Goal: Task Accomplishment & Management: Complete application form

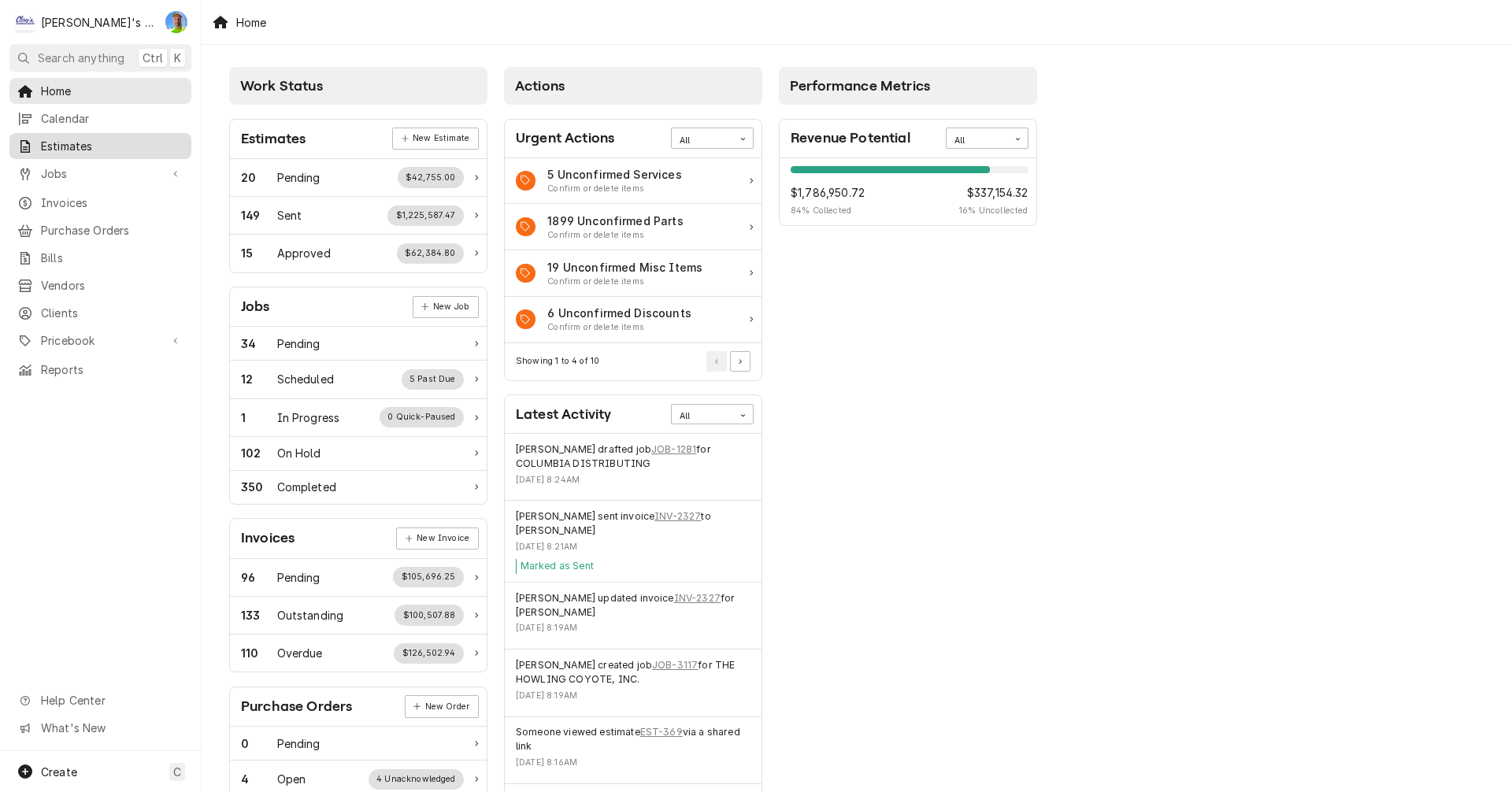
click at [79, 138] on span "Estimates" at bounding box center [112, 146] width 142 height 17
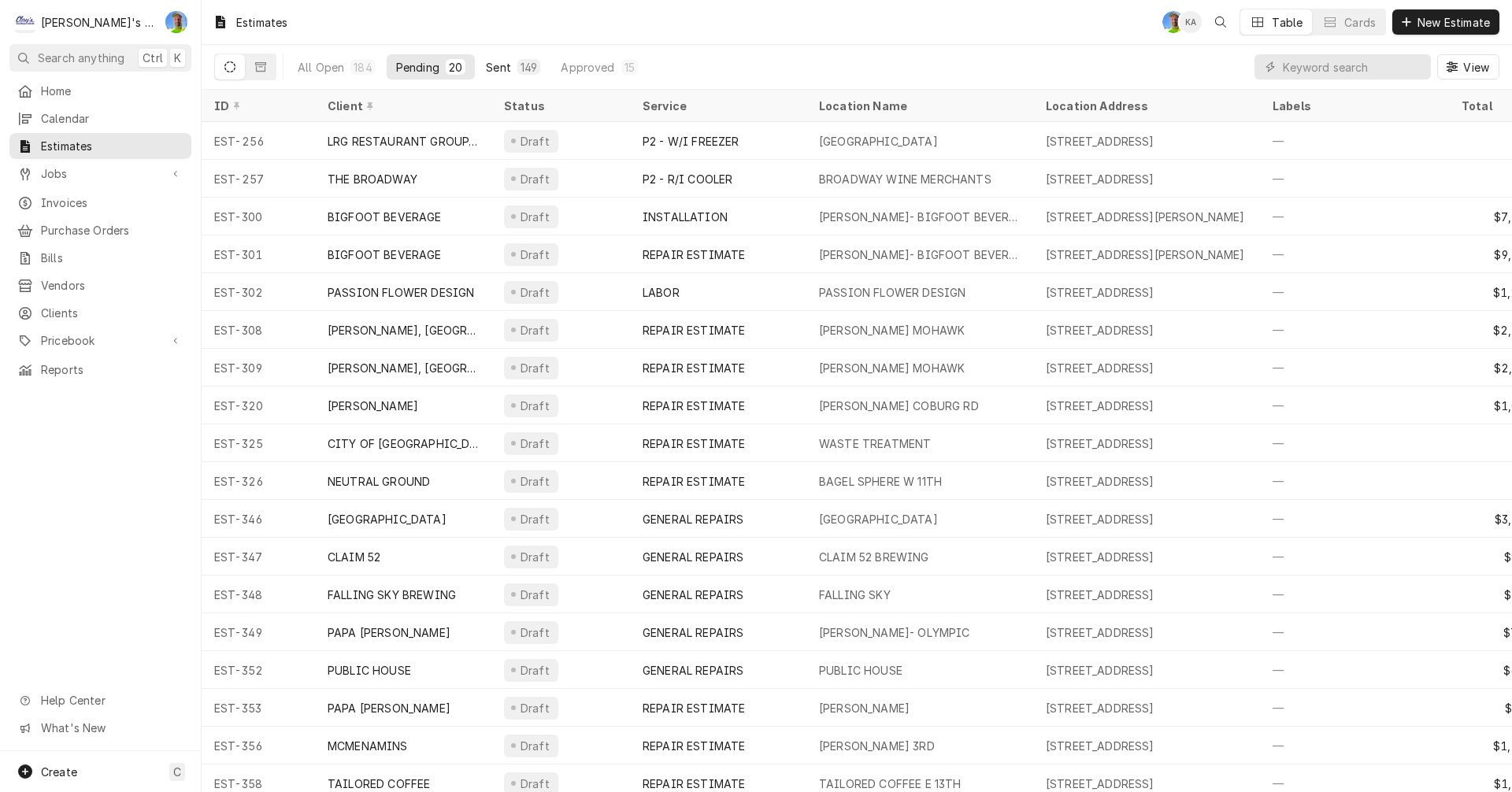
click at [502, 59] on div "Sent" at bounding box center [498, 68] width 25 height 17
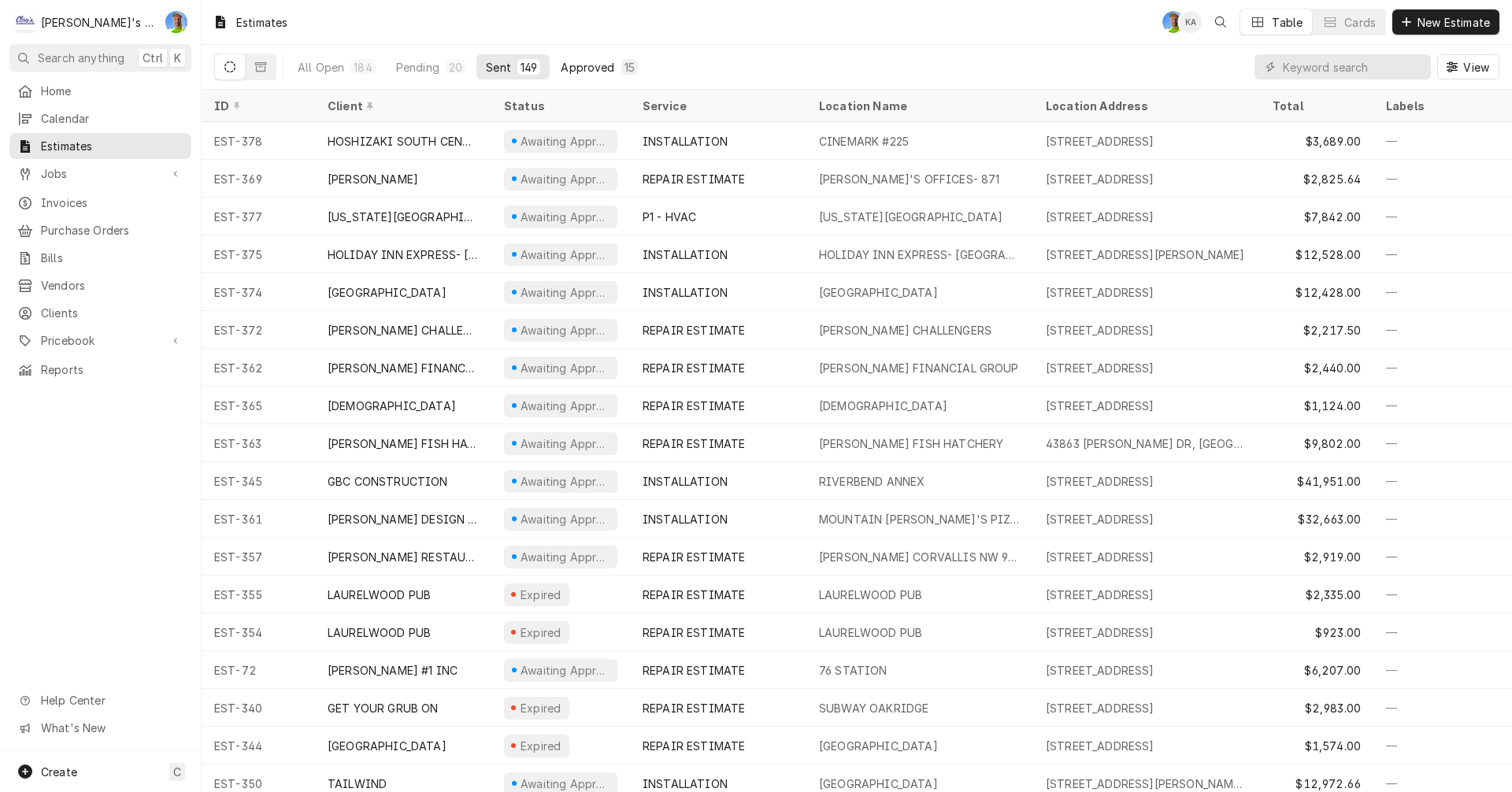
click at [575, 75] on button "Approved 15" at bounding box center [598, 66] width 96 height 25
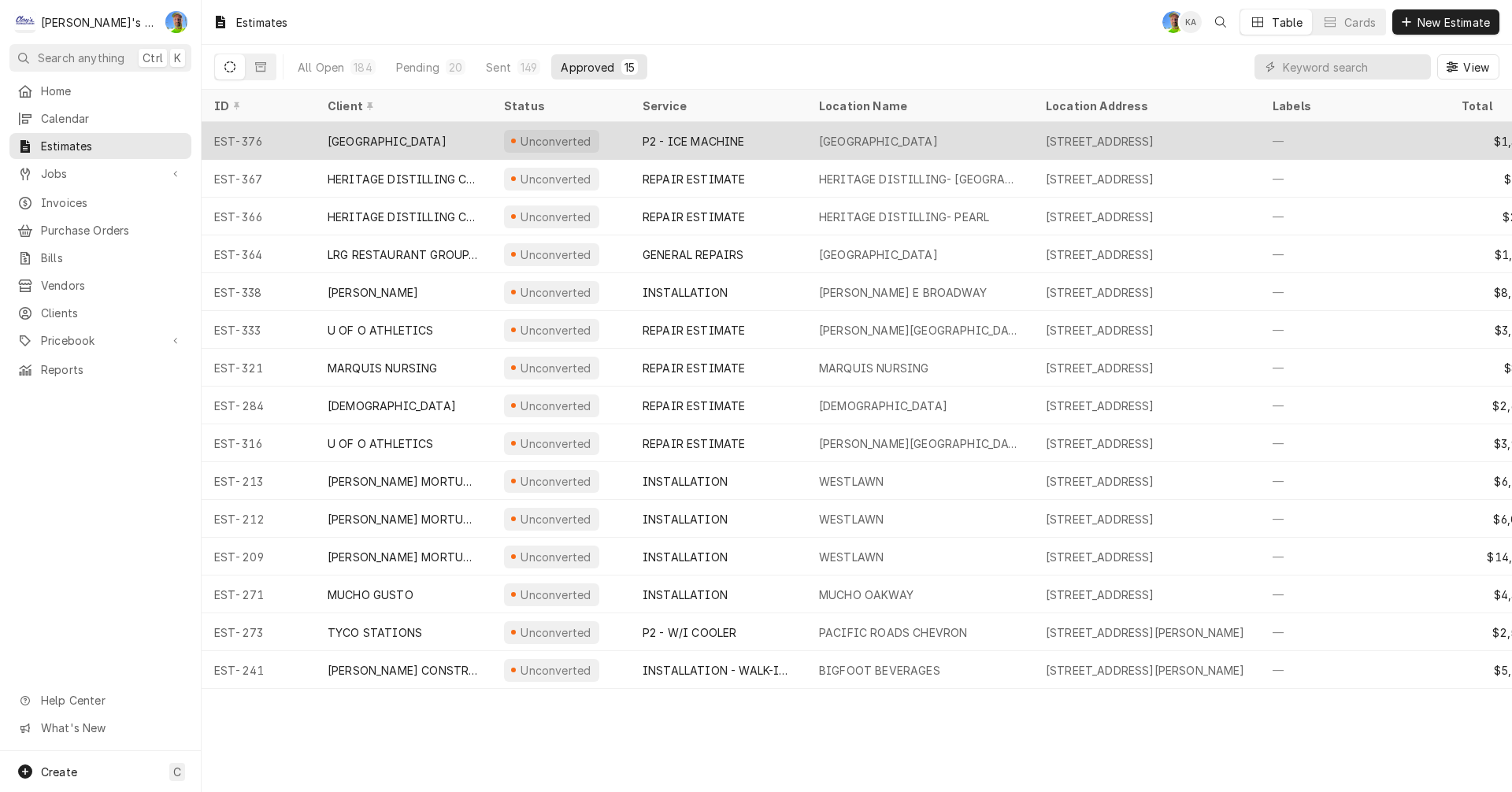
click at [735, 133] on div "P2 - ICE MACHINE" at bounding box center [693, 141] width 102 height 17
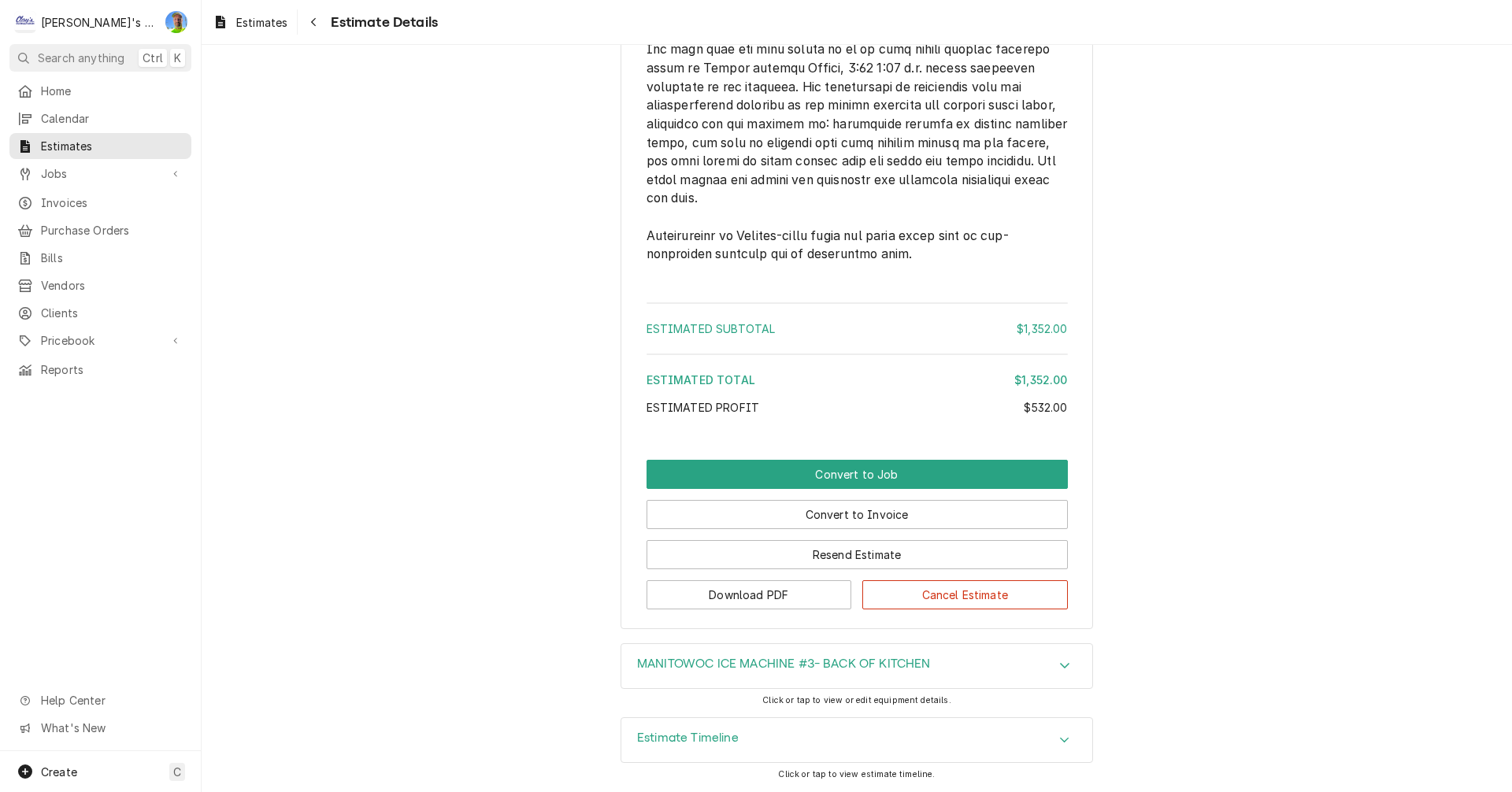
scroll to position [2927, 0]
click at [834, 735] on div "Estimate Timeline" at bounding box center [857, 740] width 471 height 44
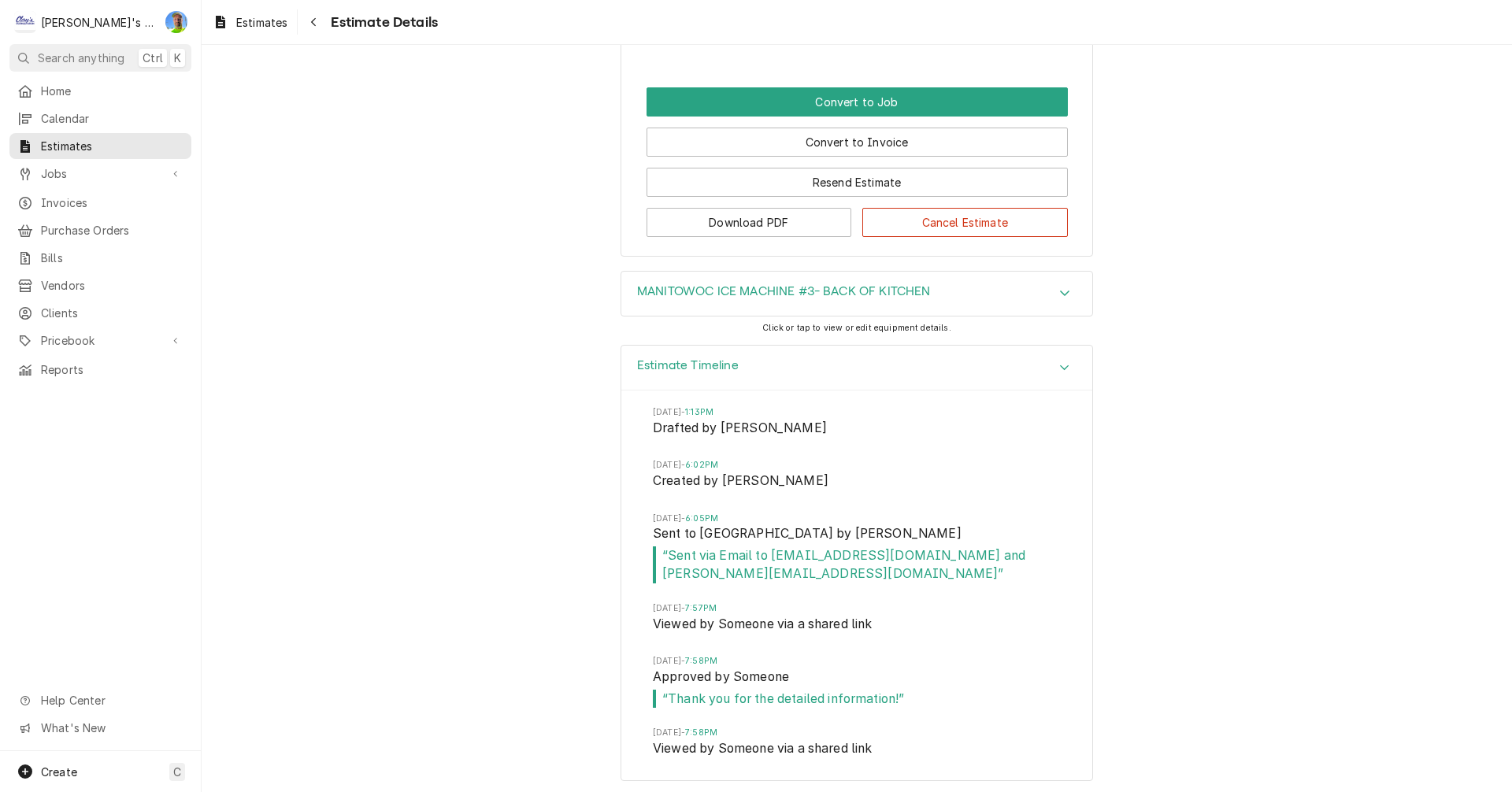
scroll to position [3306, 0]
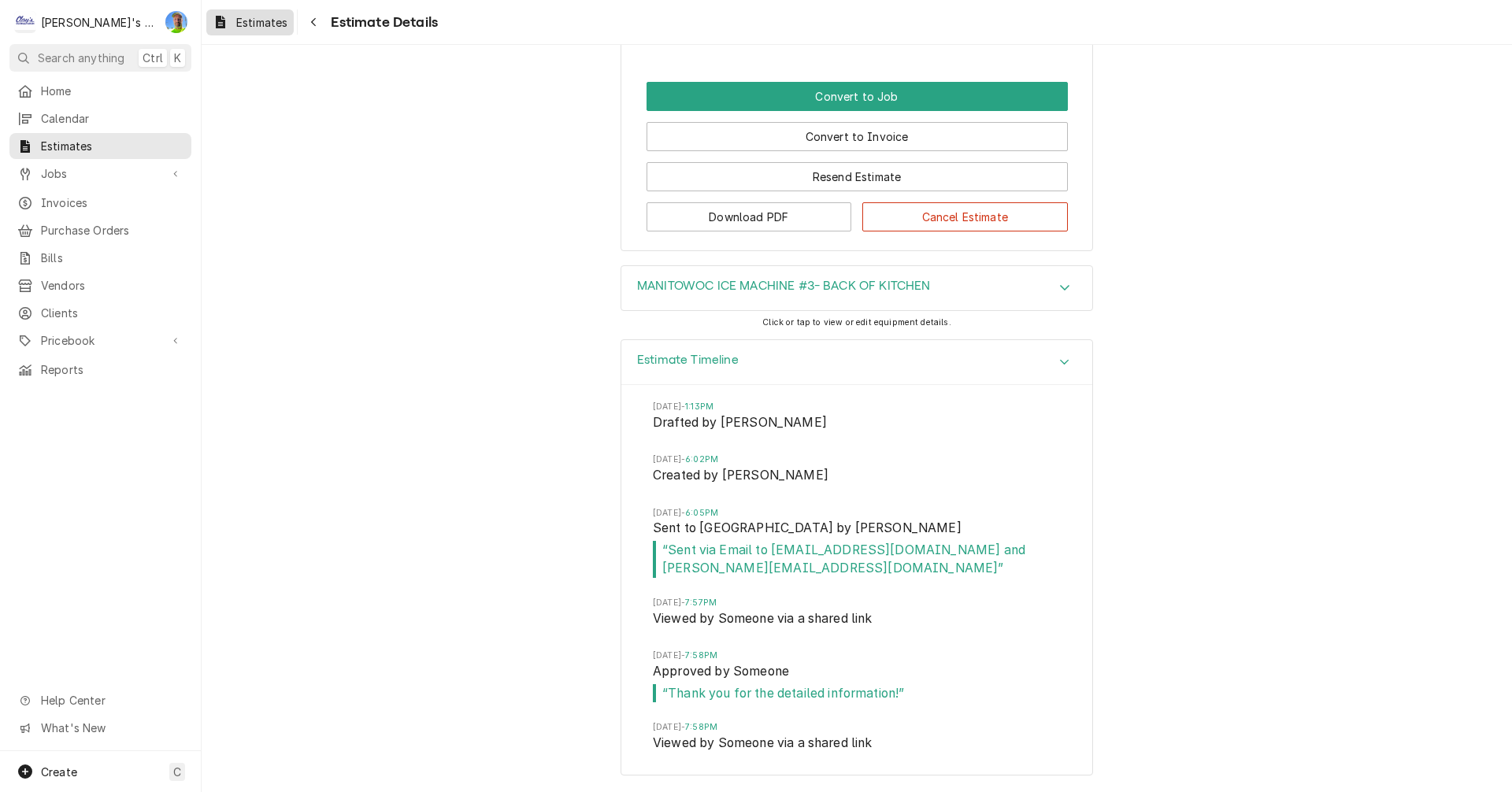
click at [249, 30] on div "Estimates" at bounding box center [249, 22] width 81 height 20
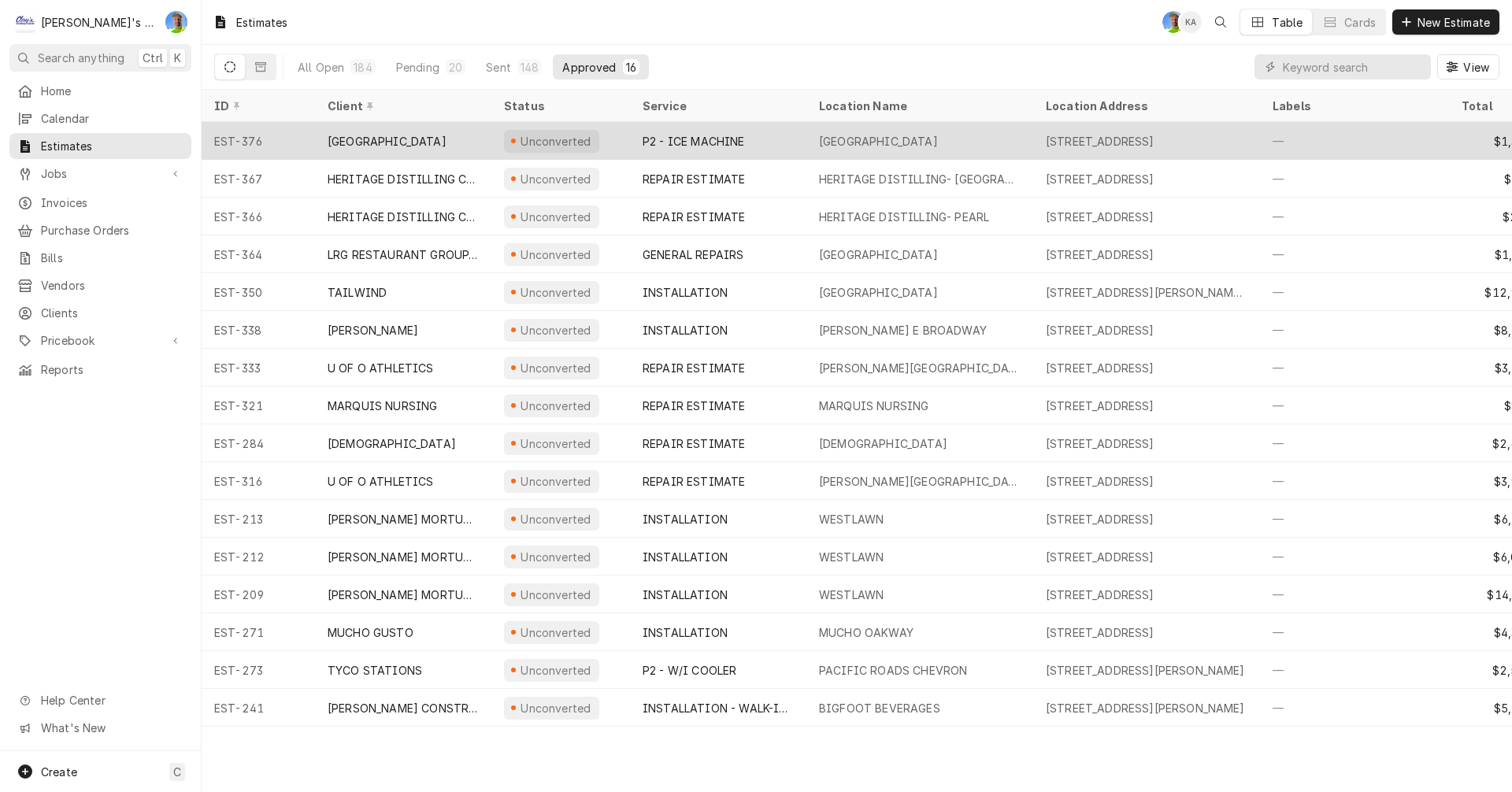
click at [828, 137] on div "[GEOGRAPHIC_DATA]" at bounding box center [878, 141] width 119 height 17
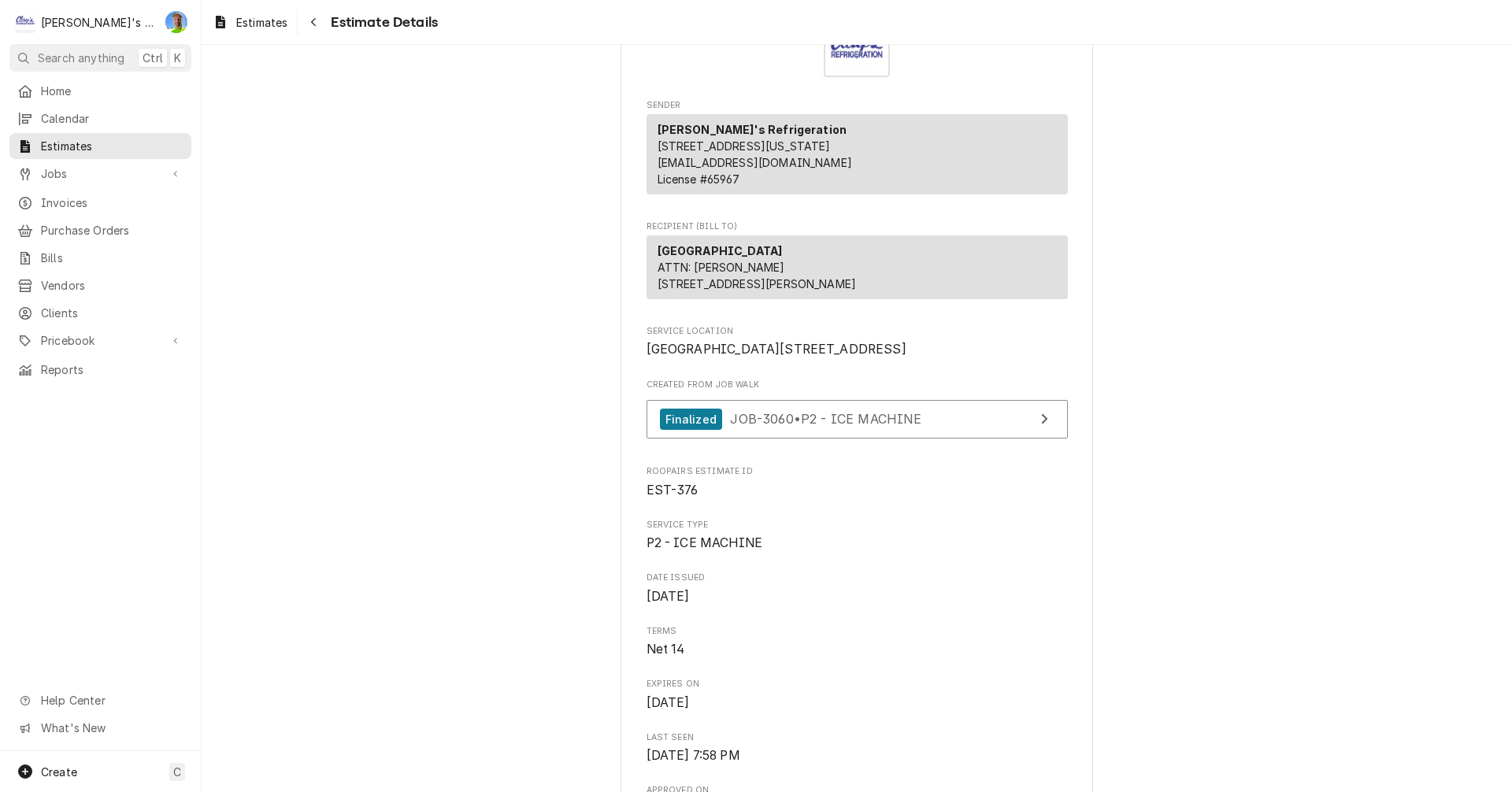
scroll to position [236, 0]
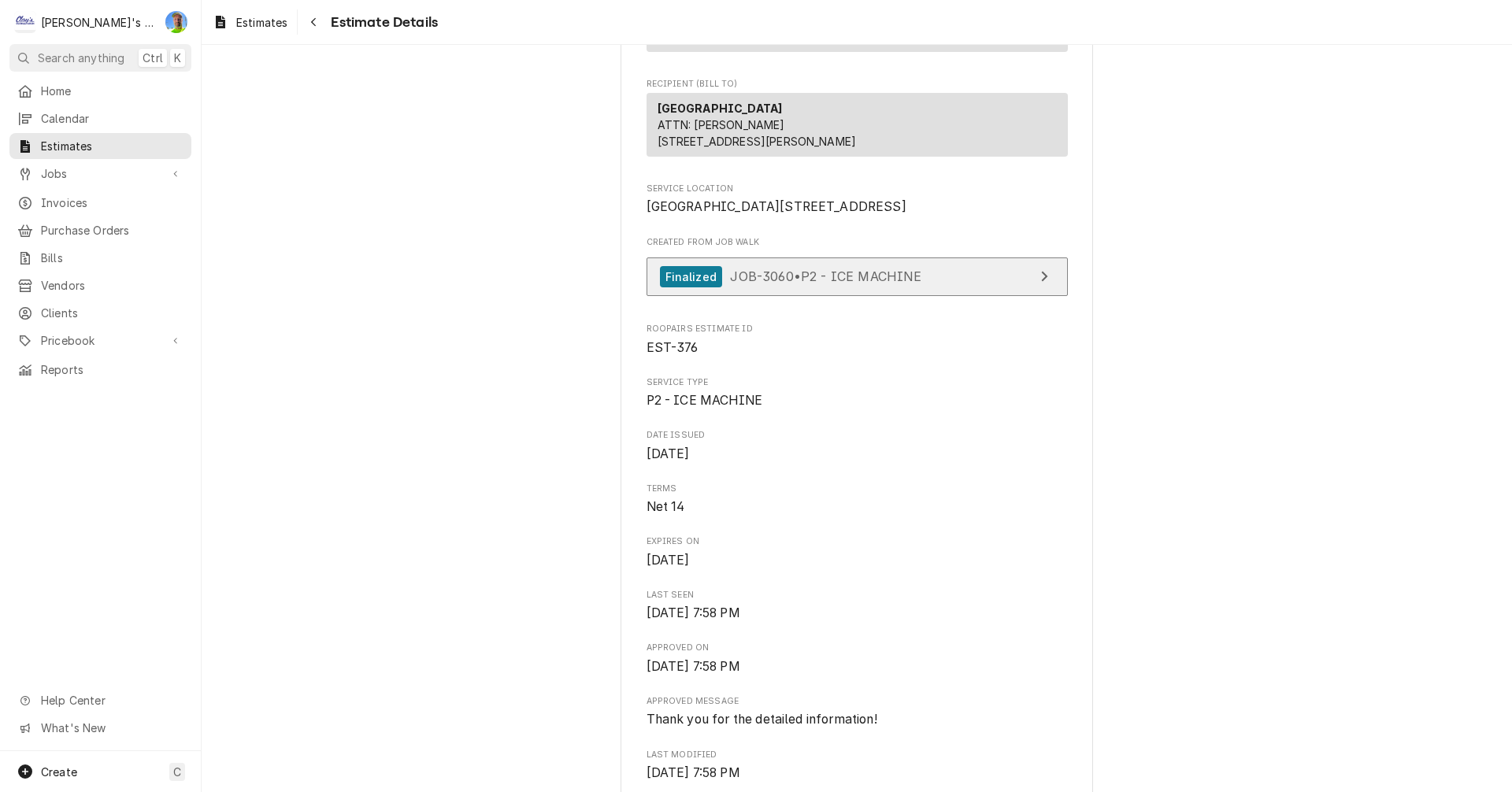
click at [1004, 297] on link "Finalized JOB-3060 • P2 - ICE MACHINE" at bounding box center [857, 277] width 421 height 39
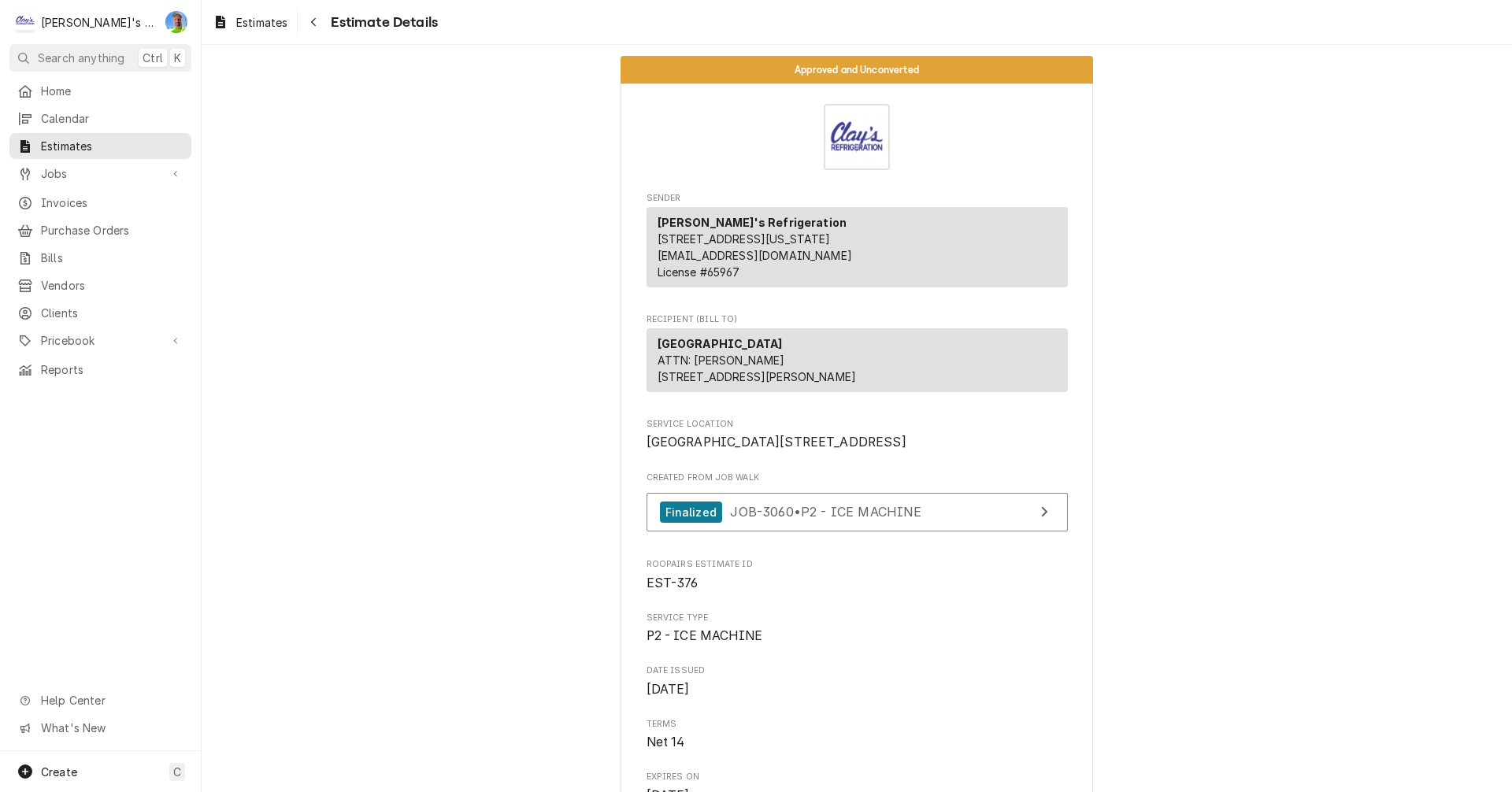
scroll to position [0, 0]
click at [260, 27] on span "Estimates" at bounding box center [261, 22] width 51 height 17
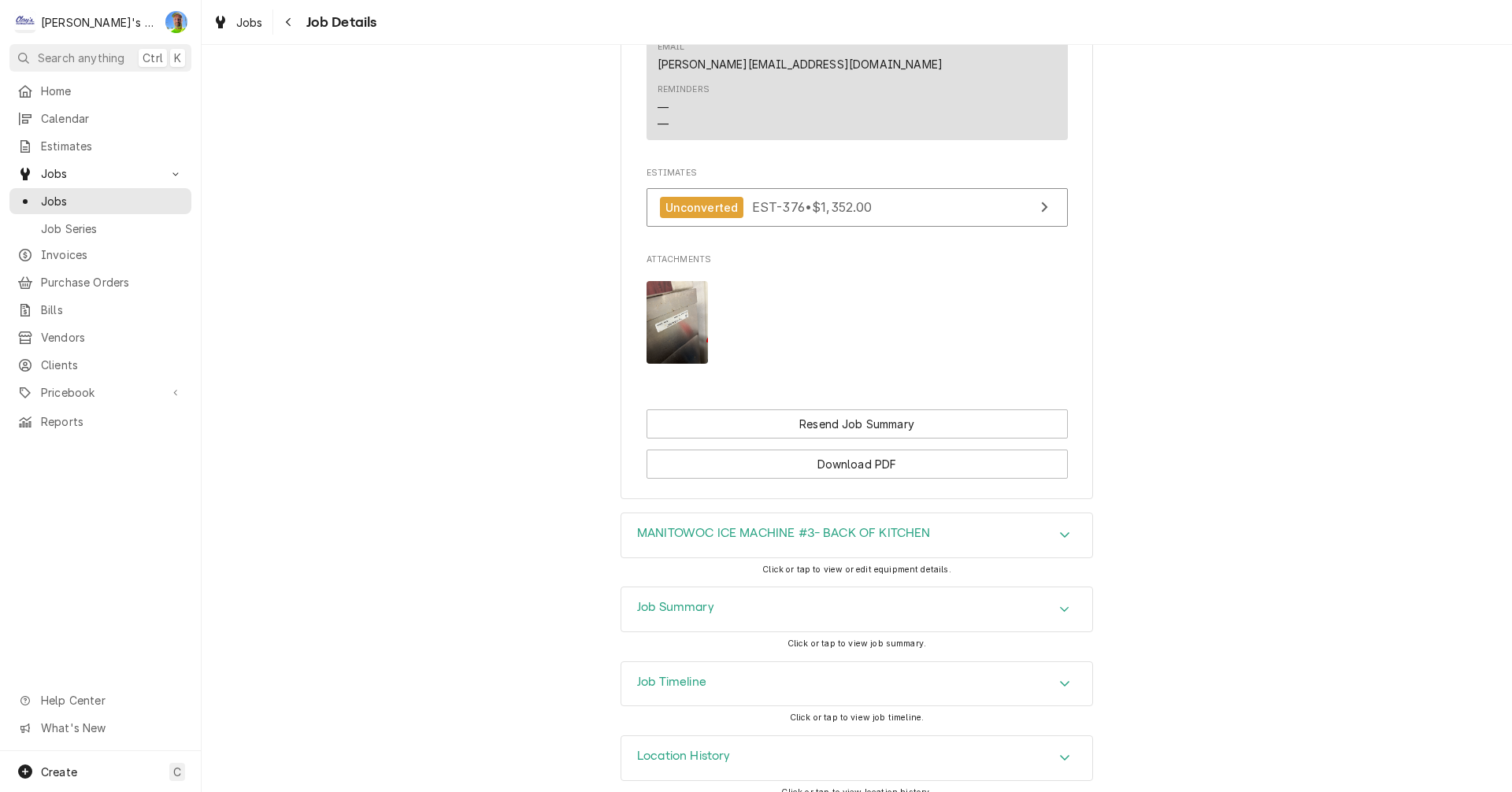
scroll to position [1050, 0]
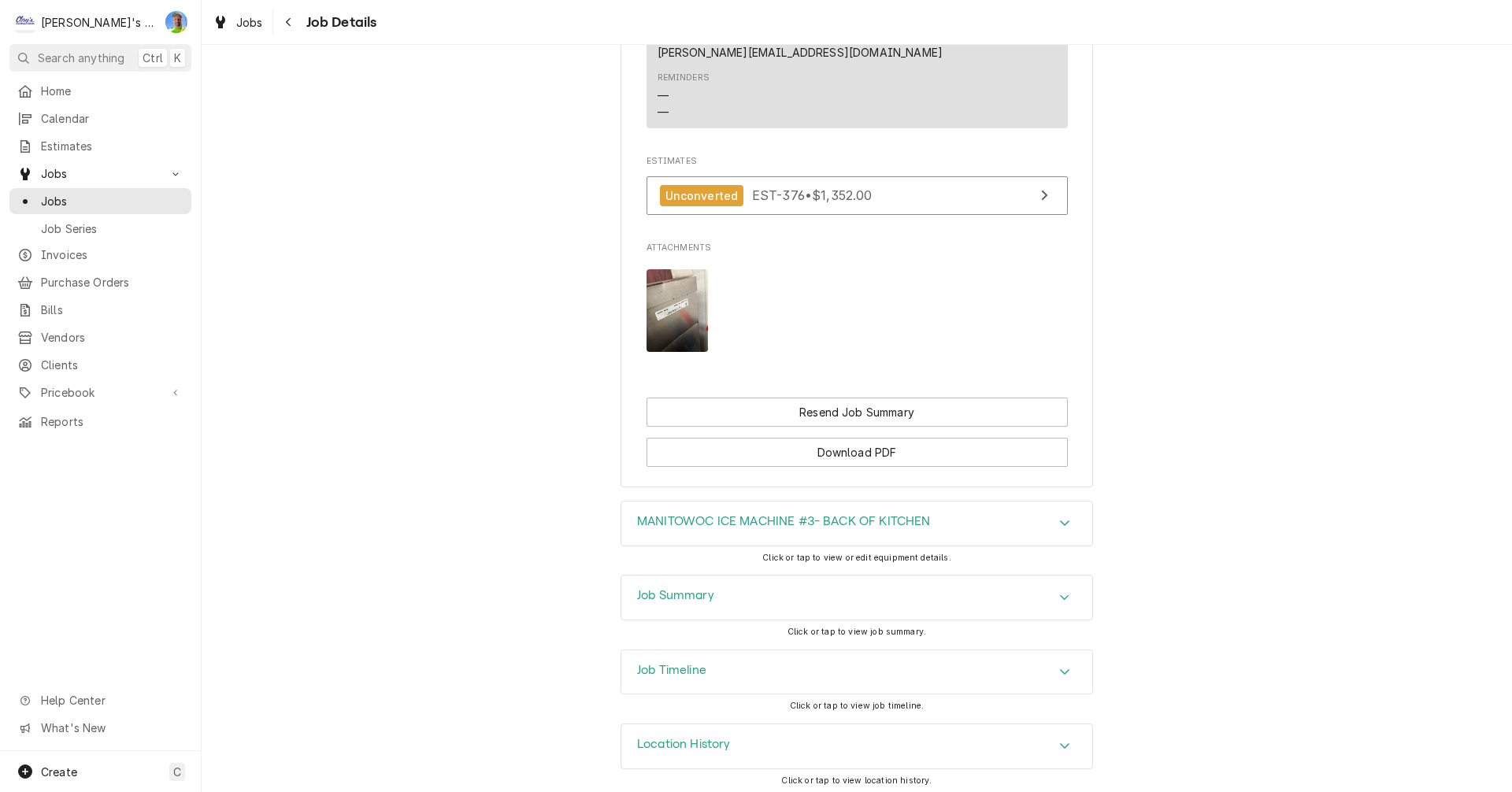
click at [1060, 740] on icon "Accordion Header" at bounding box center [1065, 746] width 11 height 13
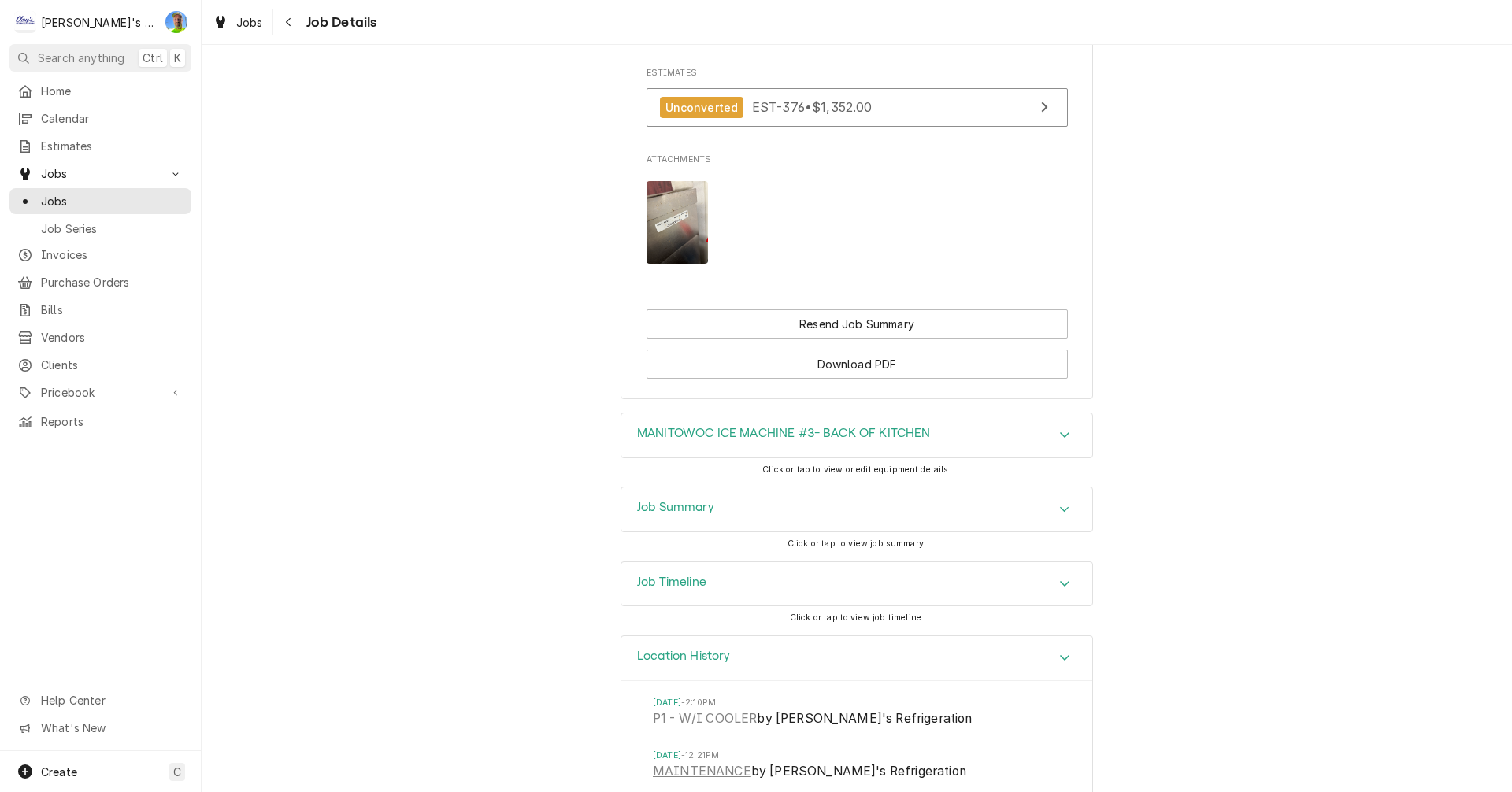
scroll to position [1129, 0]
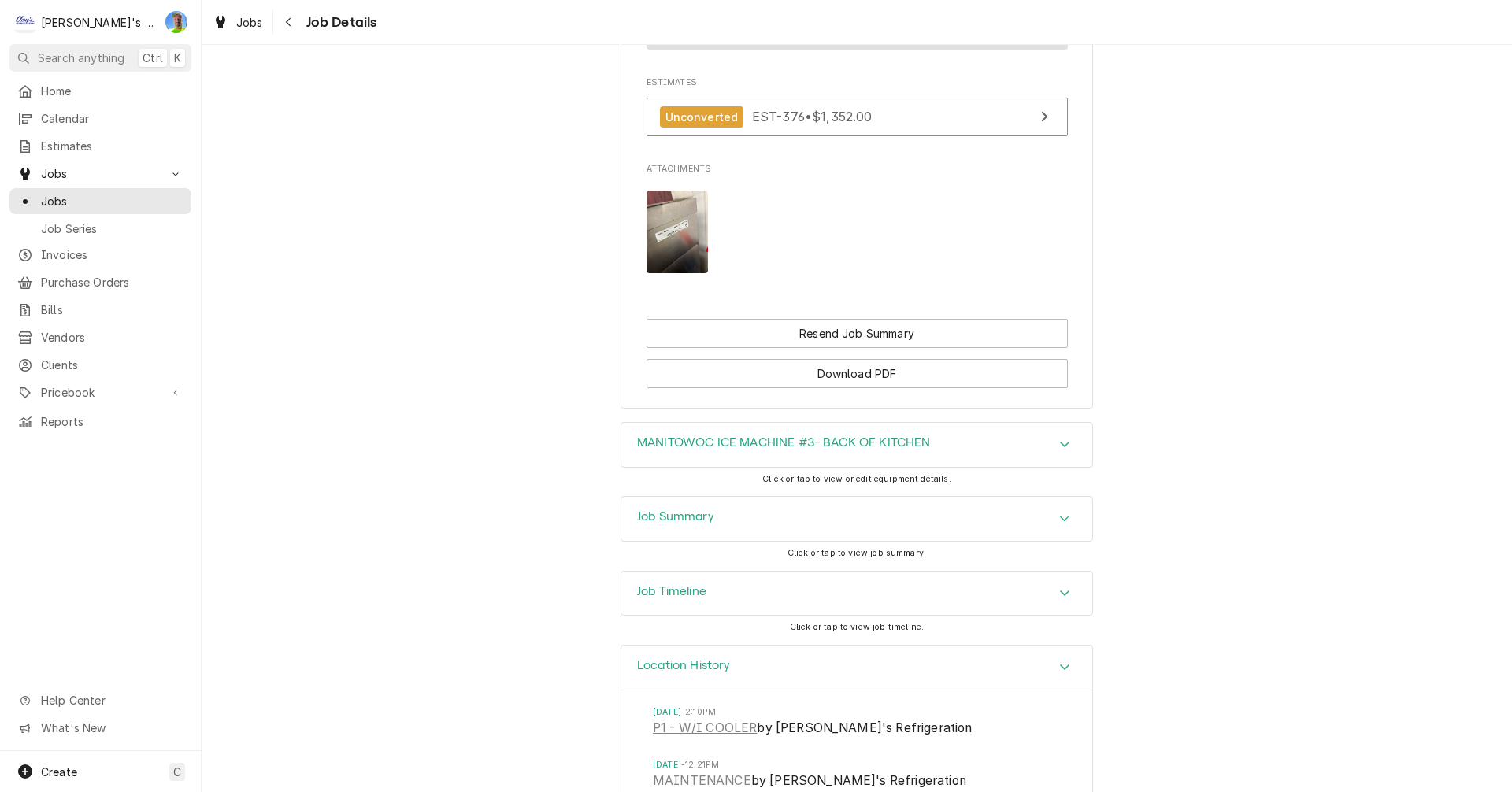
click at [1060, 665] on icon "Accordion Header" at bounding box center [1065, 667] width 9 height 6
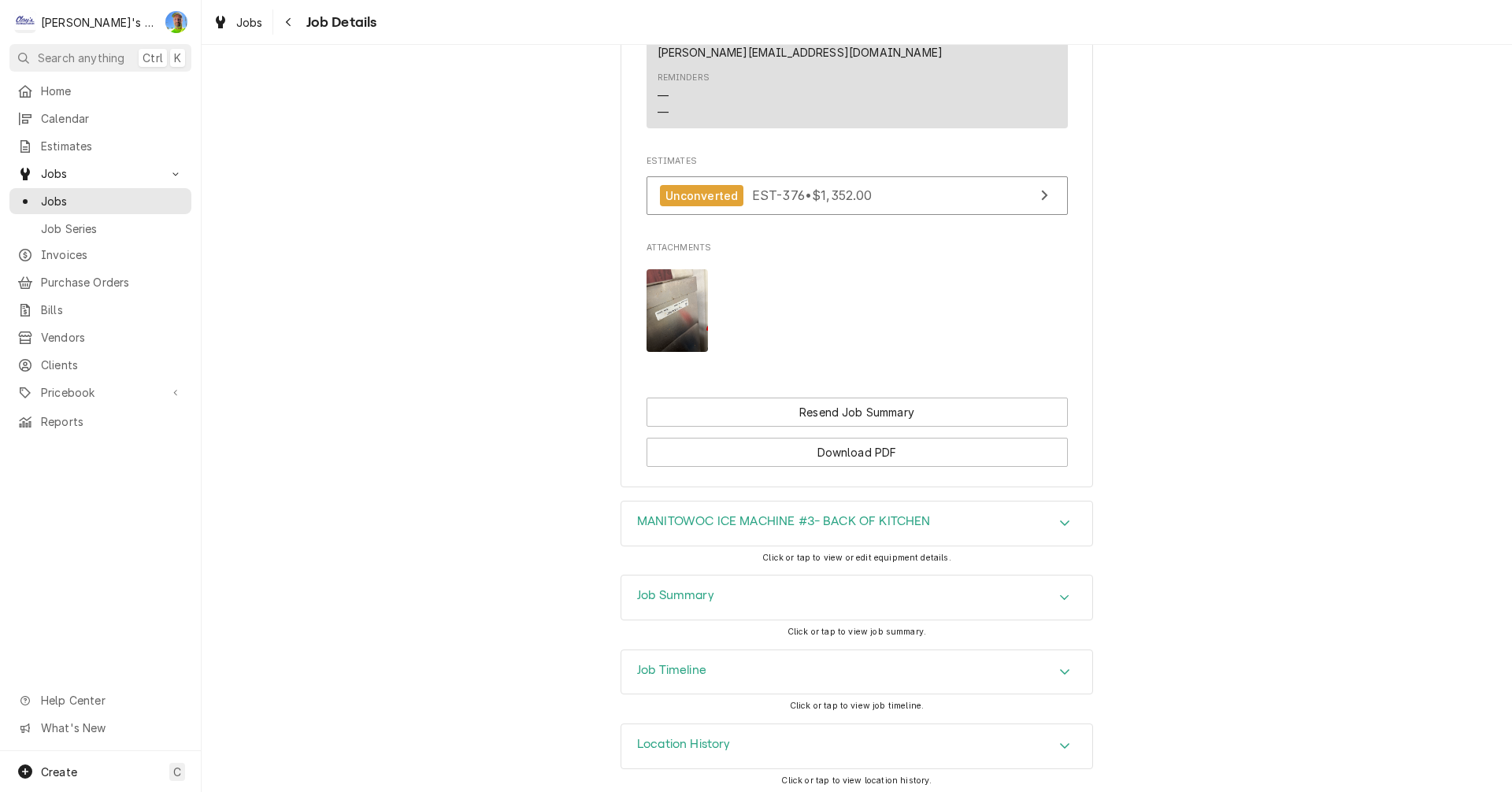
click at [1059, 517] on icon "Accordion Header" at bounding box center [1065, 523] width 11 height 13
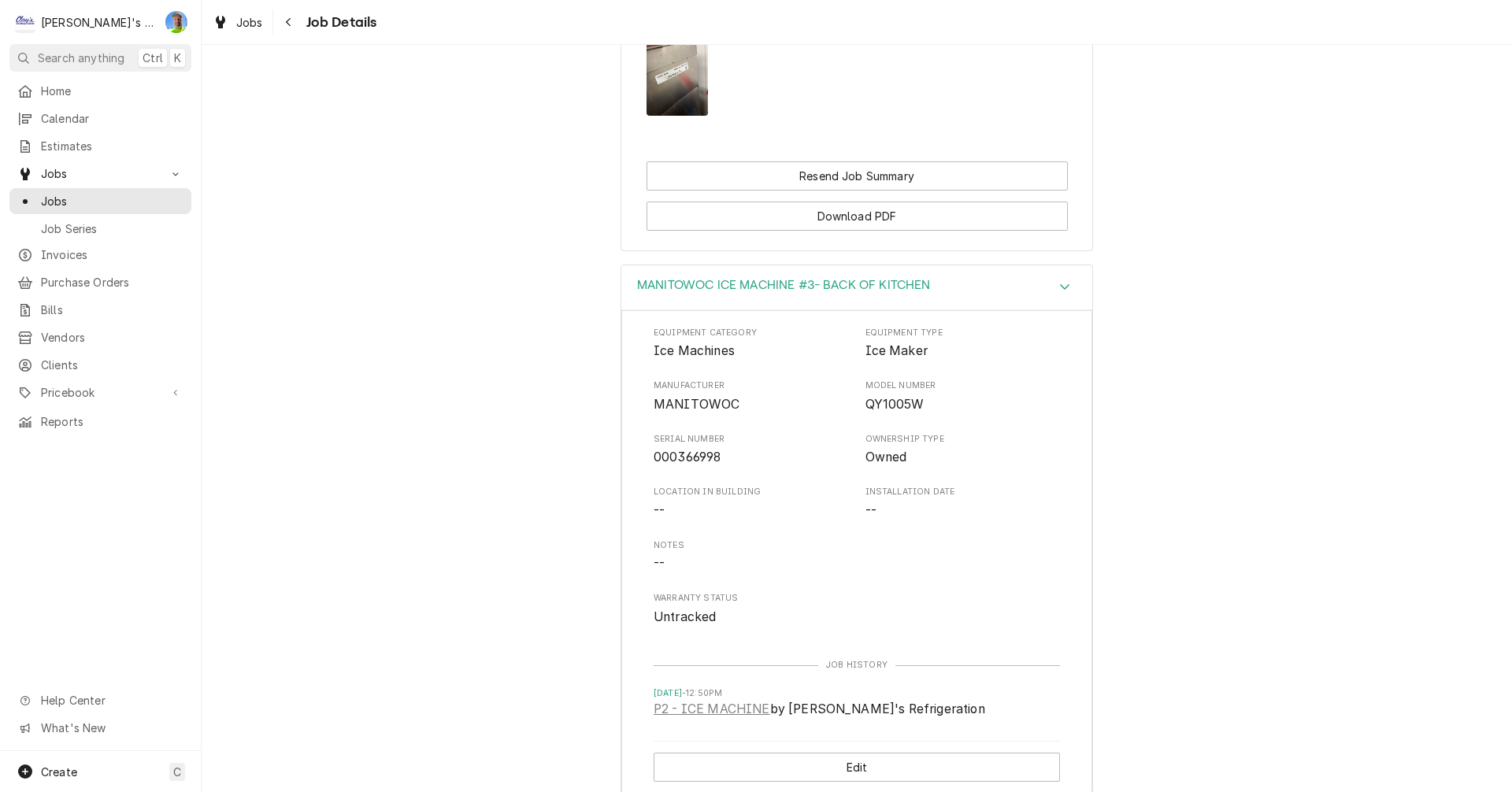
scroll to position [1366, 0]
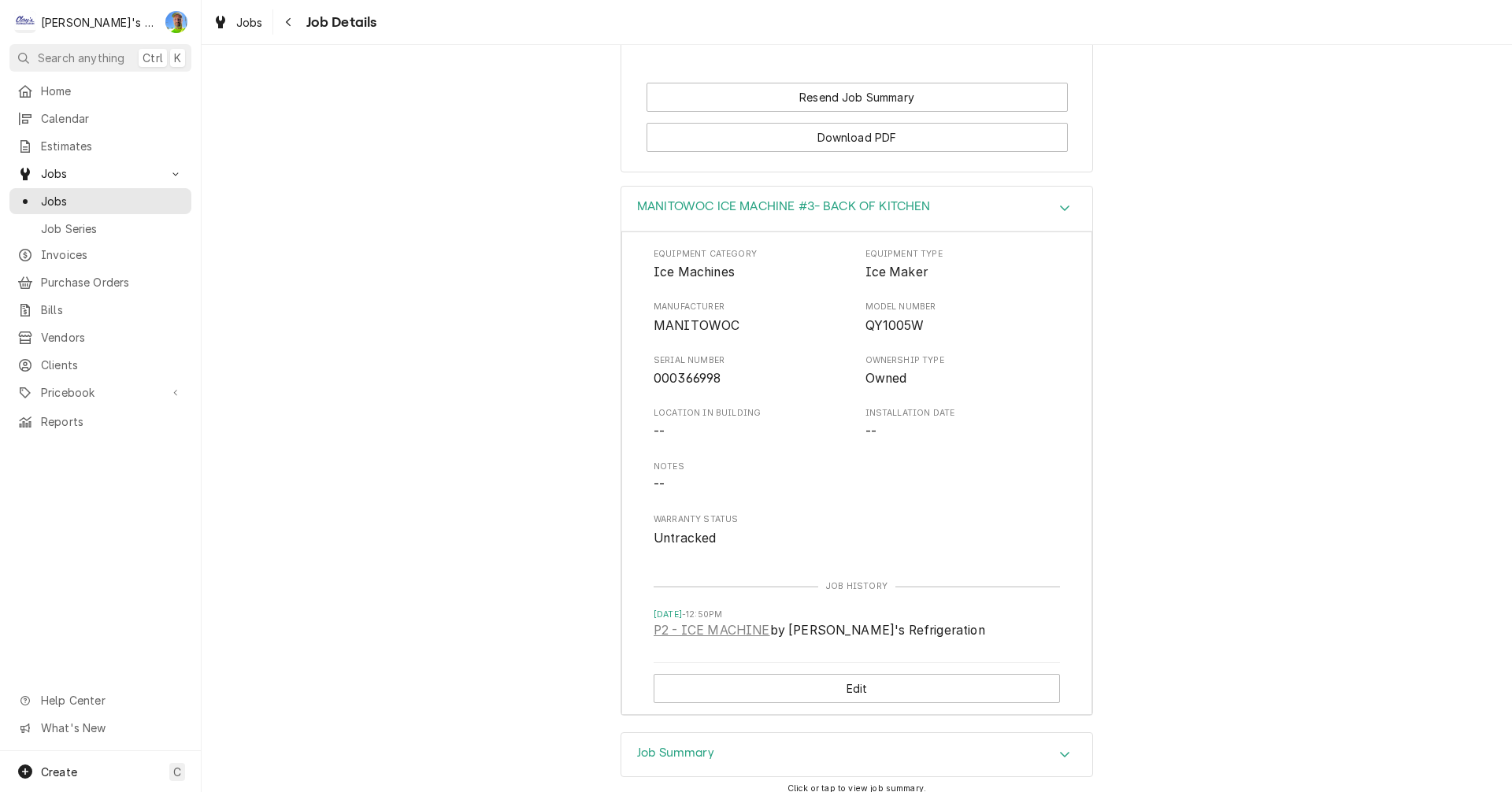
click at [1060, 205] on icon "Accordion Header" at bounding box center [1065, 208] width 9 height 6
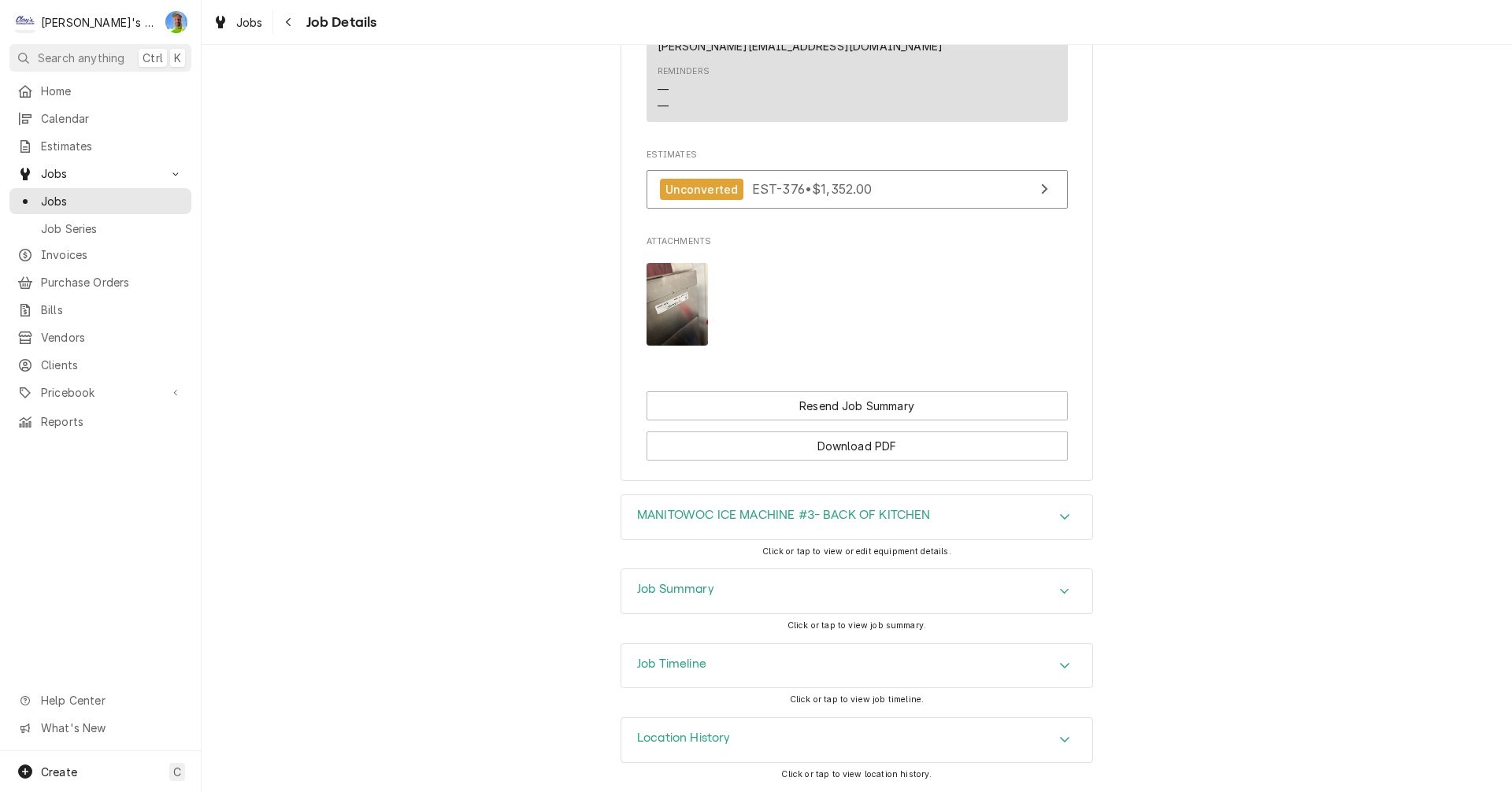
scroll to position [1050, 0]
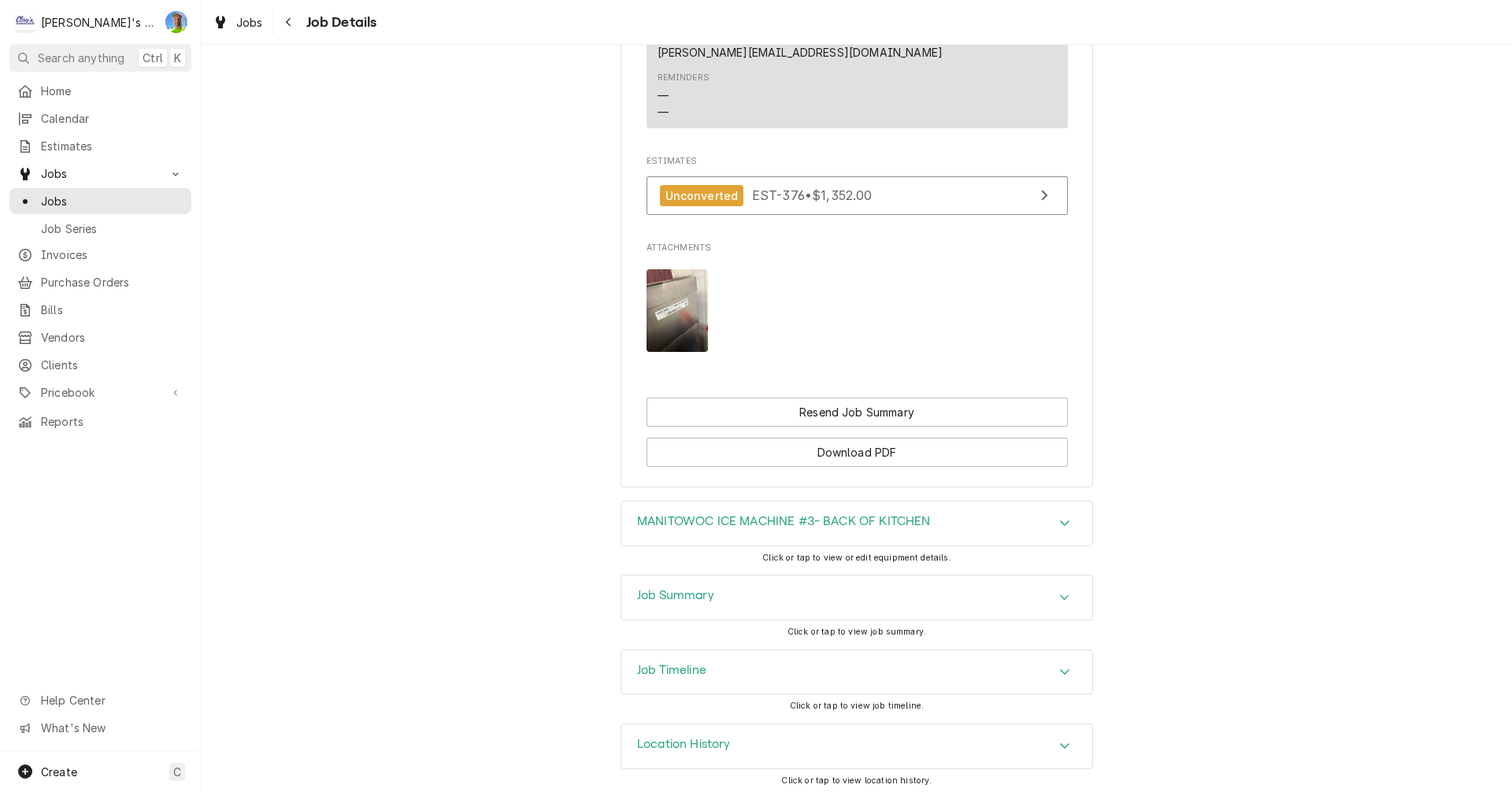
click at [1061, 522] on icon "Accordion Header" at bounding box center [1065, 523] width 11 height 13
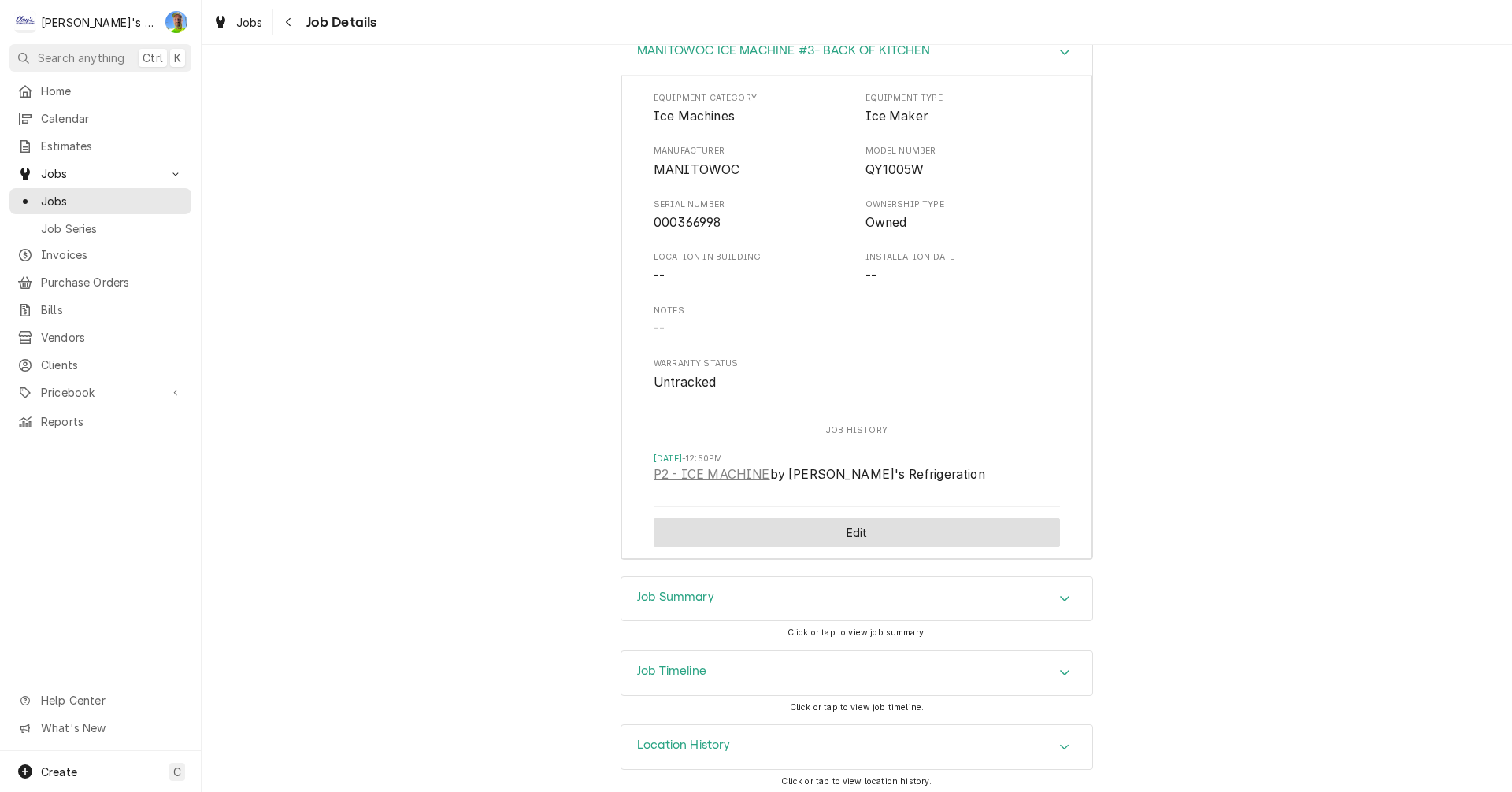
scroll to position [1522, 0]
click at [669, 472] on link "P2 - ICE MACHINE" at bounding box center [711, 474] width 116 height 19
click at [668, 589] on h3 "Job Summary" at bounding box center [676, 597] width 77 height 15
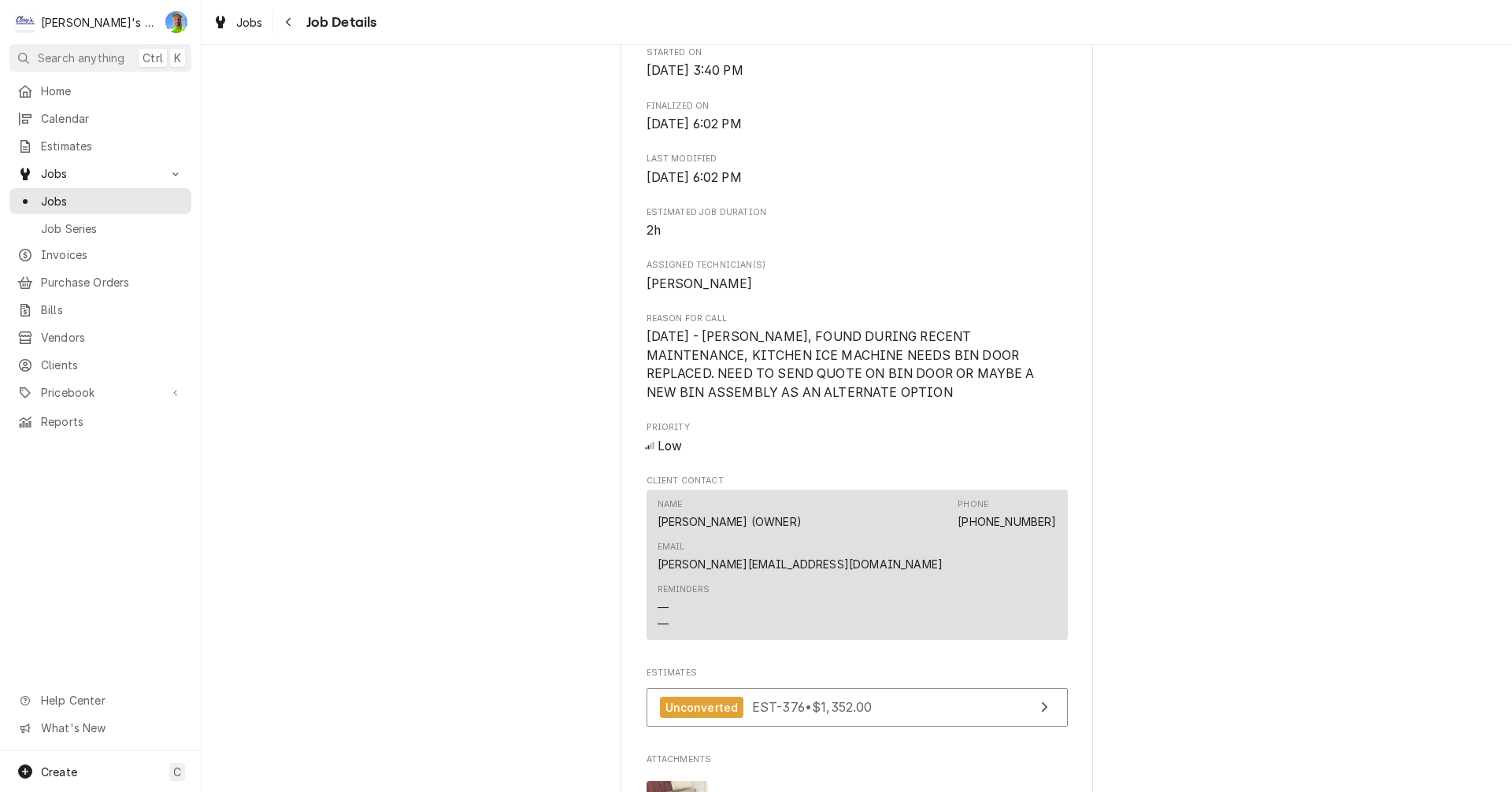
scroll to position [489, 0]
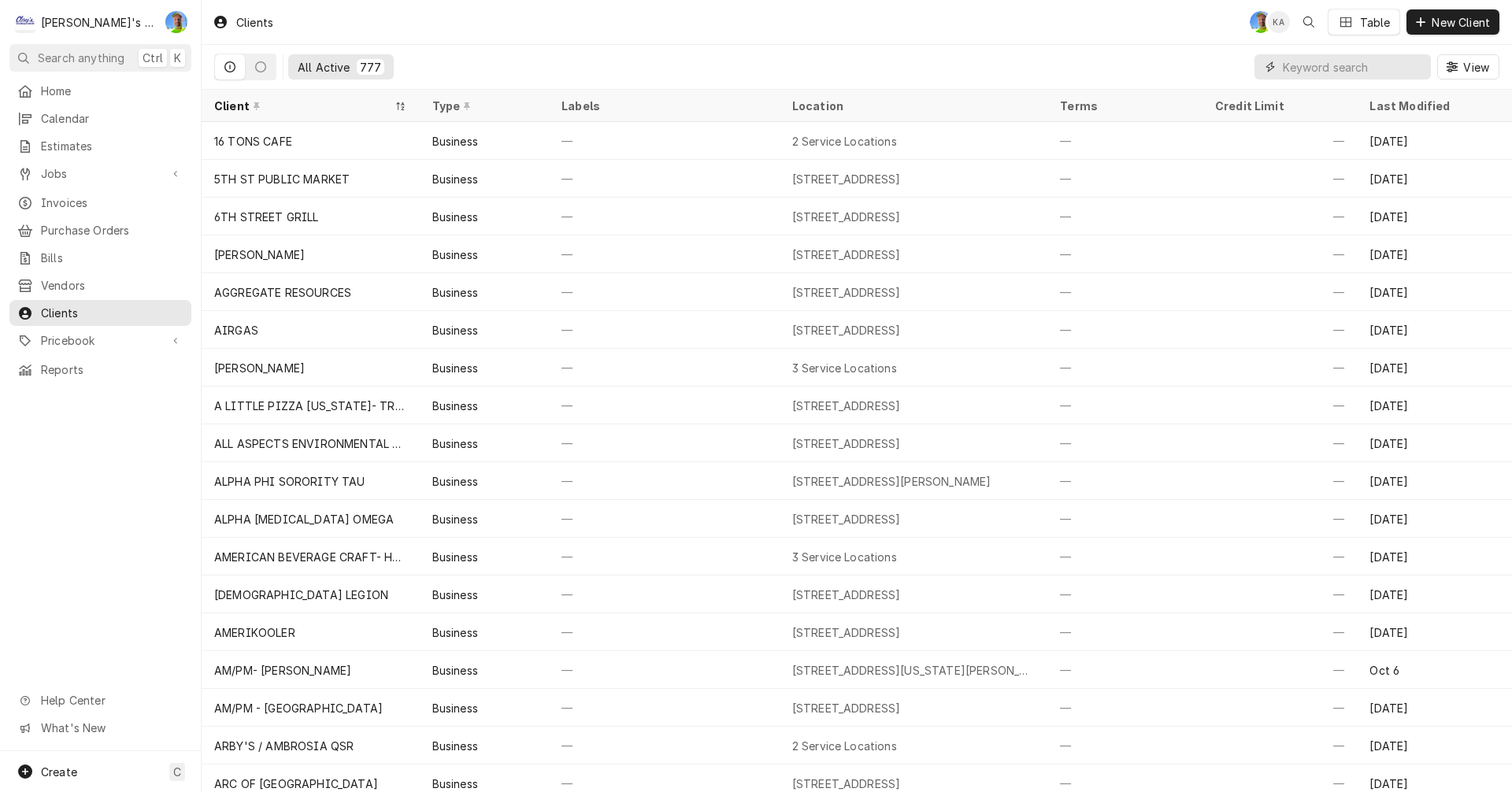
click at [1318, 68] on input "Dynamic Content Wrapper" at bounding box center [1352, 66] width 140 height 25
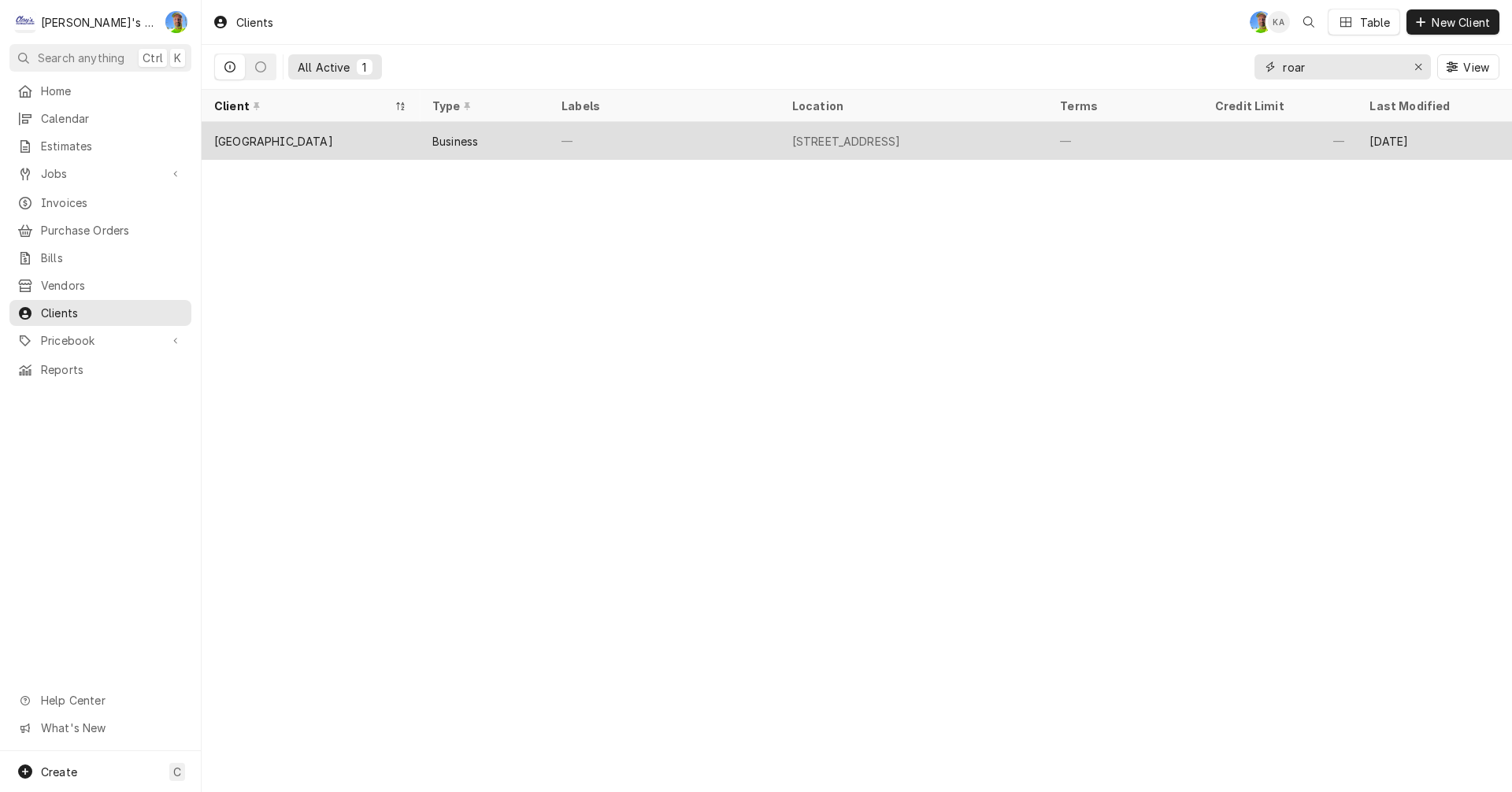
type input "roar"
click at [901, 137] on div "[STREET_ADDRESS]" at bounding box center [846, 141] width 109 height 17
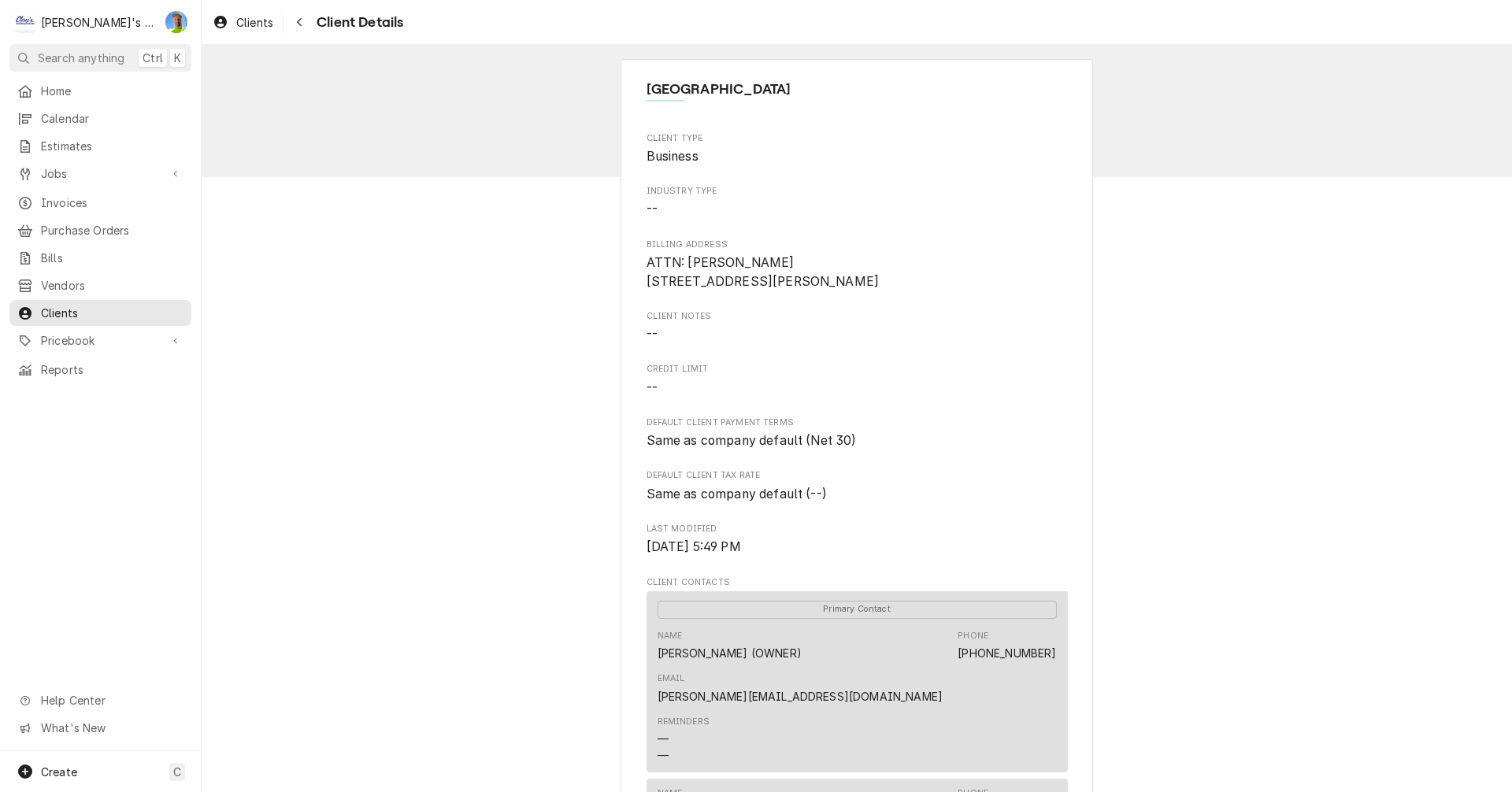
scroll to position [79, 0]
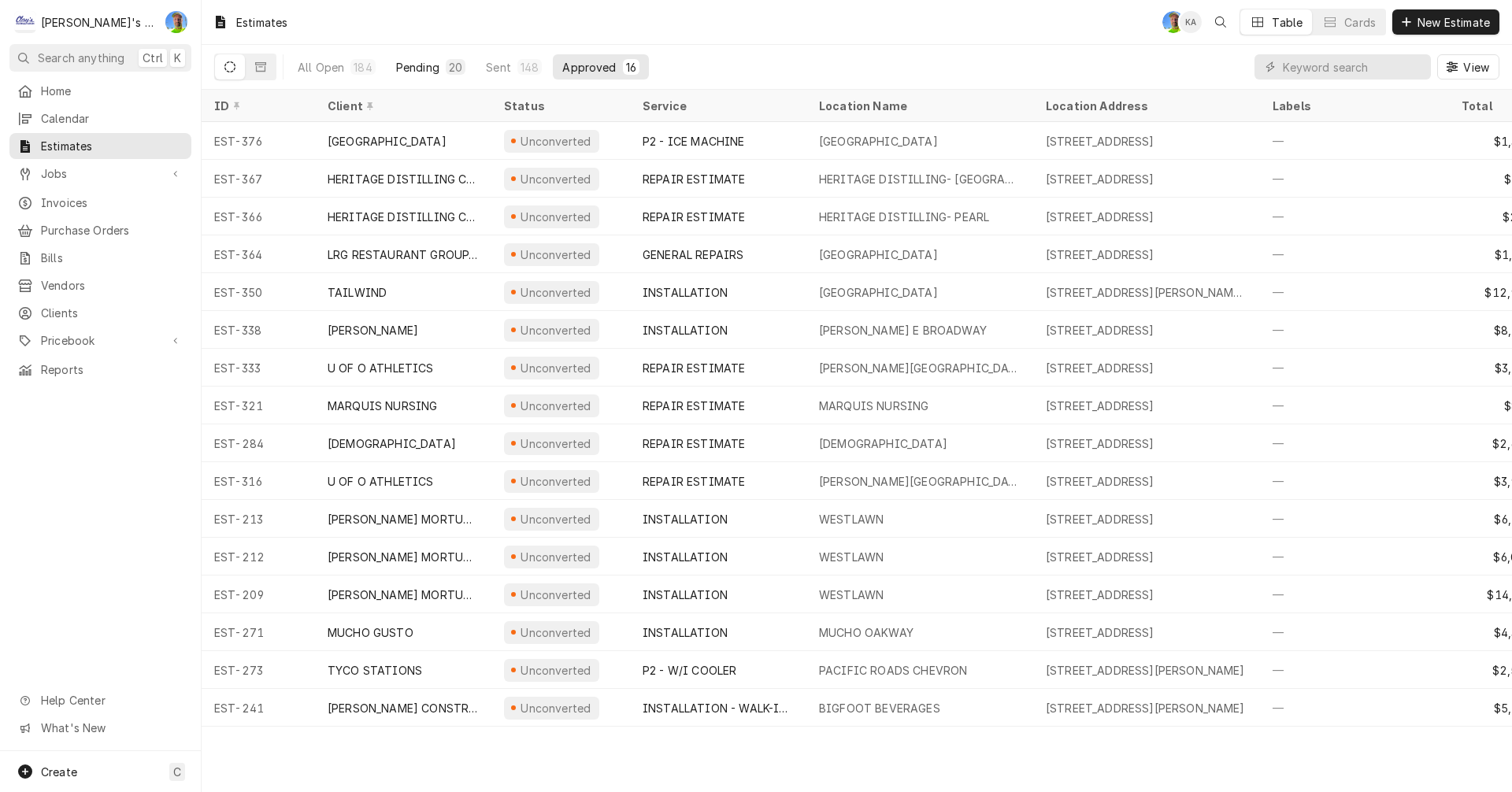
click at [415, 67] on div "Pending" at bounding box center [417, 68] width 44 height 17
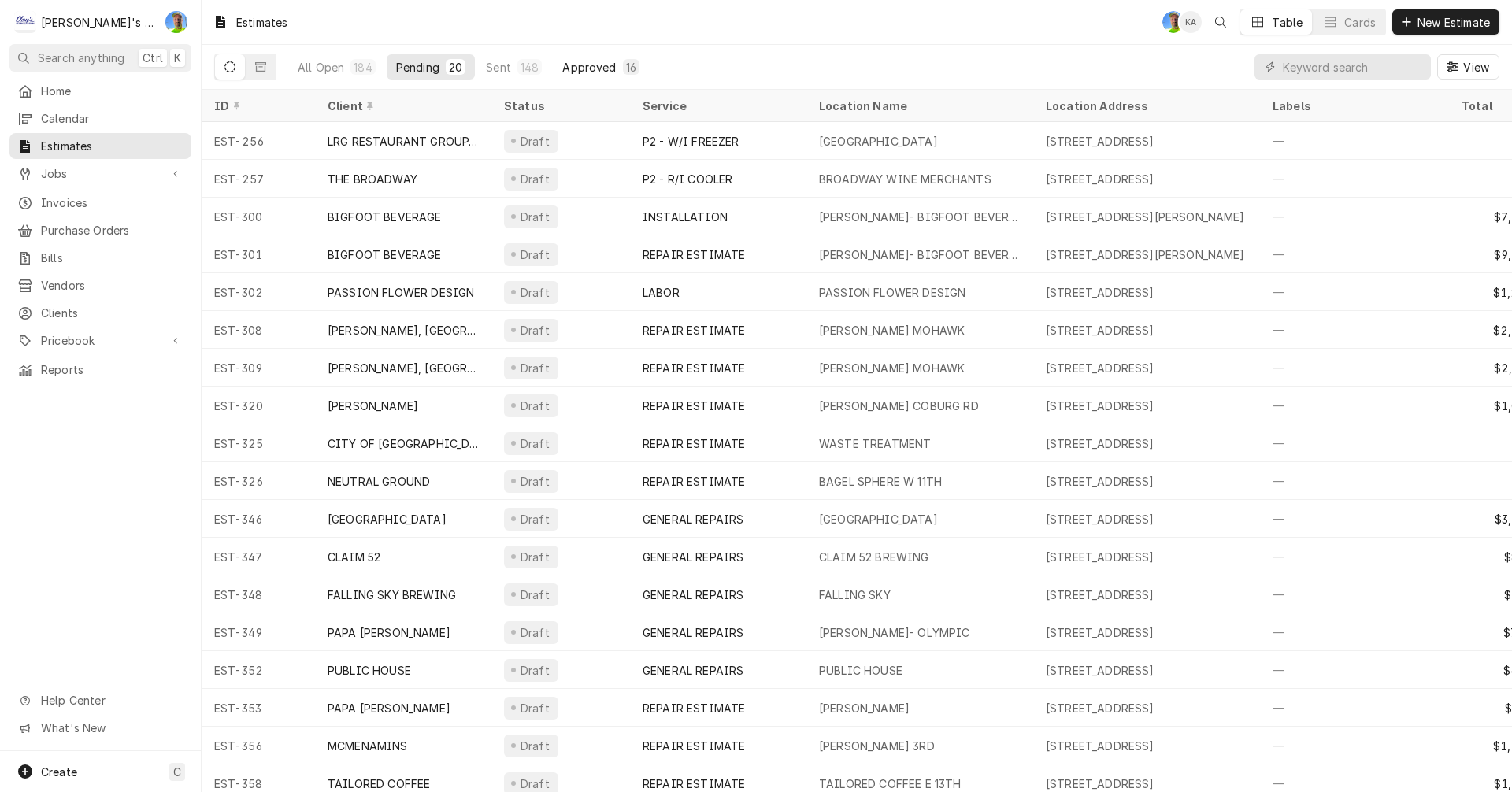
click at [578, 61] on div "Approved" at bounding box center [589, 68] width 54 height 17
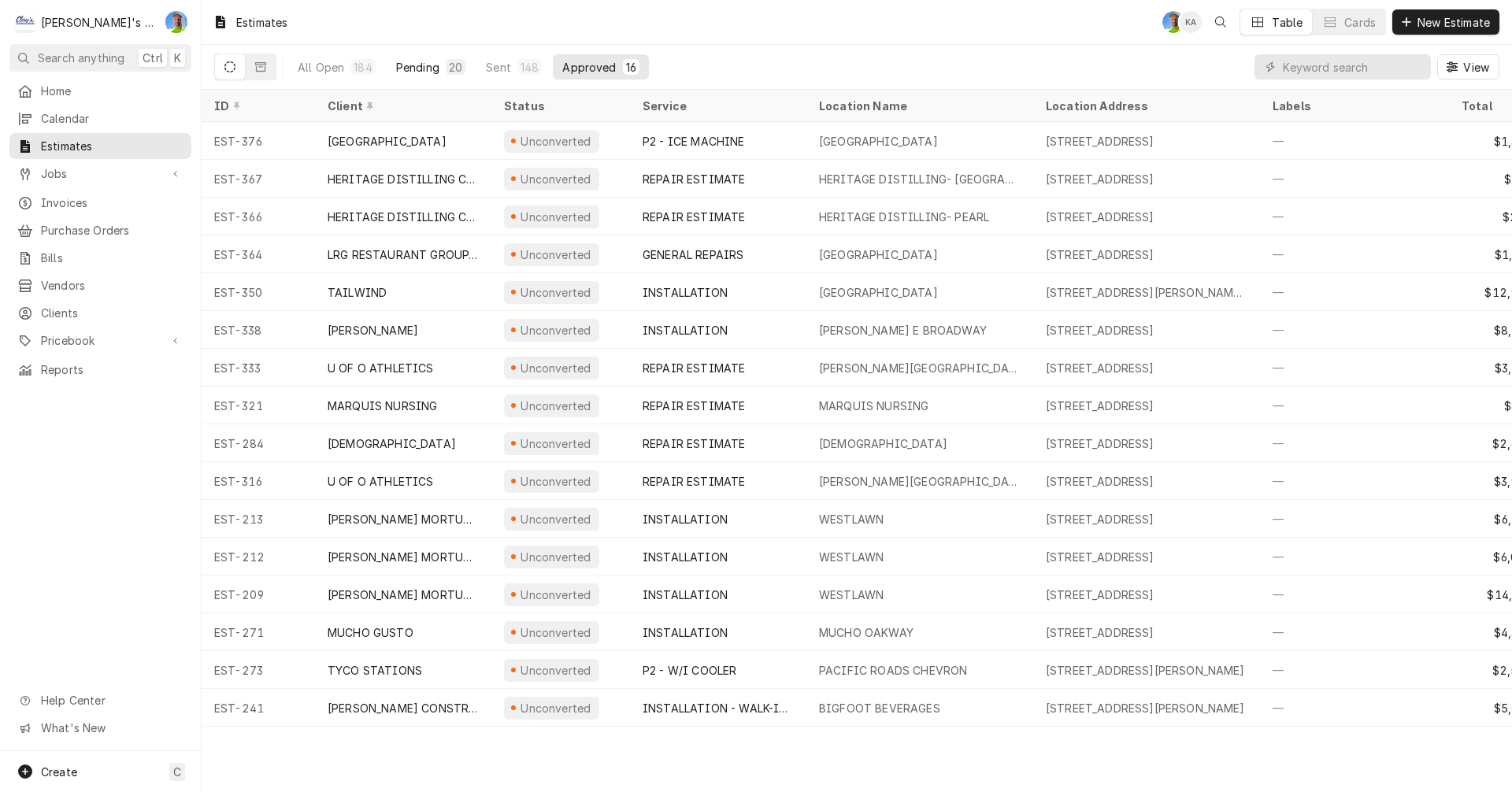
click at [427, 64] on div "Pending" at bounding box center [417, 68] width 44 height 17
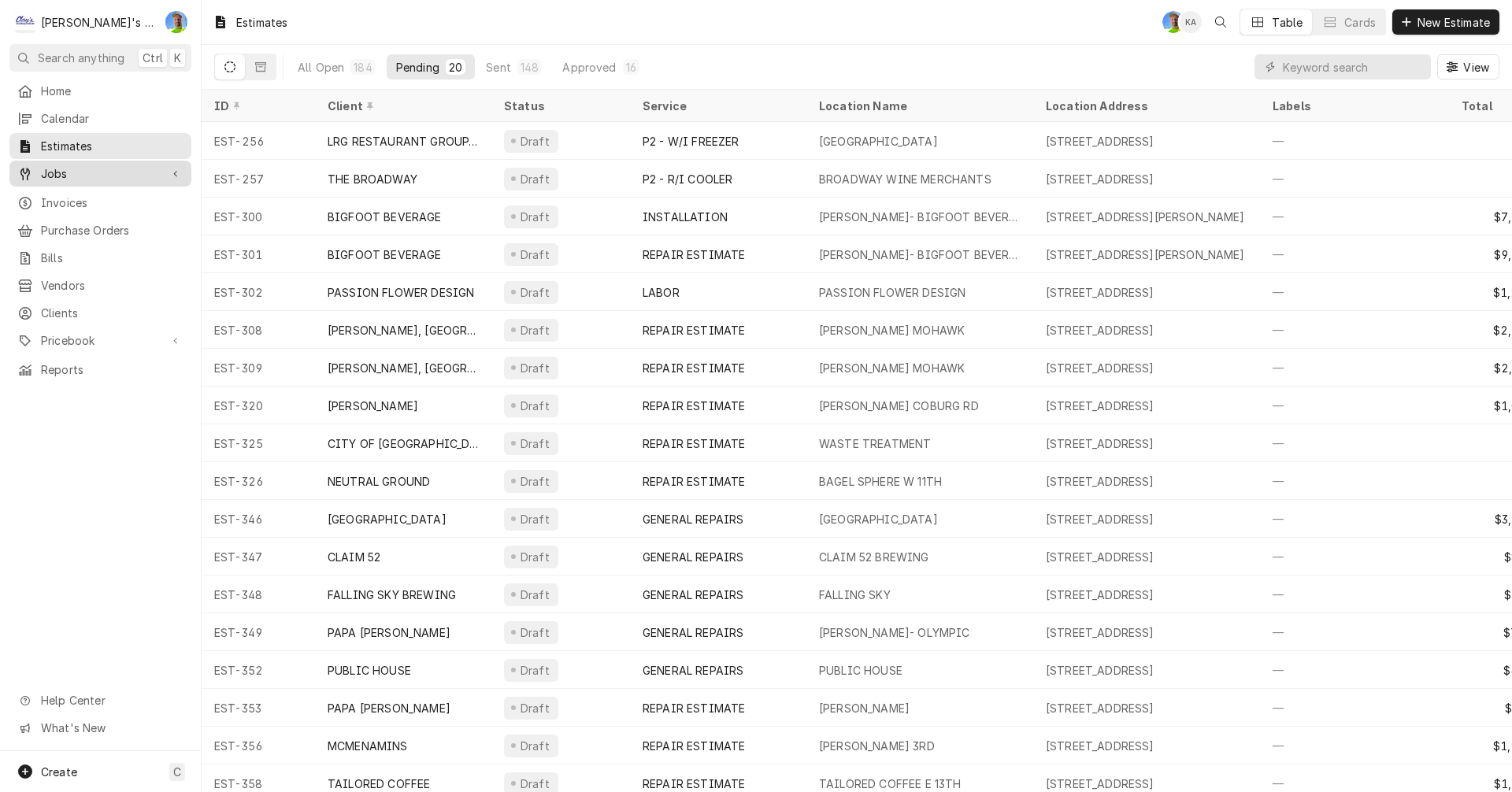
click at [62, 178] on link "Jobs" at bounding box center [100, 174] width 182 height 26
click at [589, 57] on button "Approved 16" at bounding box center [600, 66] width 96 height 25
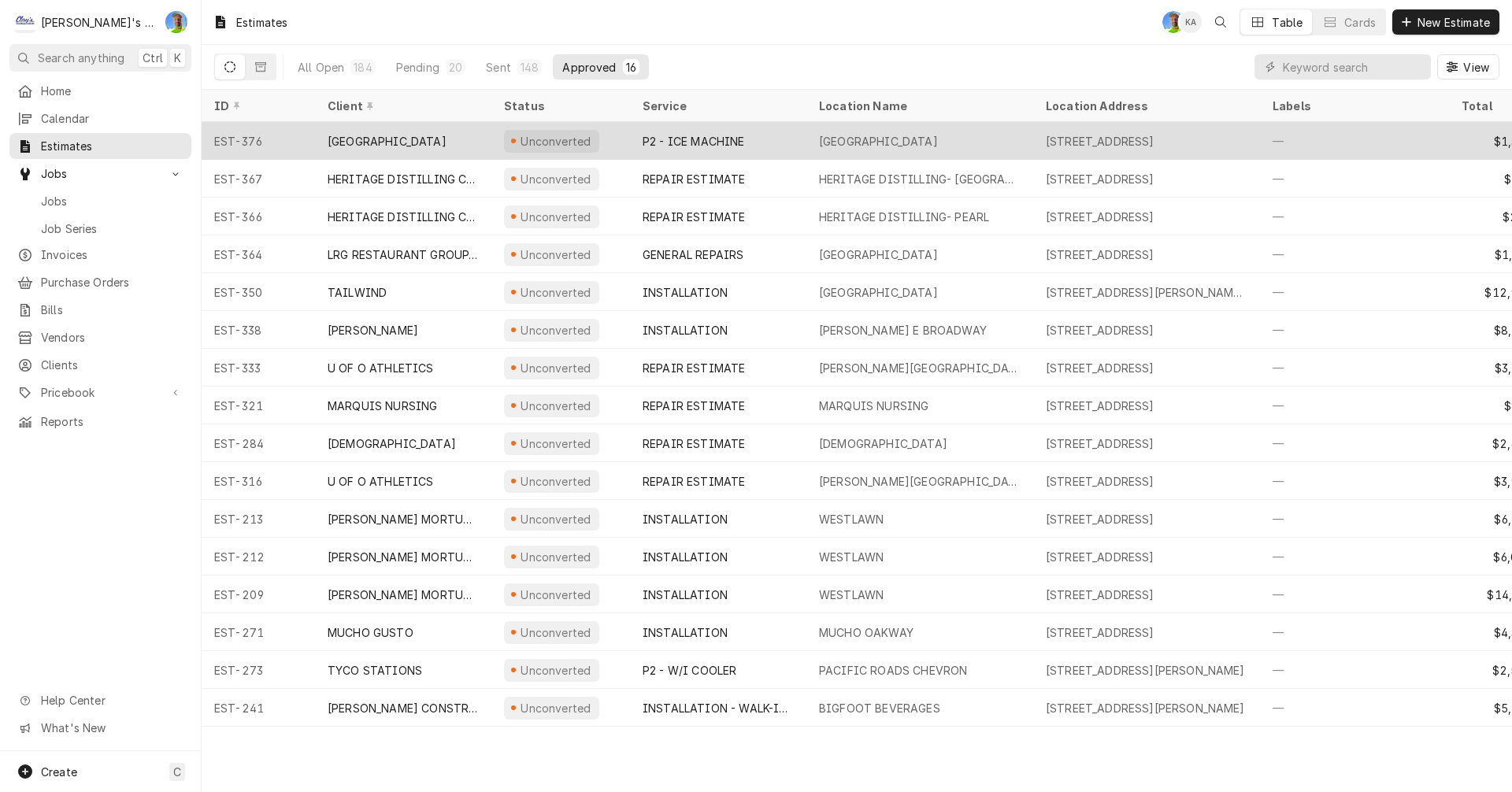
click at [1082, 137] on div "[STREET_ADDRESS]" at bounding box center [1099, 141] width 109 height 17
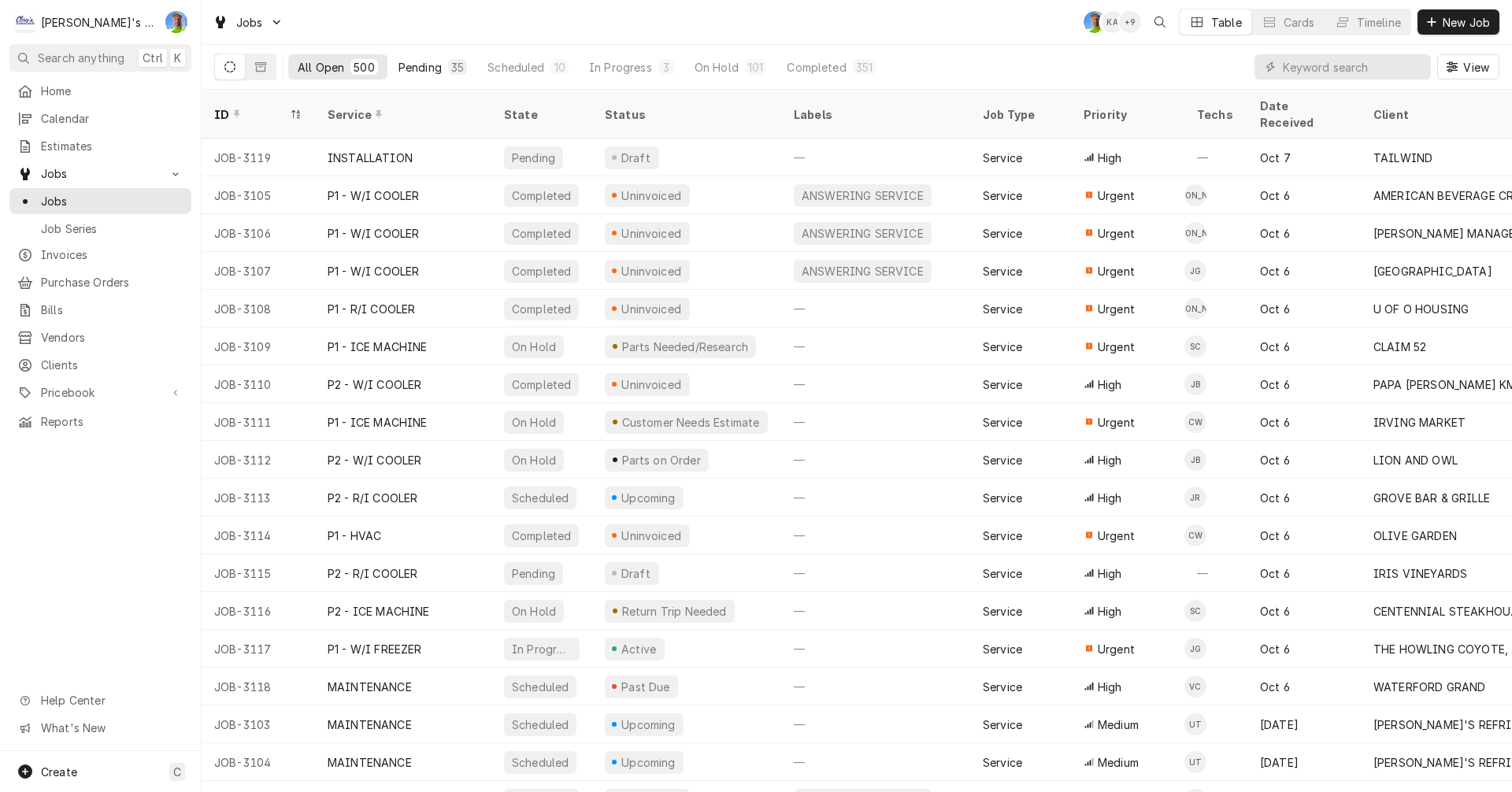
click at [414, 66] on div "Pending" at bounding box center [420, 68] width 44 height 17
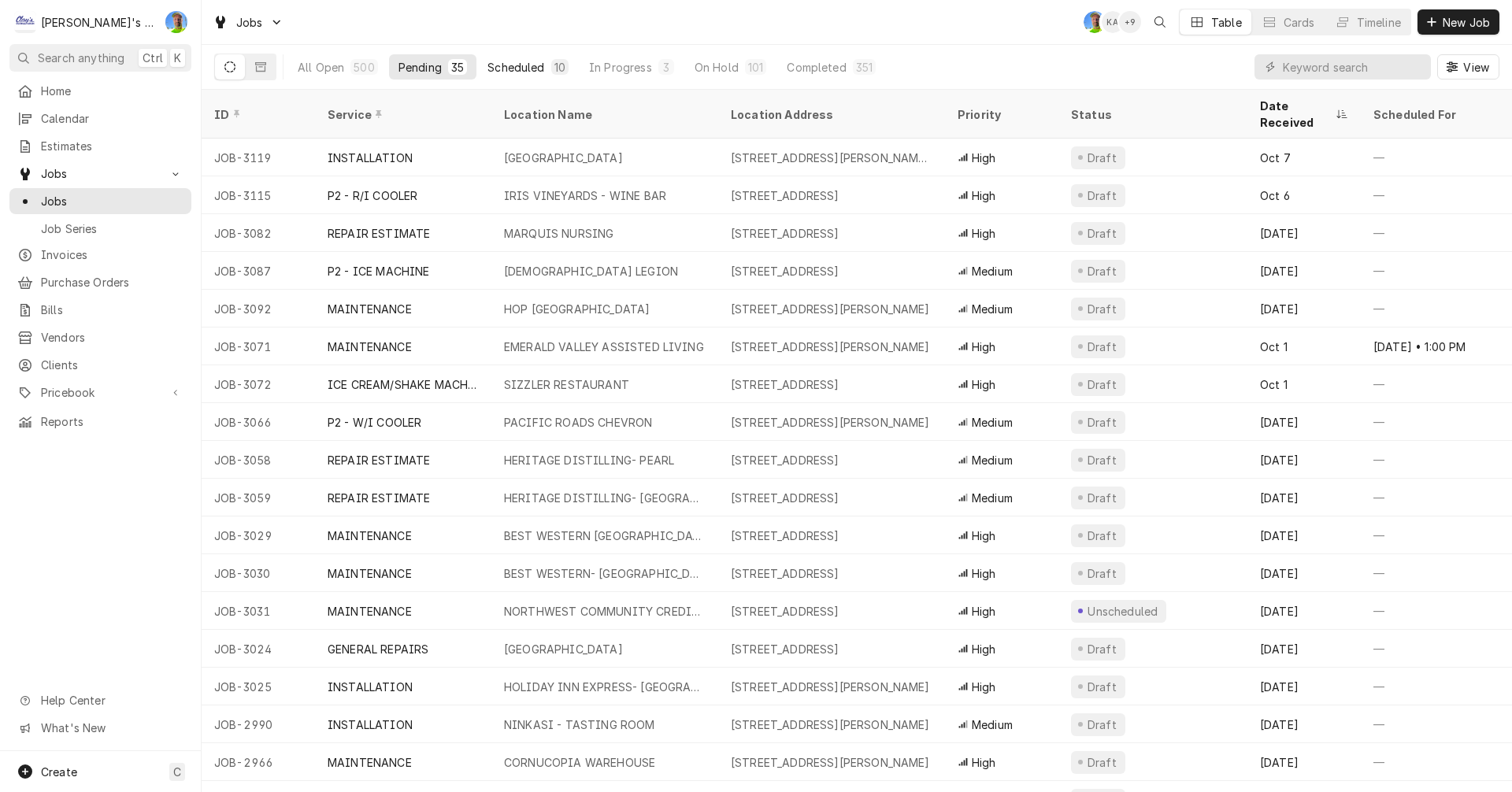
click at [506, 69] on div "Scheduled" at bounding box center [516, 68] width 57 height 17
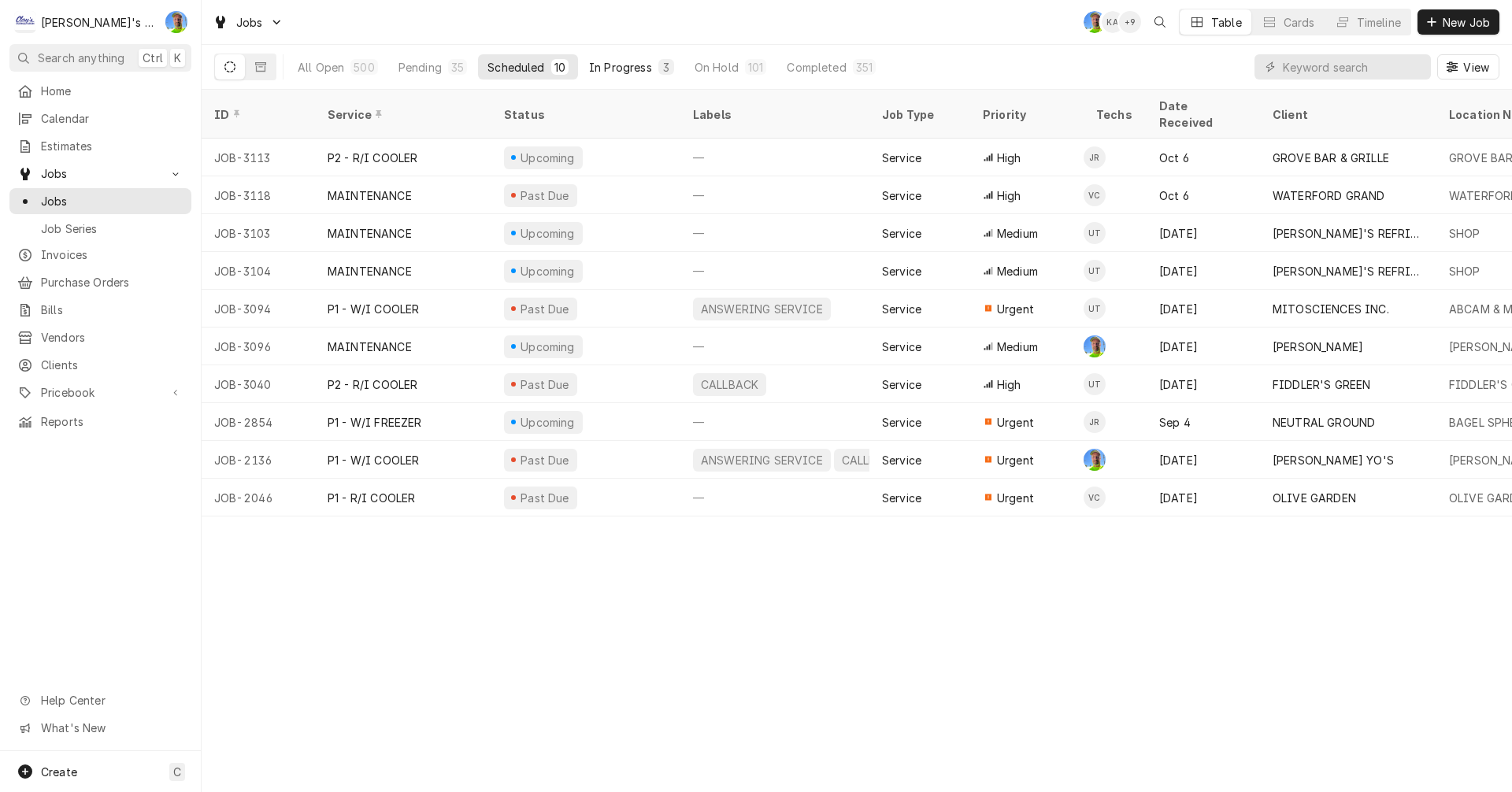
click at [627, 70] on div "In Progress" at bounding box center [621, 68] width 63 height 17
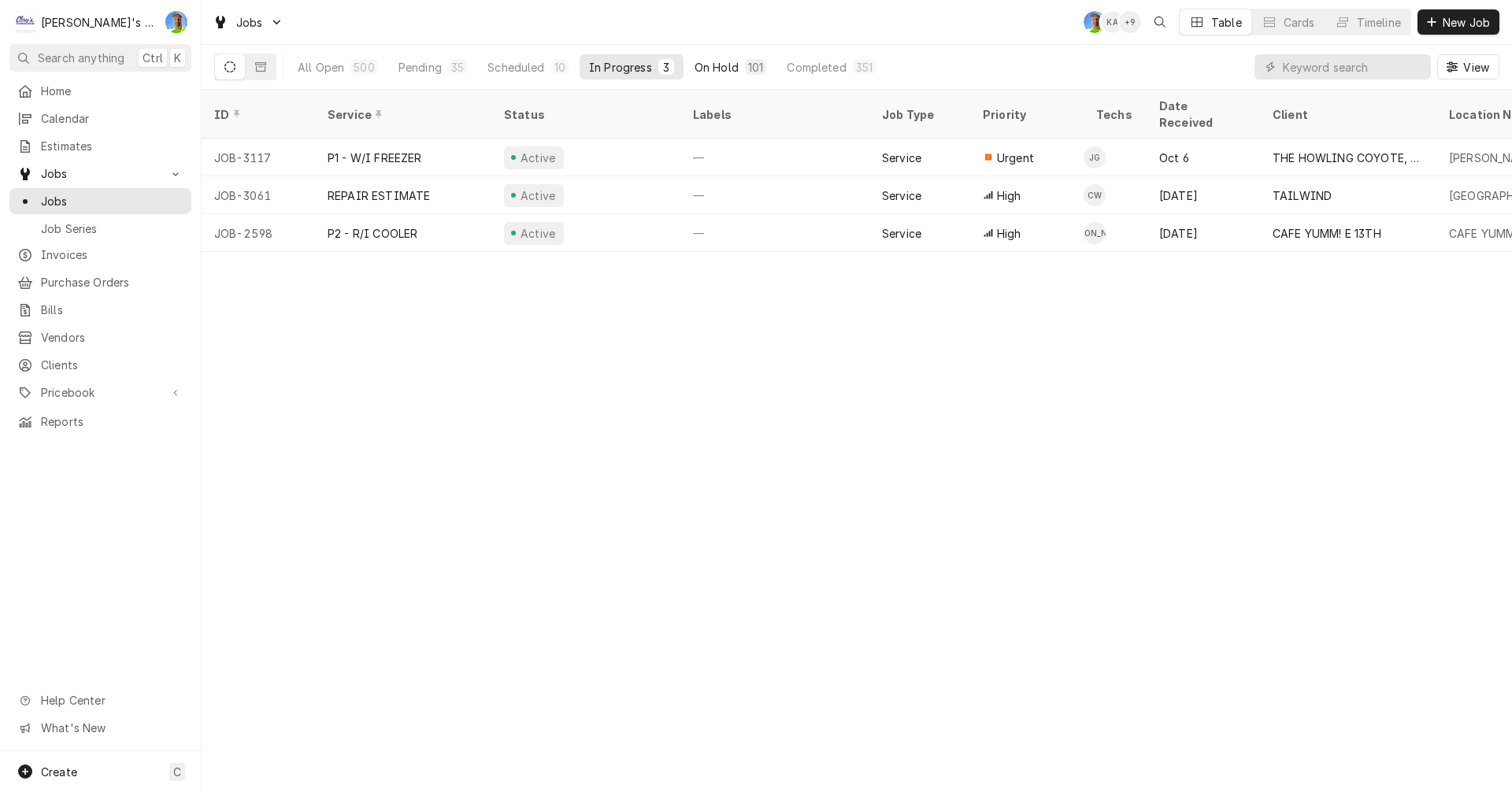
click at [713, 63] on div "On Hold" at bounding box center [716, 68] width 44 height 17
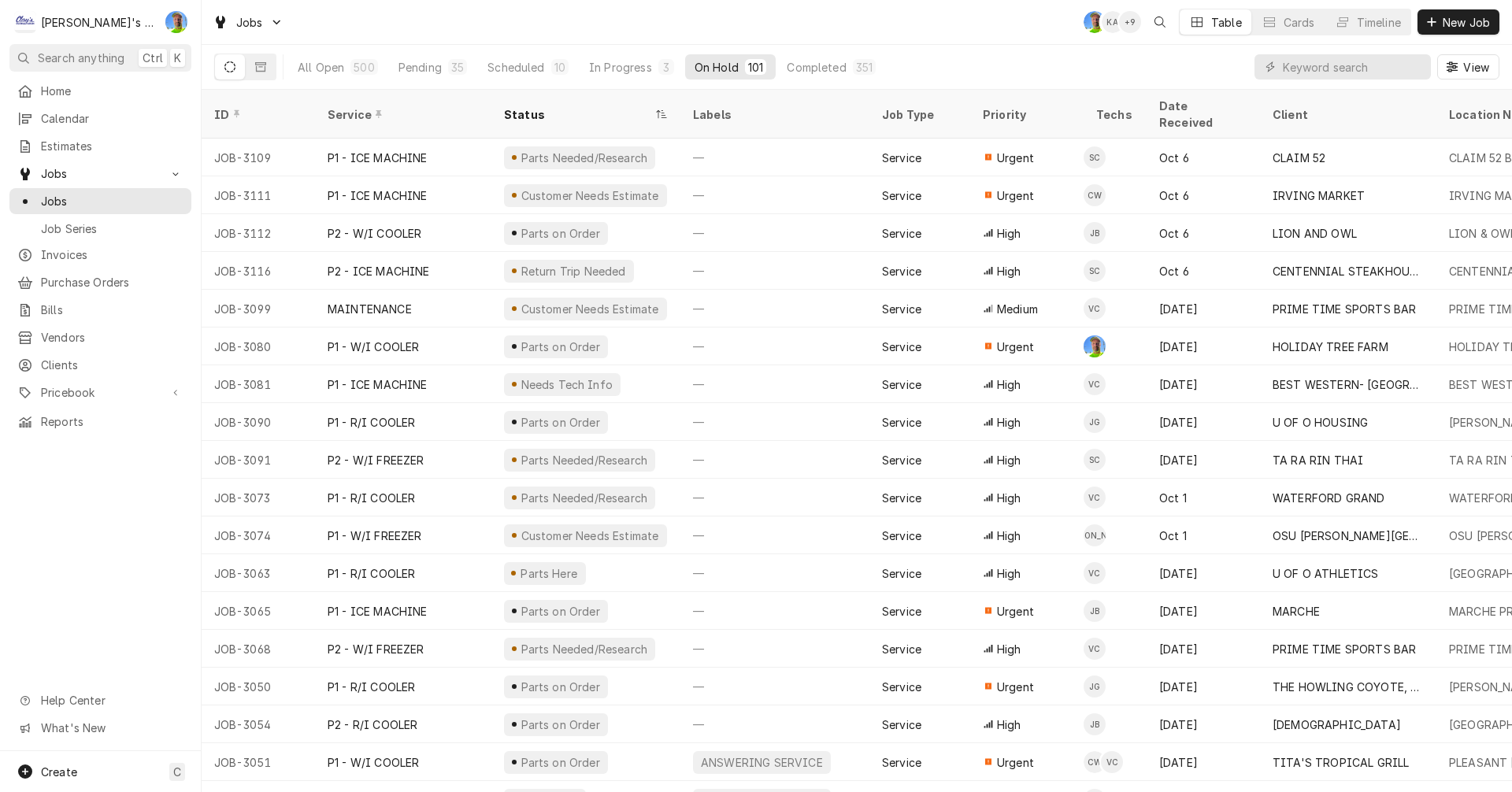
click at [1282, 68] on div "Dynamic Content Wrapper" at bounding box center [1343, 66] width 177 height 25
click at [1302, 72] on input "Dynamic Content Wrapper" at bounding box center [1352, 66] width 140 height 25
click at [309, 61] on div "All Open" at bounding box center [321, 68] width 46 height 17
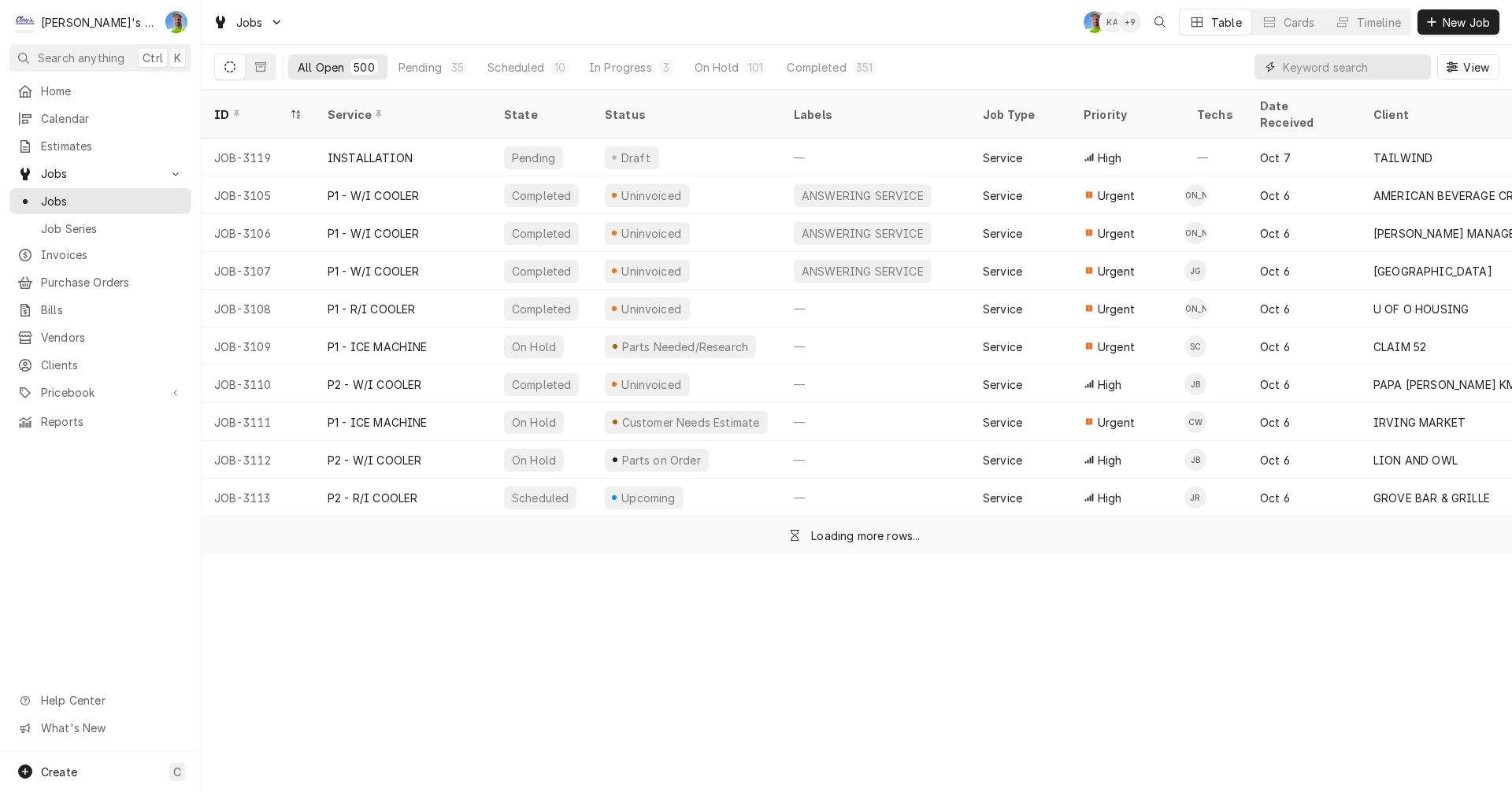
click at [1304, 73] on input "Dynamic Content Wrapper" at bounding box center [1352, 66] width 140 height 25
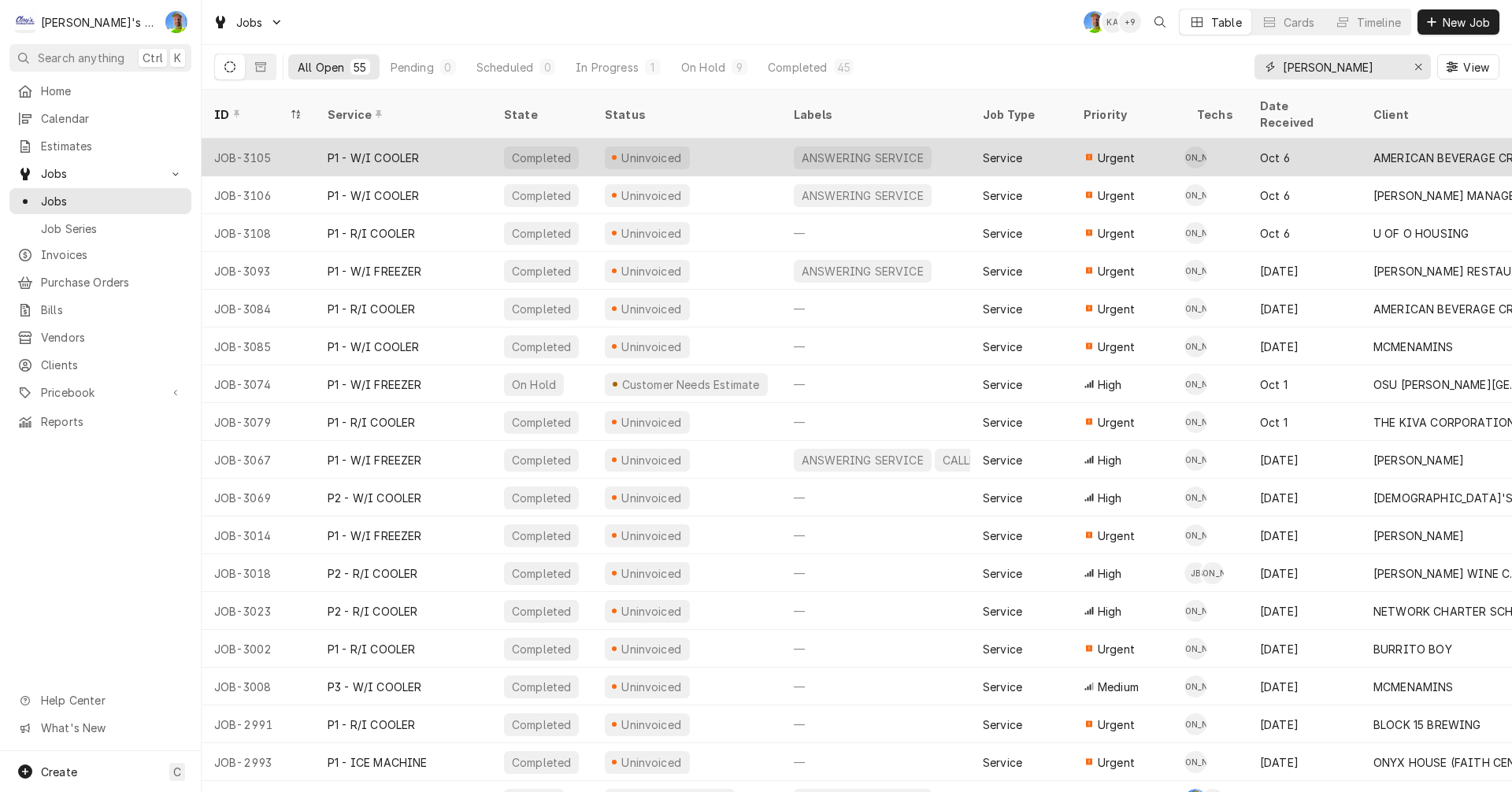
type input "[PERSON_NAME]"
click at [1043, 144] on div "Service" at bounding box center [1020, 157] width 100 height 38
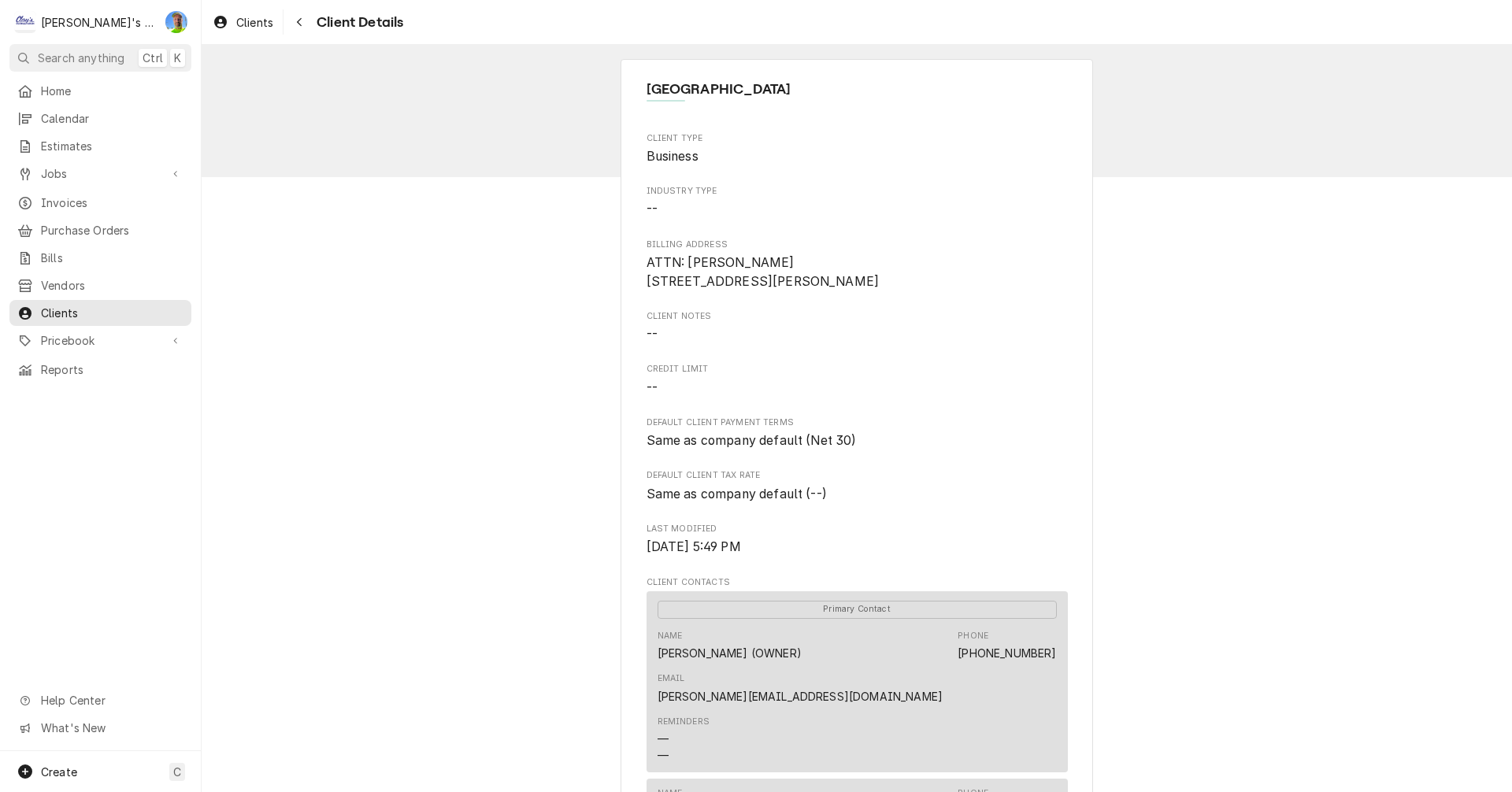
scroll to position [79, 0]
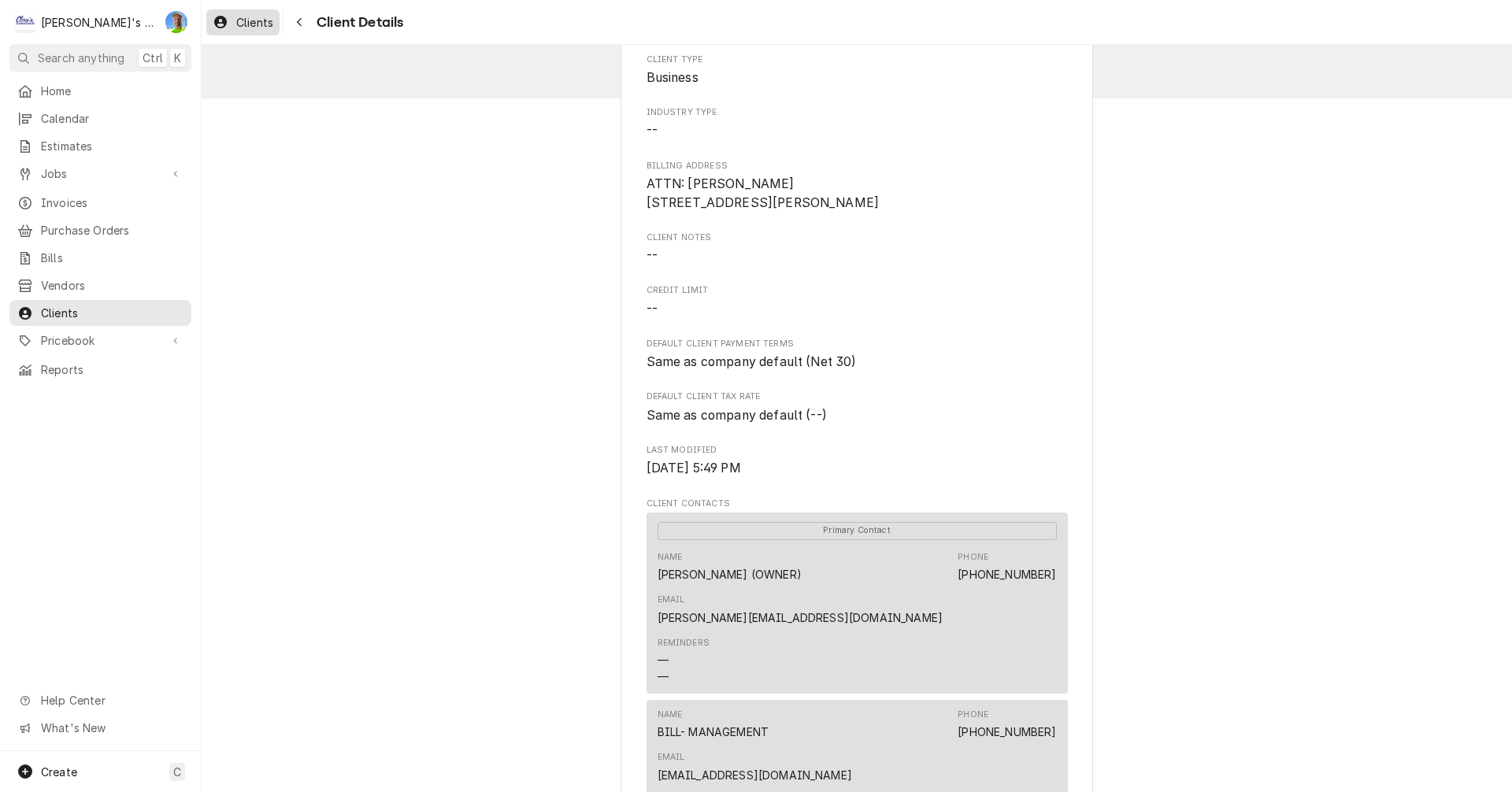
click at [243, 17] on span "Clients" at bounding box center [255, 22] width 37 height 17
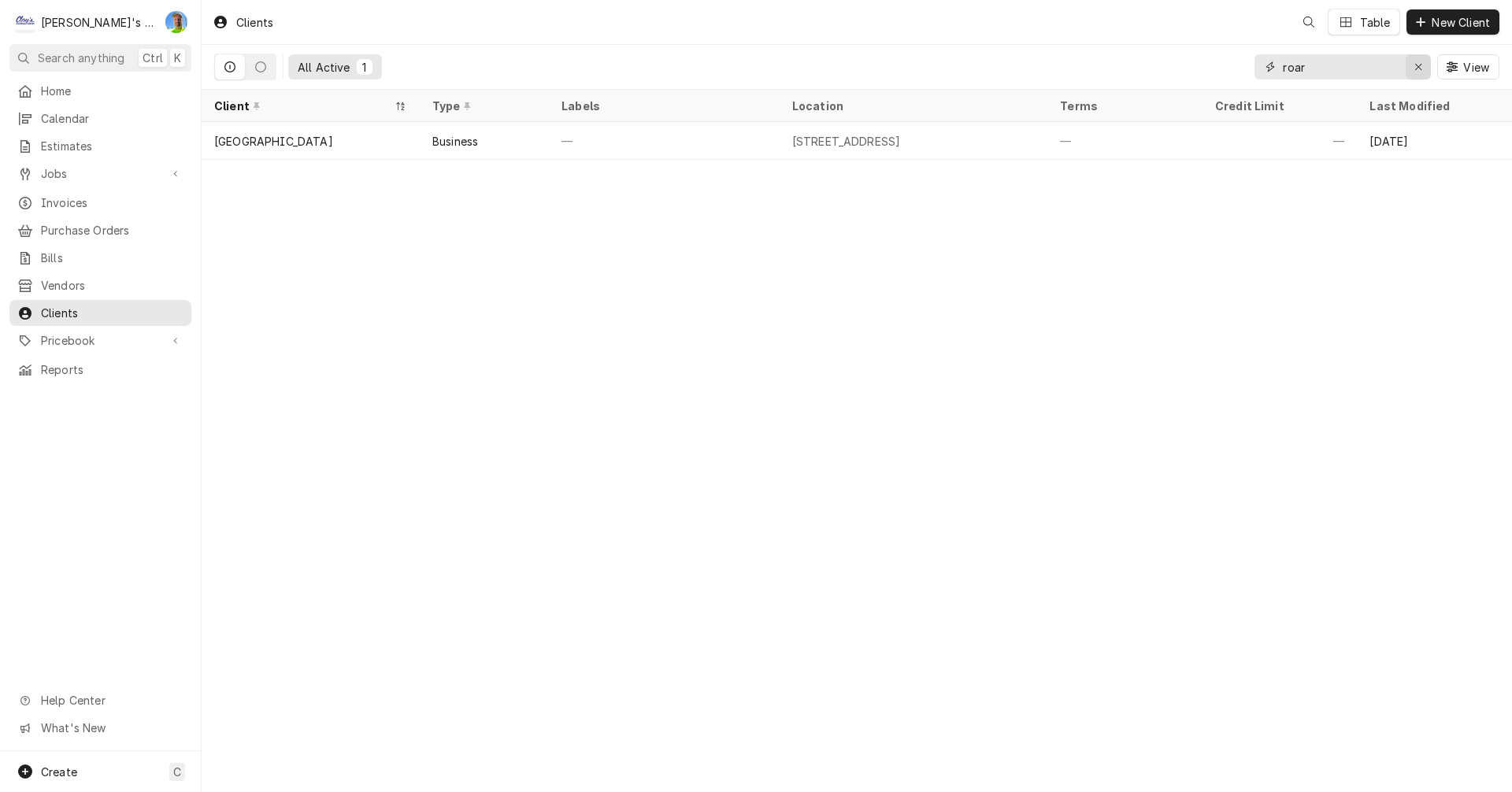
click at [1418, 69] on icon "Erase input" at bounding box center [1418, 67] width 8 height 11
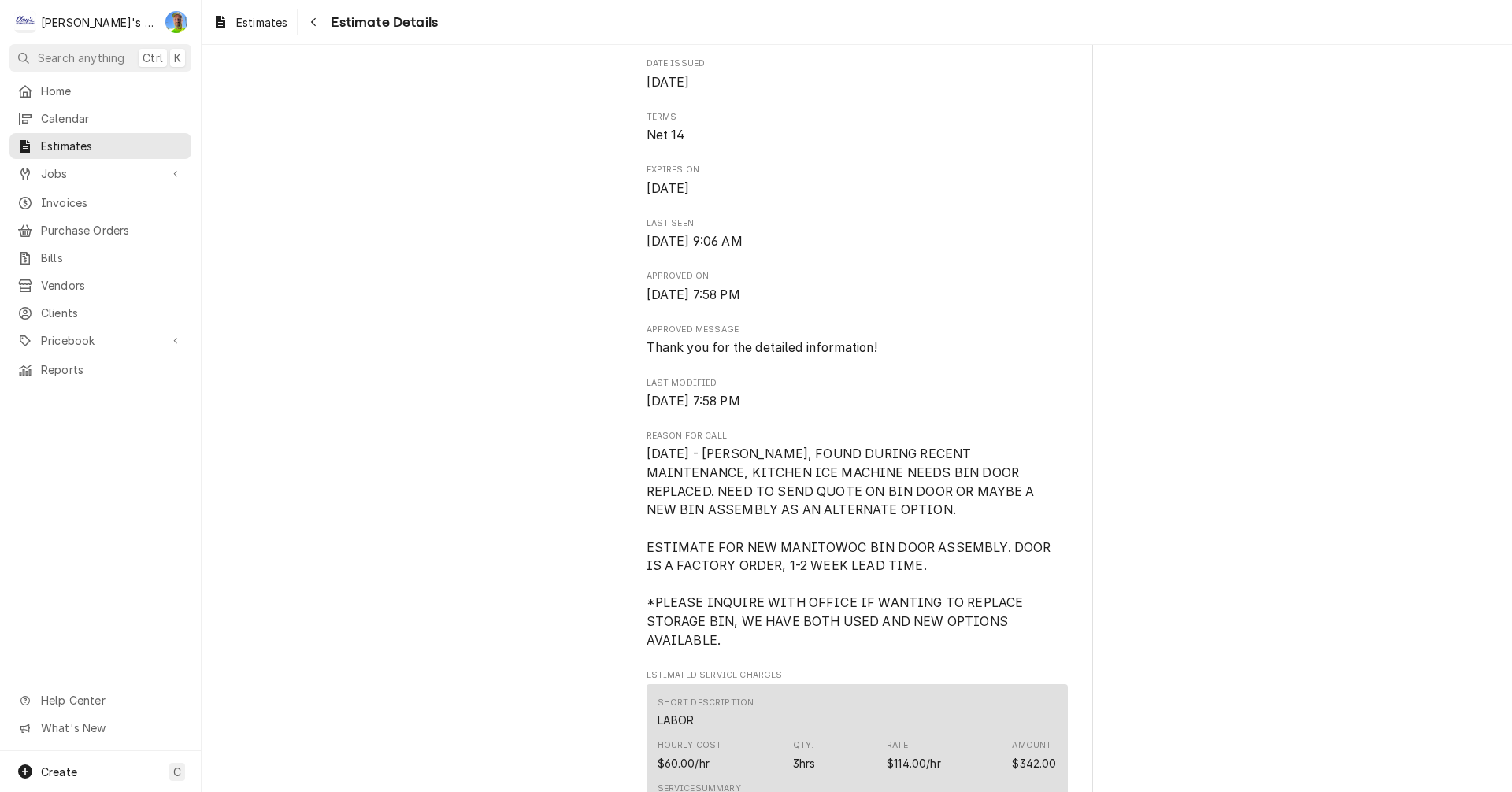
scroll to position [787, 0]
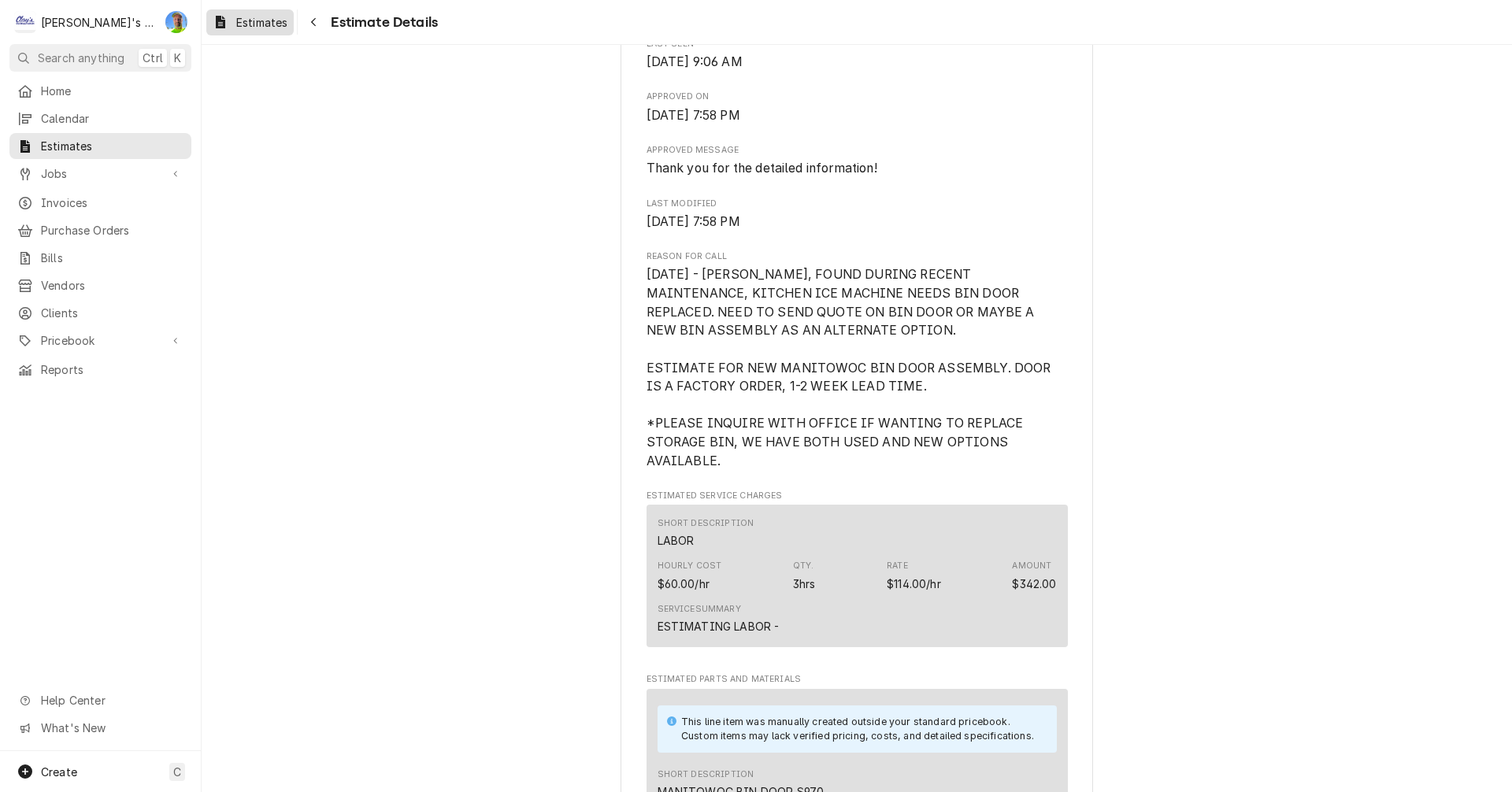
click at [243, 20] on span "Estimates" at bounding box center [261, 22] width 51 height 17
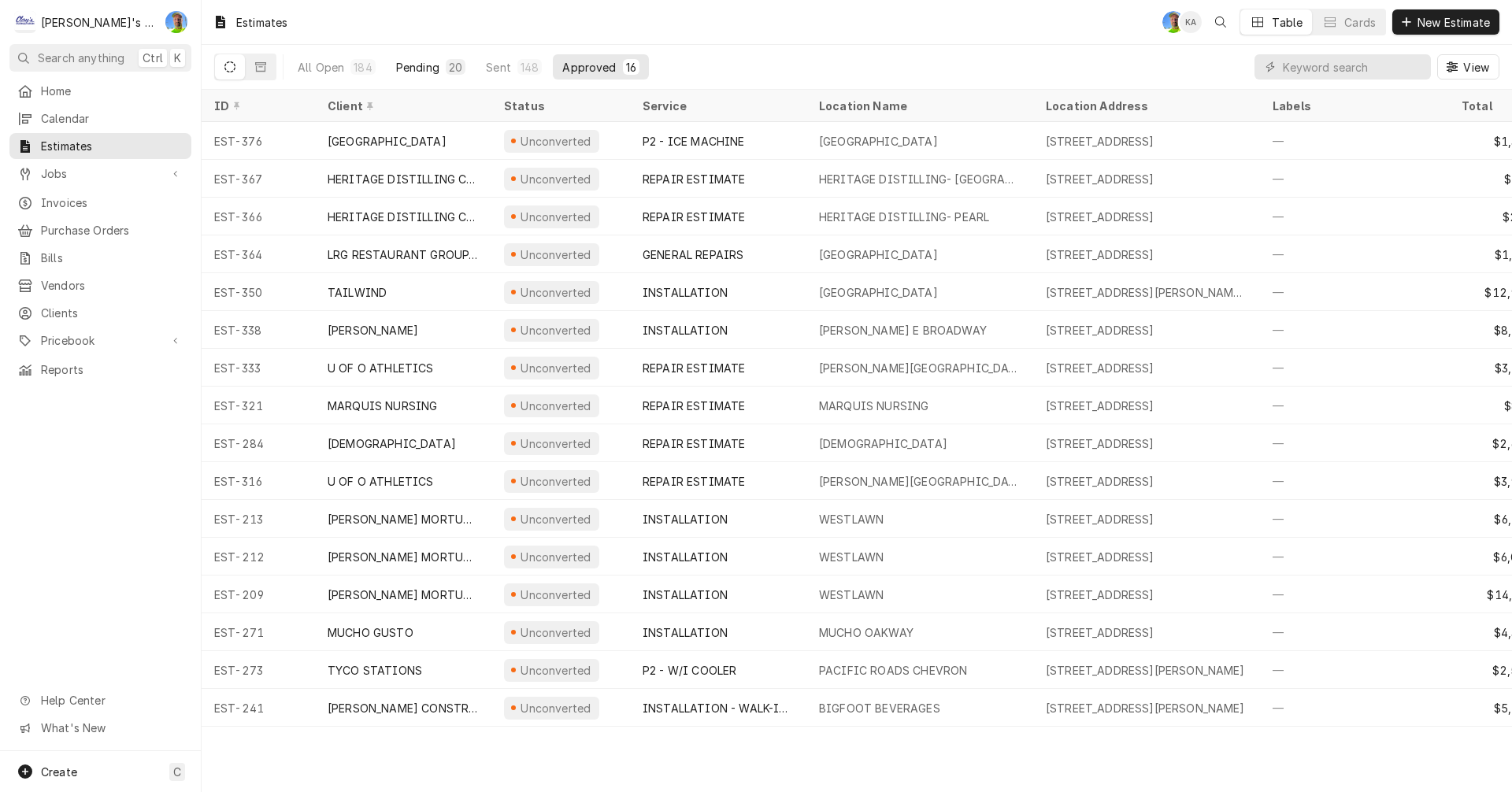
click at [422, 66] on div "Pending" at bounding box center [417, 68] width 44 height 17
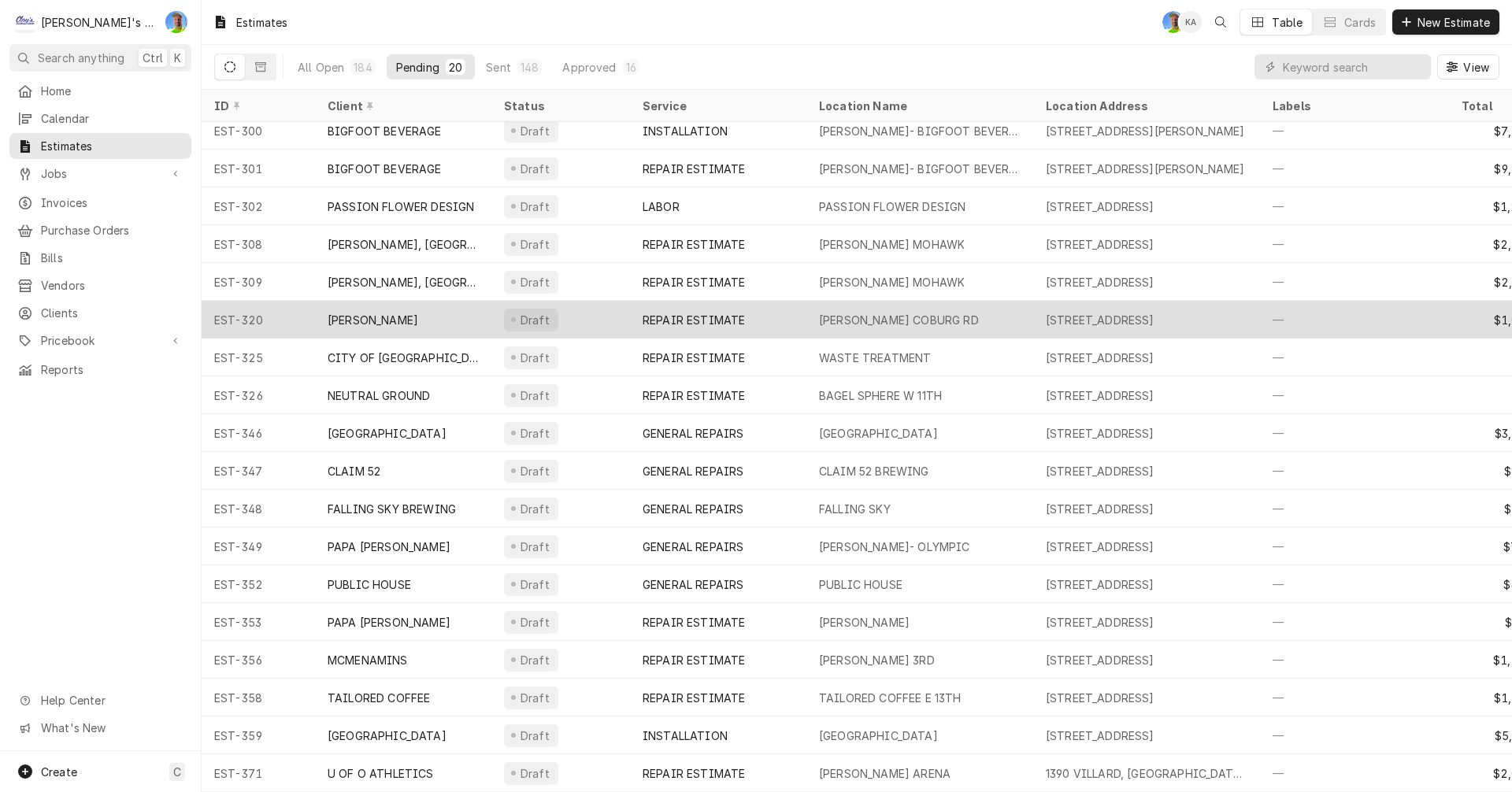
scroll to position [96, 0]
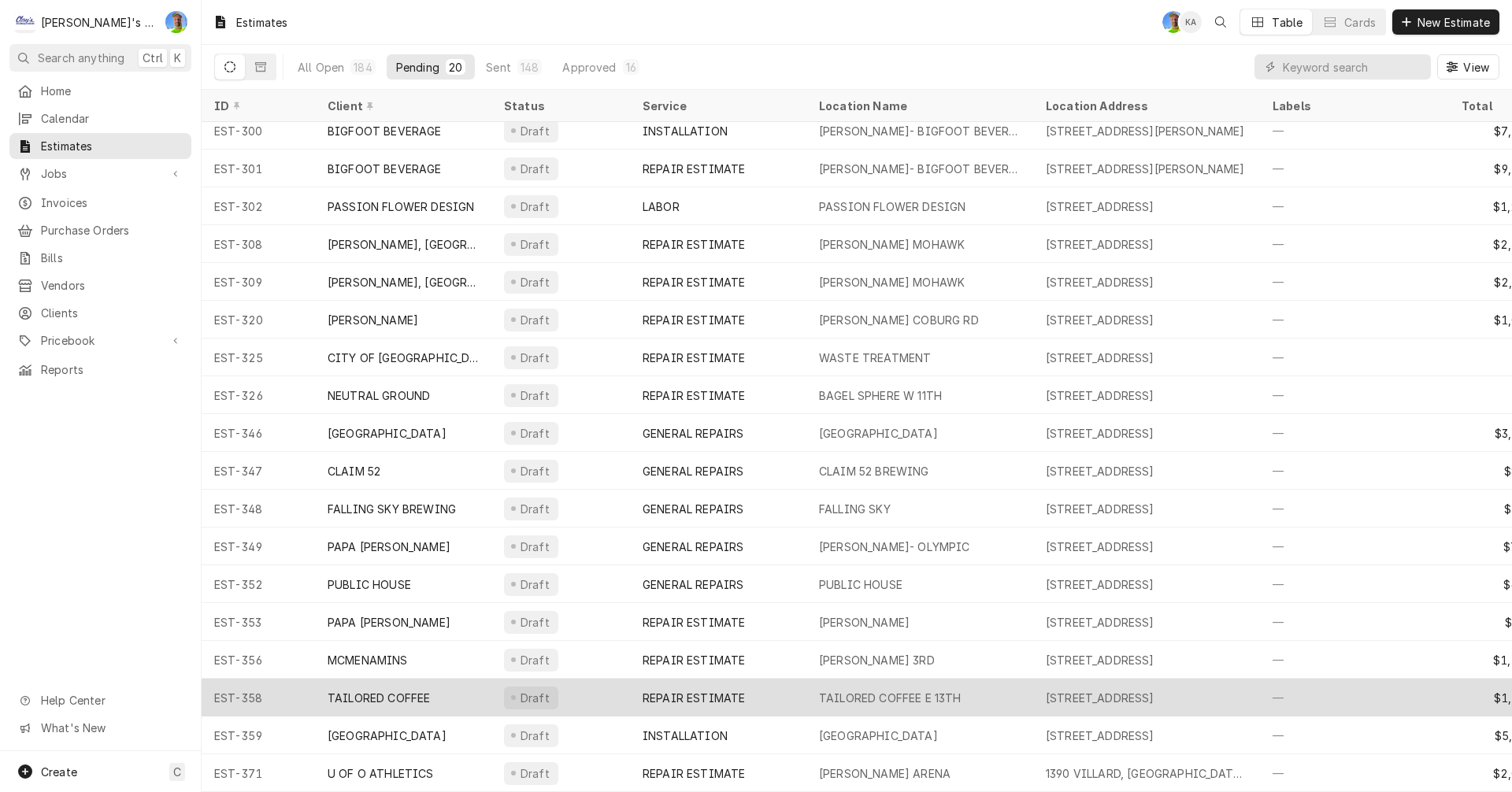
click at [911, 690] on div "TAILORED COFFEE E 13TH" at bounding box center [889, 698] width 142 height 17
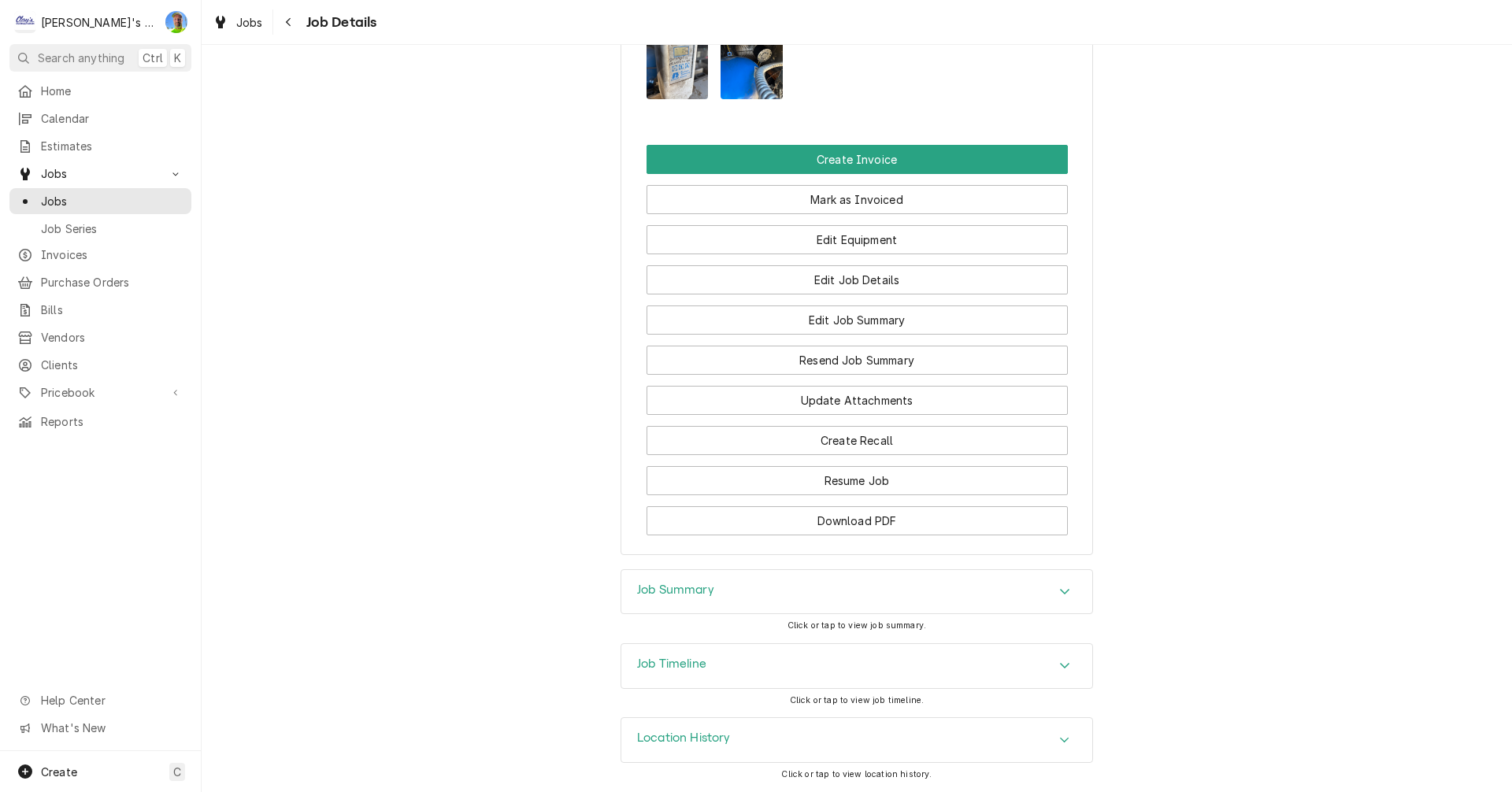
scroll to position [1603, 0]
click at [1070, 591] on div "Accordion Header" at bounding box center [1064, 592] width 23 height 19
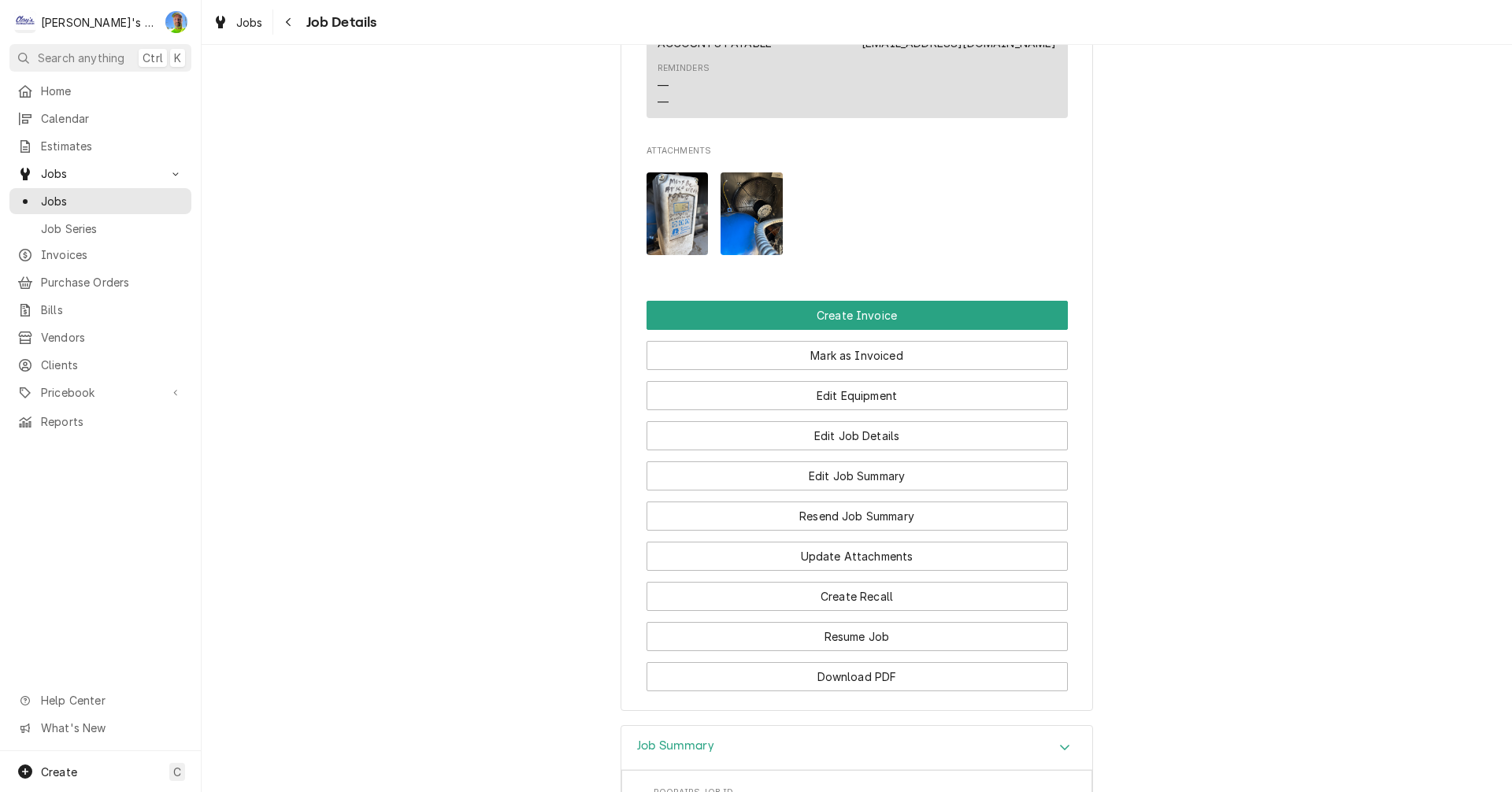
scroll to position [1366, 0]
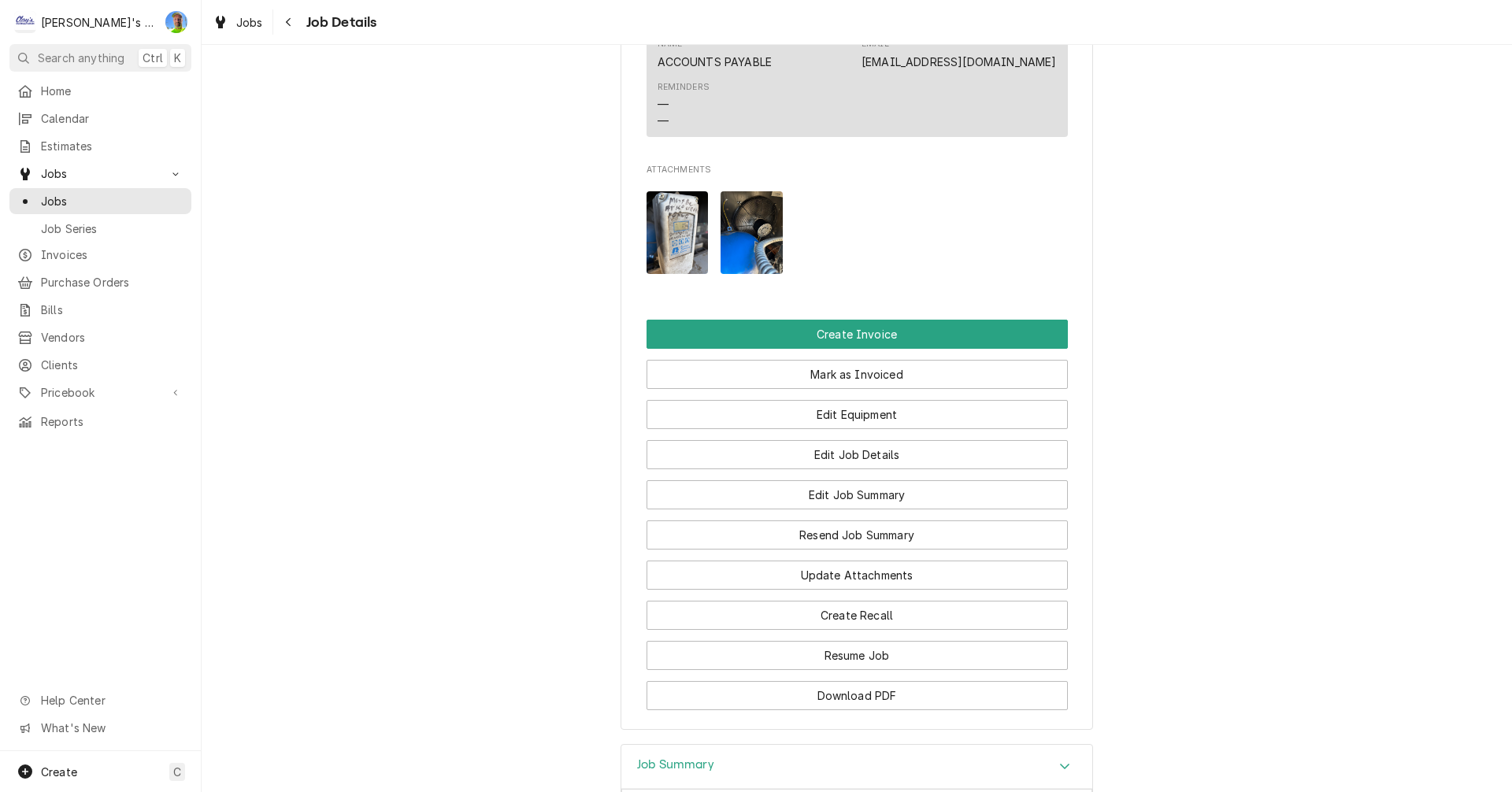
click at [750, 274] on img "Attachments" at bounding box center [751, 232] width 62 height 83
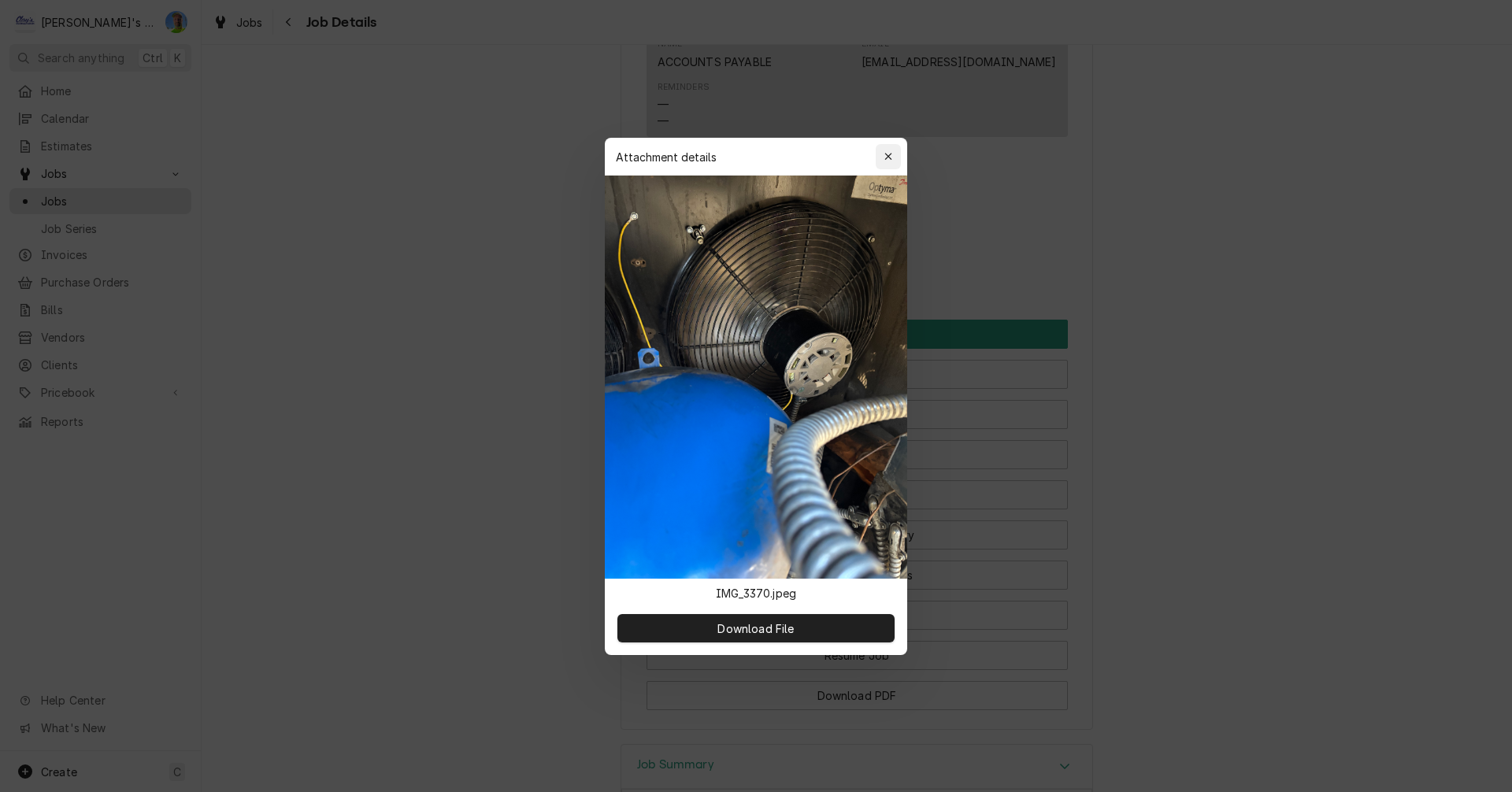
click at [891, 157] on icon "button" at bounding box center [888, 157] width 8 height 11
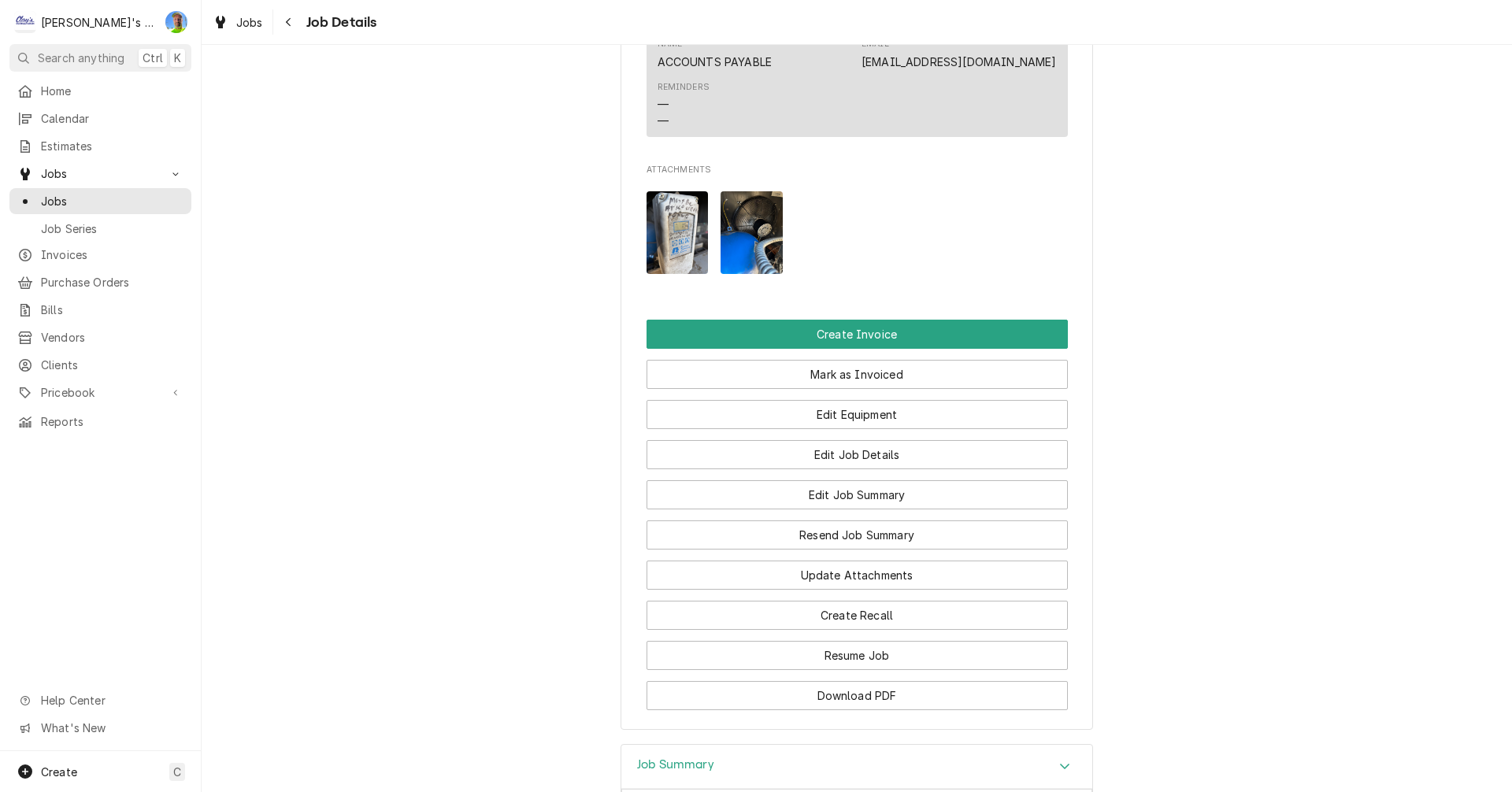
click at [674, 274] on img "Attachments" at bounding box center [677, 232] width 62 height 83
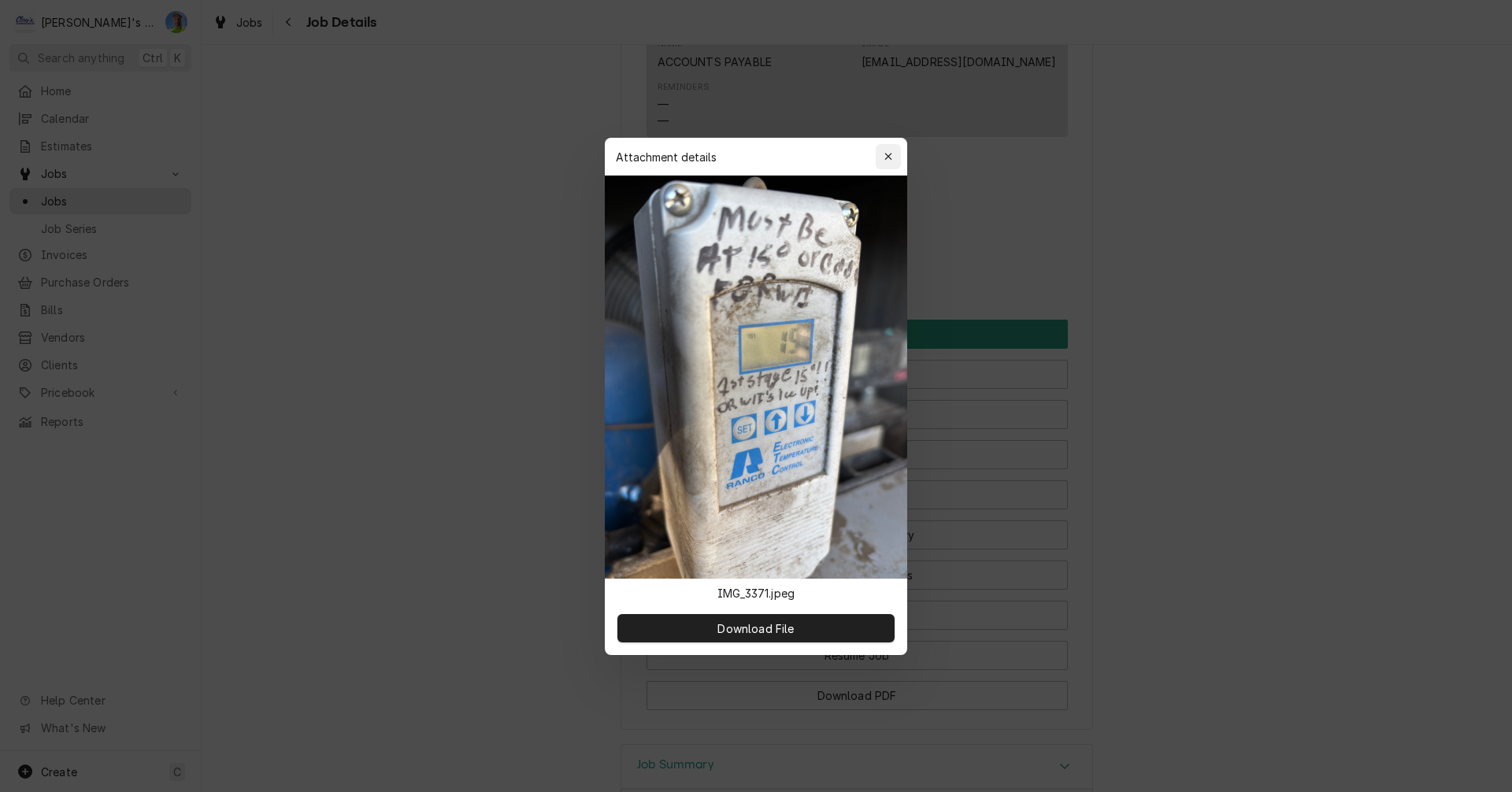
click at [890, 152] on icon "button" at bounding box center [888, 157] width 8 height 11
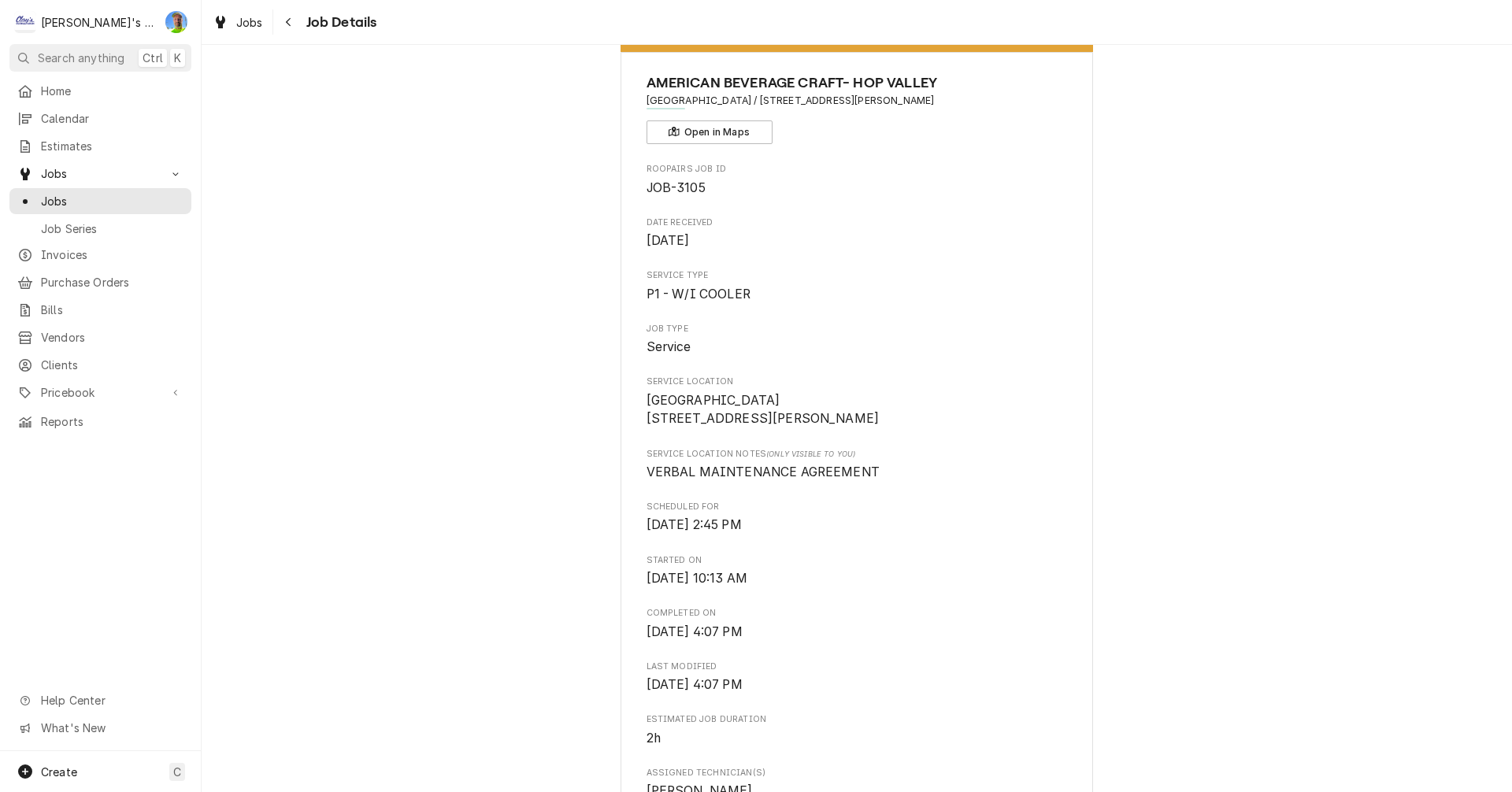
scroll to position [0, 0]
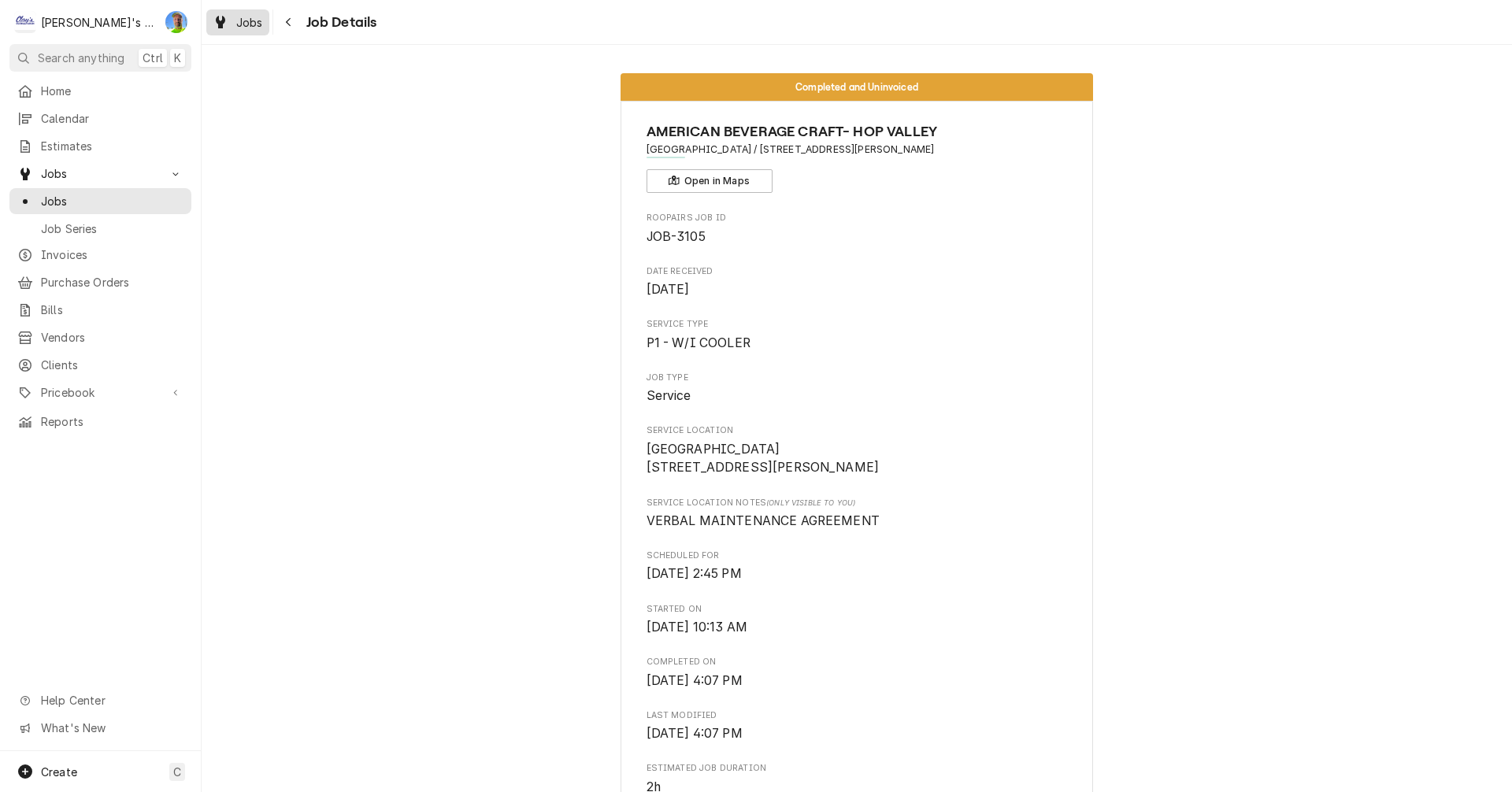
click at [227, 23] on div "Dynamic Content Wrapper" at bounding box center [220, 22] width 16 height 19
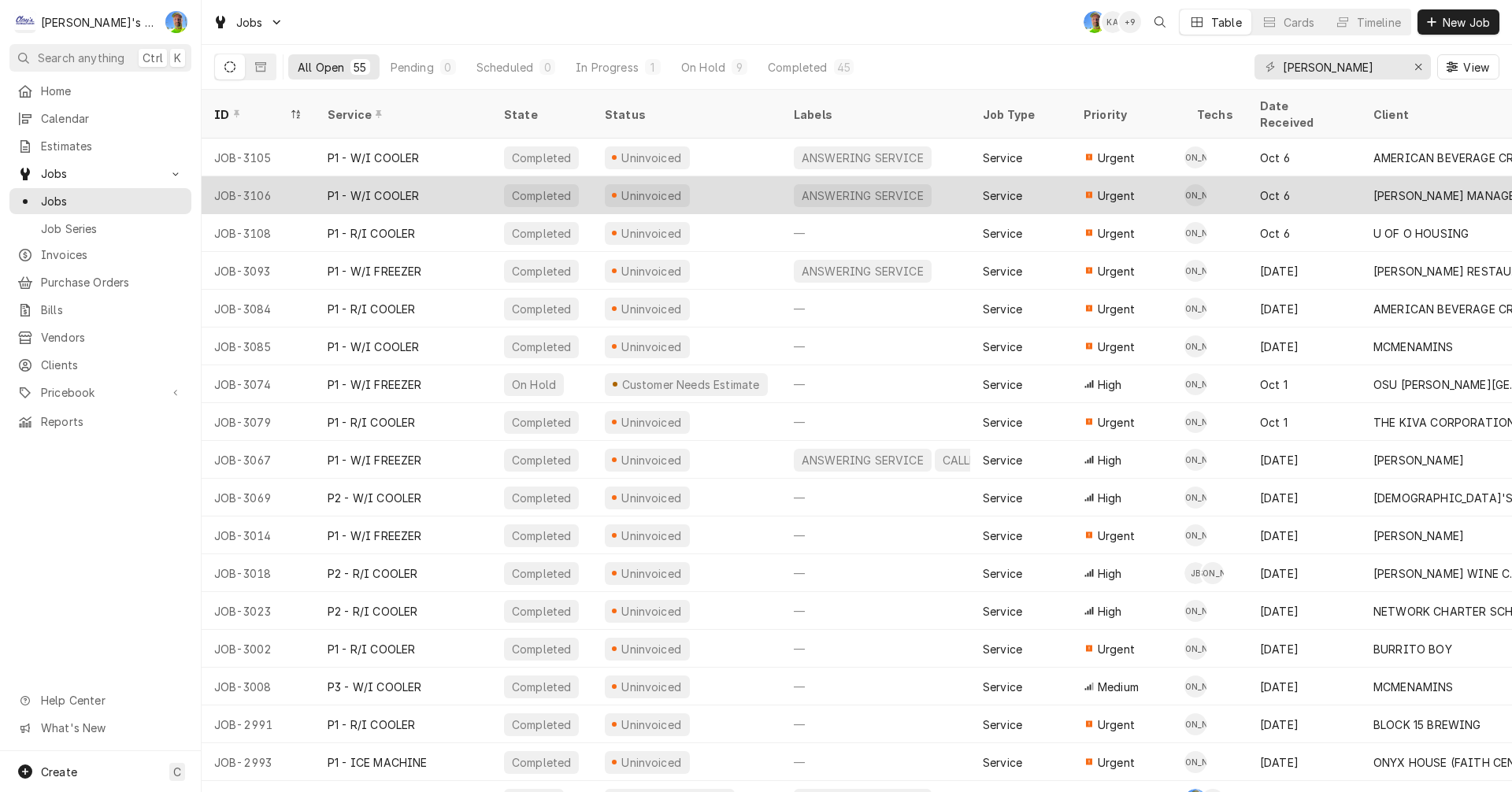
click at [756, 177] on div "Uninvoiced" at bounding box center [686, 195] width 189 height 38
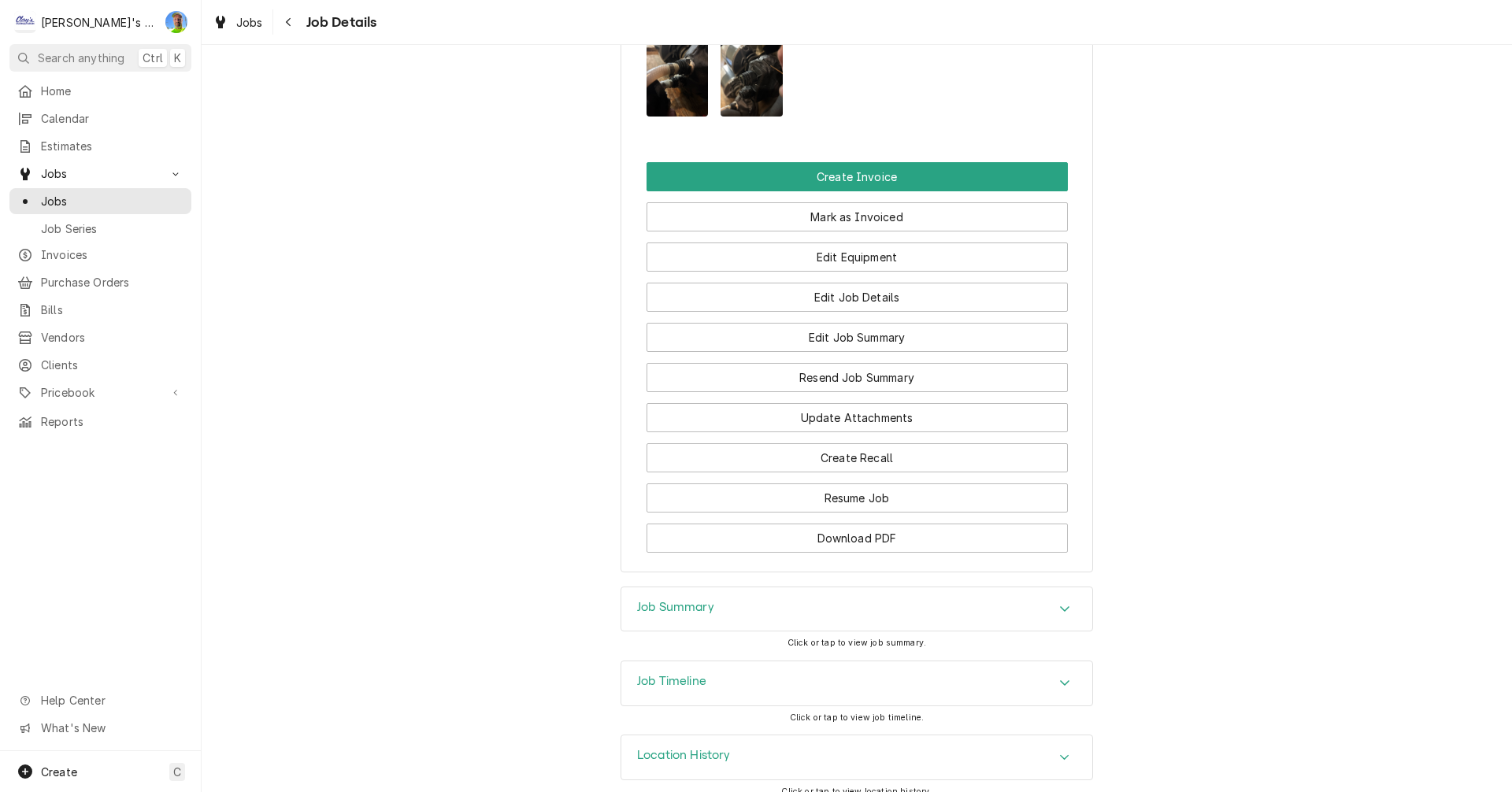
scroll to position [1597, 0]
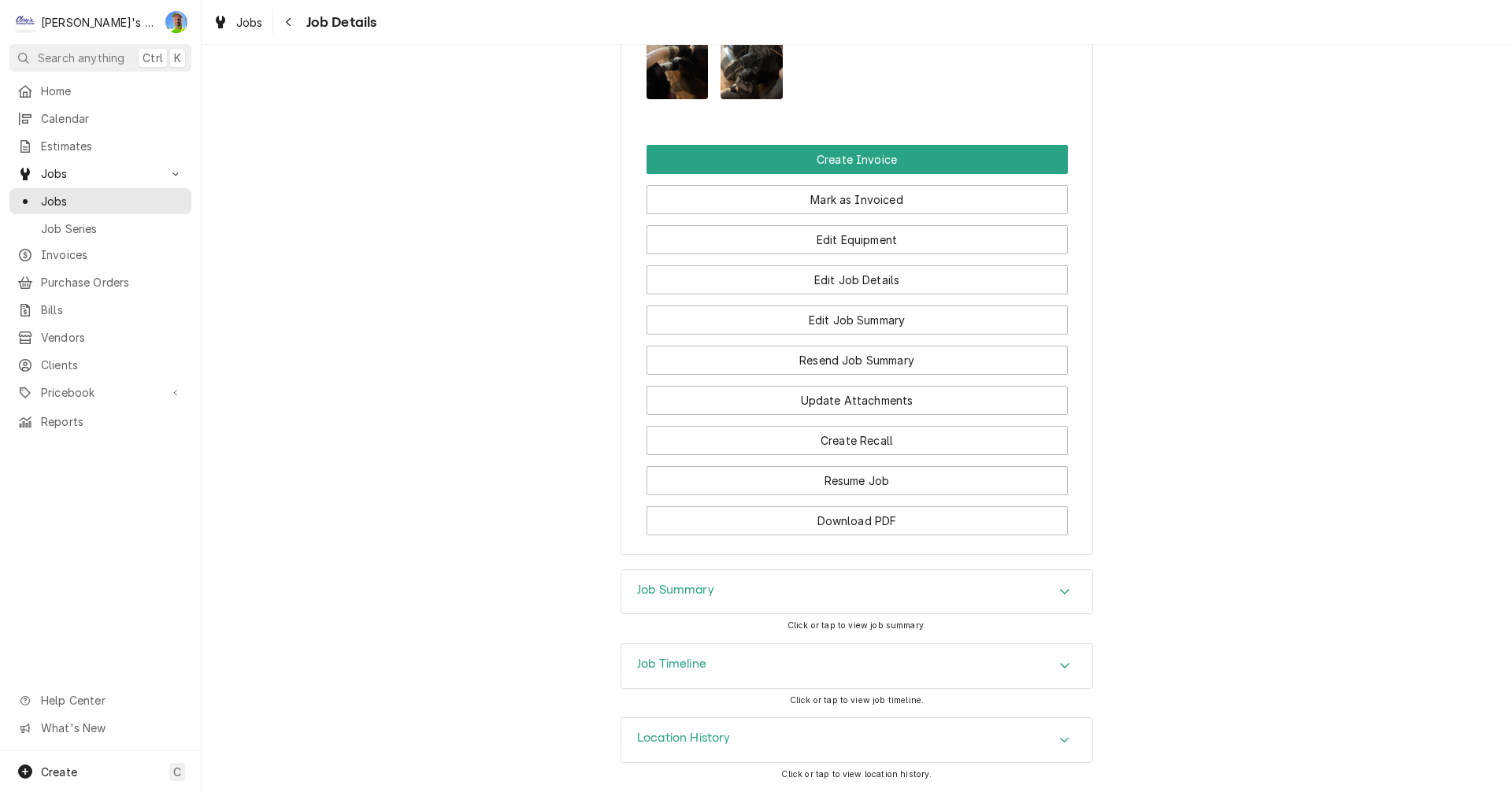
click at [1053, 584] on div "Accordion Header" at bounding box center [1064, 592] width 23 height 19
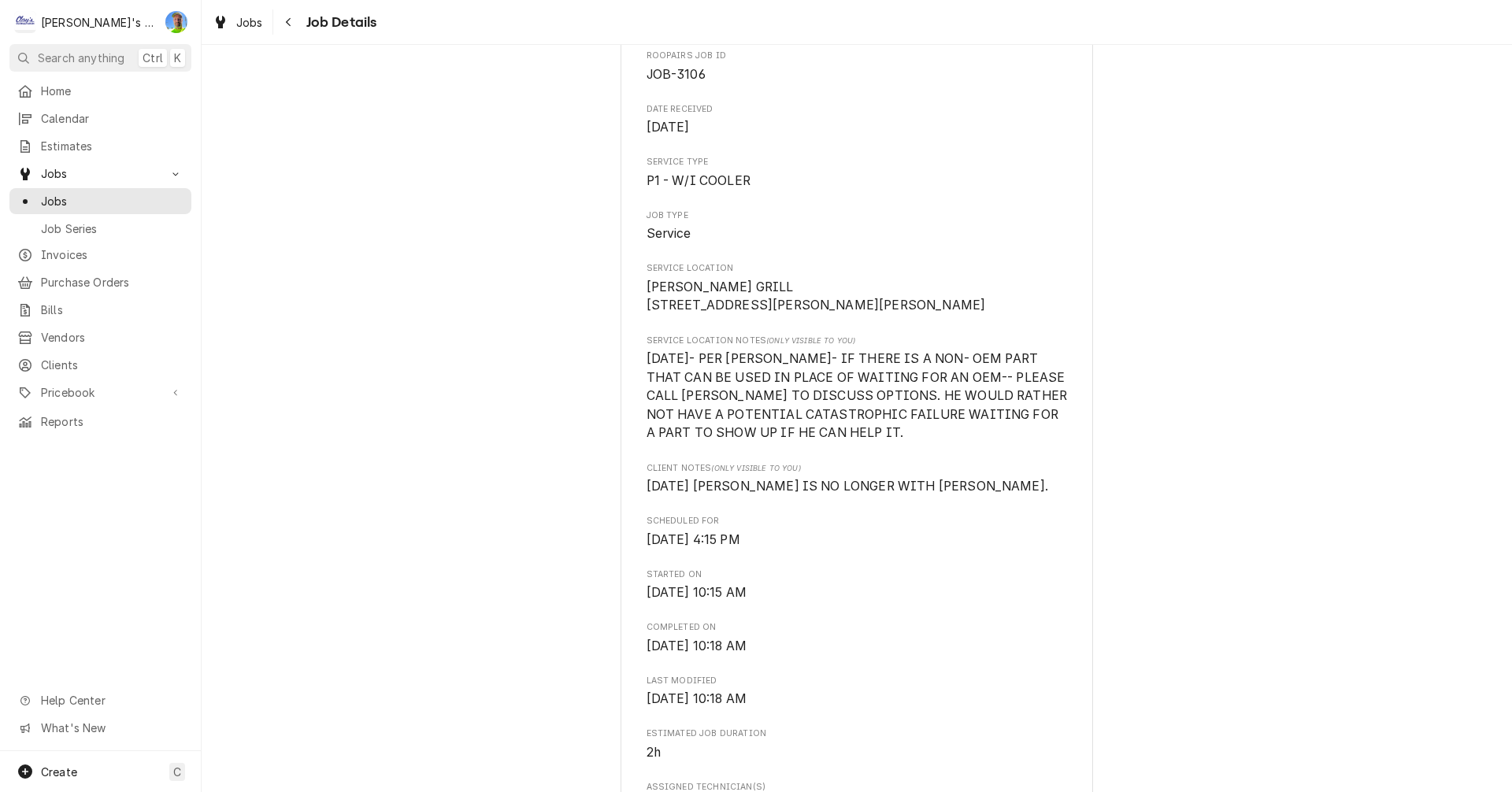
scroll to position [100, 0]
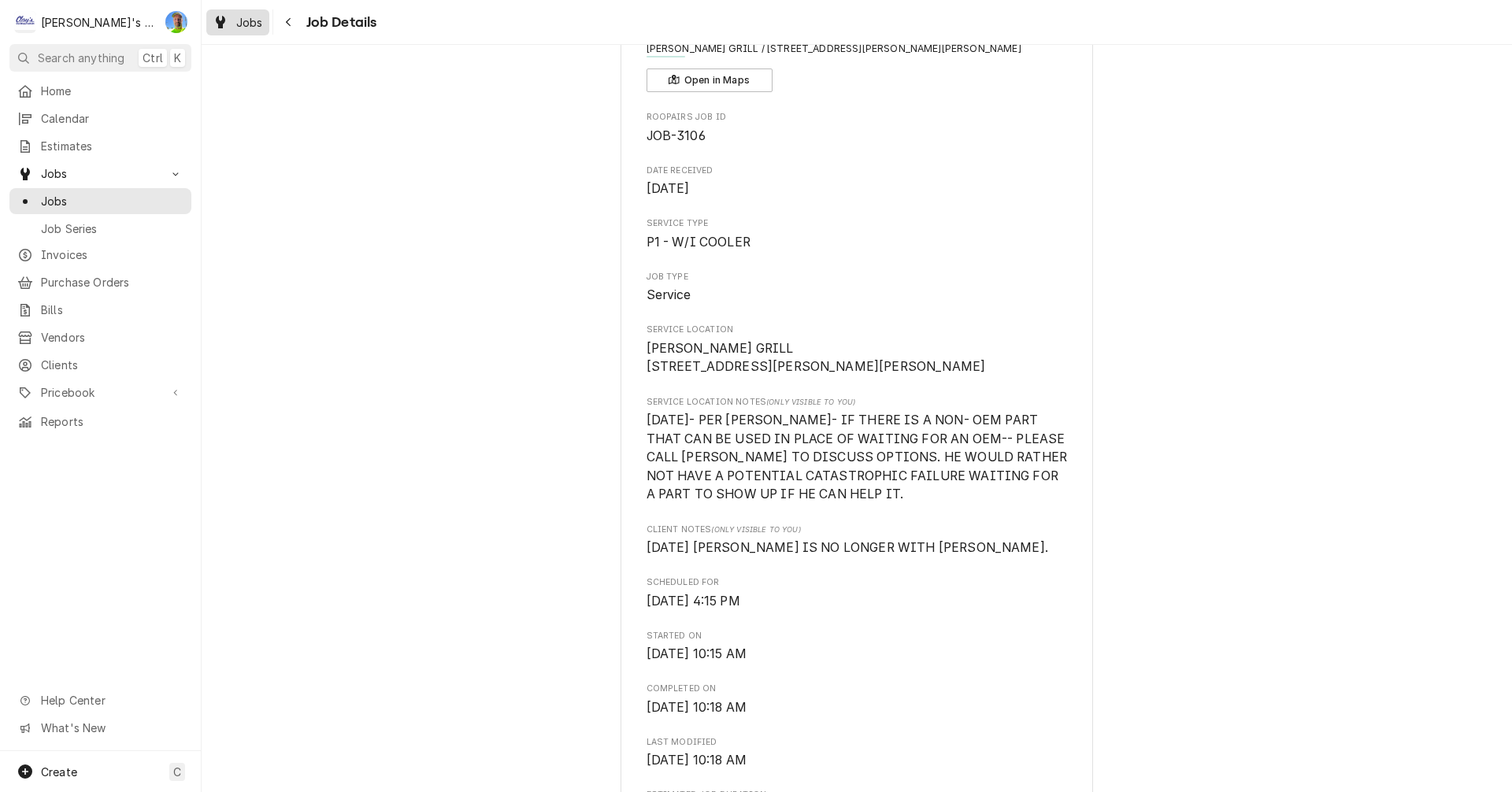
click at [251, 23] on span "Jobs" at bounding box center [249, 22] width 27 height 17
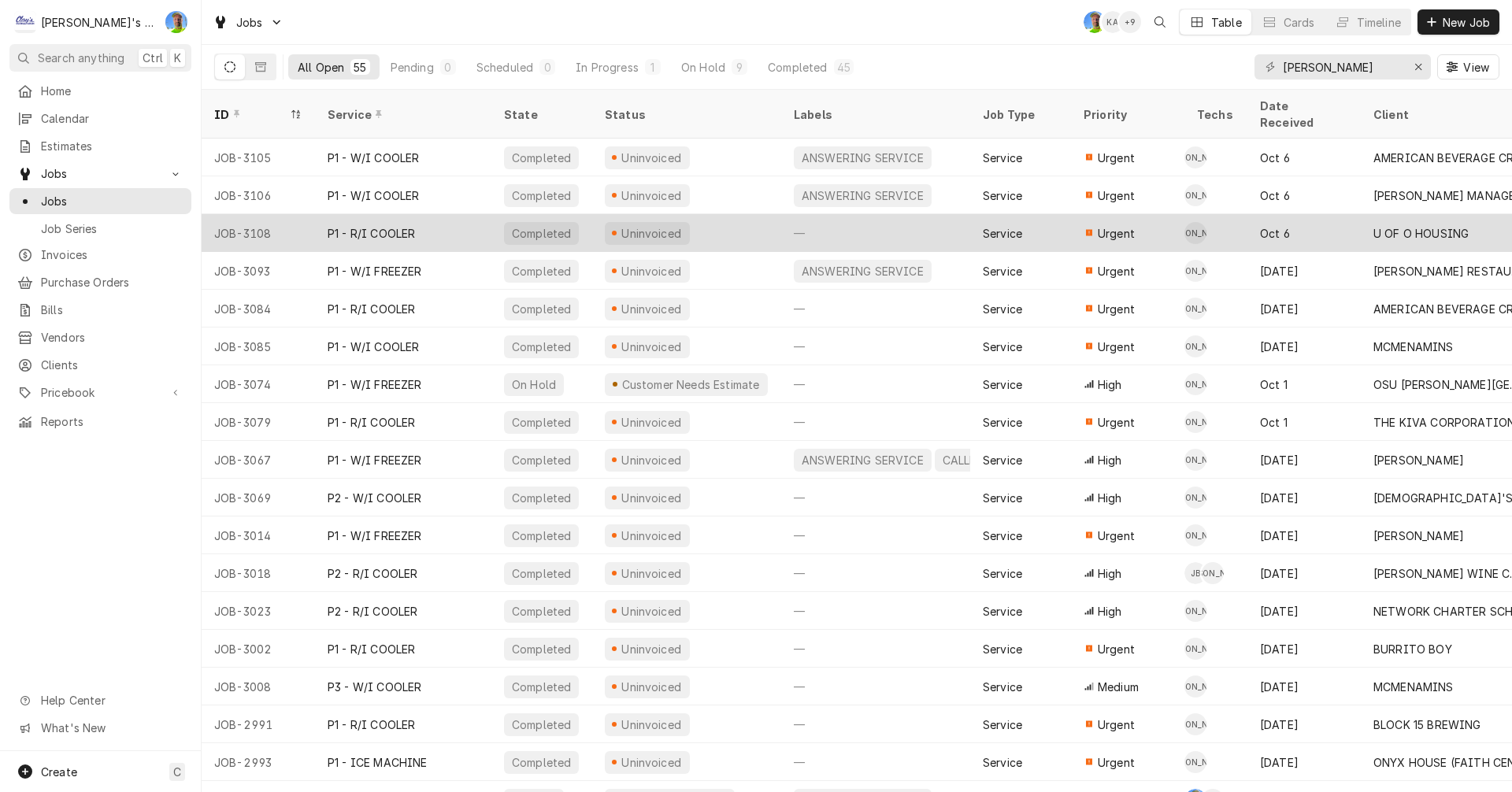
click at [748, 214] on div "Uninvoiced" at bounding box center [686, 232] width 189 height 38
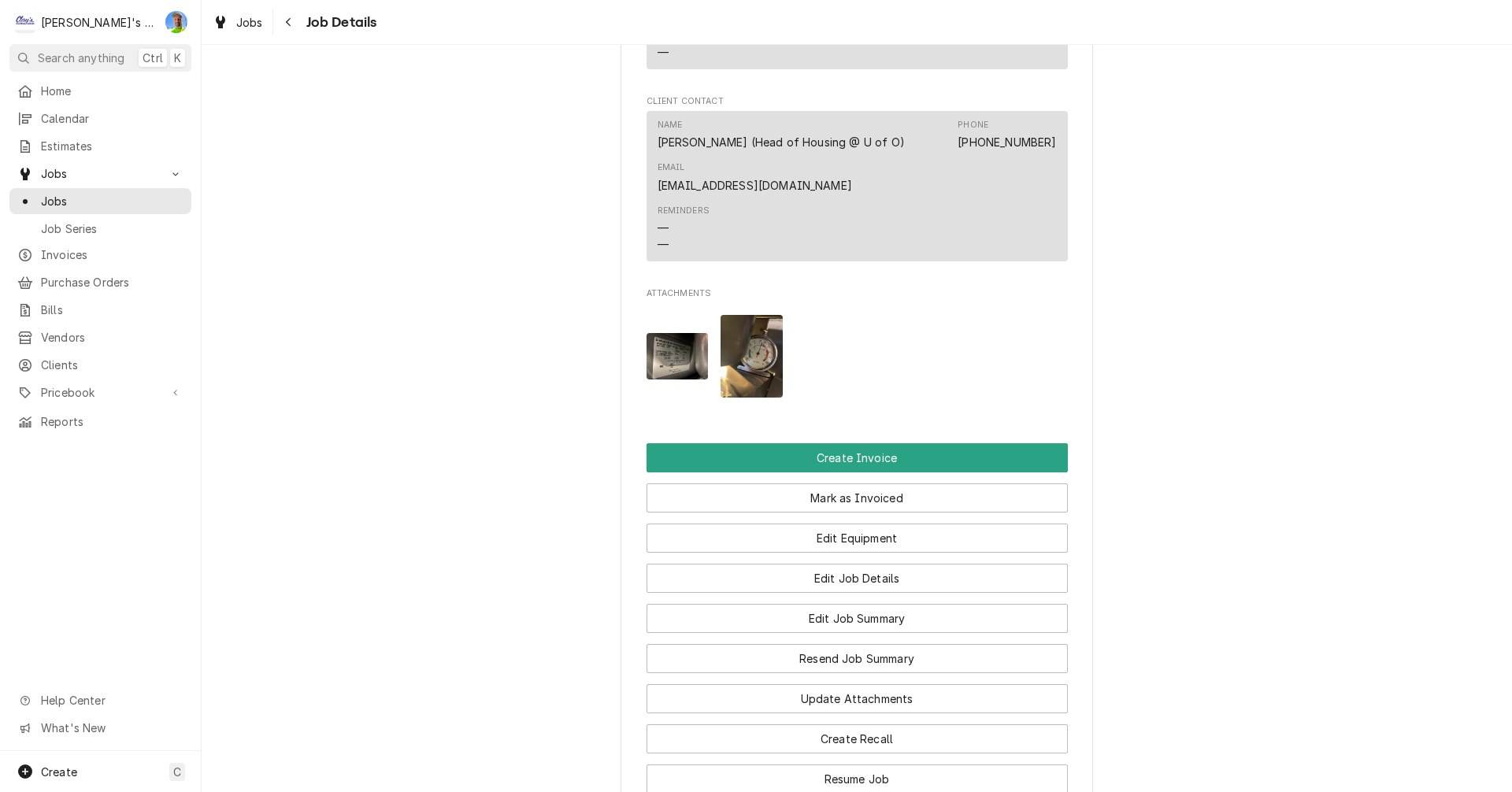
scroll to position [1181, 0]
click at [741, 342] on img "Attachments" at bounding box center [751, 355] width 62 height 83
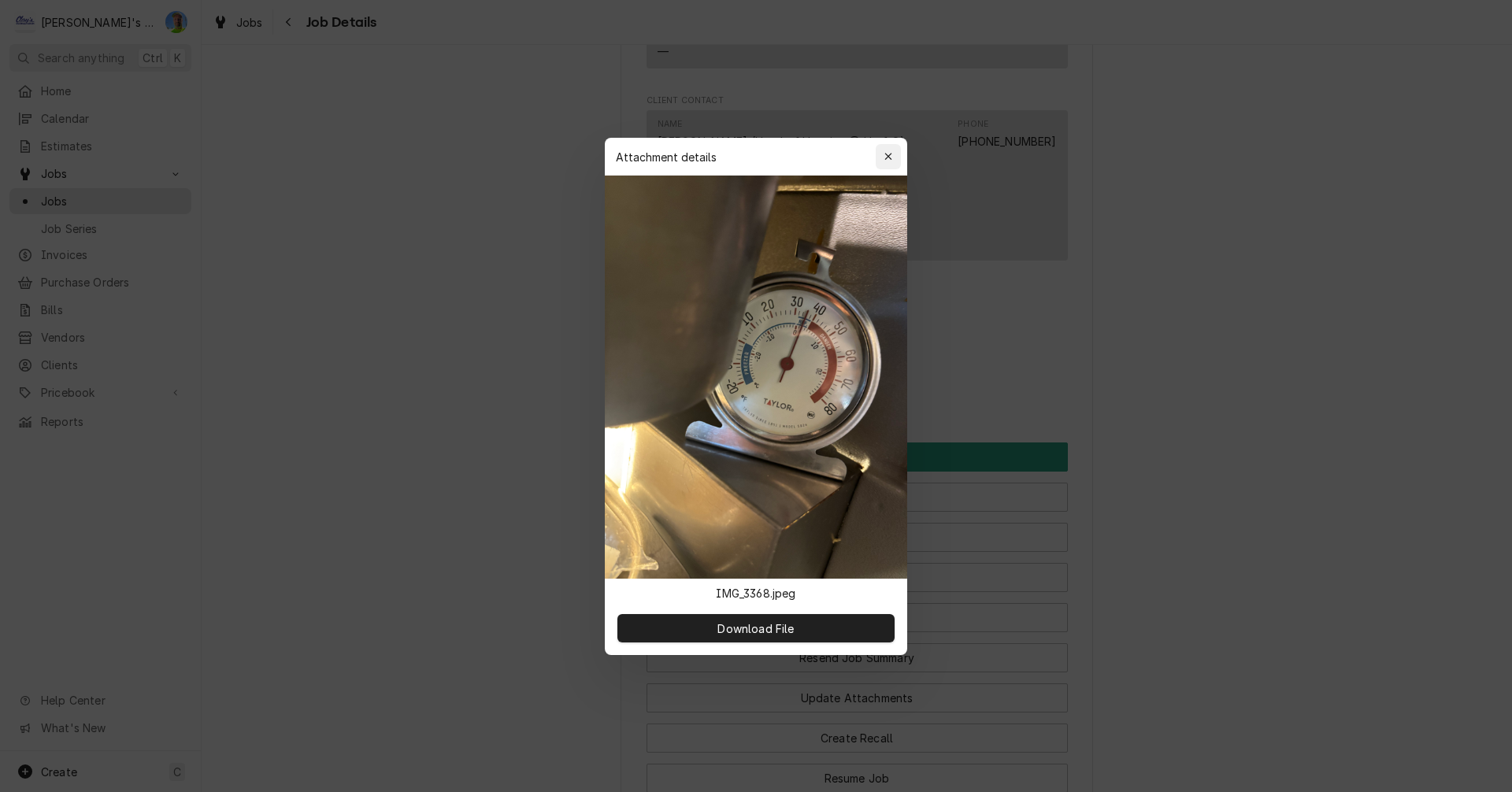
click at [880, 156] on button "button" at bounding box center [887, 156] width 25 height 25
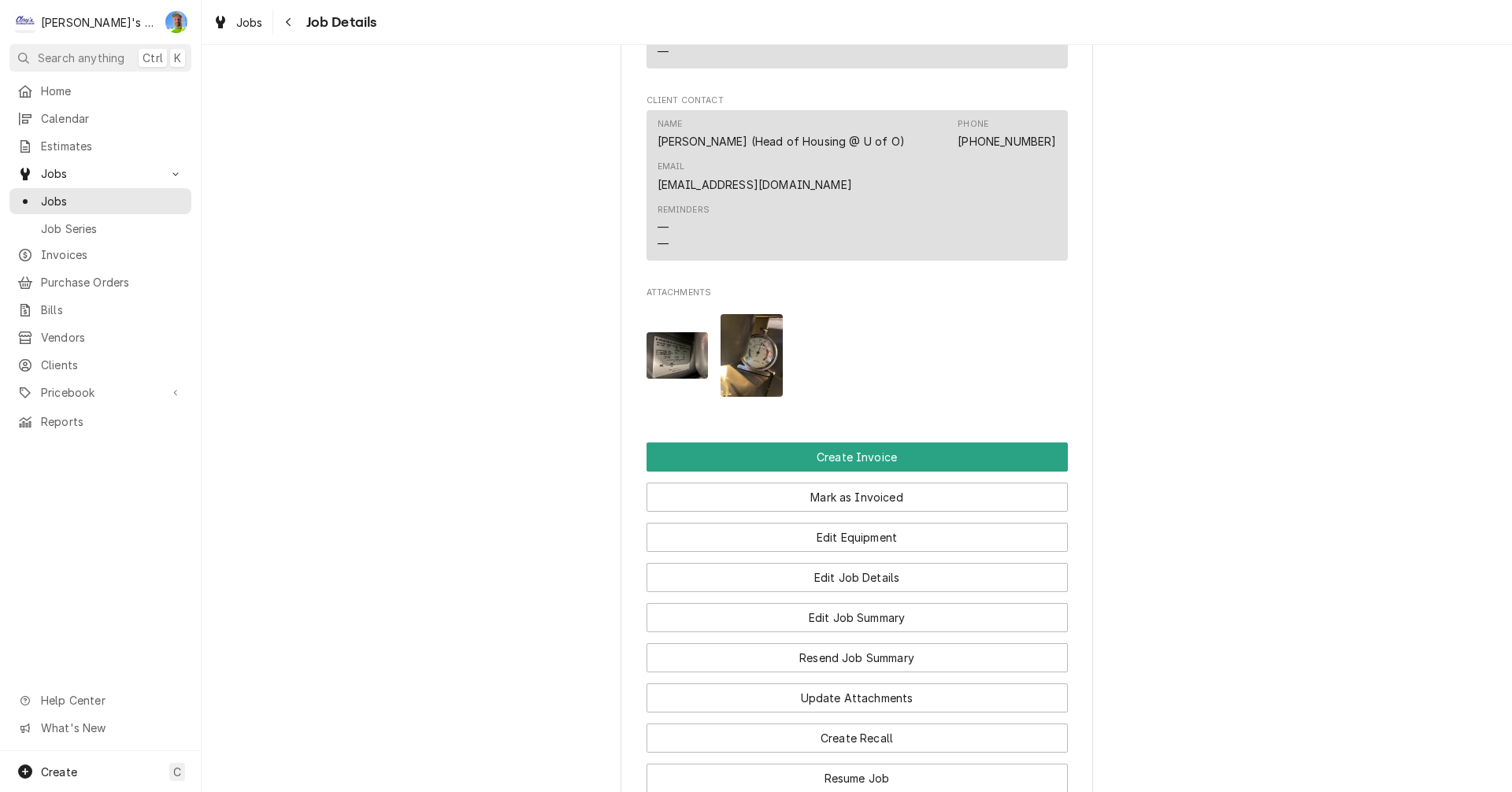
click at [670, 333] on img "Attachments" at bounding box center [677, 356] width 62 height 46
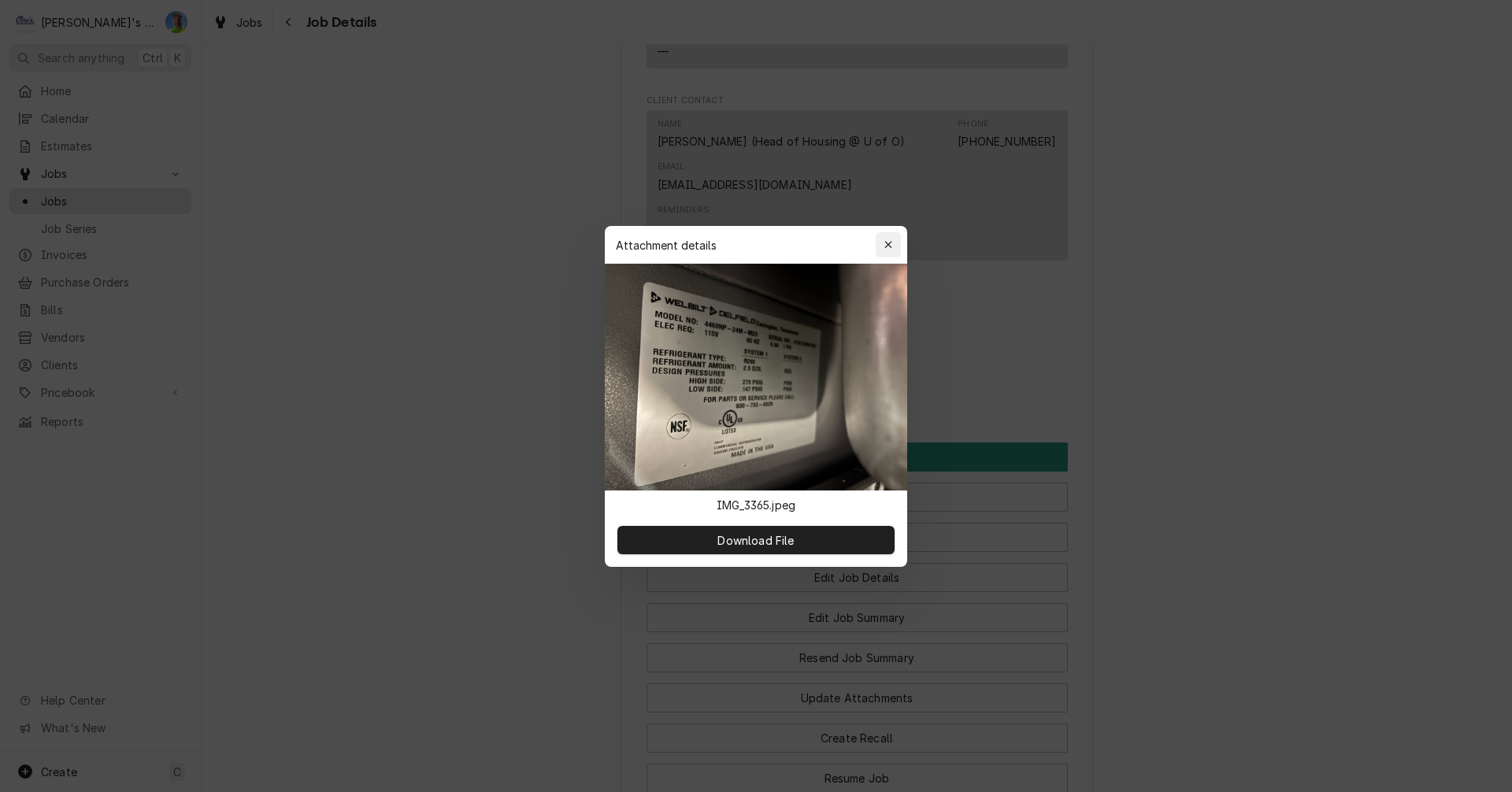
click at [885, 245] on icon "button" at bounding box center [888, 245] width 8 height 11
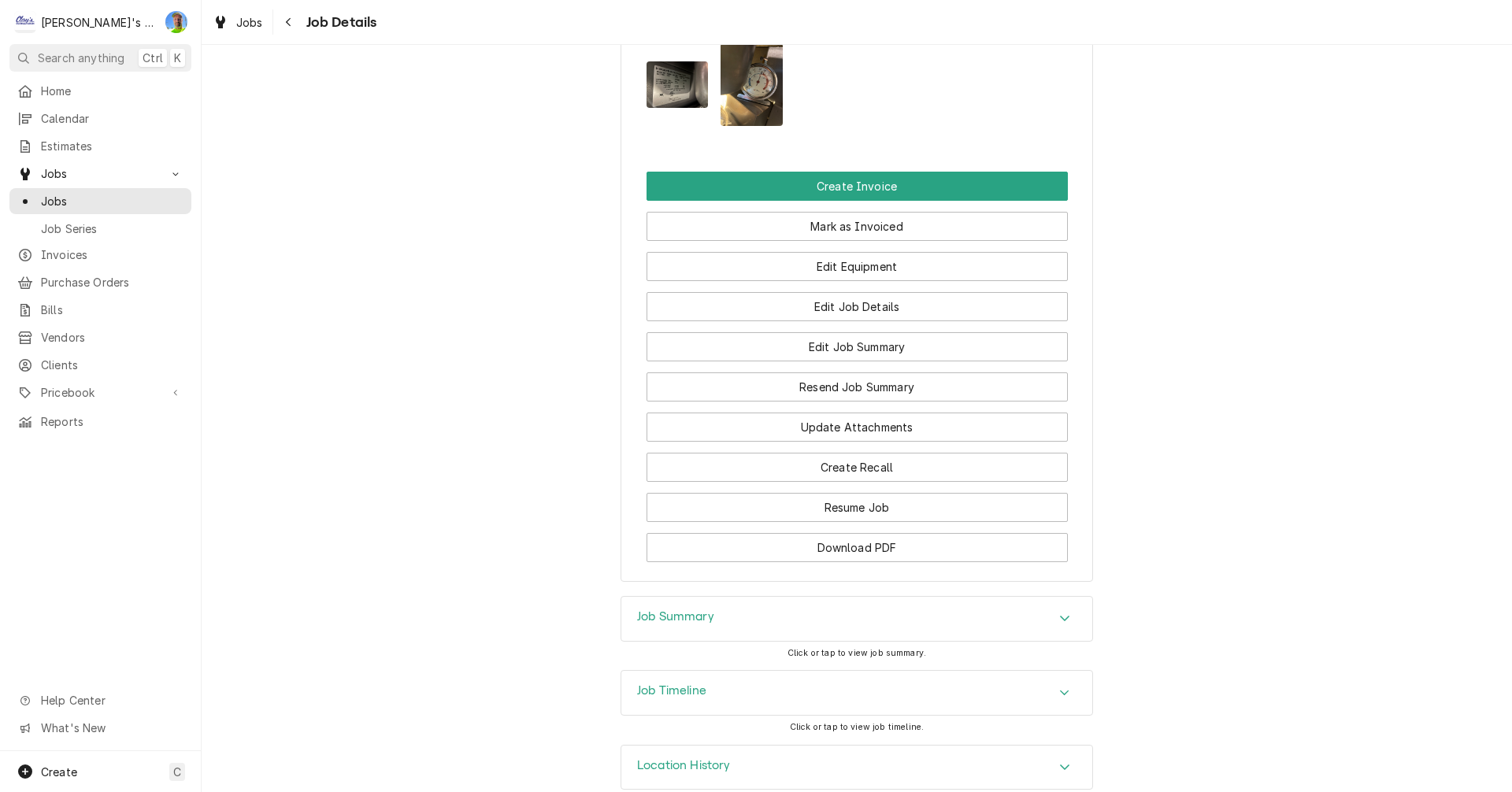
scroll to position [1455, 0]
click at [1062, 614] on icon "Accordion Header" at bounding box center [1065, 616] width 9 height 6
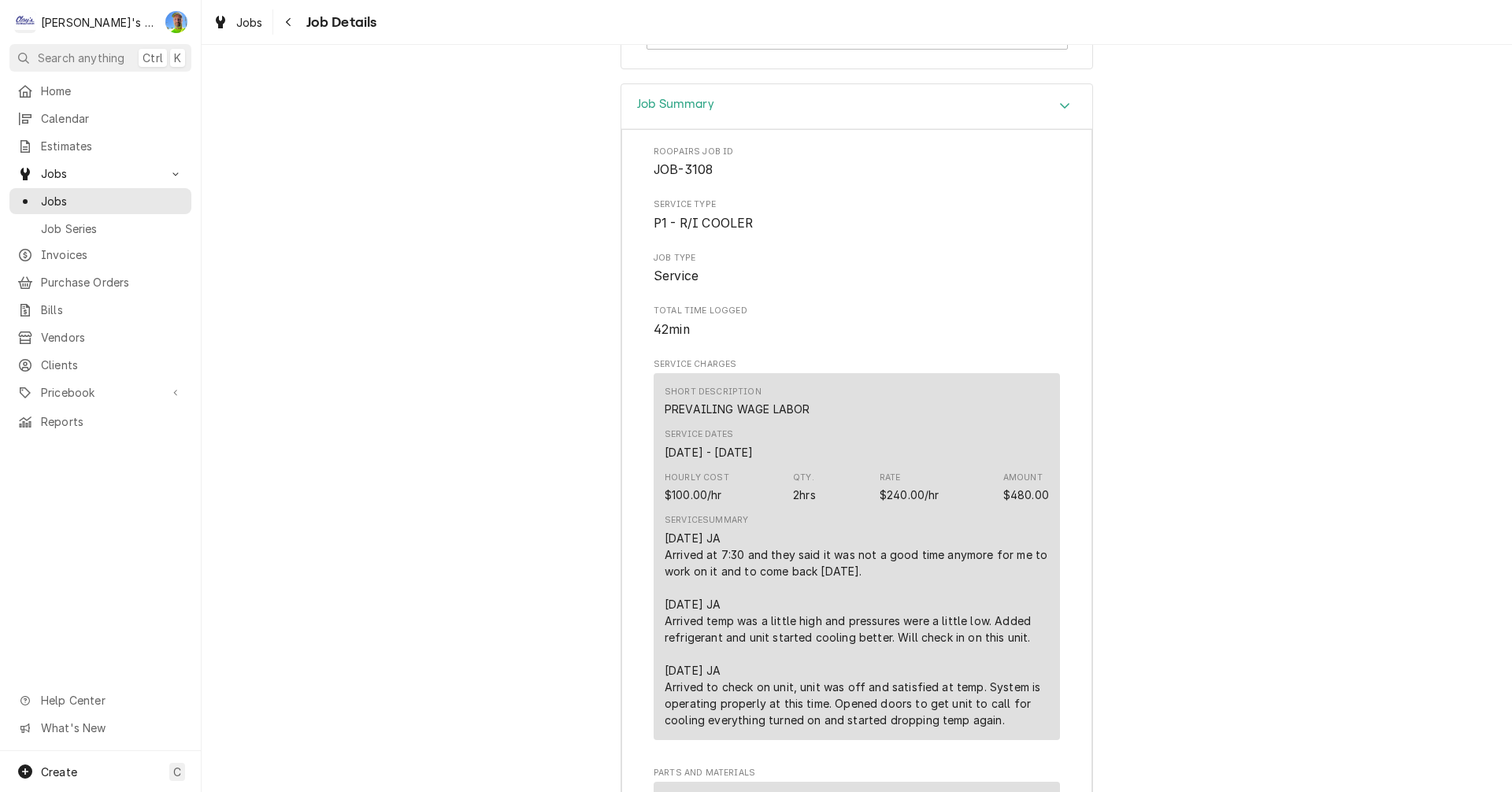
scroll to position [1928, 0]
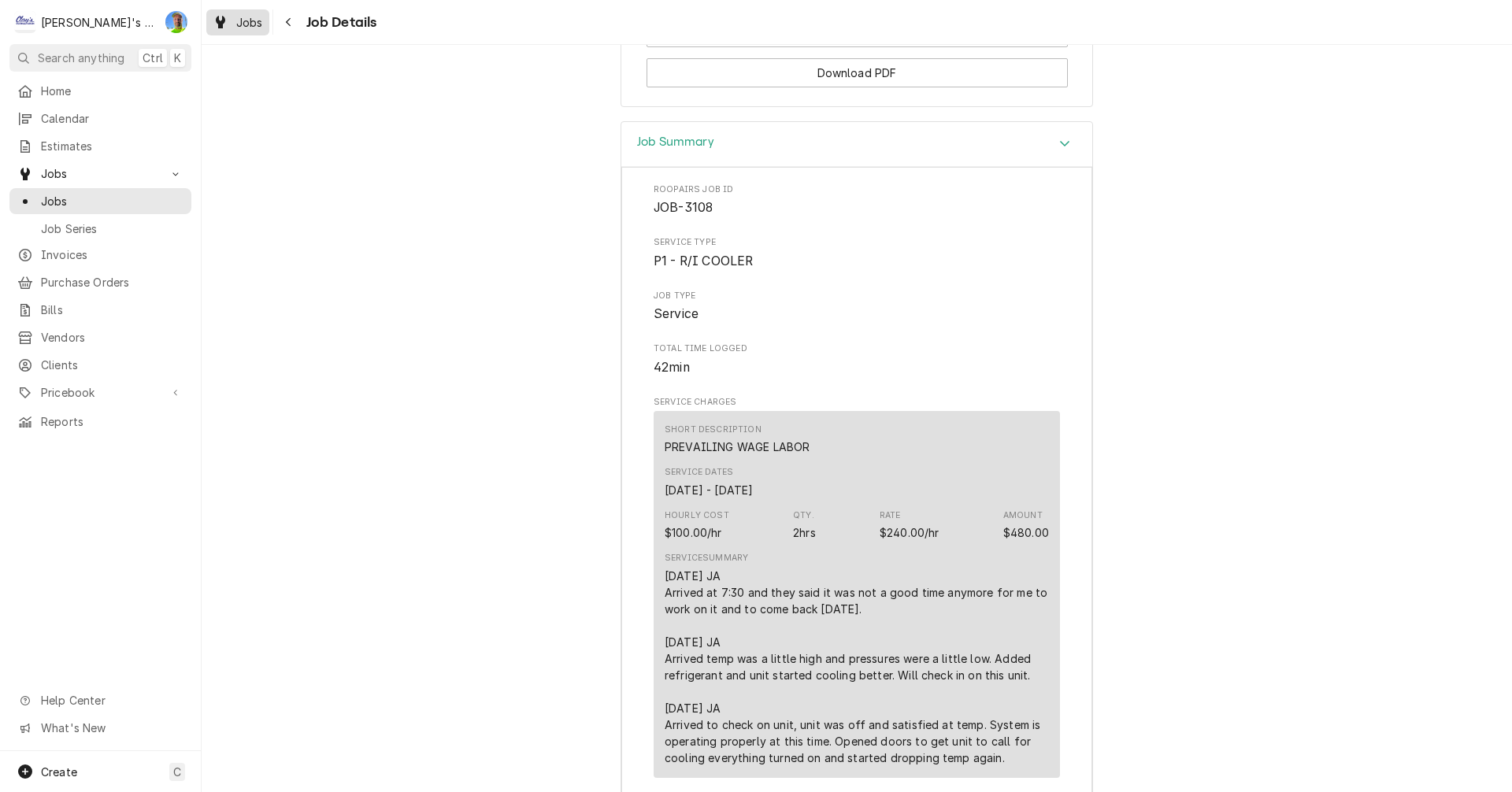
click at [235, 25] on div "Jobs" at bounding box center [237, 22] width 57 height 20
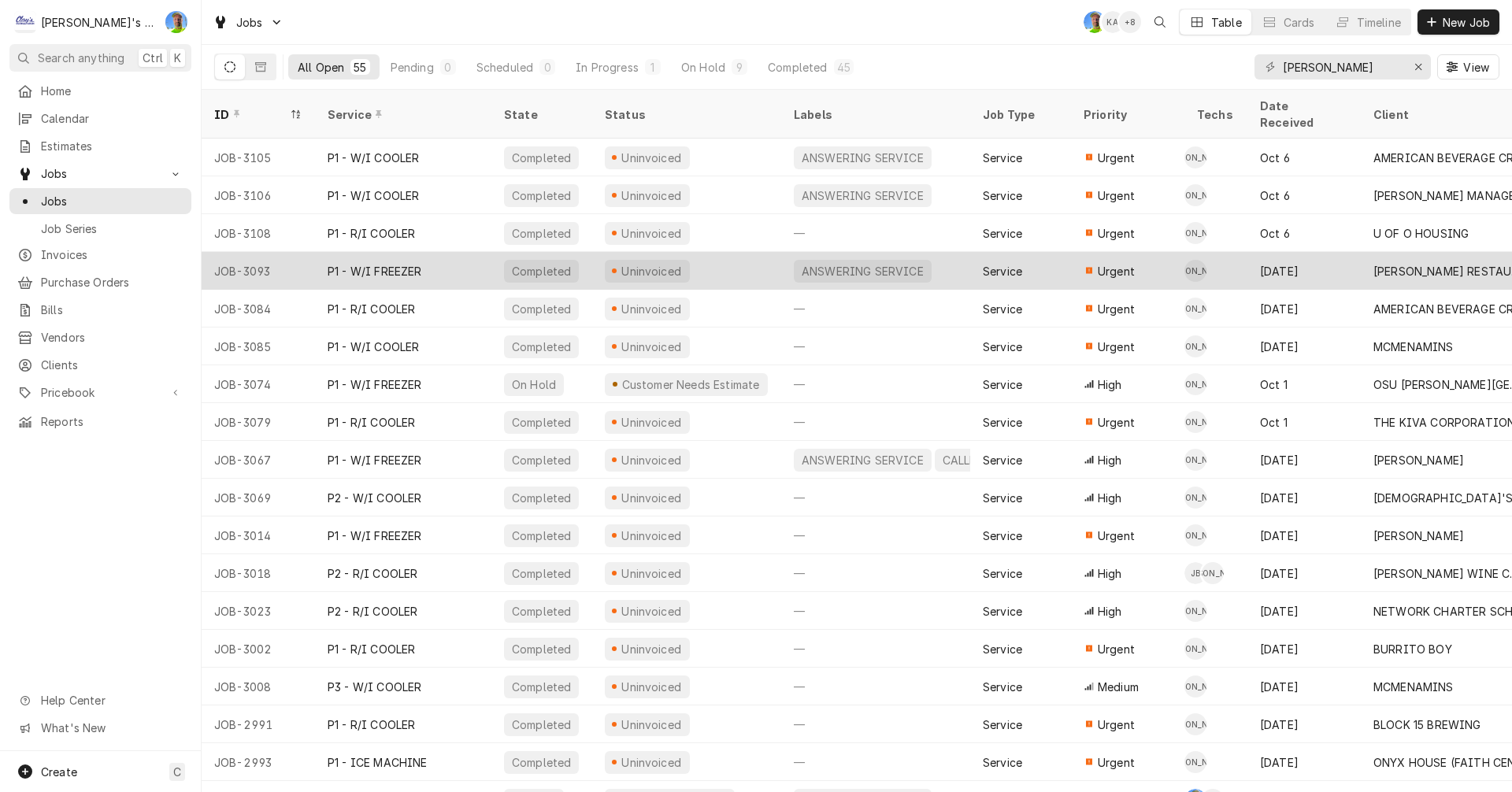
click at [703, 254] on div "Uninvoiced" at bounding box center [686, 271] width 189 height 38
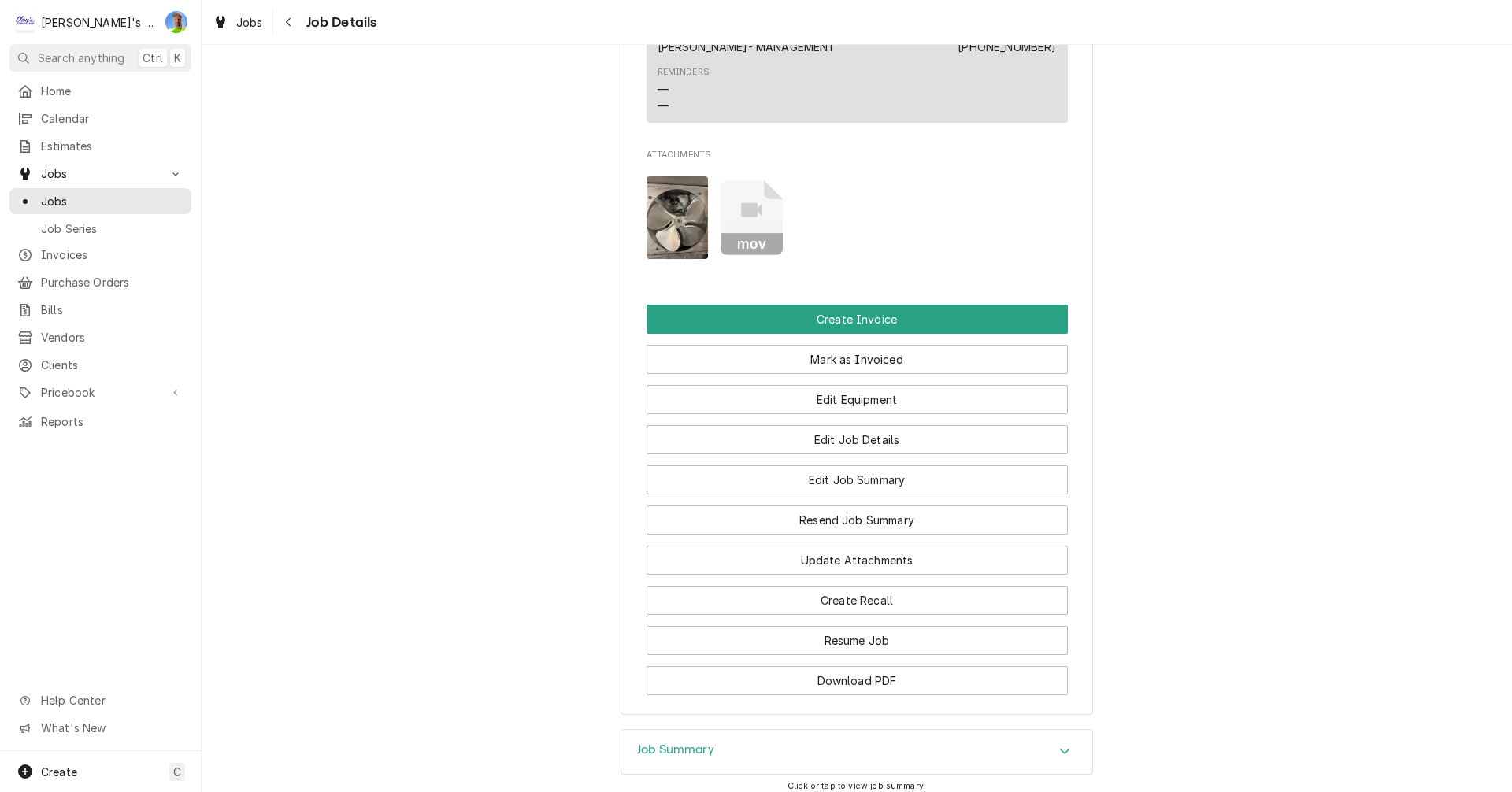
scroll to position [1576, 0]
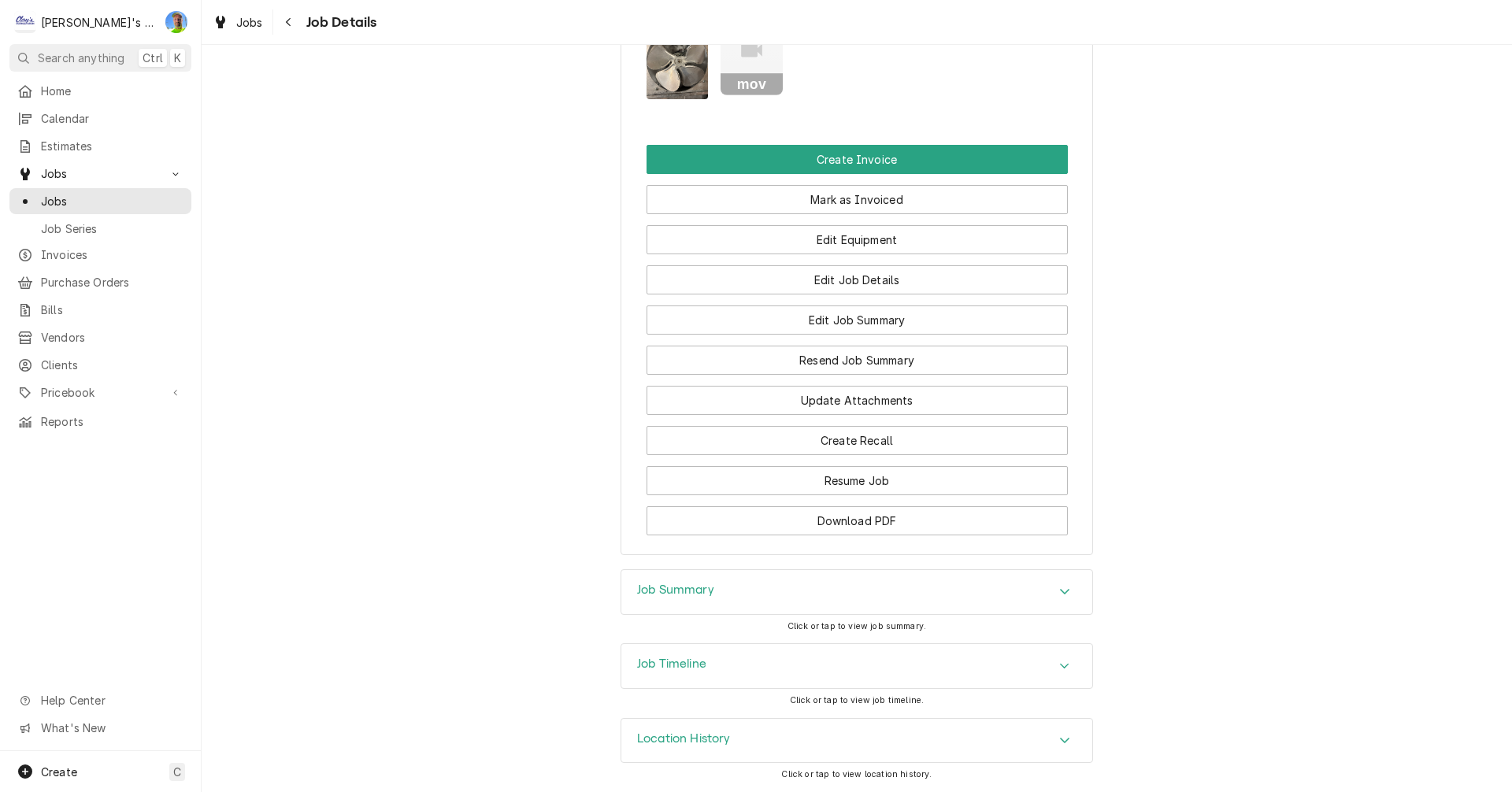
click at [669, 73] on img "Attachments" at bounding box center [677, 58] width 62 height 83
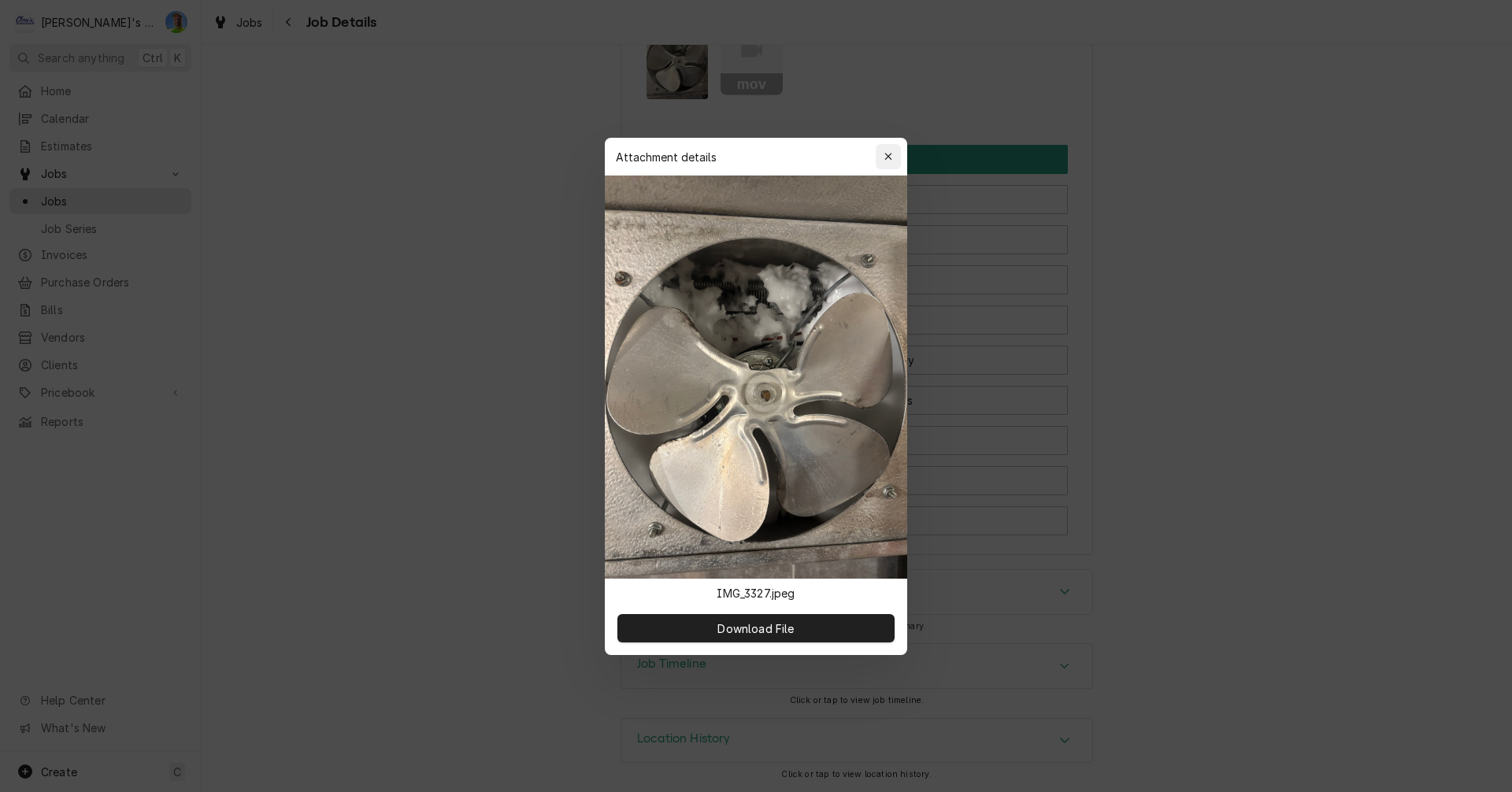
click at [891, 156] on icon "button" at bounding box center [888, 157] width 8 height 11
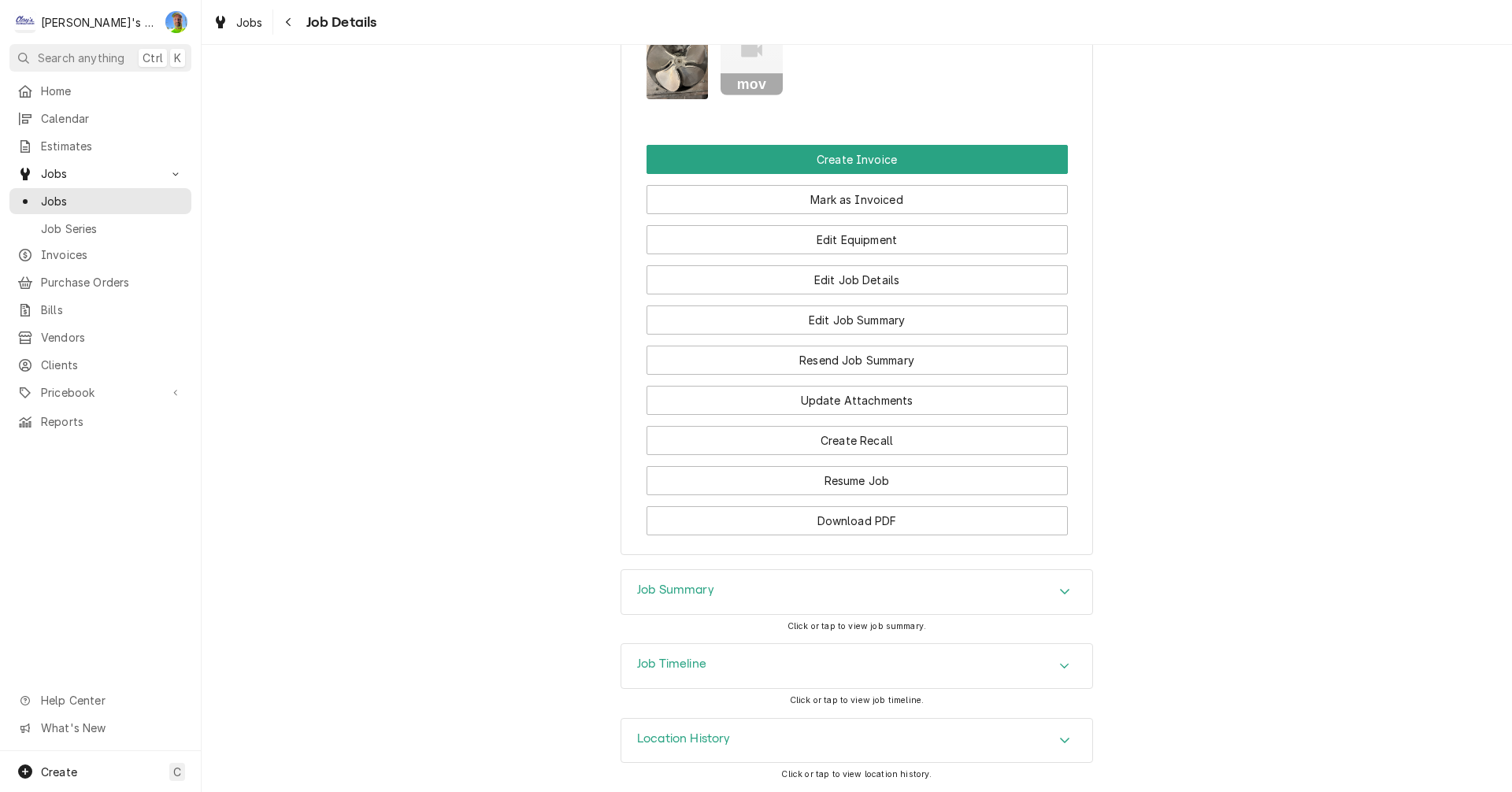
click at [910, 594] on div "Job Summary" at bounding box center [857, 592] width 471 height 44
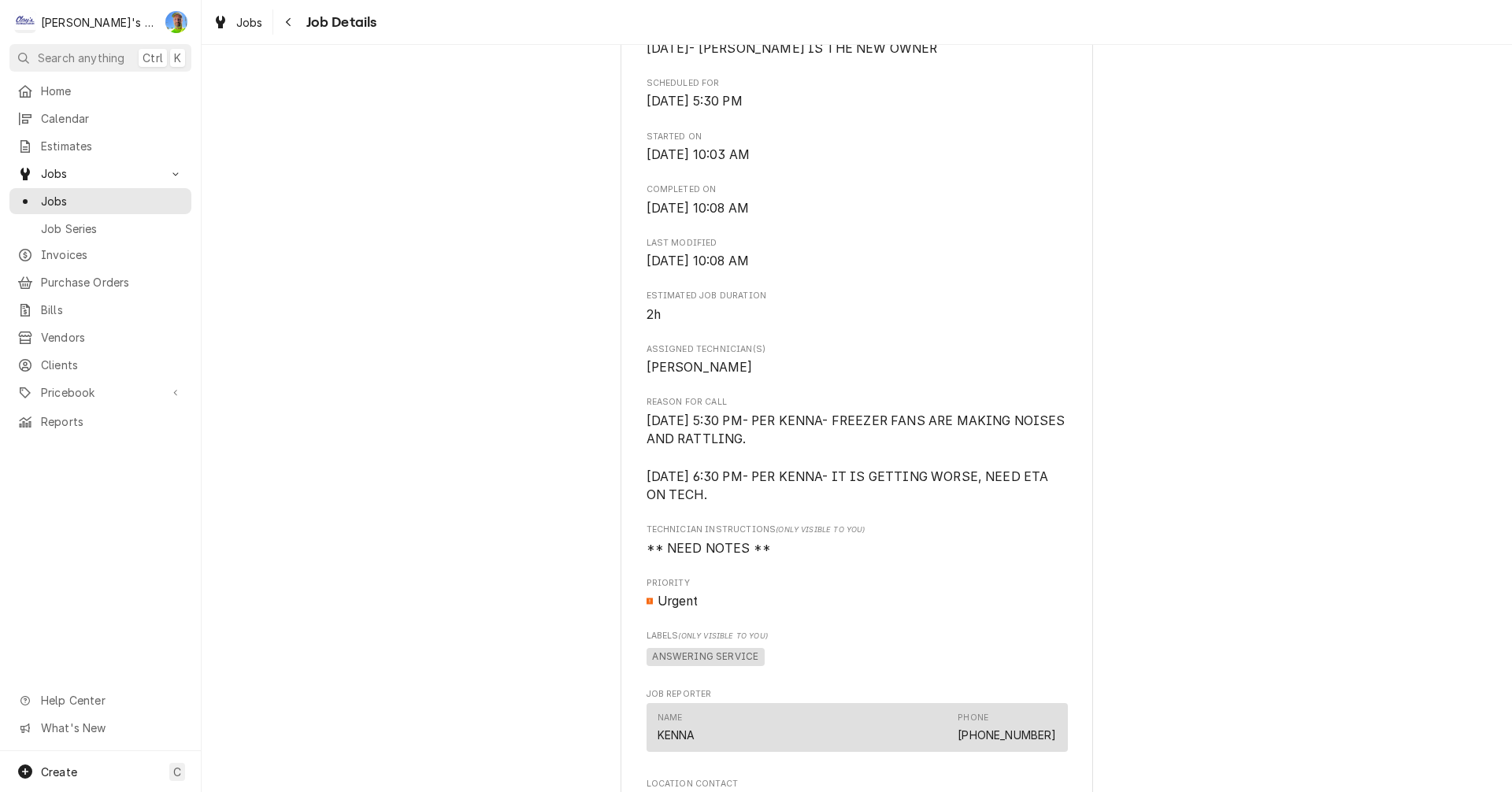
scroll to position [0, 0]
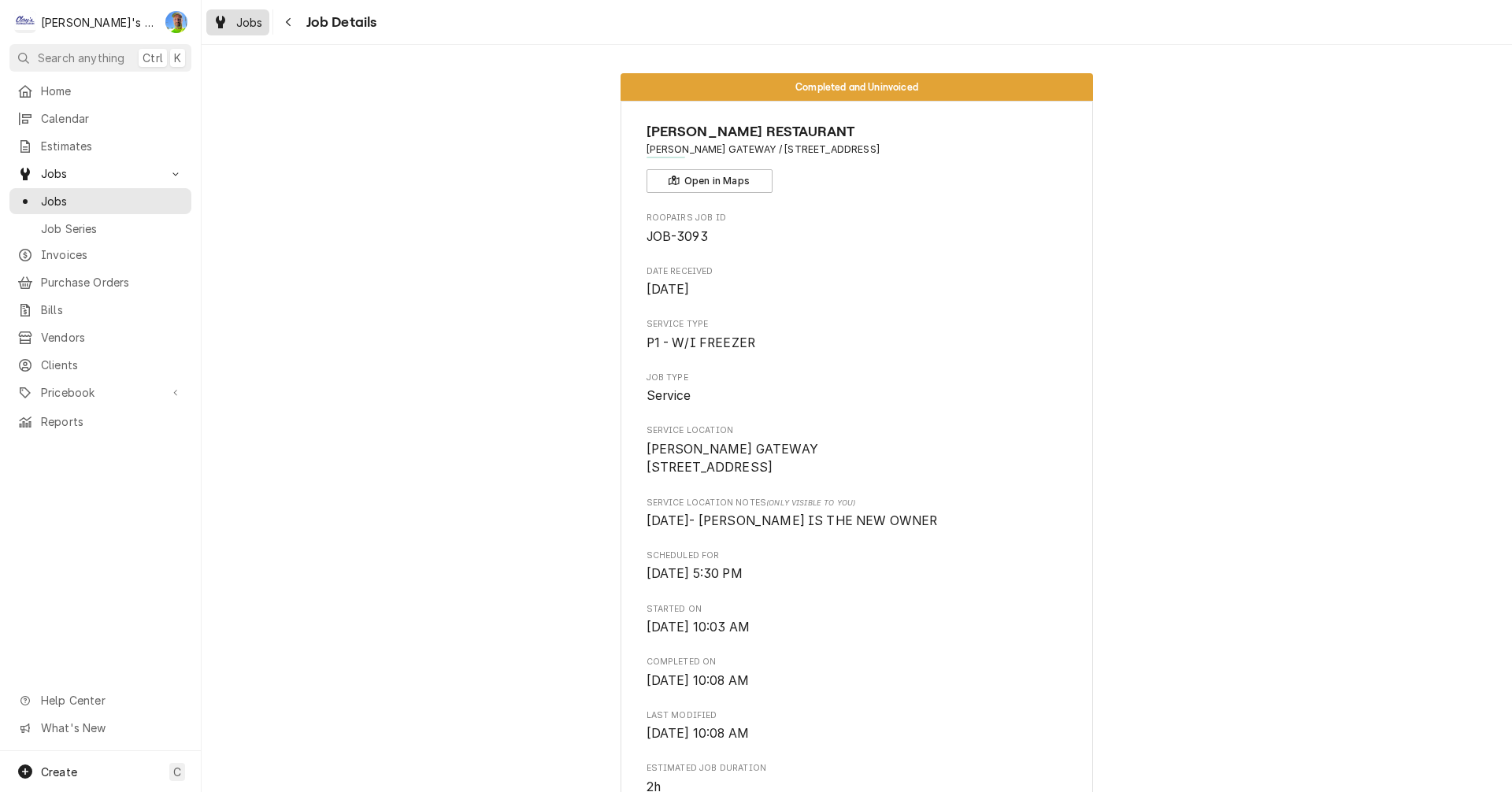
click at [232, 27] on div "Jobs" at bounding box center [237, 22] width 57 height 20
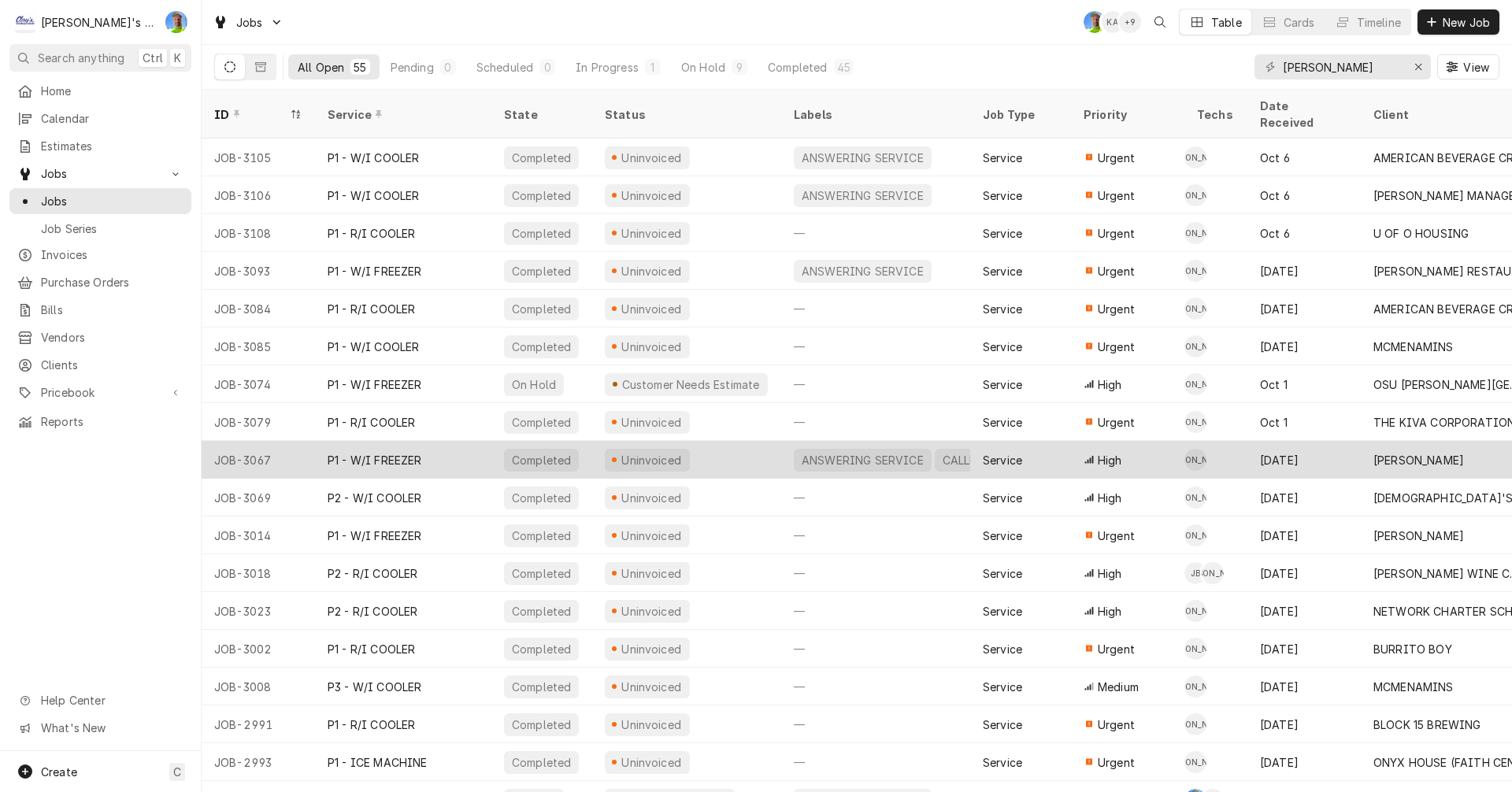
click at [720, 443] on div "Uninvoiced" at bounding box center [686, 460] width 189 height 38
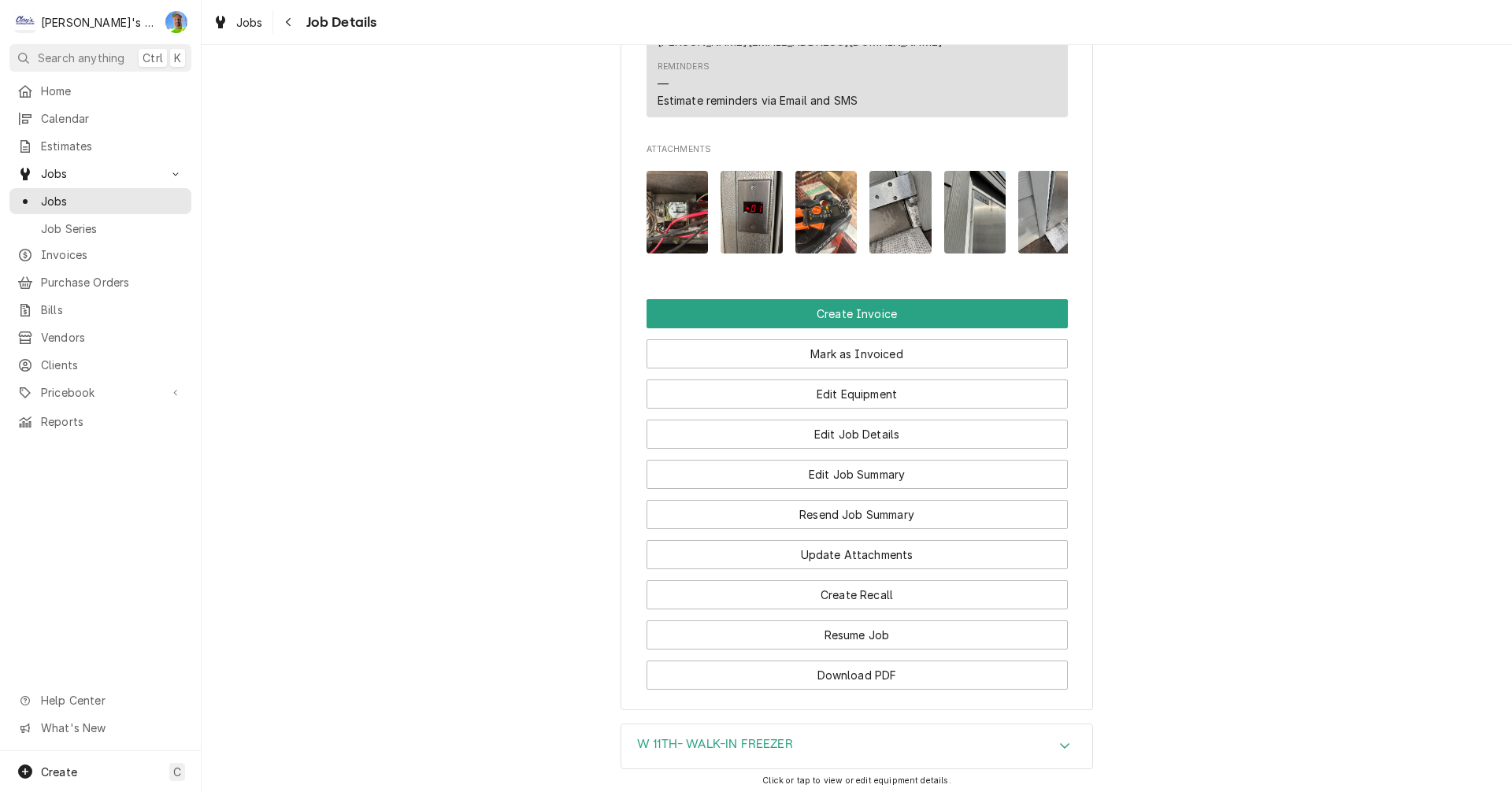
scroll to position [1891, 0]
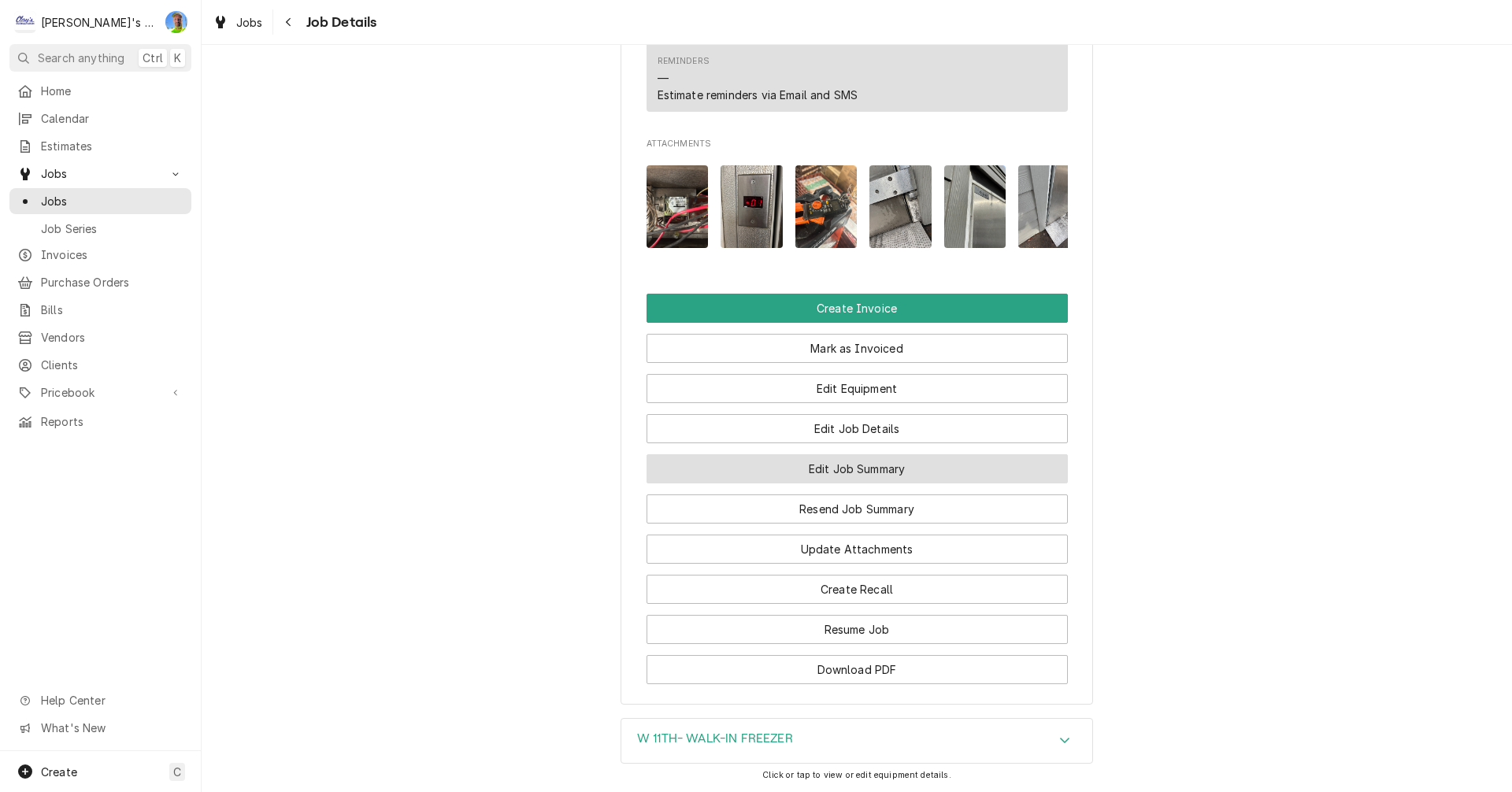
click at [820, 483] on button "Edit Job Summary" at bounding box center [857, 469] width 421 height 29
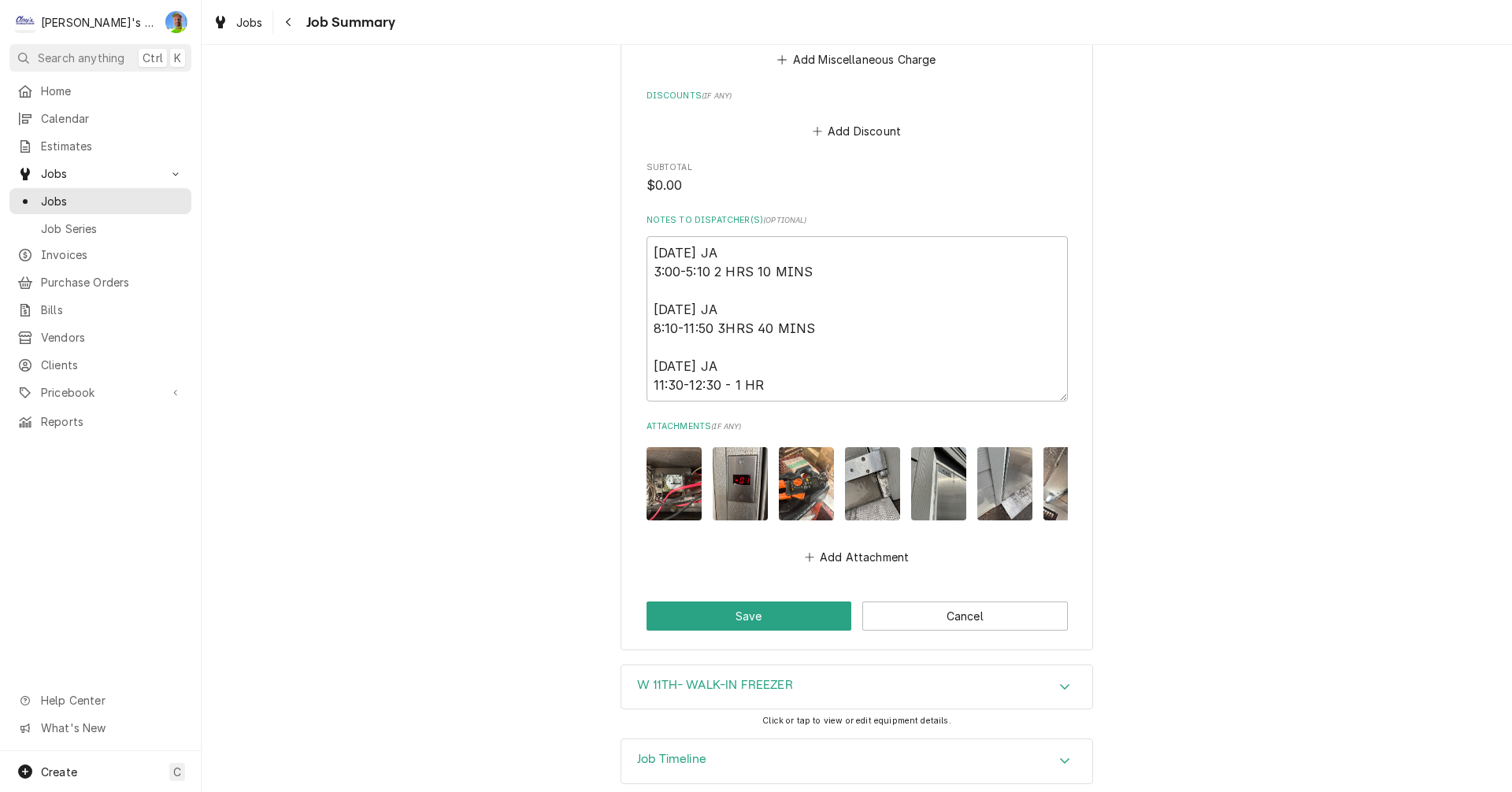
scroll to position [1203, 0]
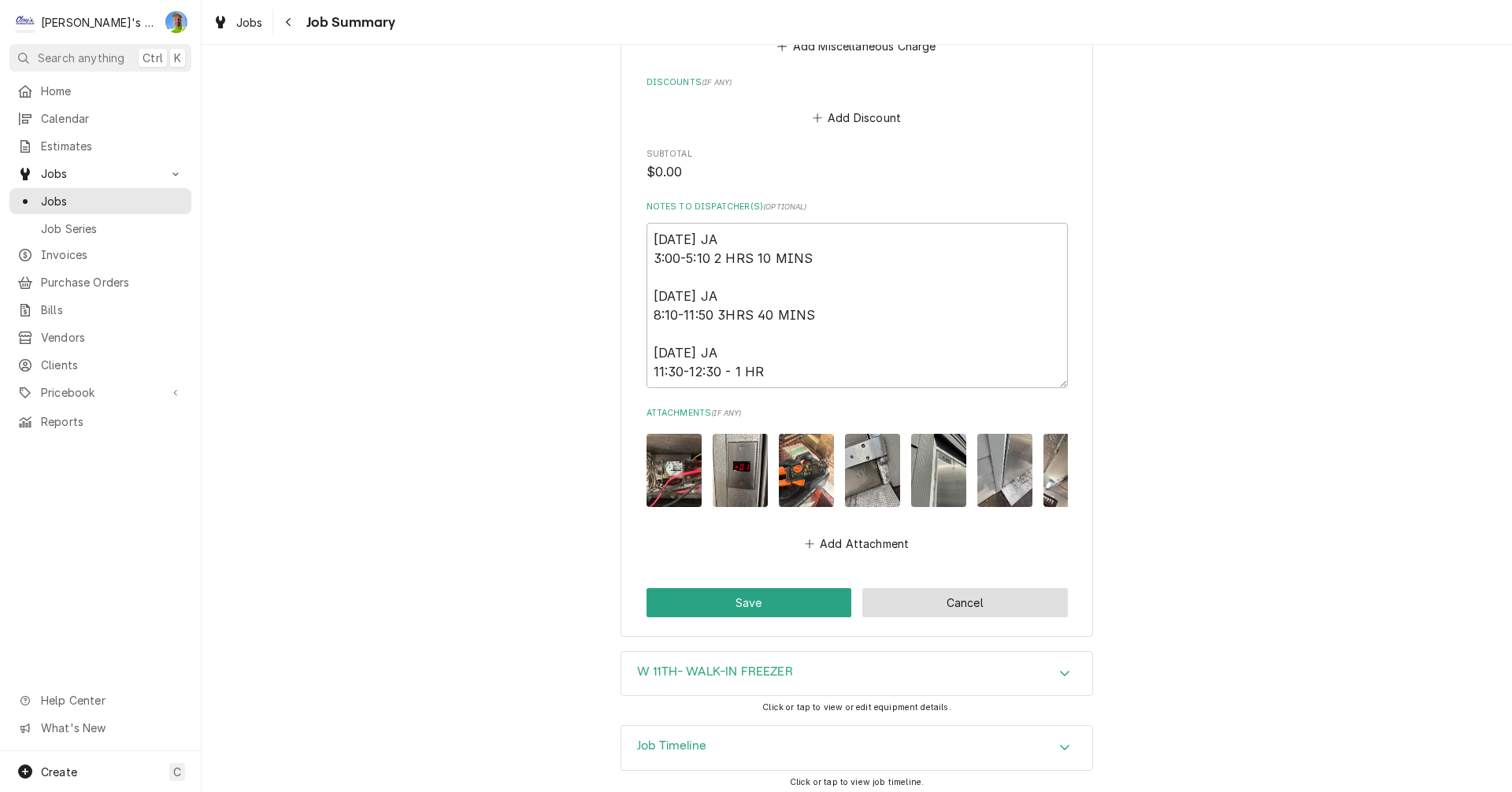
click at [1026, 601] on button "Cancel" at bounding box center [965, 602] width 205 height 29
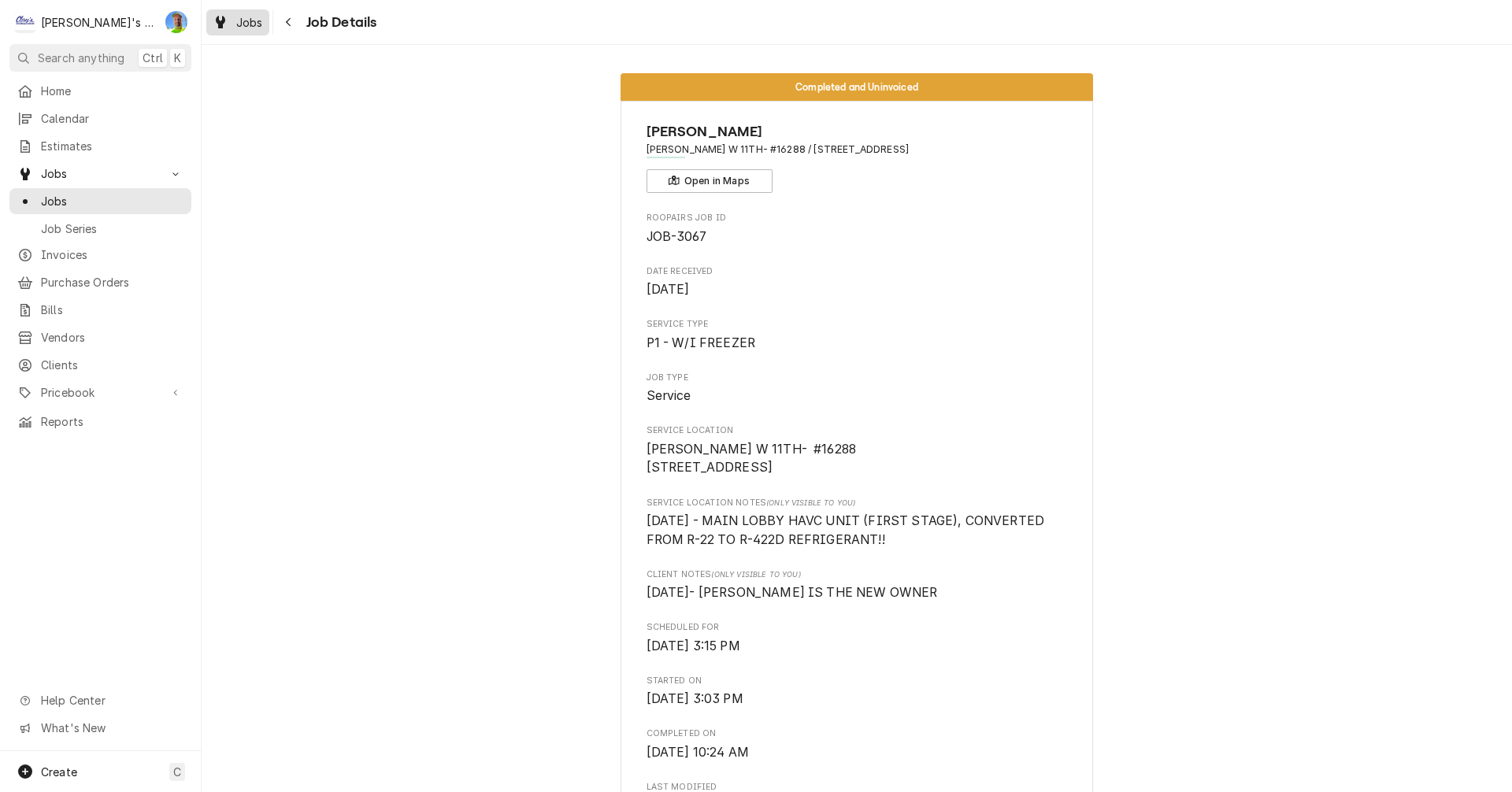
click at [248, 25] on span "Jobs" at bounding box center [249, 22] width 27 height 17
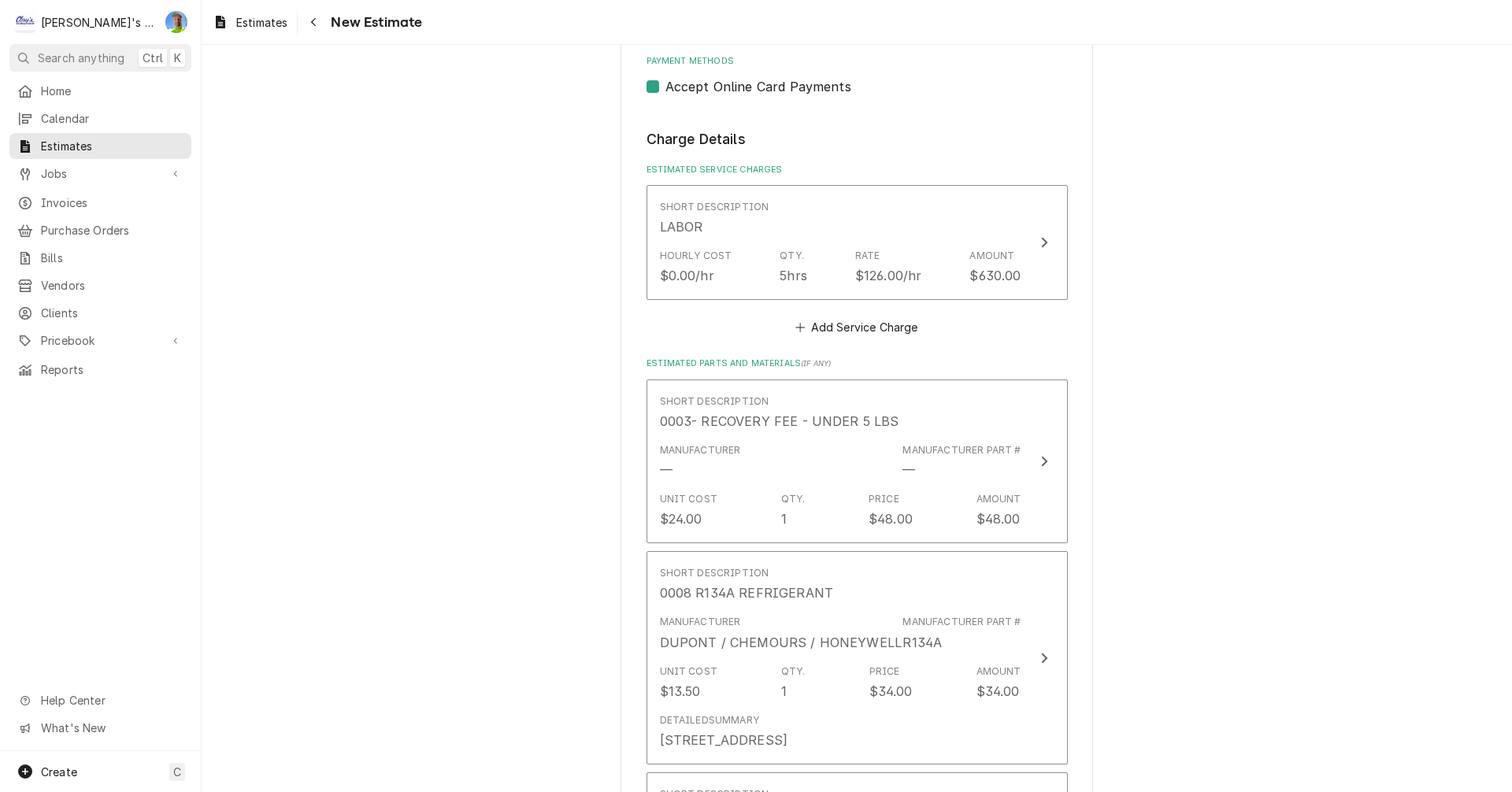
scroll to position [1497, 0]
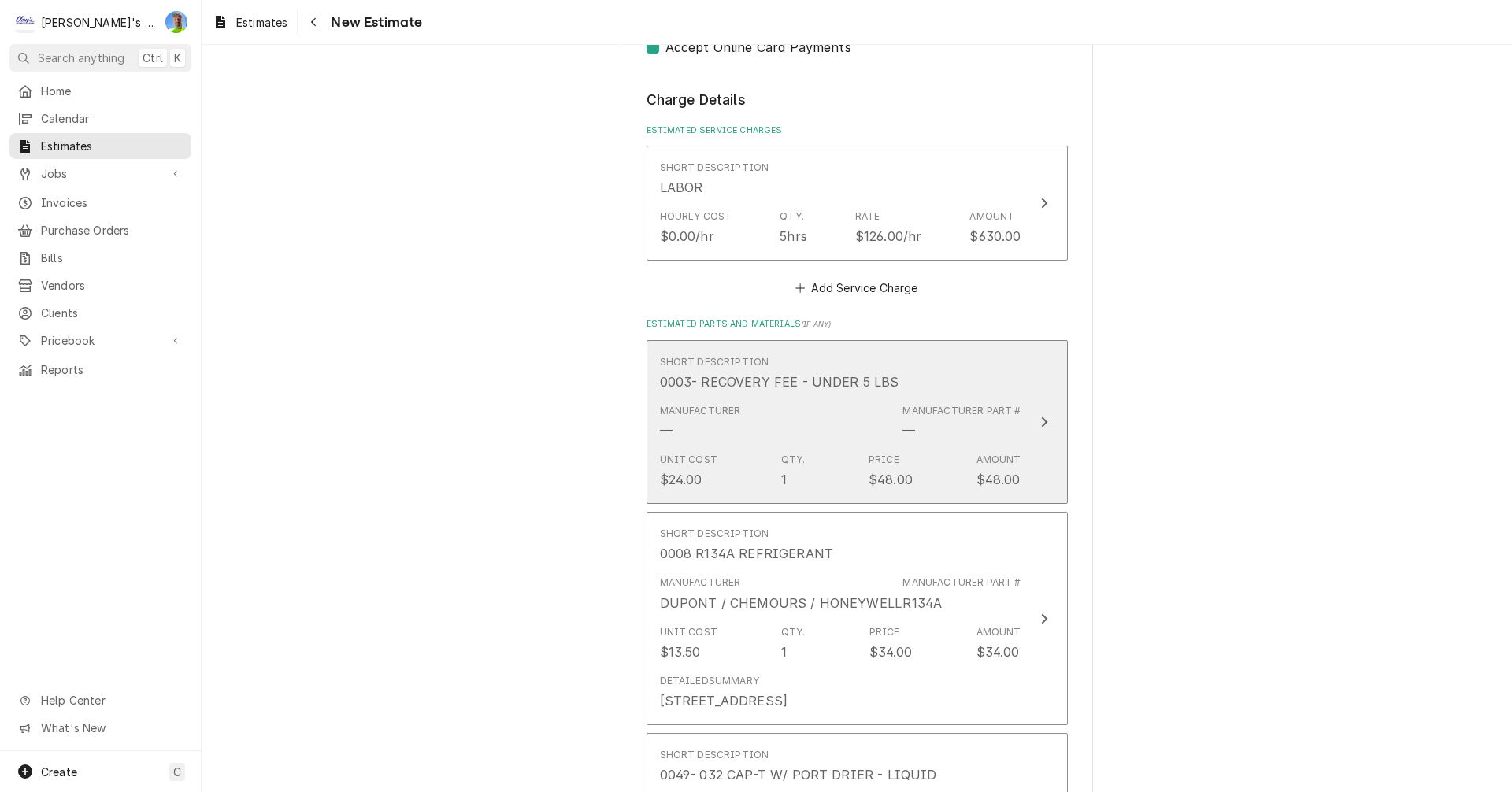
click at [1048, 447] on button "Short Description 0003- RECOVERY FEE - UNDER 5 LBS Manufacturer — Manufacturer …" at bounding box center [857, 422] width 421 height 165
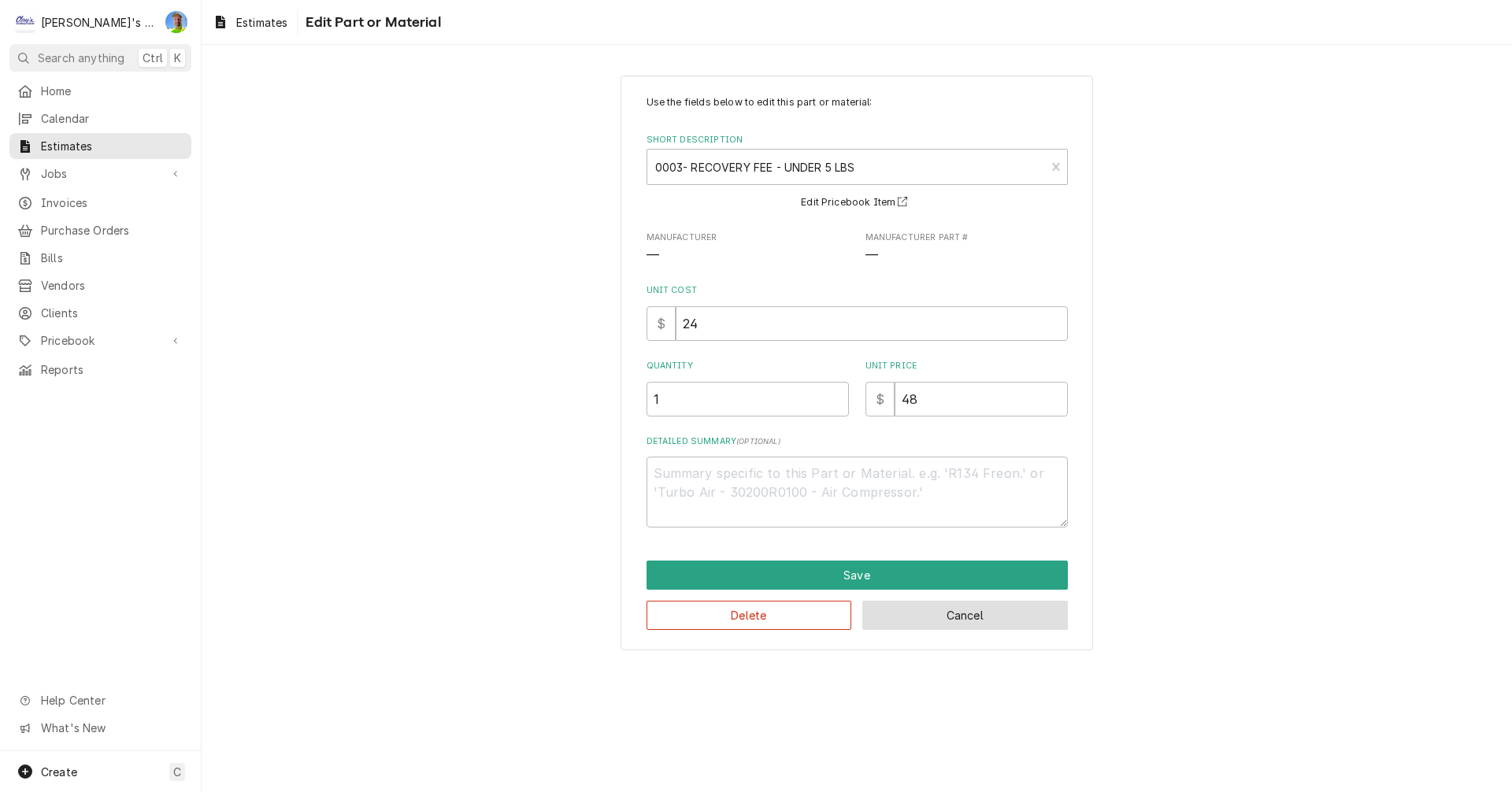
click at [964, 626] on button "Cancel" at bounding box center [965, 615] width 205 height 29
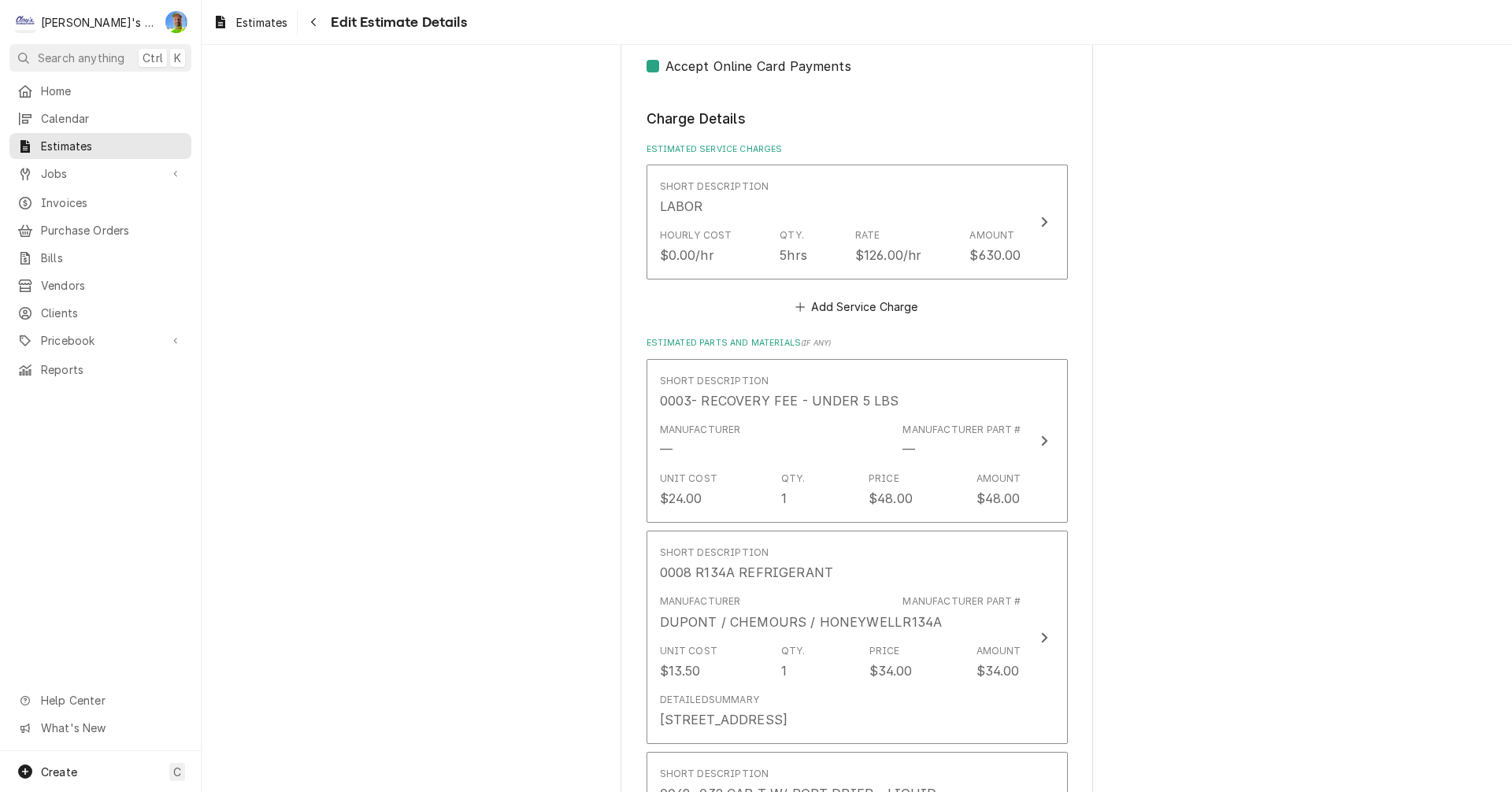
scroll to position [1478, 0]
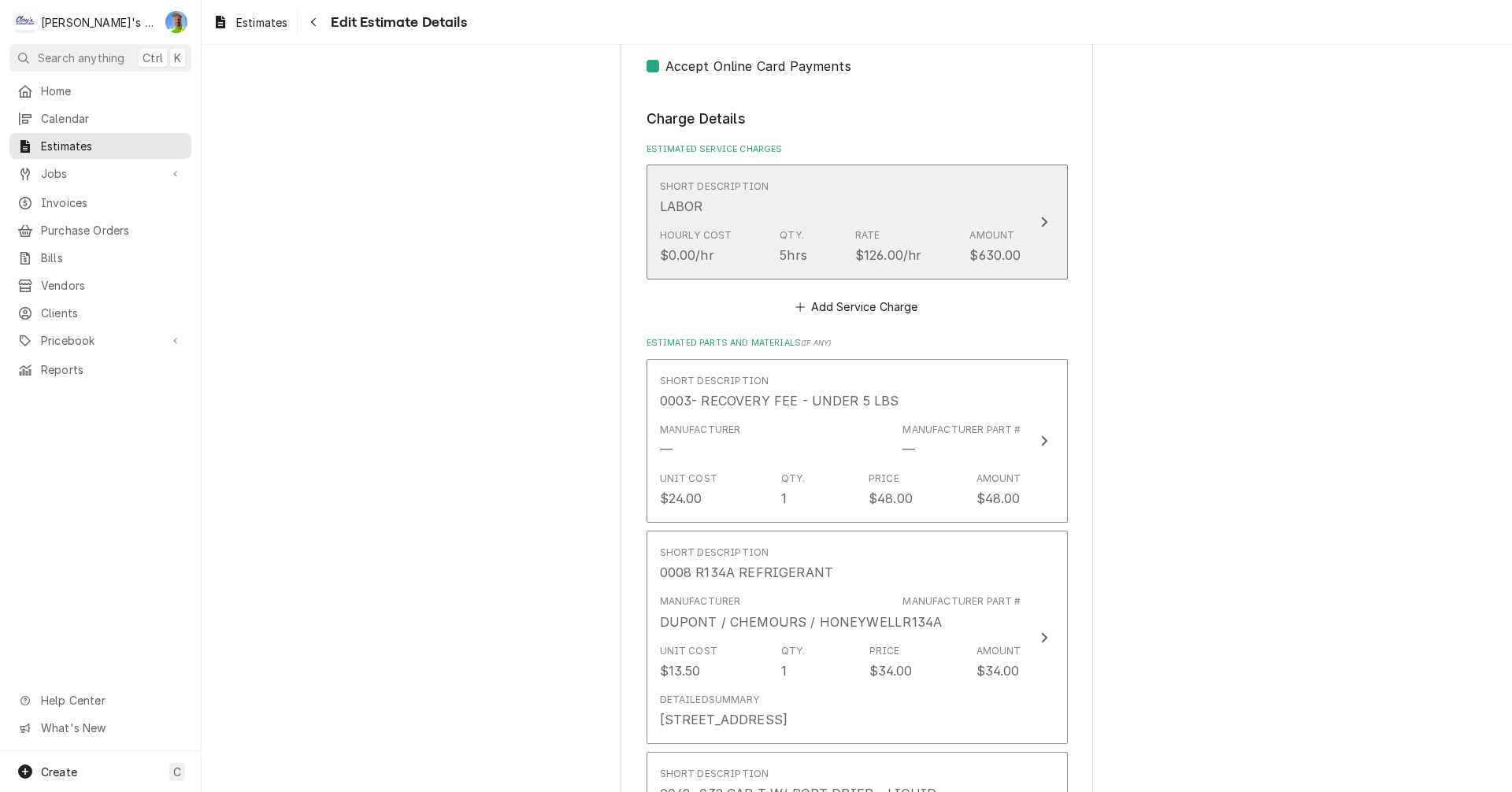
click at [1055, 250] on button "Short Description LABOR Hourly Cost $0.00/hr Qty. 5hrs Rate $126.00/hr Amount $…" at bounding box center [857, 222] width 421 height 115
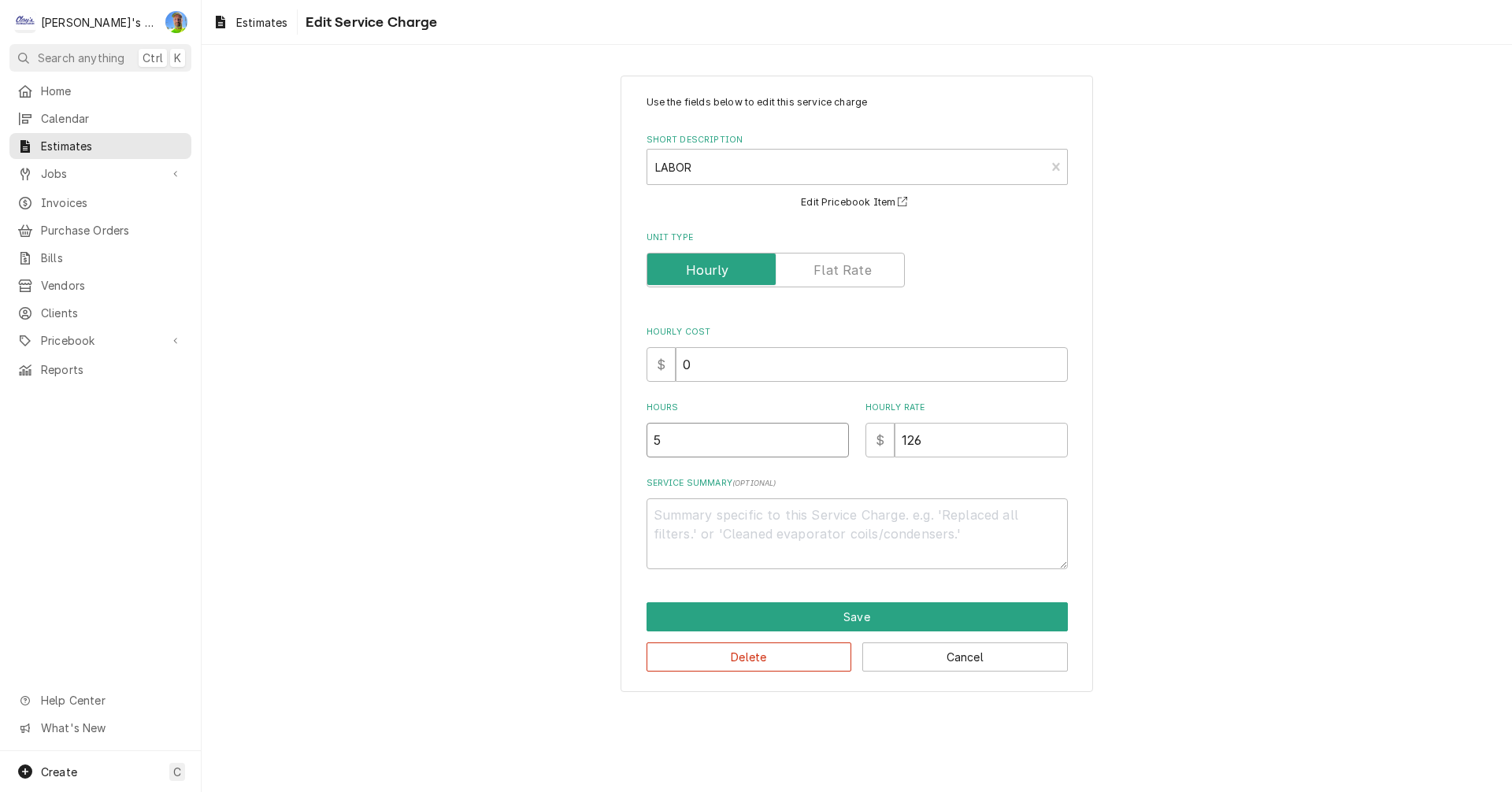
click at [717, 445] on input "5" at bounding box center [748, 440] width 203 height 34
type textarea "x"
type input "9"
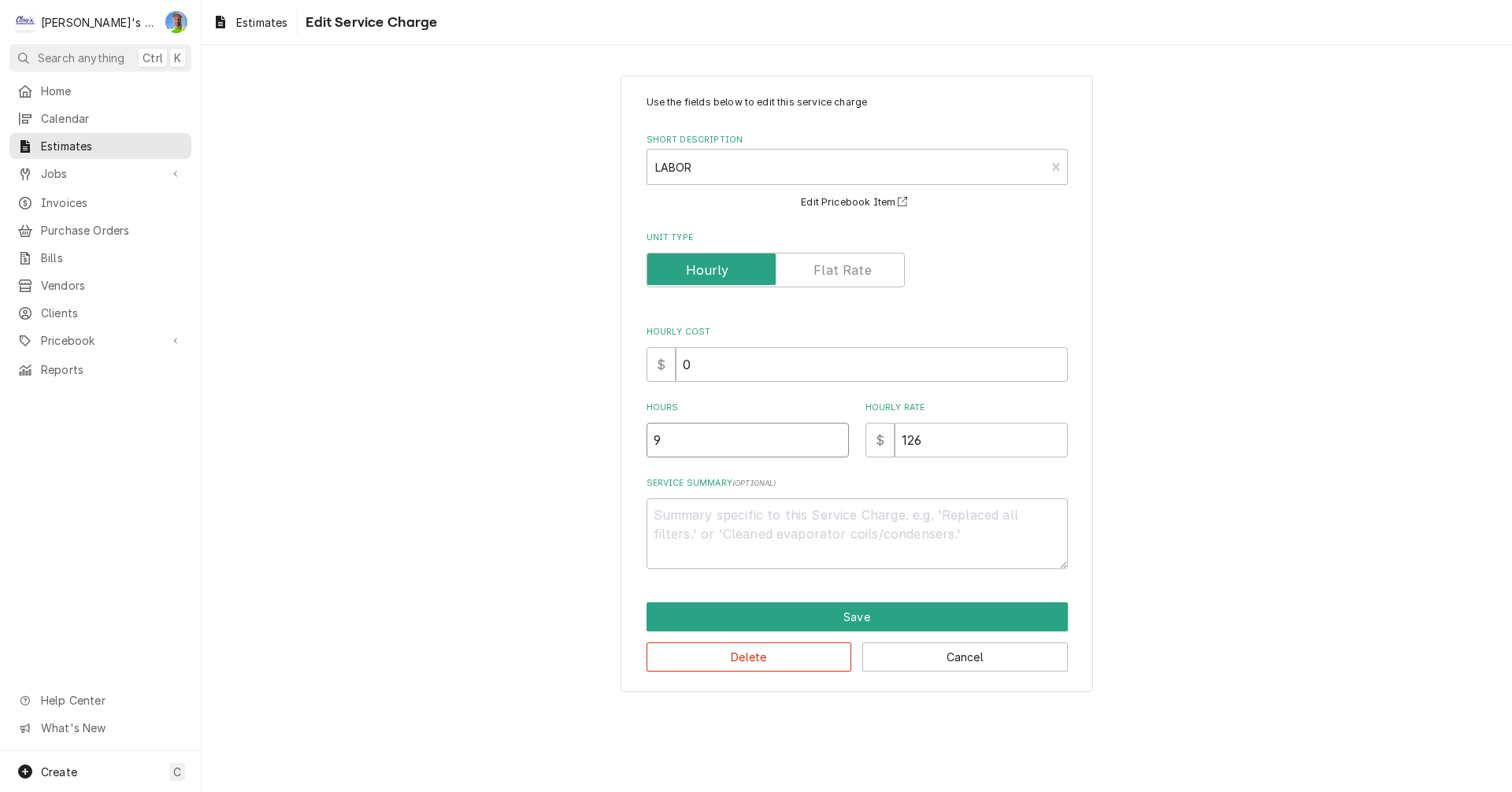
type textarea "x"
type input "6"
type textarea "x"
type input "6"
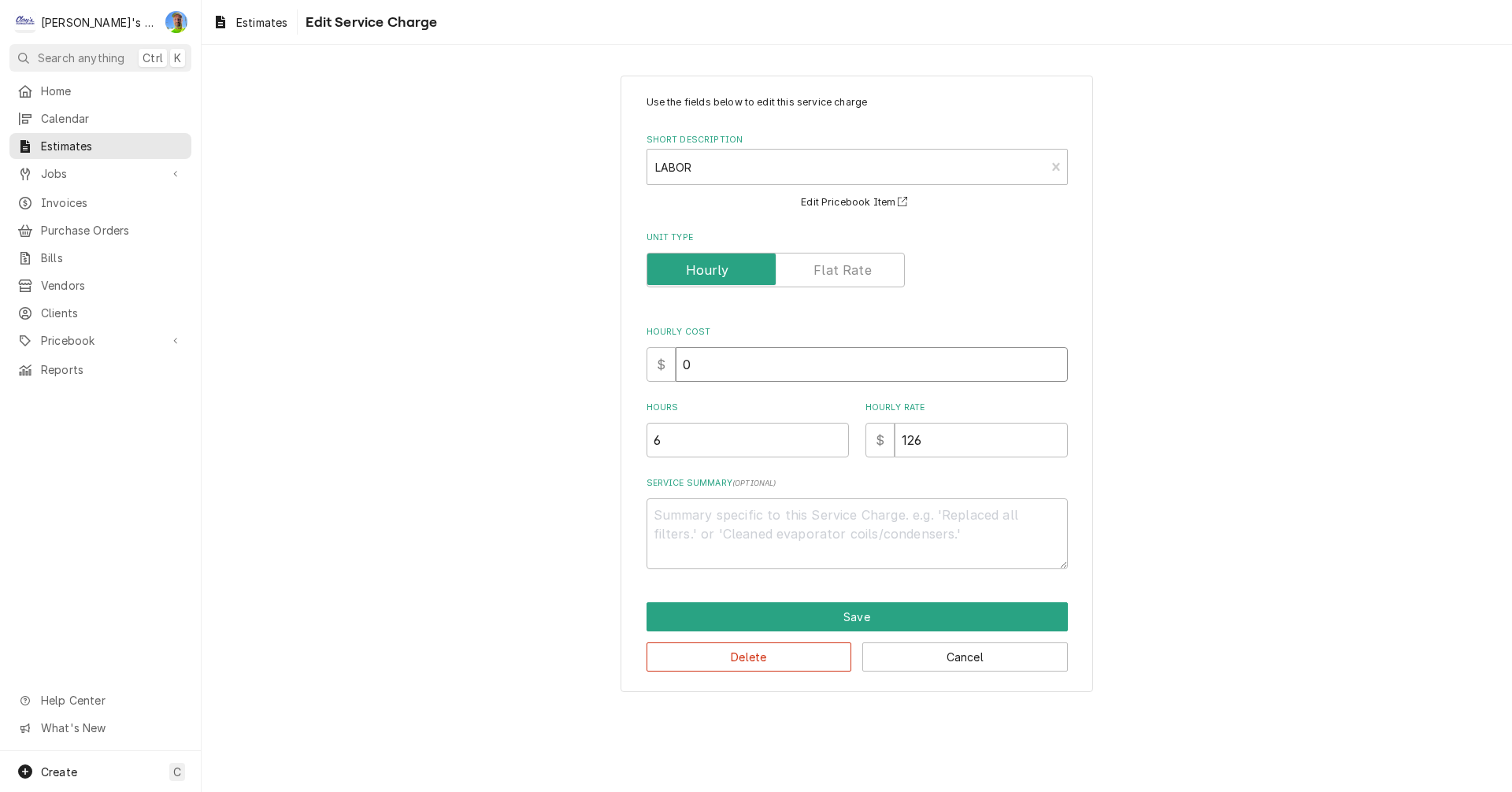
click at [715, 366] on input "0" at bounding box center [872, 364] width 392 height 34
type textarea "x"
type input "6"
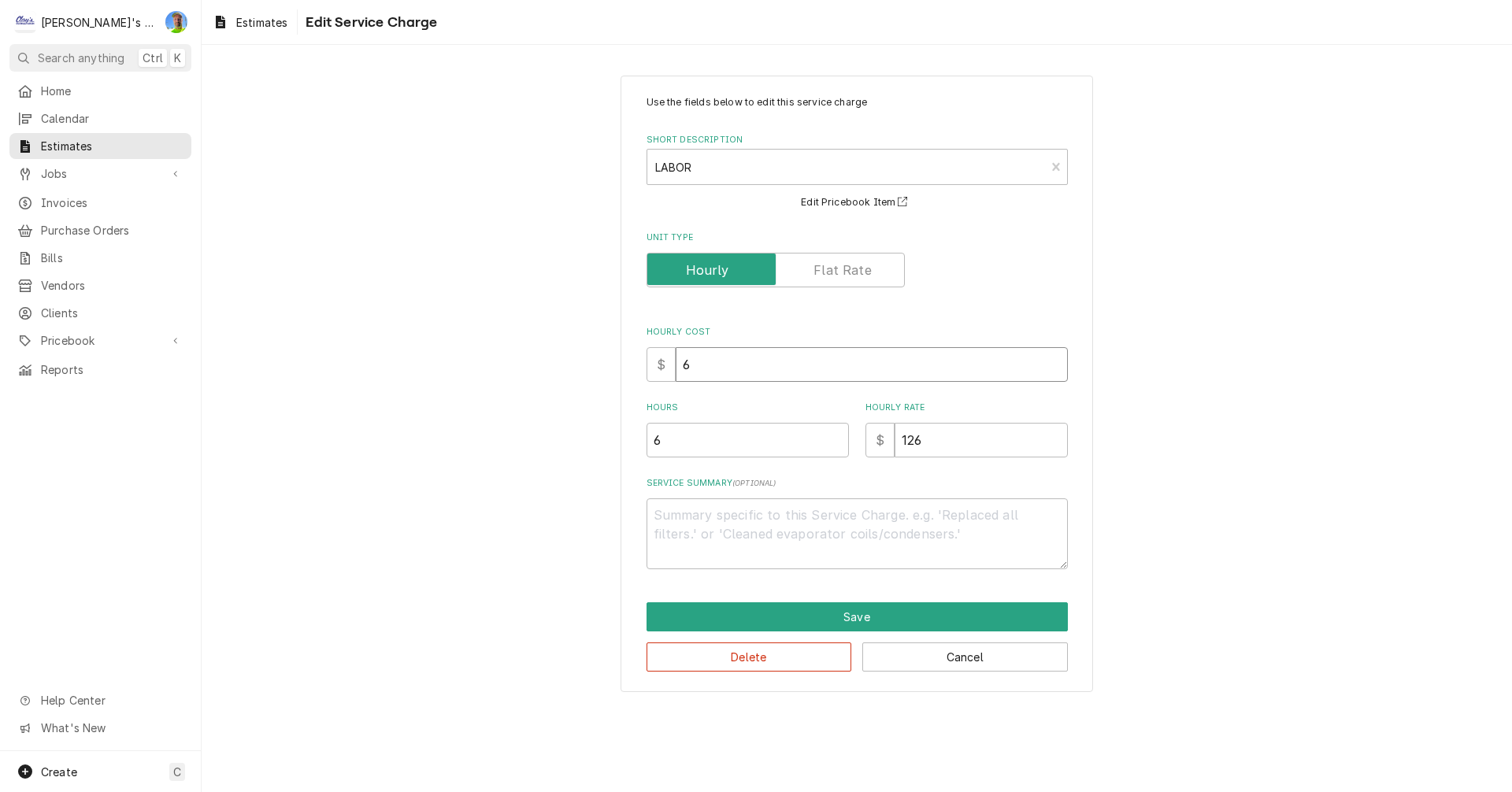
type textarea "x"
type input "60"
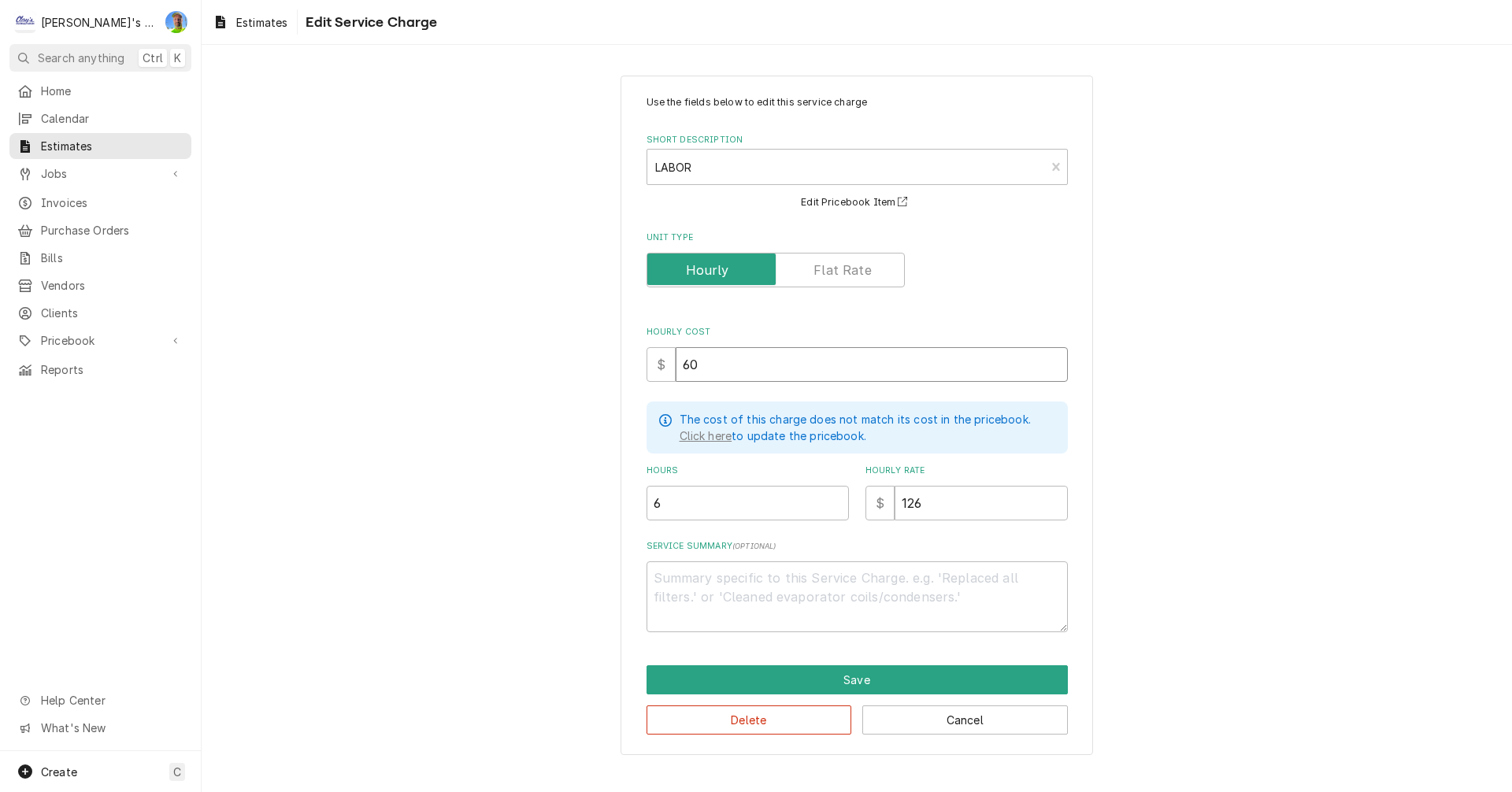
type textarea "x"
type input "60"
click at [803, 673] on button "Save" at bounding box center [857, 680] width 421 height 29
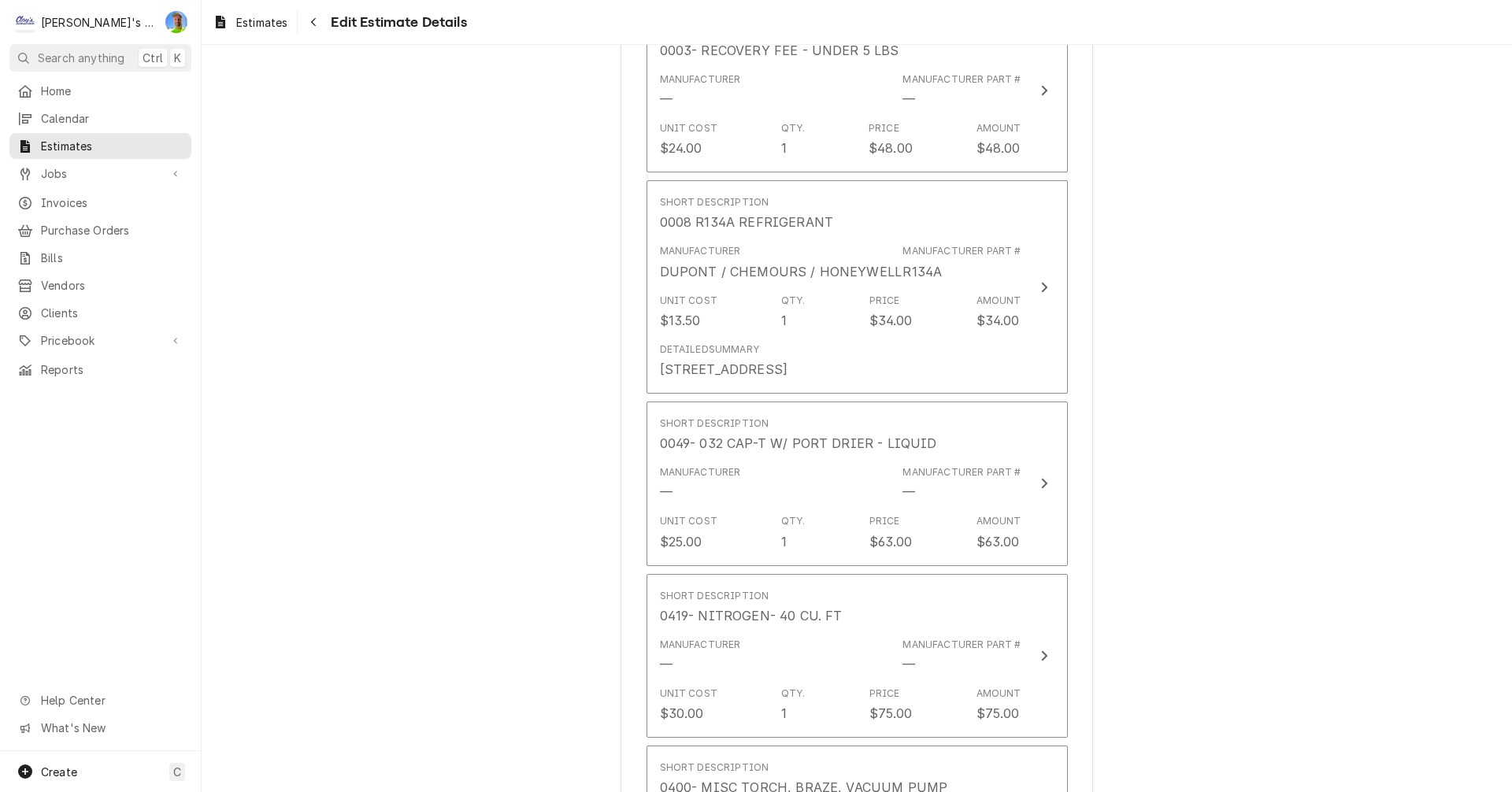
scroll to position [1853, 0]
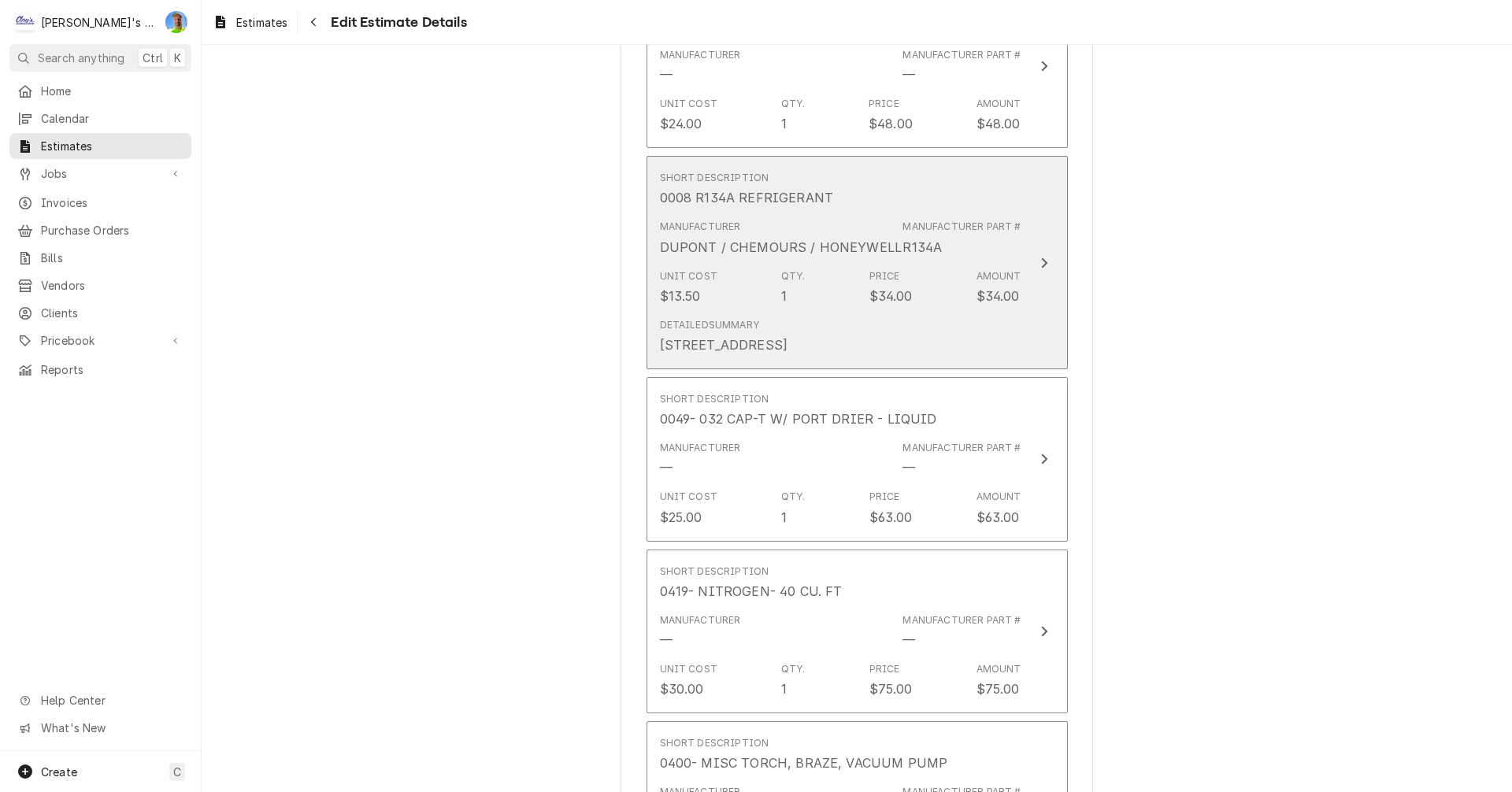
click at [1029, 337] on button "Short Description 0008 R134A REFRIGERANT Manufacturer DUPONT / CHEMOURS / HONEY…" at bounding box center [857, 263] width 421 height 214
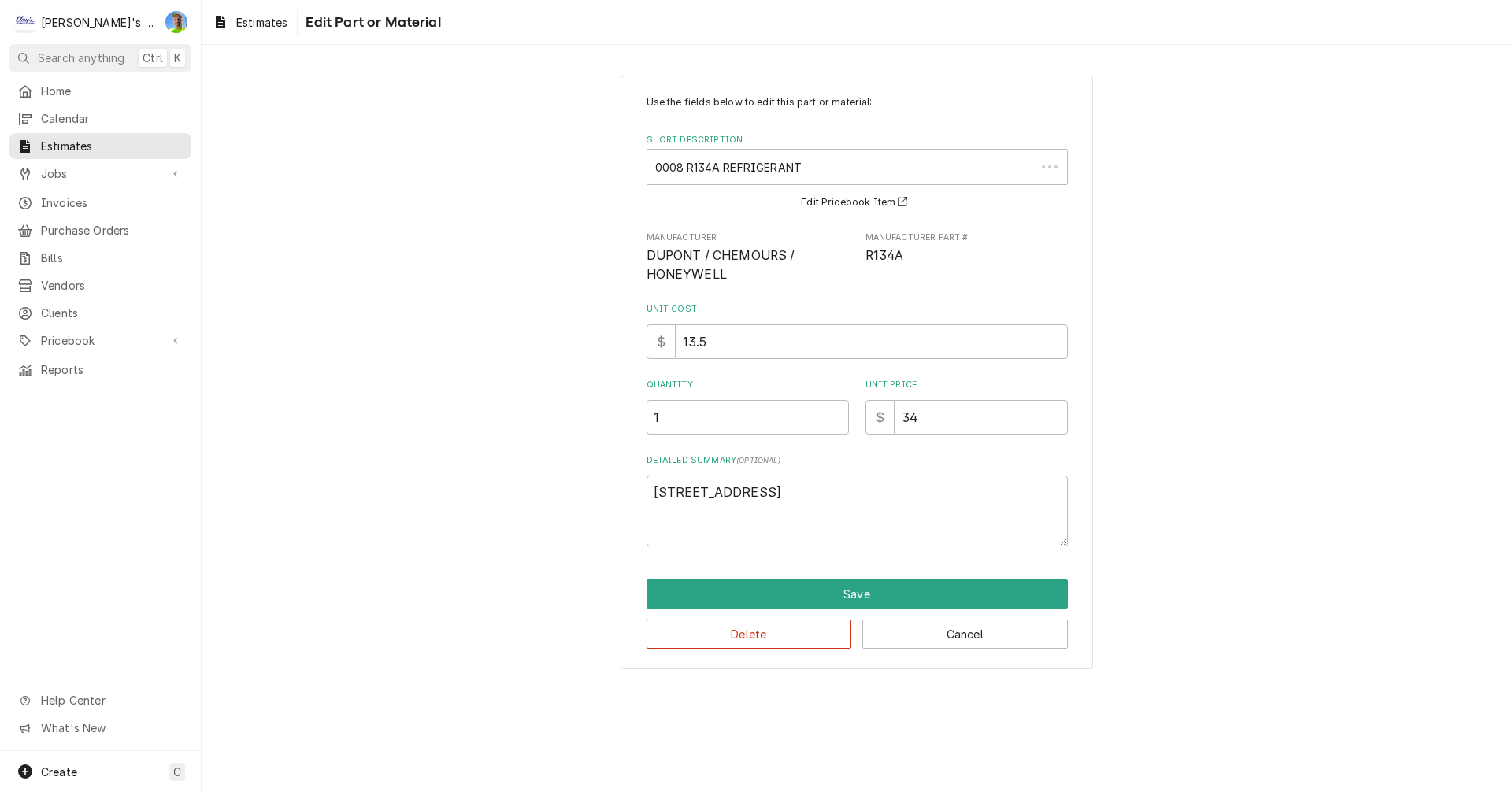
click at [707, 396] on div "Quantity 1" at bounding box center [748, 407] width 203 height 56
click at [680, 415] on input "1" at bounding box center [748, 416] width 203 height 34
type textarea "x"
type input "1.5"
type textarea "x"
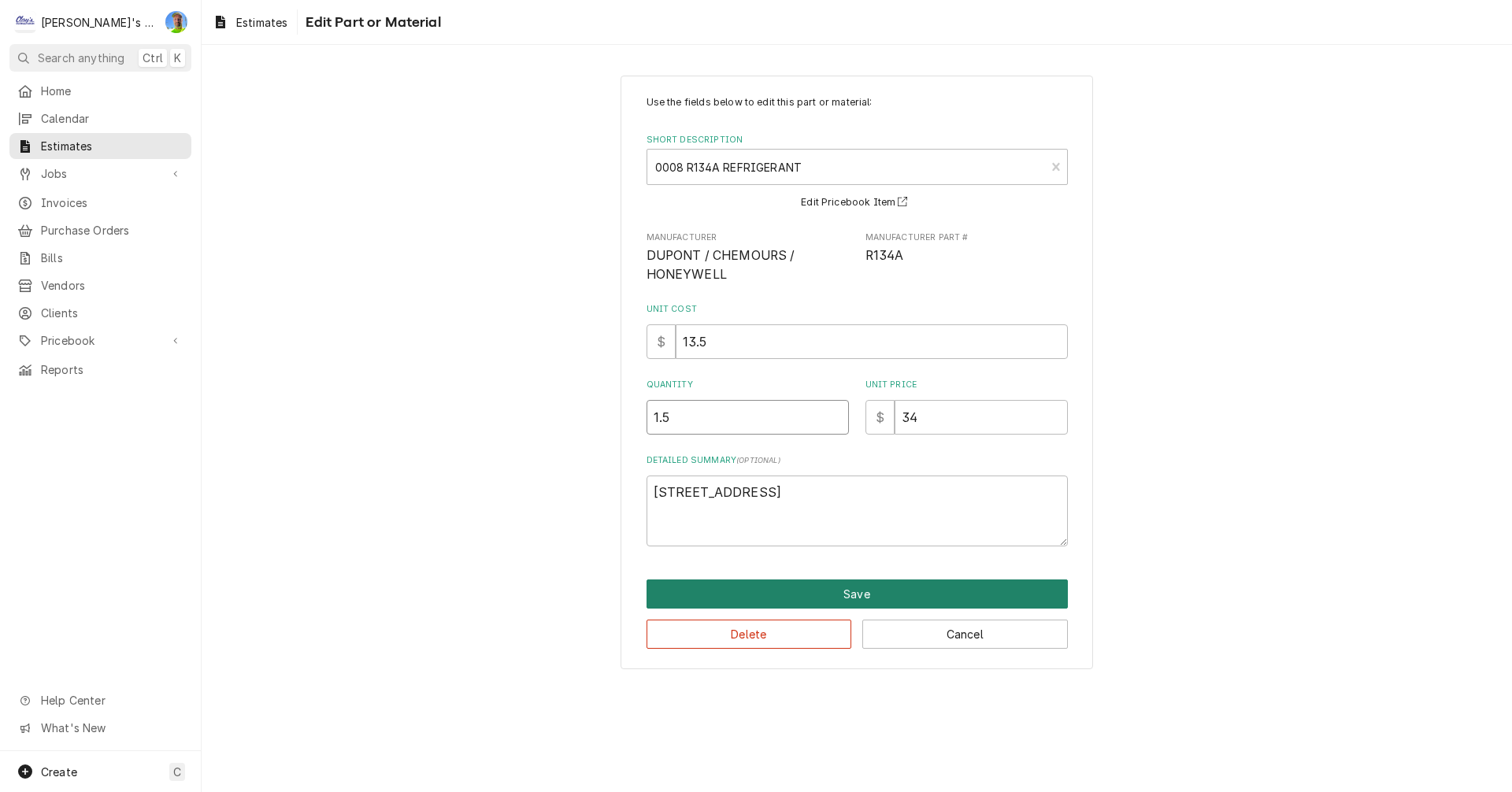
type input "1.5"
click at [836, 600] on button "Save" at bounding box center [857, 594] width 421 height 29
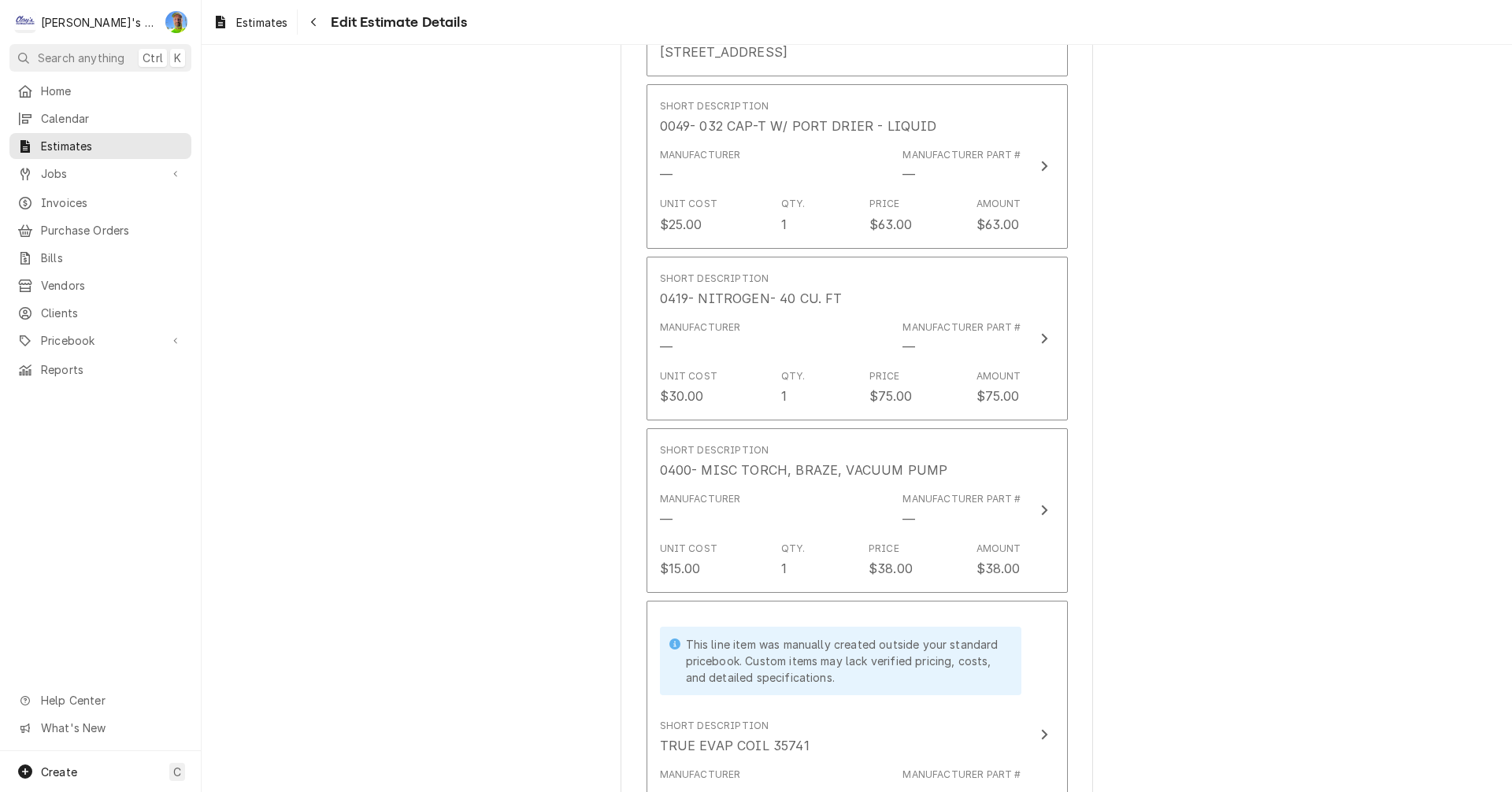
scroll to position [2149, 0]
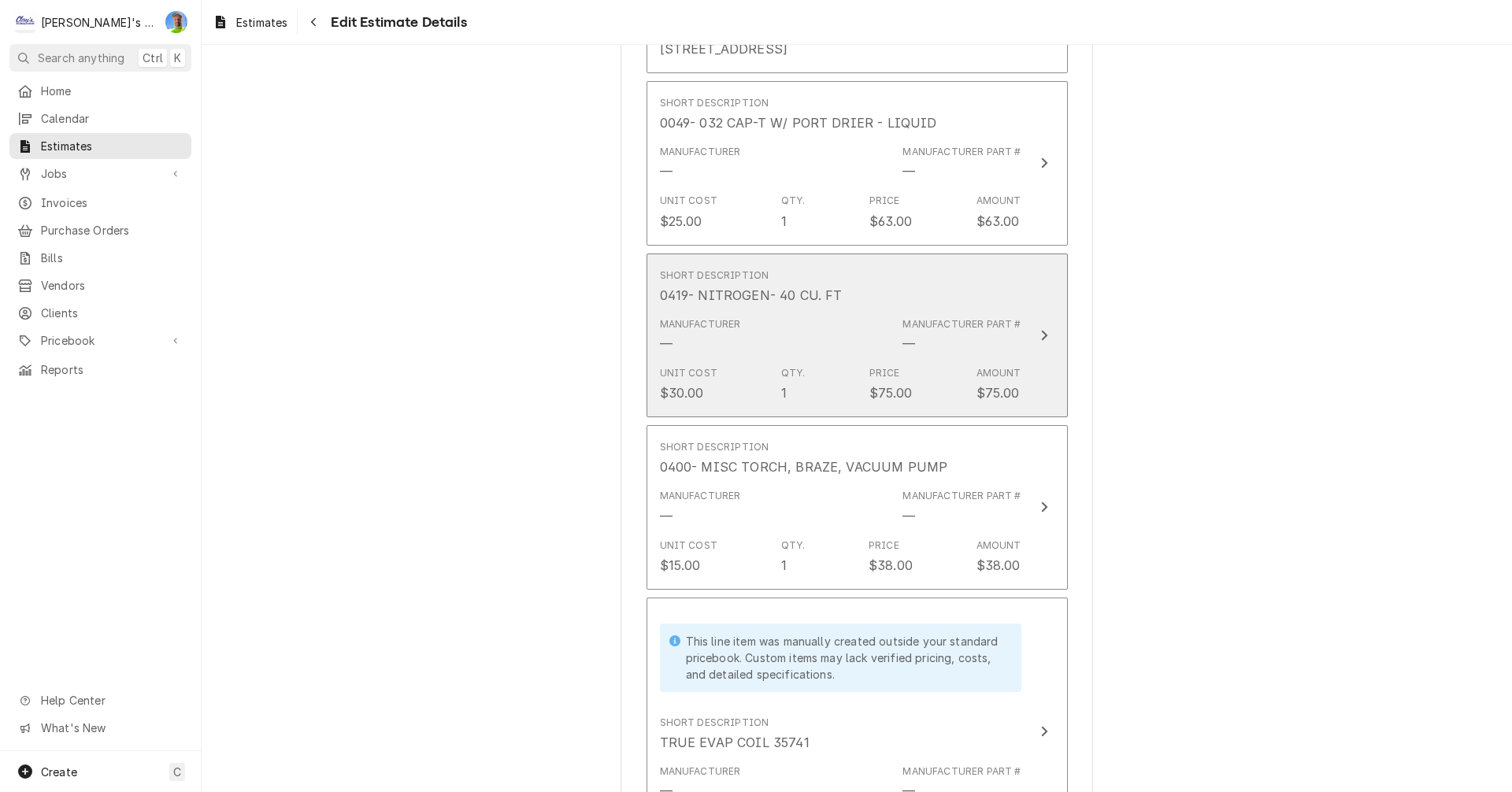
click at [1039, 354] on button "Short Description 0419- NITROGEN- 40 CU. FT Manufacturer — Manufacturer Part # …" at bounding box center [857, 336] width 421 height 165
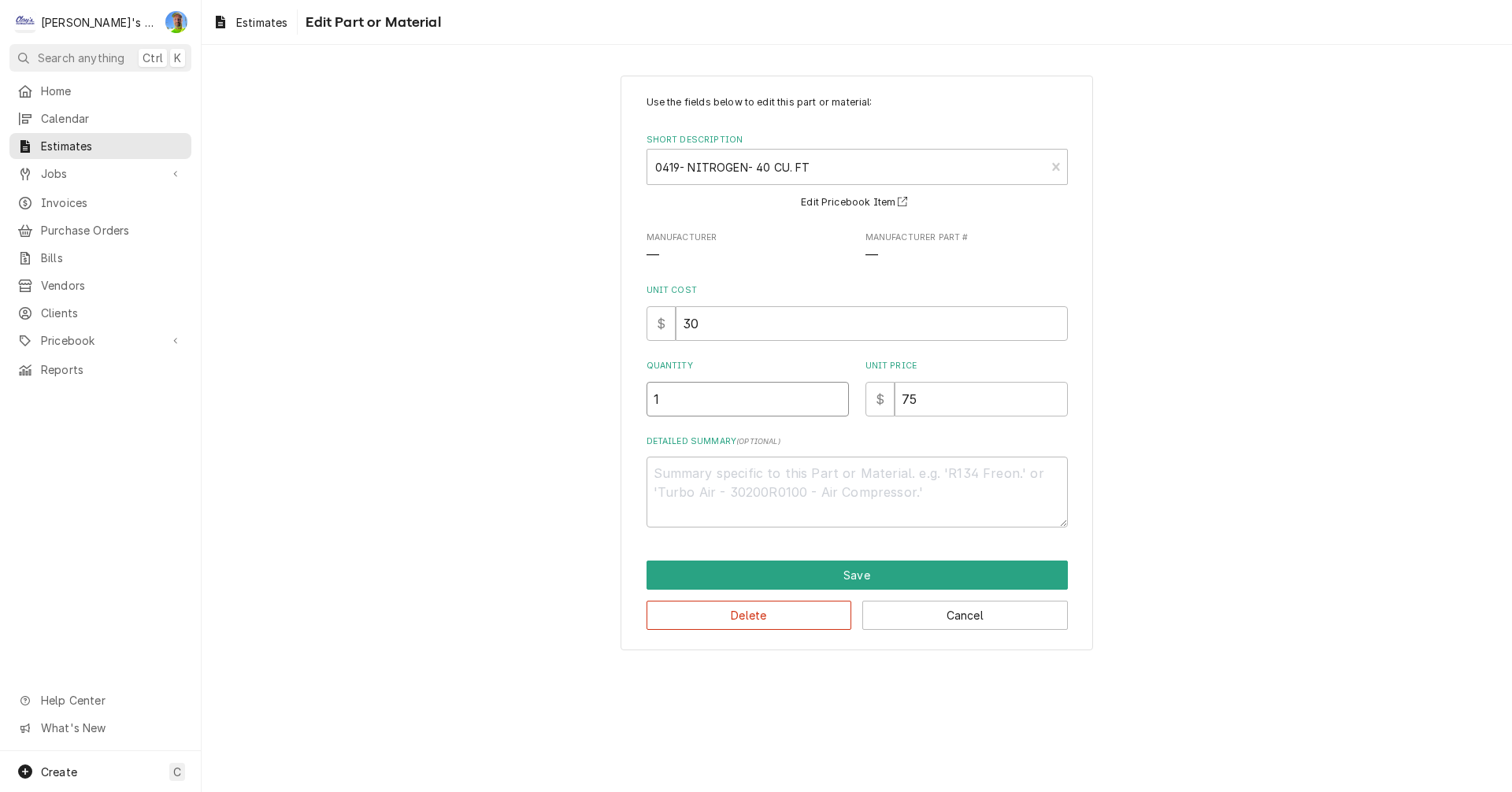
click at [663, 405] on input "1" at bounding box center [748, 399] width 203 height 34
type textarea "x"
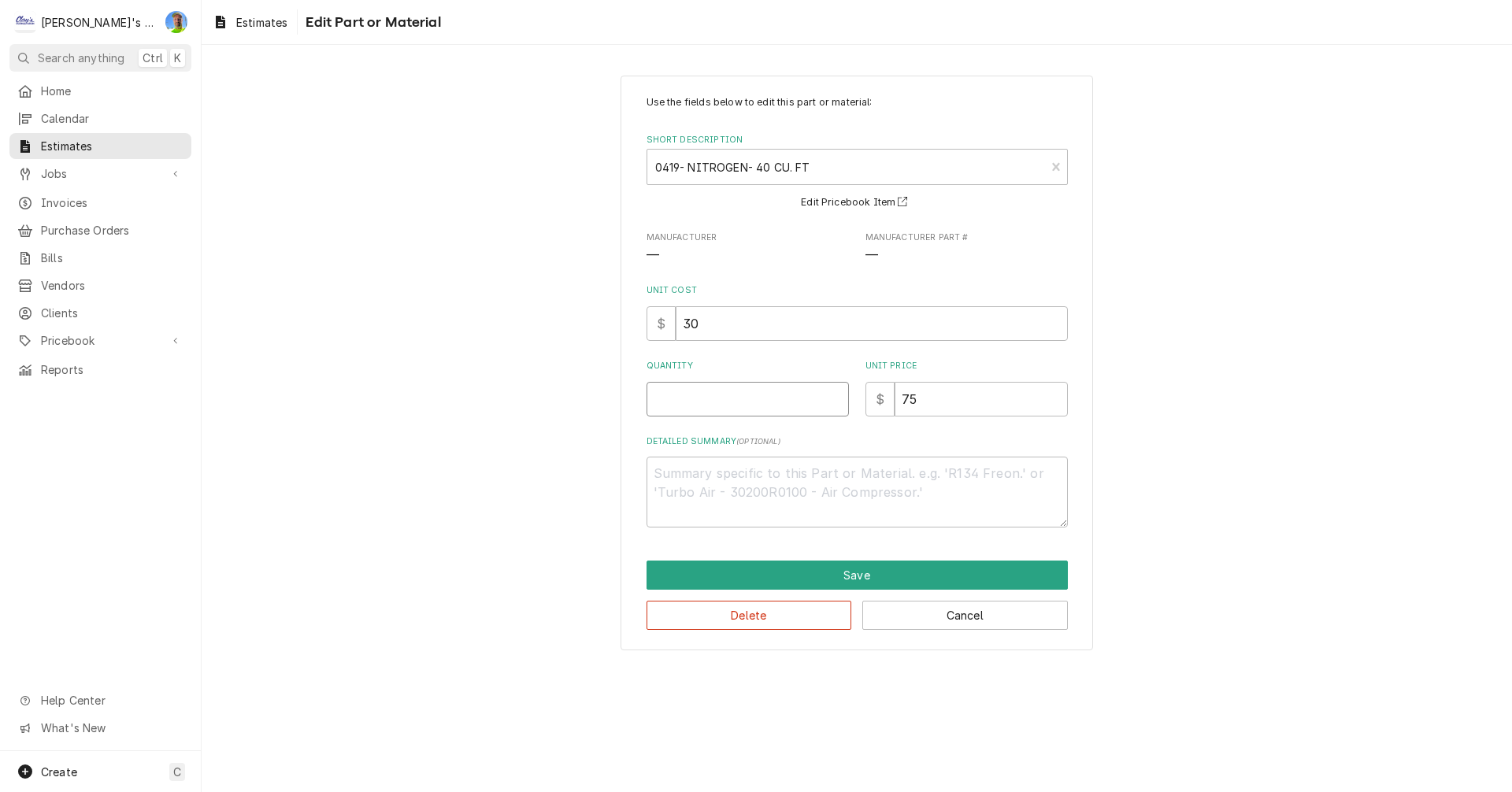
type input ".5"
type textarea "x"
type input ".5"
click at [889, 570] on button "Save" at bounding box center [857, 574] width 421 height 29
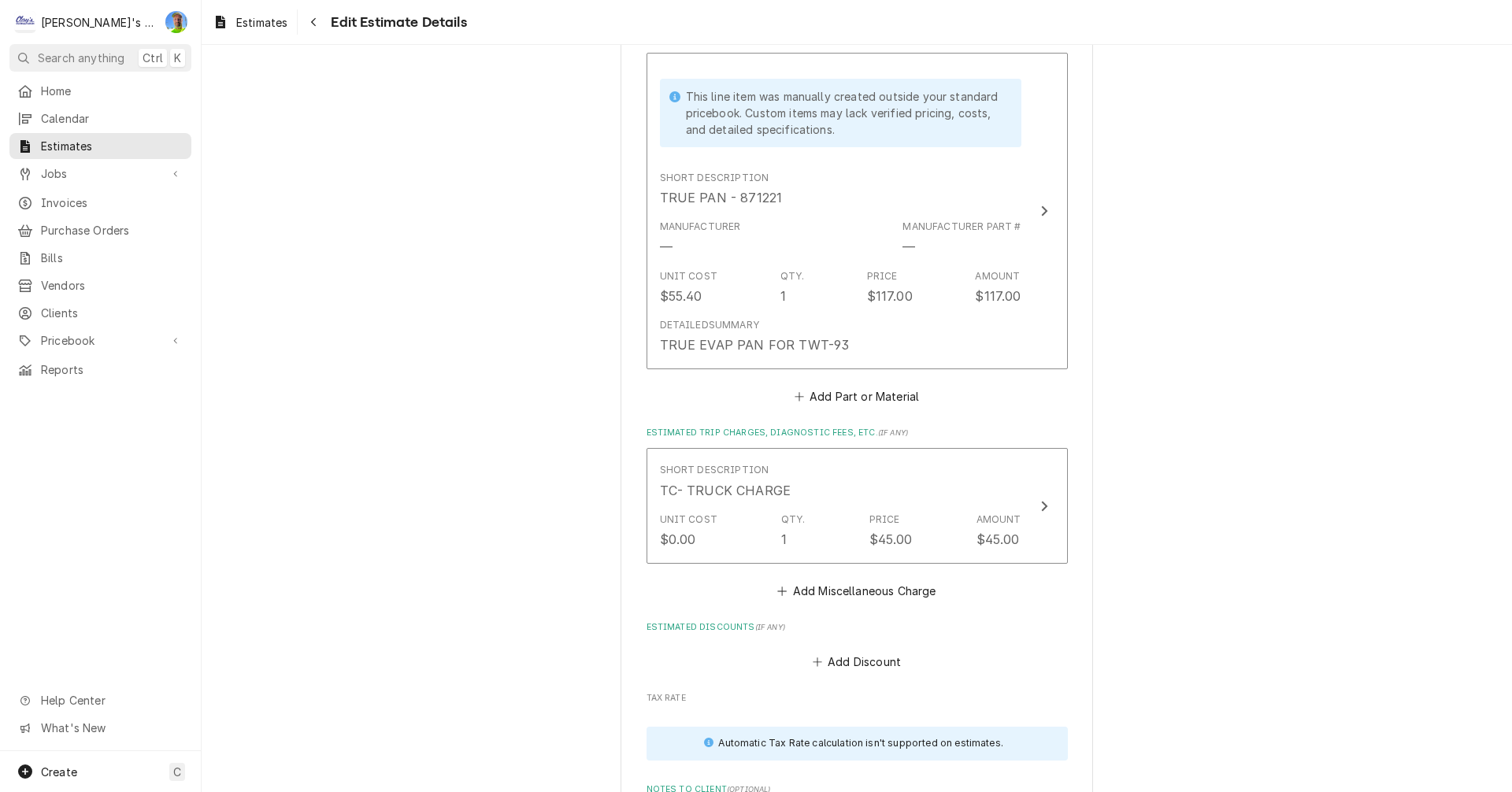
scroll to position [3075, 0]
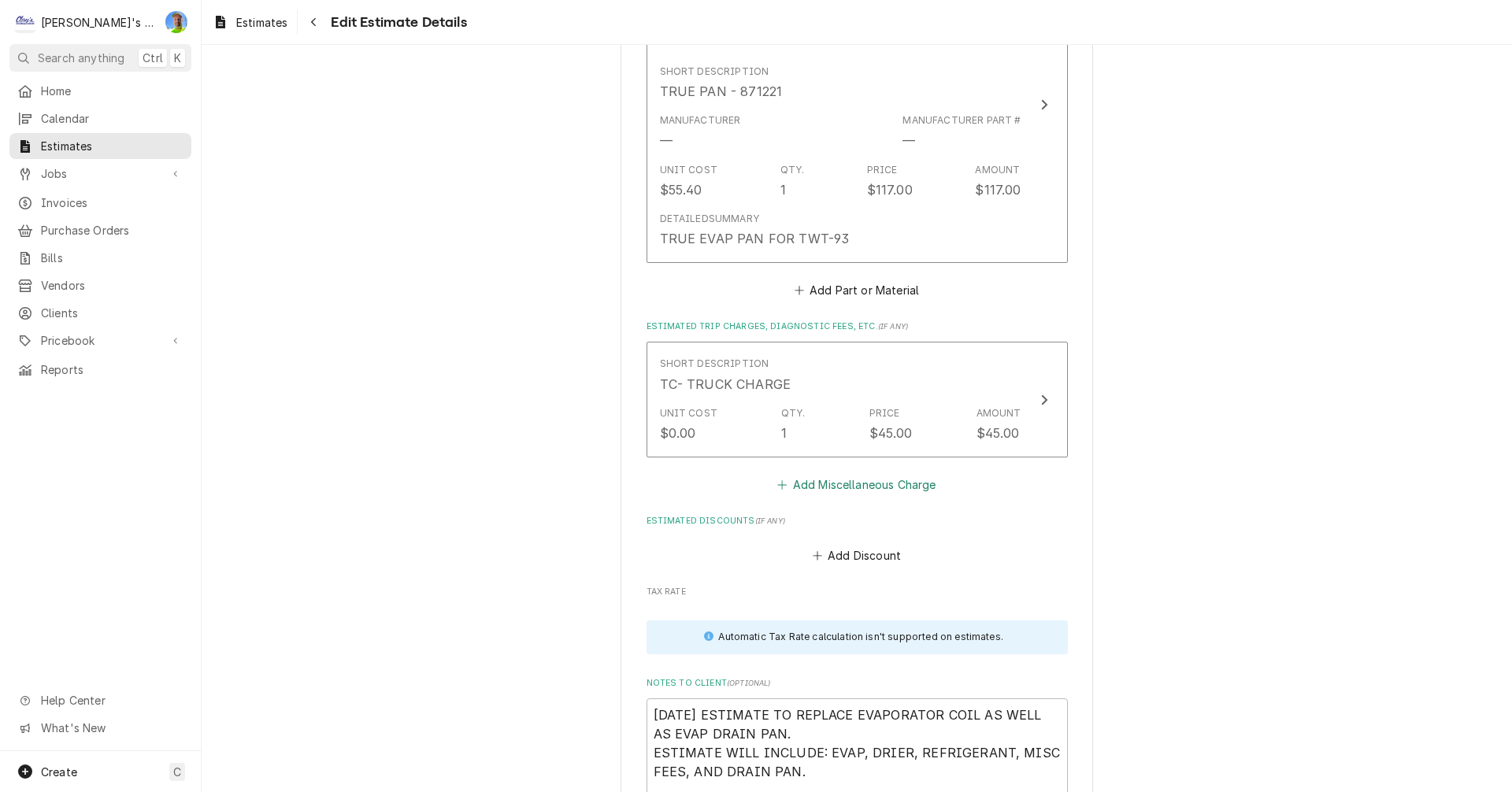
click at [822, 487] on button "Add Miscellaneous Charge" at bounding box center [857, 484] width 164 height 22
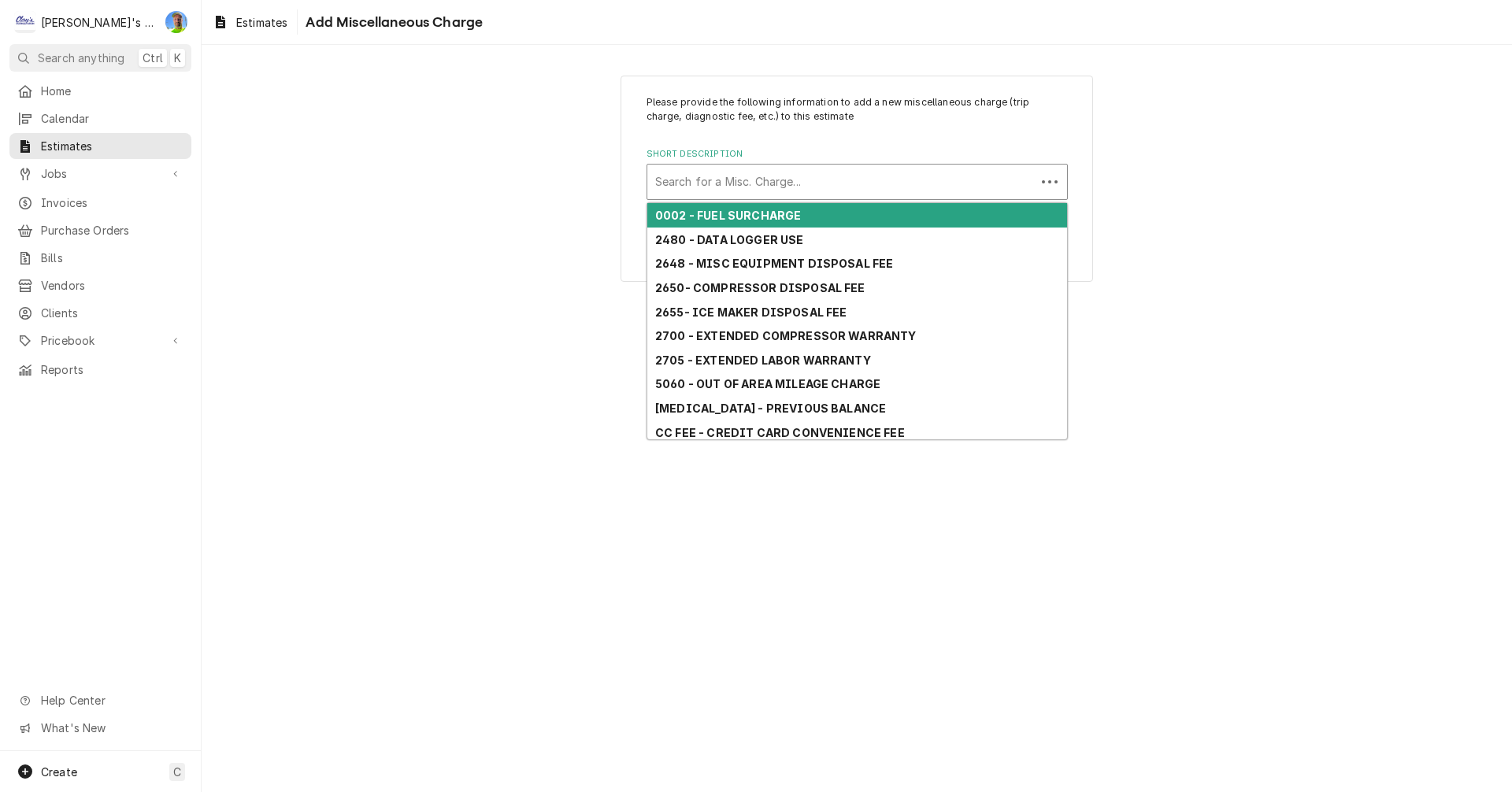
click at [746, 173] on div "Short Description" at bounding box center [841, 181] width 373 height 29
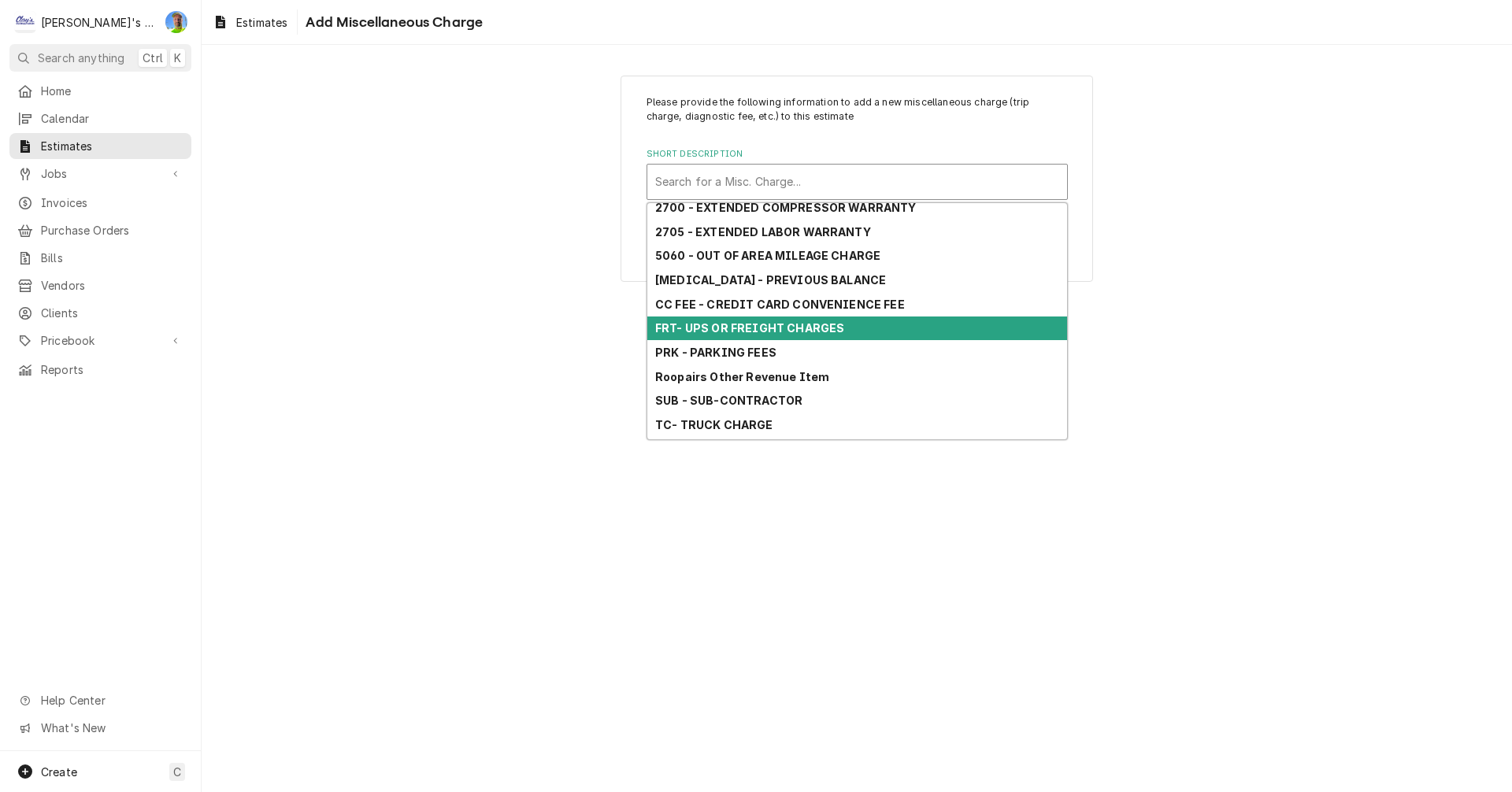
scroll to position [150, 0]
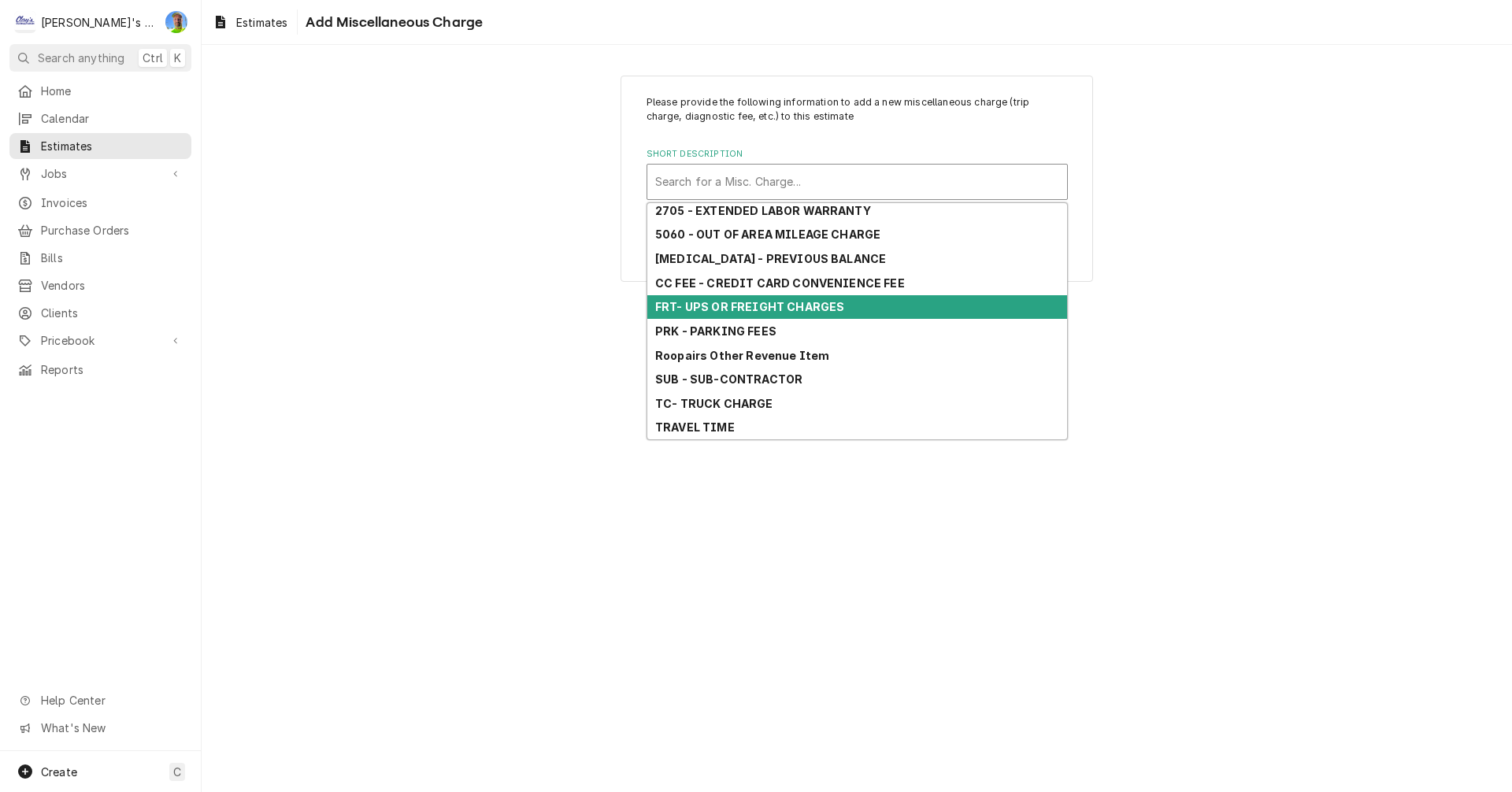
click at [772, 306] on strong "FRT- UPS OR FREIGHT CHARGES" at bounding box center [749, 307] width 189 height 13
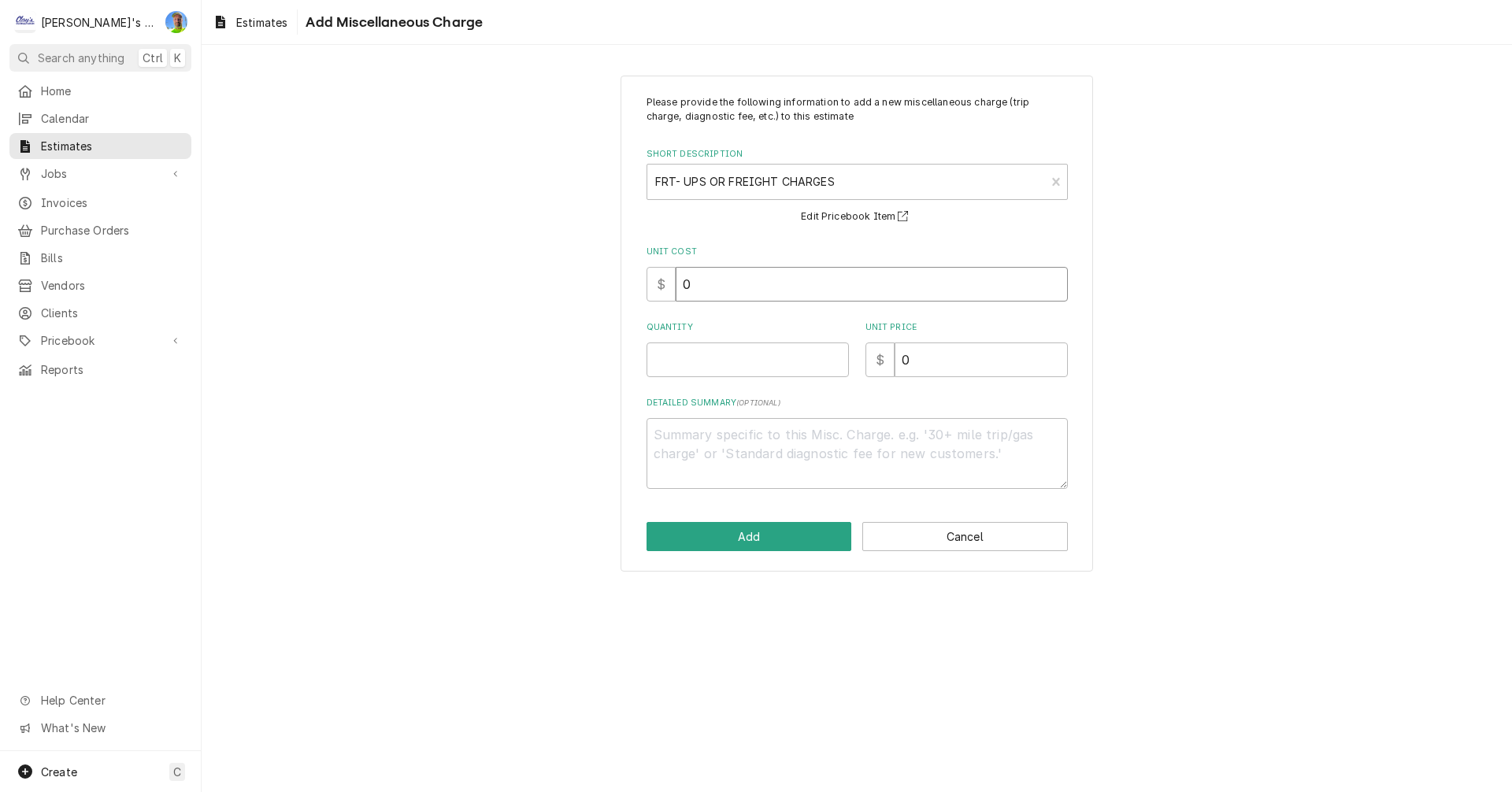
click at [721, 285] on input "0" at bounding box center [872, 284] width 392 height 34
type textarea "x"
type input "5"
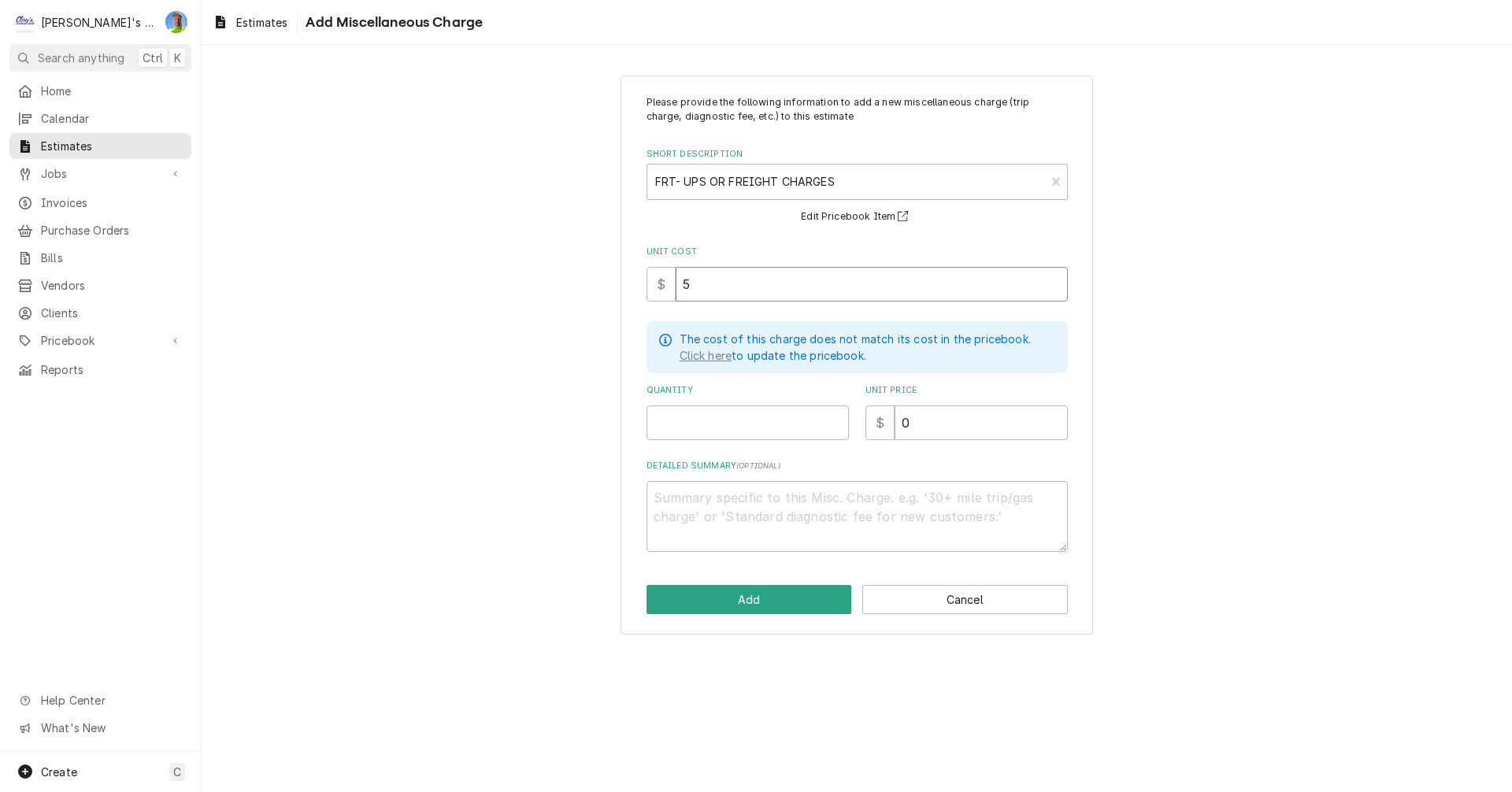
type textarea "x"
type input "50"
type textarea "x"
type input "50"
type textarea "x"
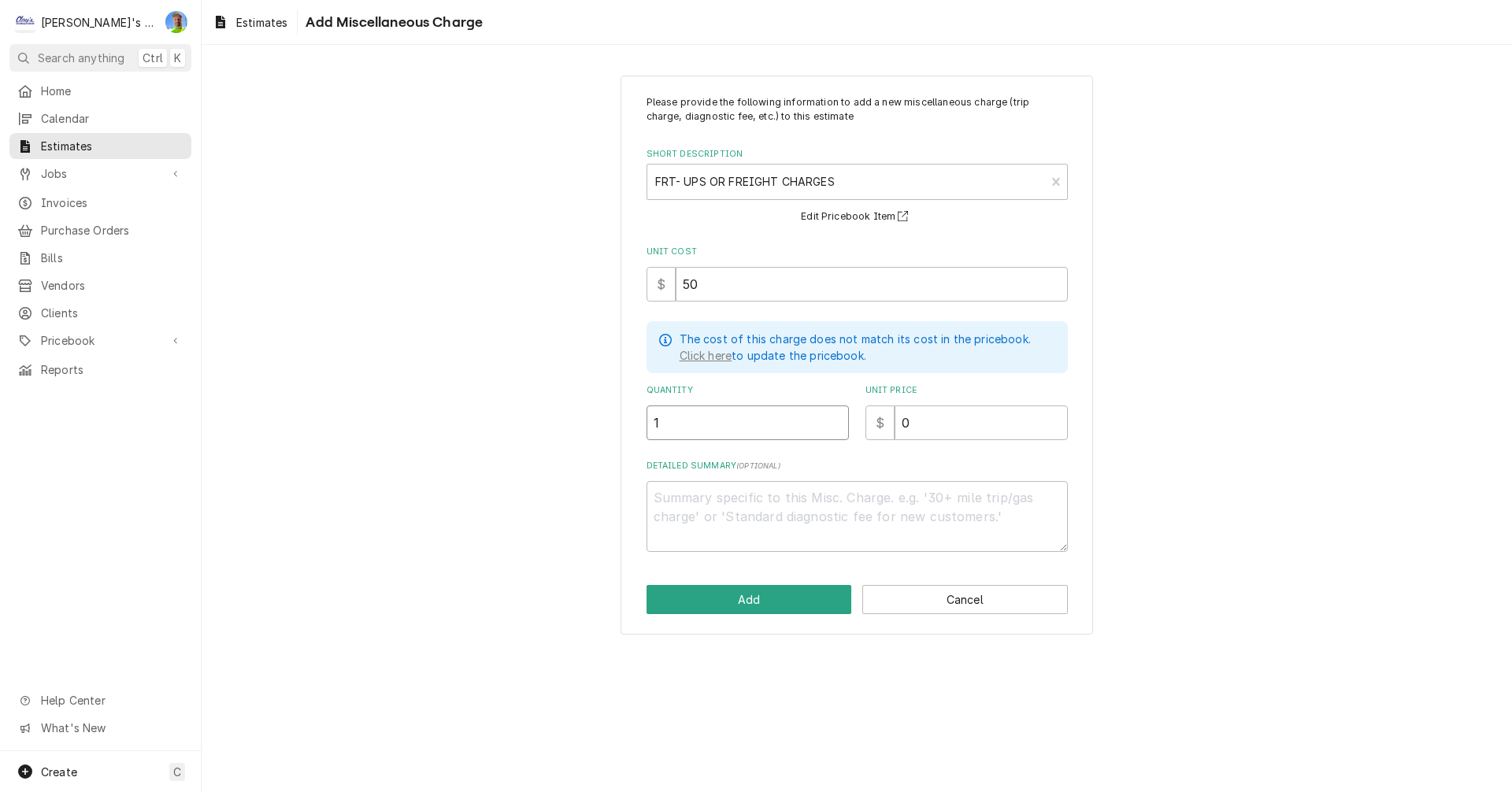
type input "1"
type textarea "x"
type input "7"
type textarea "x"
type input "75"
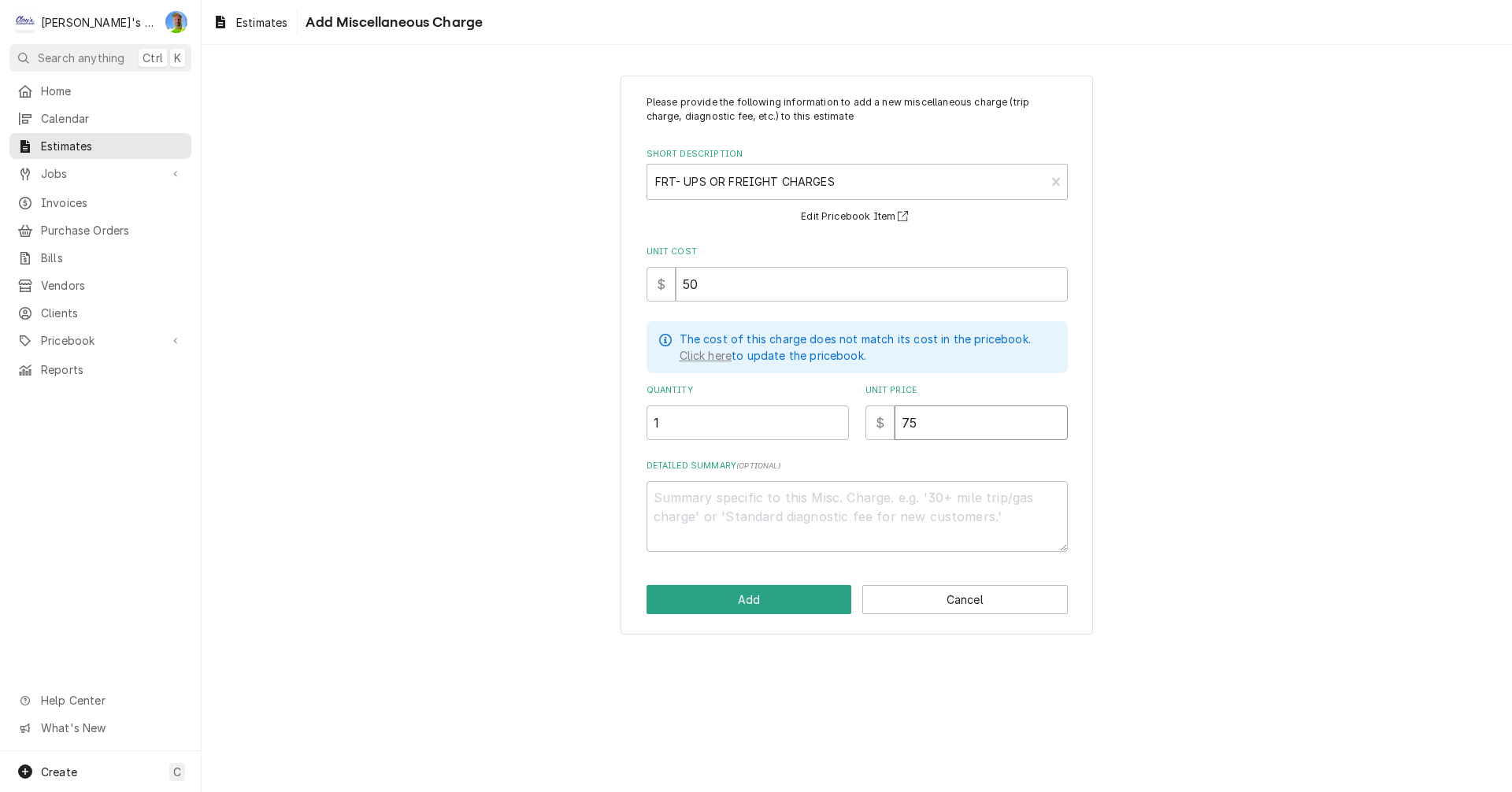
type textarea "x"
type input "75"
click at [766, 604] on button "Add" at bounding box center [749, 600] width 205 height 29
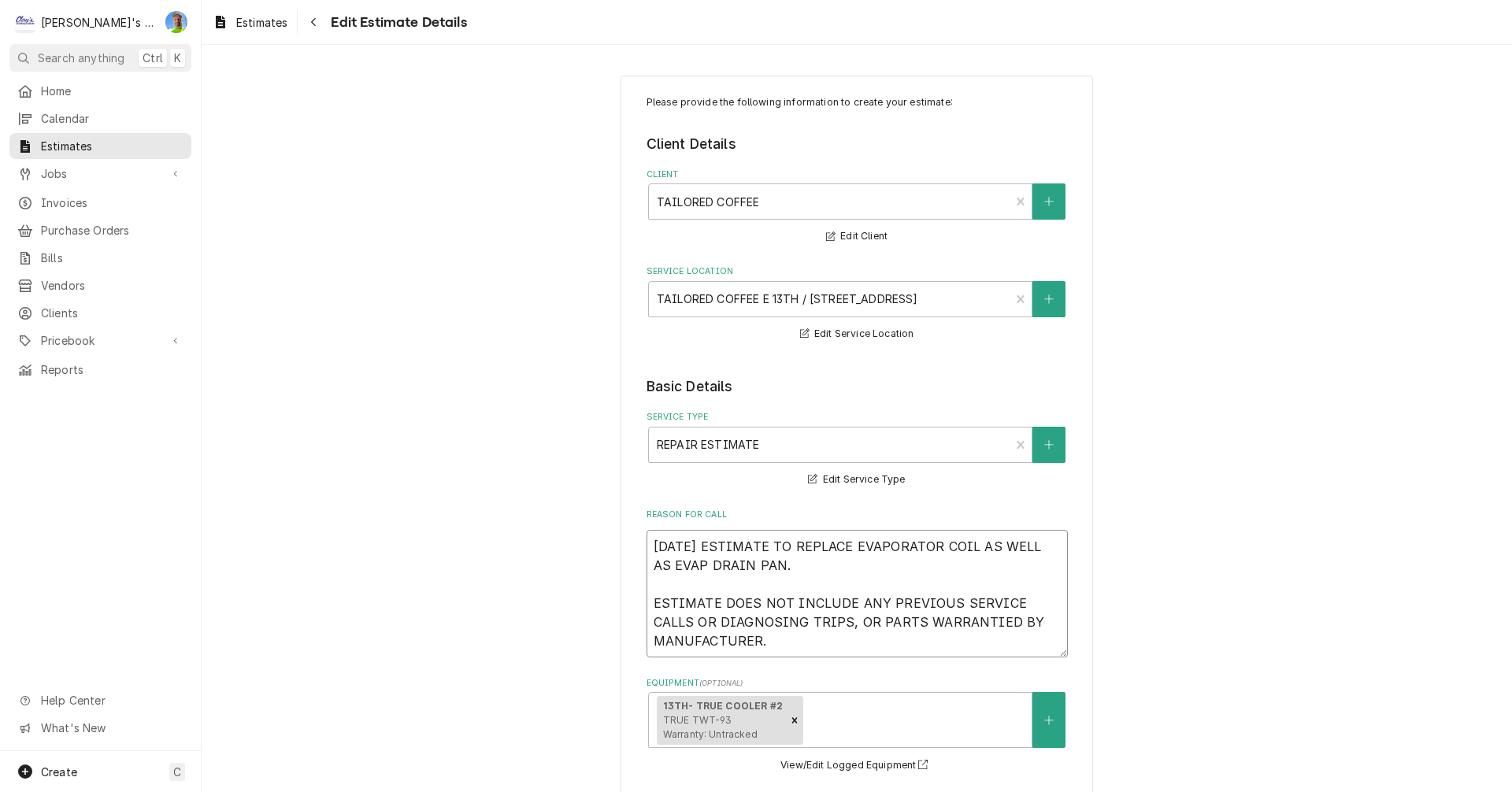
click at [715, 548] on textarea "9/23/2025 ESTIMATE TO REPLACE EVAPORATOR COIL AS WELL AS EVAP DRAIN PAN. ESTIMA…" at bounding box center [857, 593] width 421 height 127
type textarea "x"
type textarea "9/23/2025 PESTIMATE TO REPLACE EVAPORATOR COIL AS WELL AS EVAP DRAIN PAN. ESTIM…"
type textarea "x"
type textarea "9/23/2025 PEESTIMATE TO REPLACE EVAPORATOR COIL AS WELL AS EVAP DRAIN PAN. ESTI…"
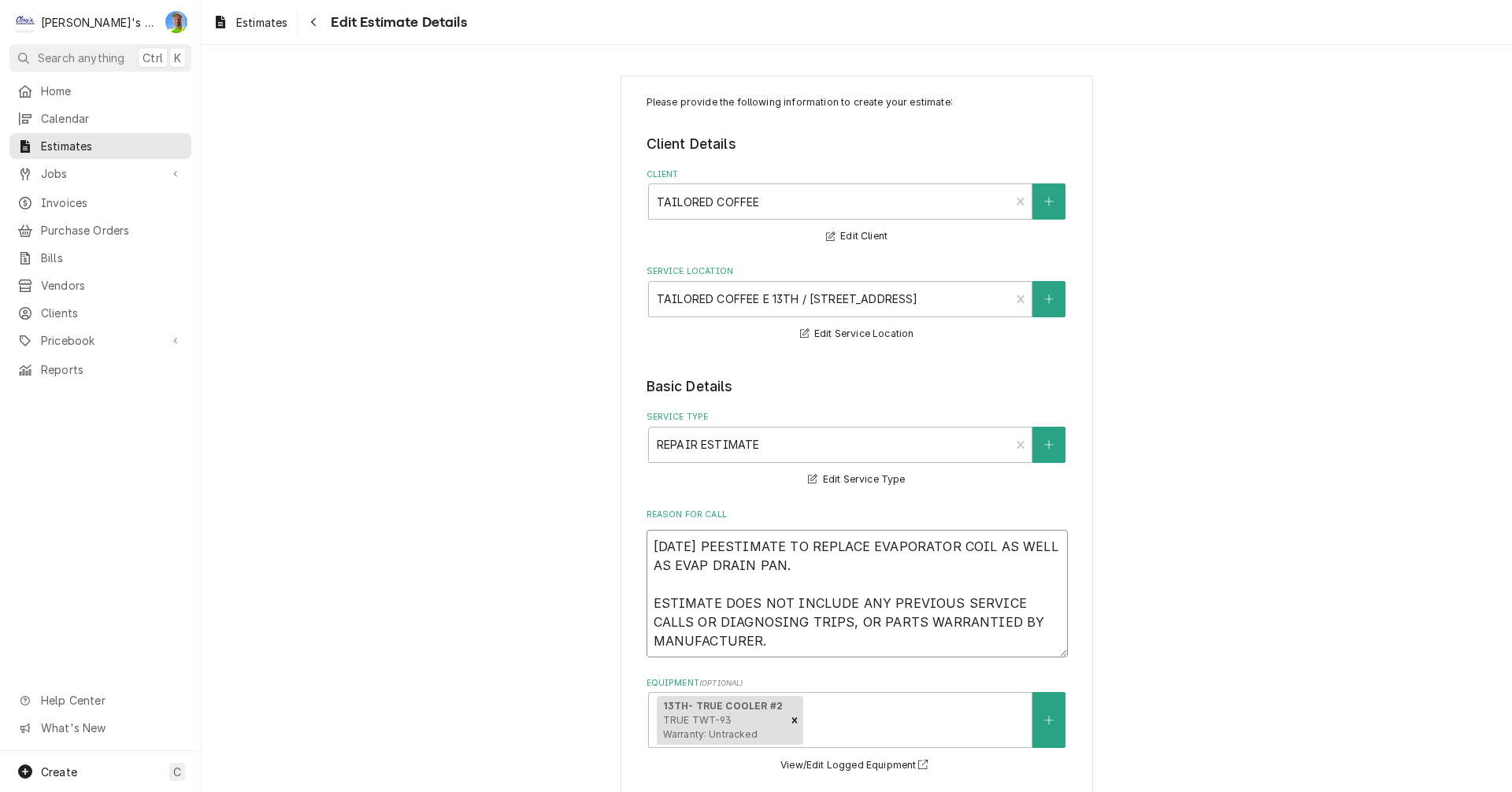
type textarea "x"
type textarea "9/23/2025 PERESTIMATE TO REPLACE EVAPORATOR COIL AS WELL AS EVAP DRAIN PAN. EST…"
type textarea "x"
type textarea "9/23/2025 PER ESTIMATE TO REPLACE EVAPORATOR COIL AS WELL AS EVAP DRAIN PAN. ES…"
type textarea "x"
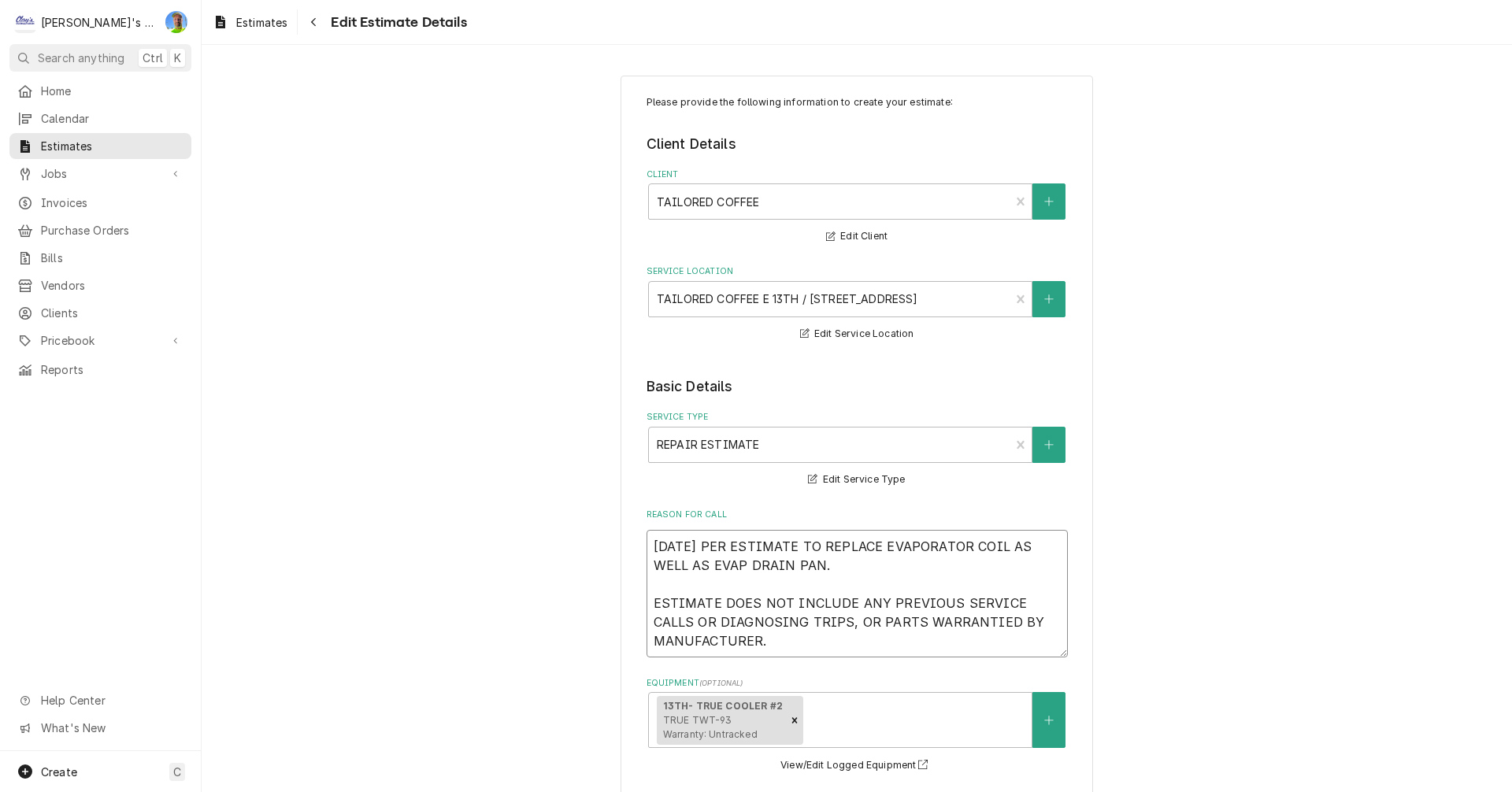
type textarea "9/23/2025 PER RESTIMATE TO REPLACE EVAPORATOR COIL AS WELL AS EVAP DRAIN PAN. E…"
type textarea "x"
type textarea "9/23/2025 PER REESTIMATE TO REPLACE EVAPORATOR COIL AS WELL AS EVAP DRAIN PAN. …"
type textarea "x"
type textarea "9/23/2025 PER RECESTIMATE TO REPLACE EVAPORATOR COIL AS WELL AS EVAP DRAIN PAN.…"
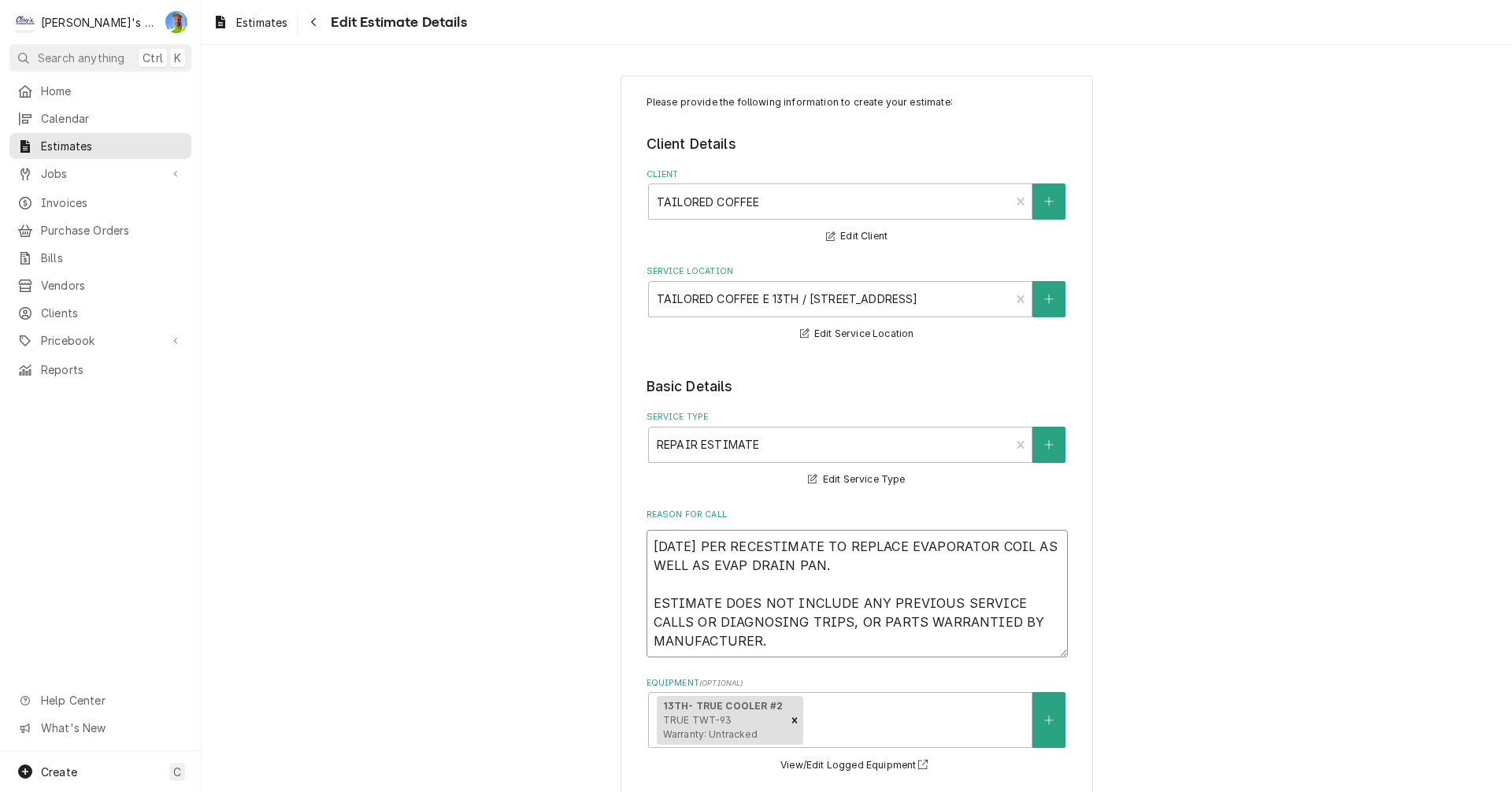
type textarea "x"
type textarea "9/23/2025 PER RECEESTIMATE TO REPLACE EVAPORATOR COIL AS WELL AS EVAP DRAIN PAN…"
type textarea "x"
type textarea "9/23/2025 PER RECENESTIMATE TO REPLACE EVAPORATOR COIL AS WELL AS EVAP DRAIN PA…"
type textarea "x"
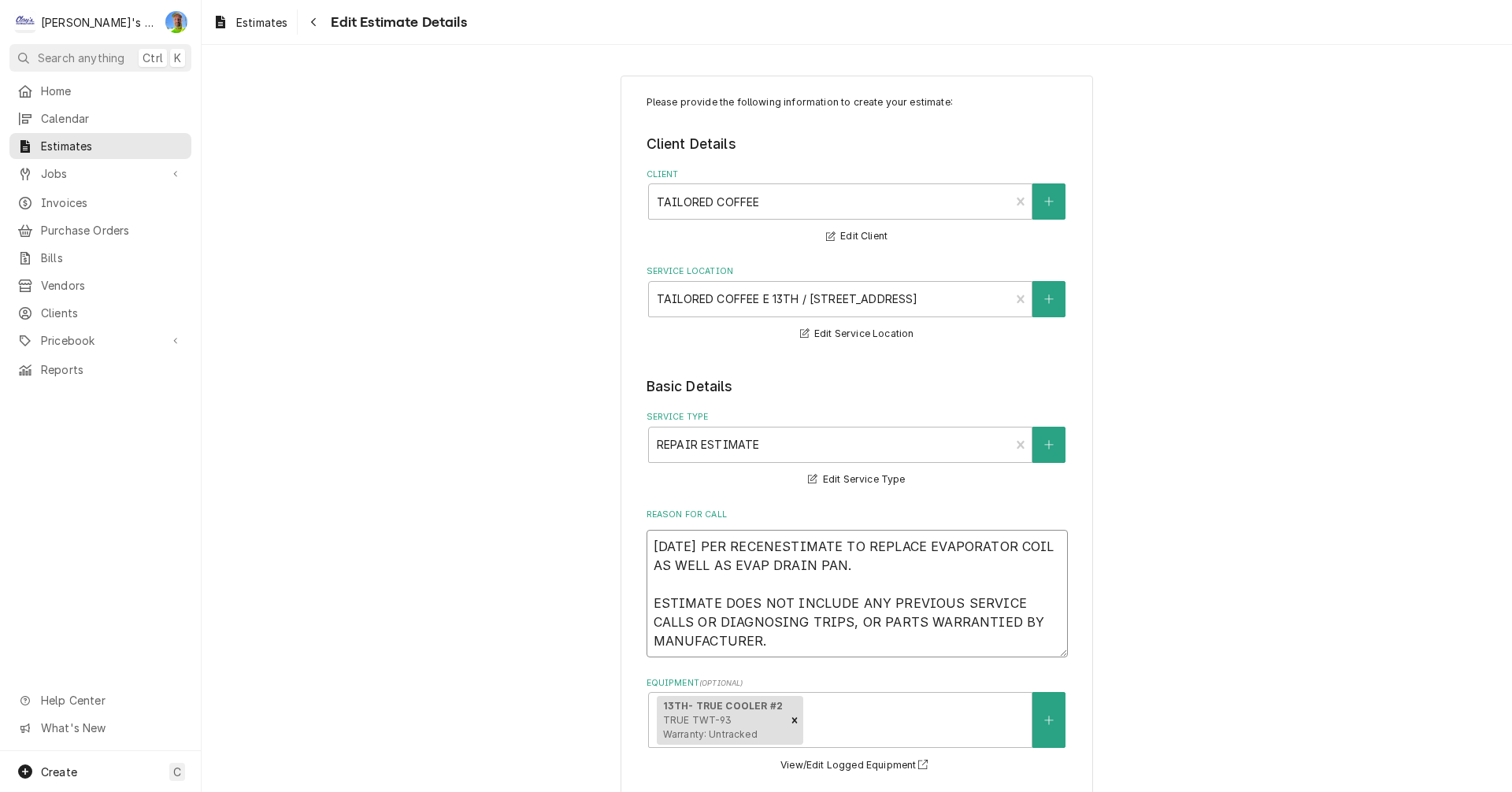
type textarea "9/23/2025 PER RECENTESTIMATE TO REPLACE EVAPORATOR COIL AS WELL AS EVAP DRAIN P…"
type textarea "x"
type textarea "9/23/2025 PER RECENT ESTIMATE TO REPLACE EVAPORATOR COIL AS WELL AS EVAP DRAIN …"
type textarea "x"
type textarea "9/23/2025 PER RECENT SESTIMATE TO REPLACE EVAPORATOR COIL AS WELL AS EVAP DRAIN…"
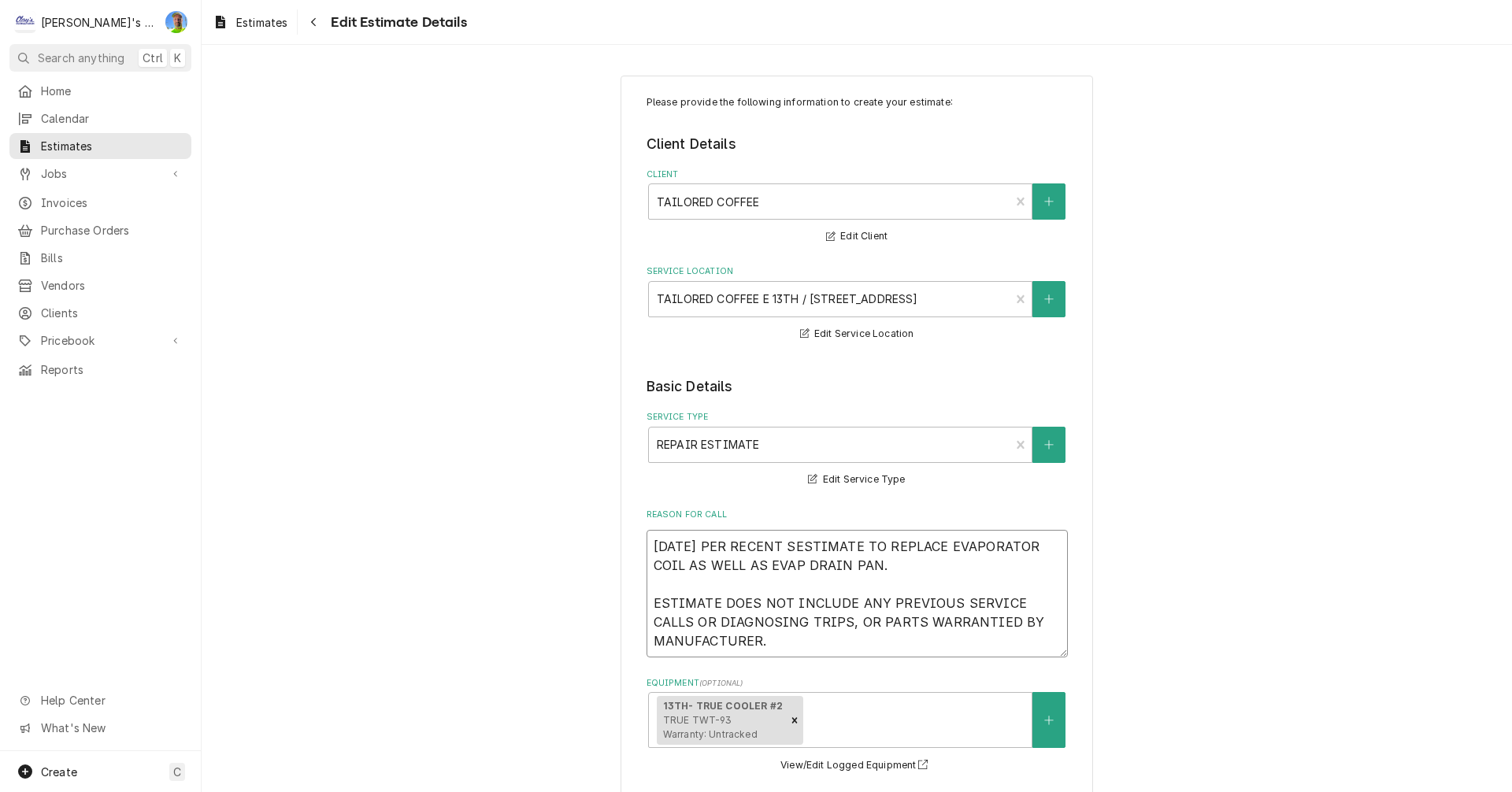
type textarea "x"
type textarea "9/23/2025 PER RECENT SEESTIMATE TO REPLACE EVAPORATOR COIL AS WELL AS EVAP DRAI…"
type textarea "x"
type textarea "9/23/2025 PER RECENT SERESTIMATE TO REPLACE EVAPORATOR COIL AS WELL AS EVAP DRA…"
type textarea "x"
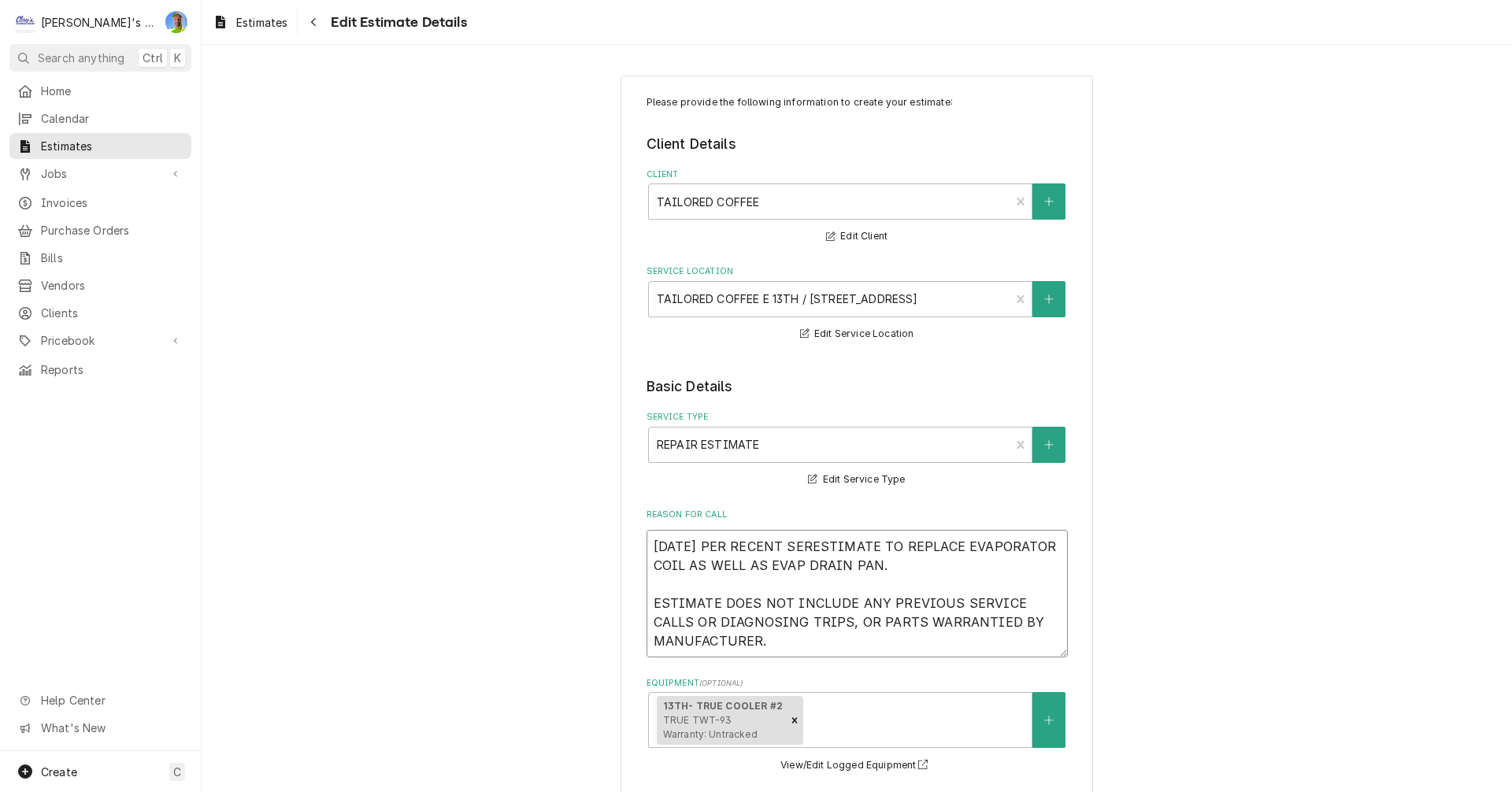
type textarea "9/23/2025 PER RECENT SERVESTIMATE TO REPLACE EVAPORATOR COIL AS WELL AS EVAP DR…"
type textarea "x"
type textarea "9/23/2025 PER RECENT SERVIESTIMATE TO REPLACE EVAPORATOR COIL AS WELL AS EVAP D…"
type textarea "x"
type textarea "9/23/2025 PER RECENT SERVICESTIMATE TO REPLACE EVAPORATOR COIL AS WELL AS EVAP …"
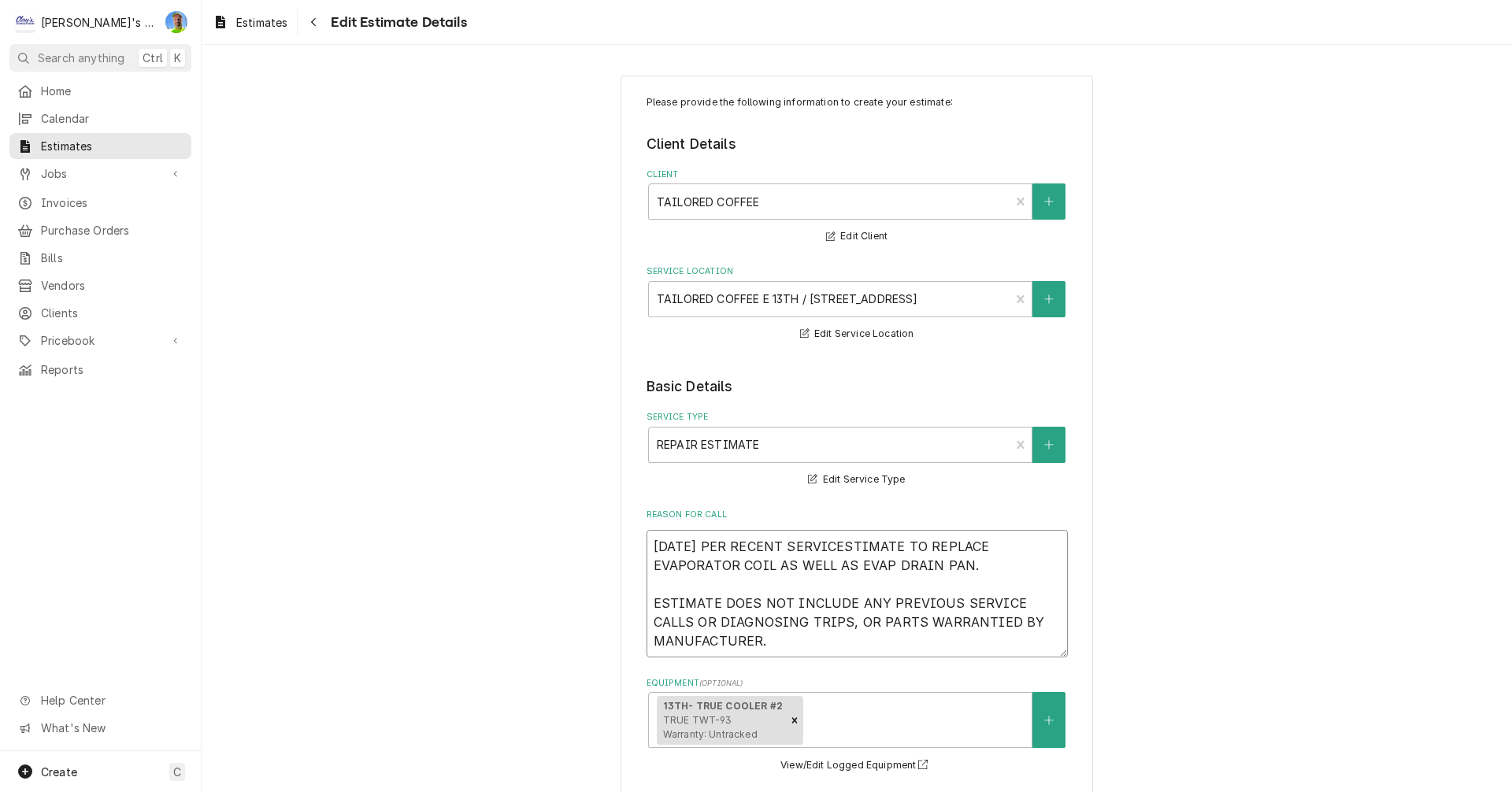
type textarea "x"
type textarea "9/23/2025 PER RECENT SERVICEESTIMATE TO REPLACE EVAPORATOR COIL AS WELL AS EVAP…"
type textarea "x"
type textarea "9/23/2025 PER RECENT SERVICE ESTIMATE TO REPLACE EVAPORATOR COIL AS WELL AS EVA…"
type textarea "x"
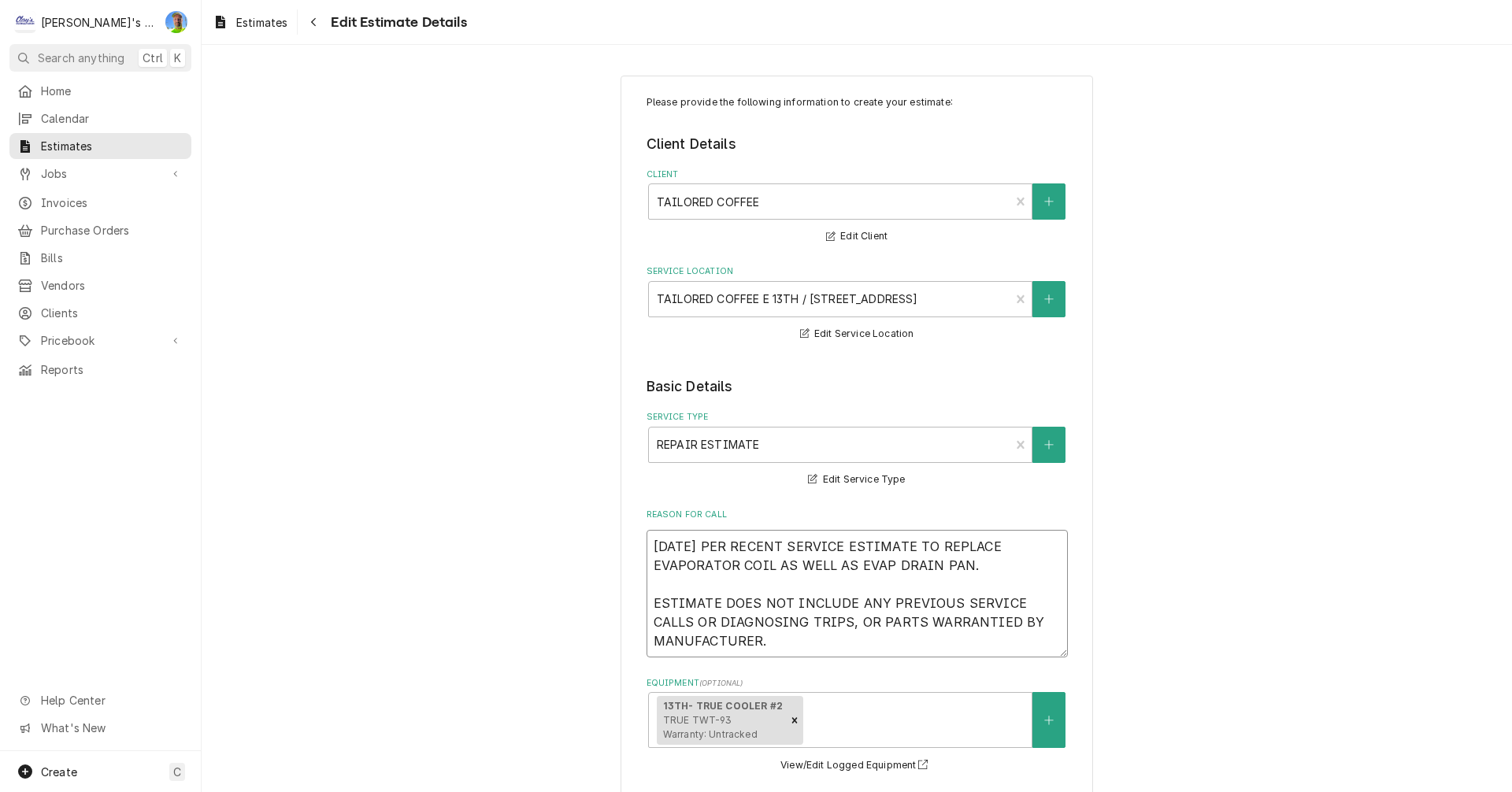
type textarea "9/23/2025 PER RECENT SERVICE OESTIMATE TO REPLACE EVAPORATOR COIL AS WELL AS EV…"
type textarea "x"
type textarea "9/23/2025 PER RECENT SERVICE ONESTIMATE TO REPLACE EVAPORATOR COIL AS WELL AS E…"
type textarea "x"
type textarea "9/23/2025 PER RECENT SERVICE ON ESTIMATE TO REPLACE EVAPORATOR COIL AS WELL AS …"
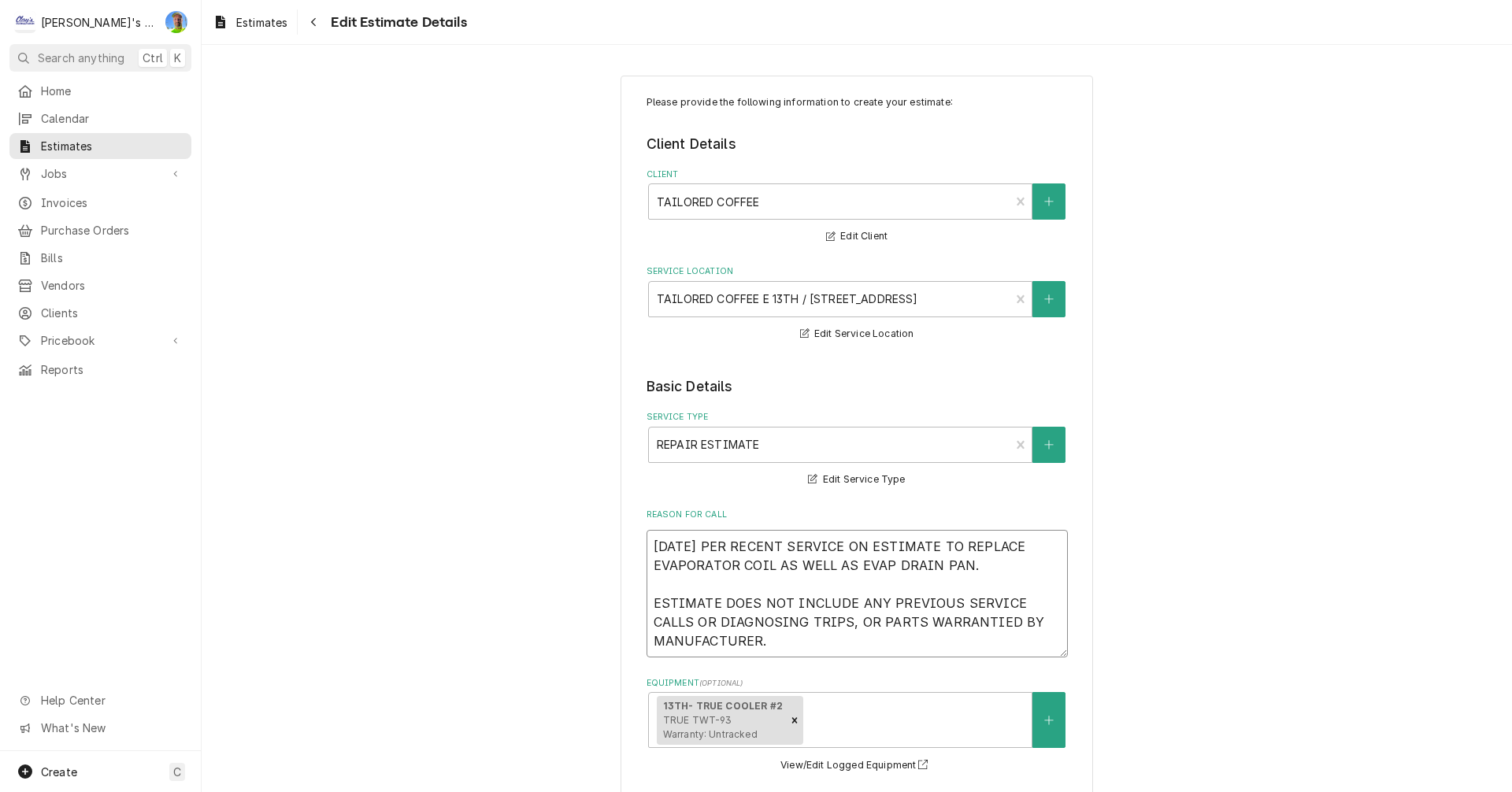
type textarea "x"
type textarea "9/23/2025 PER RECENT SERVICE ON 9ESTIMATE TO REPLACE EVAPORATOR COIL AS WELL AS…"
type textarea "x"
type textarea "9/23/2025 PER RECENT SERVICE ON 9/ESTIMATE TO REPLACE EVAPORATOR COIL AS WELL A…"
type textarea "x"
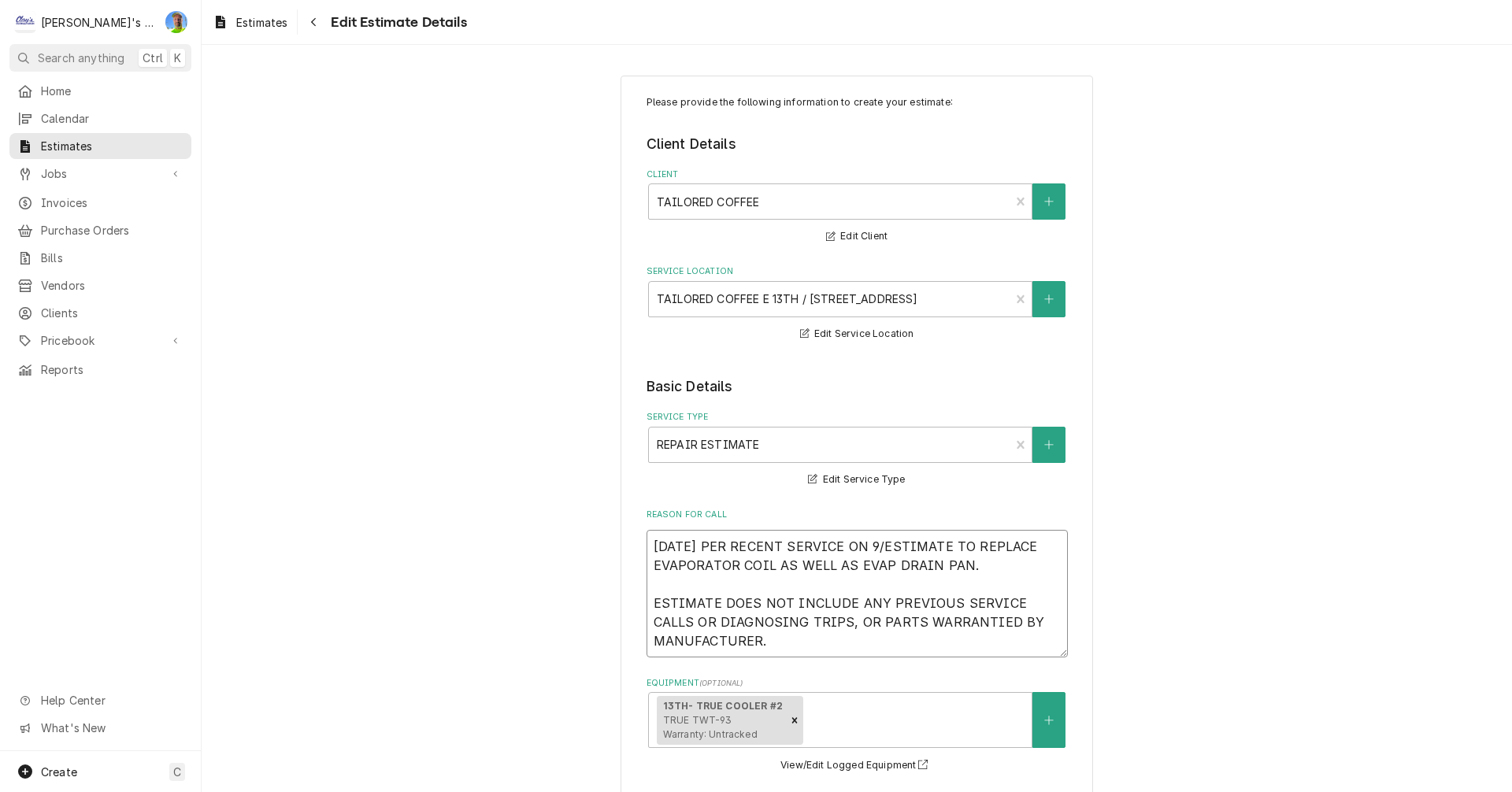
type textarea "9/23/2025 PER RECENT SERVICE ON 9/1ESTIMATE TO REPLACE EVAPORATOR COIL AS WELL …"
type textarea "x"
type textarea "9/23/2025 PER RECENT SERVICE ON 9/19ESTIMATE TO REPLACE EVAPORATOR COIL AS WELL…"
type textarea "x"
type textarea "9/23/2025 PER RECENT SERVICE ON 9/19 ESTIMATE TO REPLACE EVAPORATOR COIL AS WEL…"
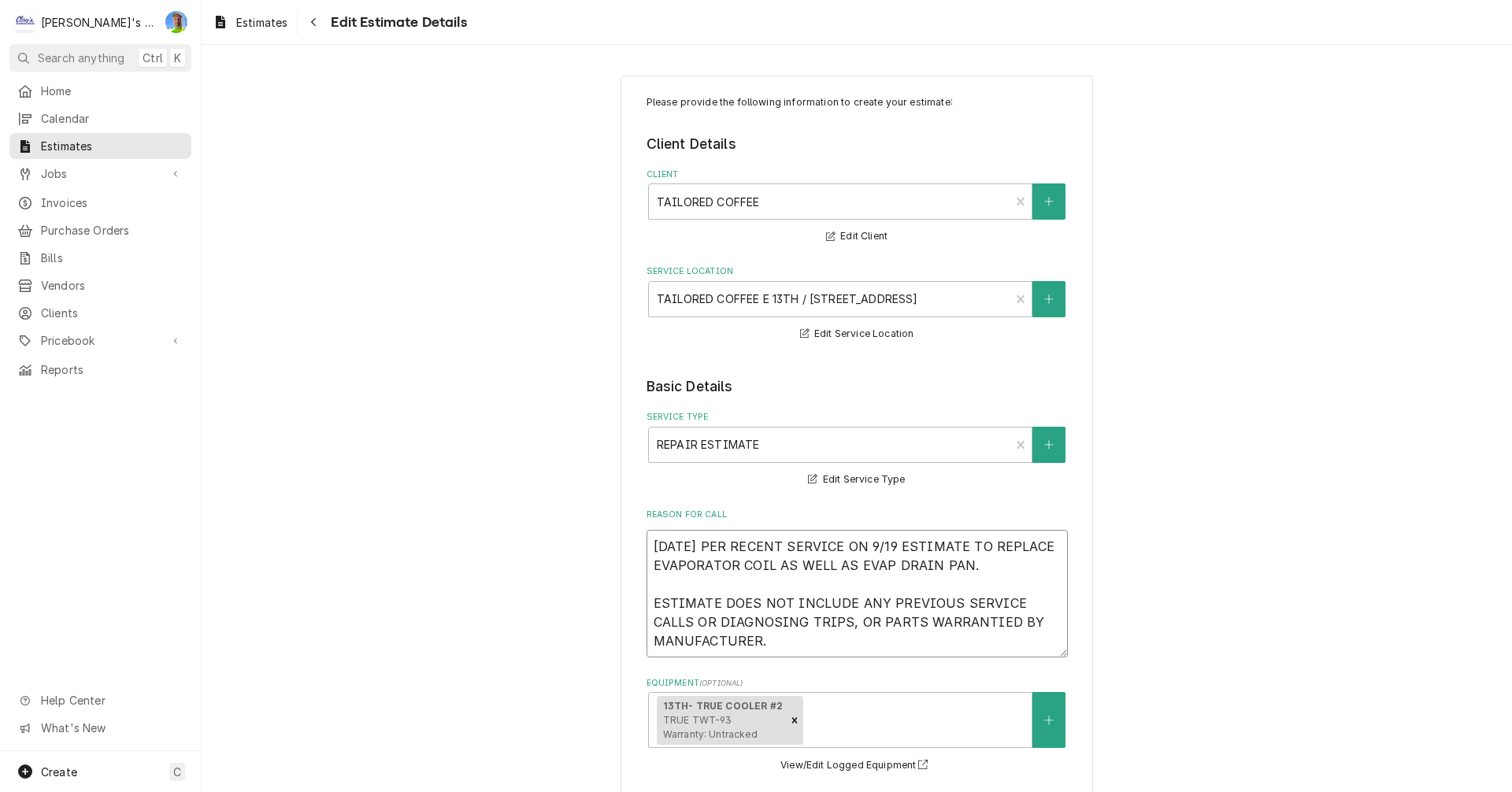
type textarea "x"
type textarea "9/23/2025 PER RECENT SERVICE ON 9/19 JESTIMATE TO REPLACE EVAPORATOR COIL AS WE…"
type textarea "x"
type textarea "9/23/2025 PER RECENT SERVICE ON 9/19 ESTIMATE TO REPLACE EVAPORATOR COIL AS WEL…"
type textarea "x"
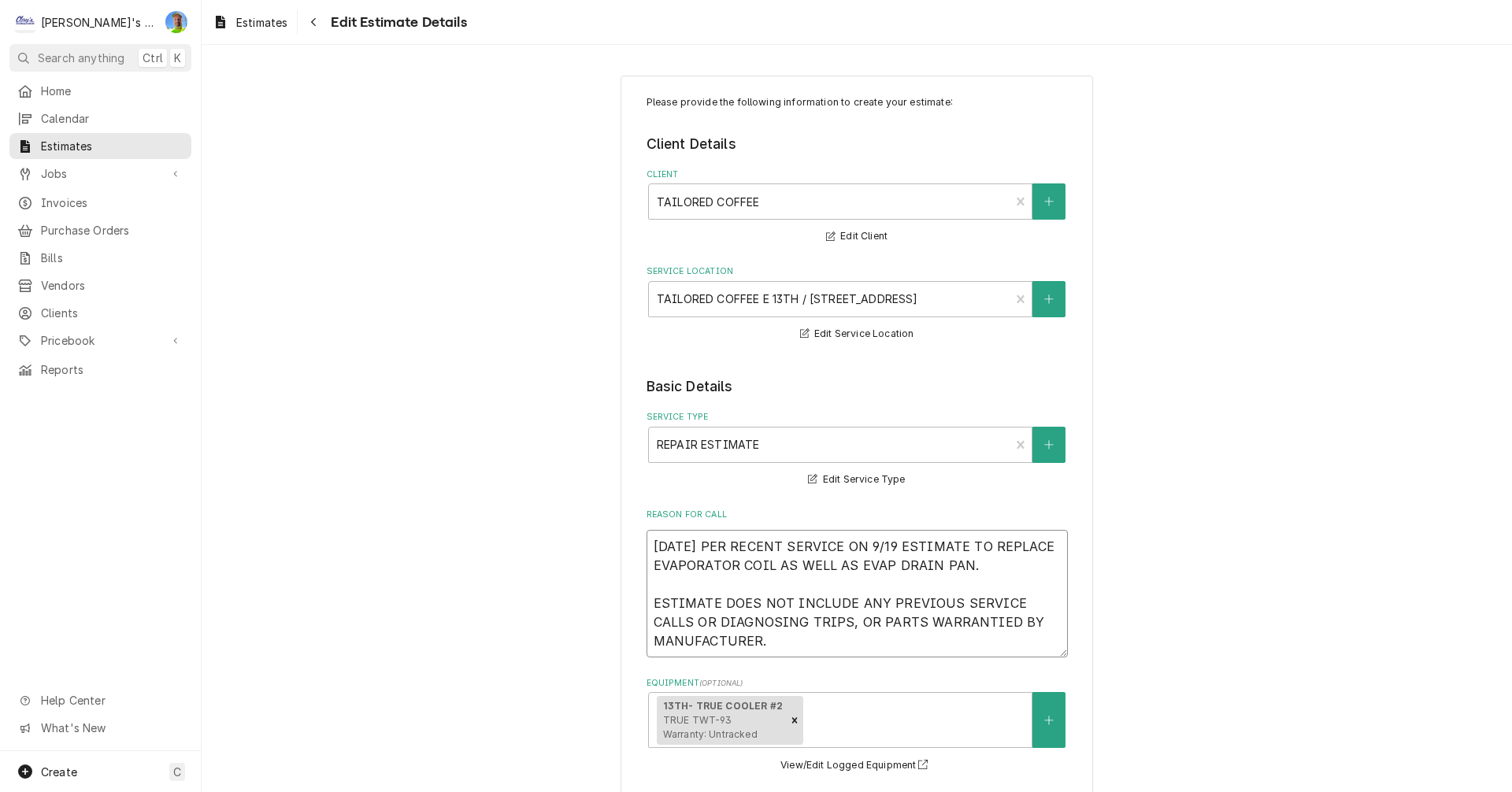
type textarea "9/23/2025 PER RECENT SERVICE ON 9/19 ESTIMATE TO REPLACE EVAPORATOR COIL AS WEL…"
type textarea "x"
type textarea "9/23/2025 PER RECENT SERVICE ON 9/19 (ESTIMATE TO REPLACE EVAPORATOR COIL AS WE…"
type textarea "x"
type textarea "9/23/2025 PER RECENT SERVICE ON 9/19 (JESTIMATE TO REPLACE EVAPORATOR COIL AS W…"
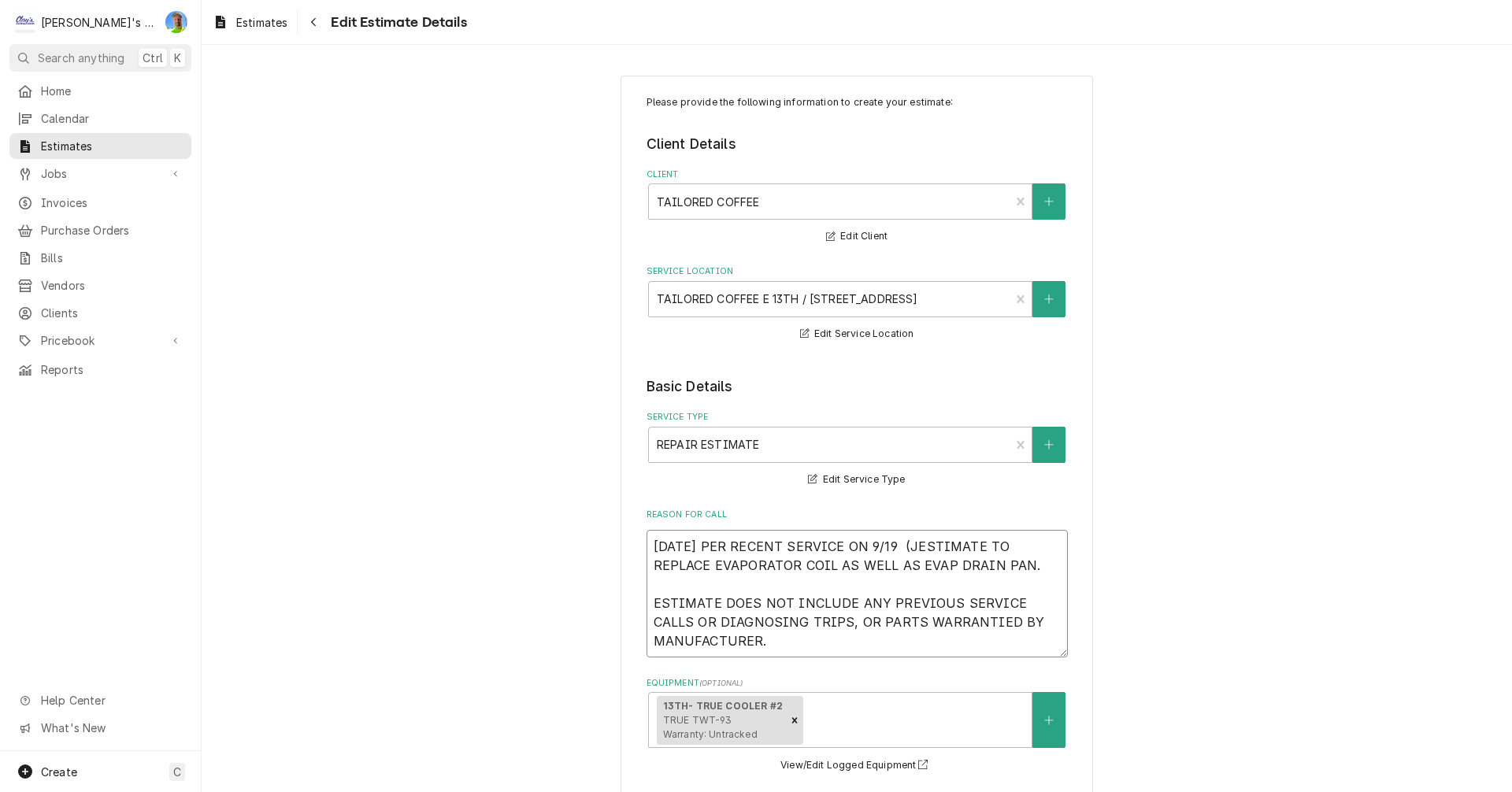
type textarea "x"
type textarea "9/23/2025 PER RECENT SERVICE ON 9/19 (JOESTIMATE TO REPLACE EVAPORATOR COIL AS …"
type textarea "x"
type textarea "9/23/2025 PER RECENT SERVICE ON 9/19 (JOBESTIMATE TO REPLACE EVAPORATOR COIL AS…"
type textarea "x"
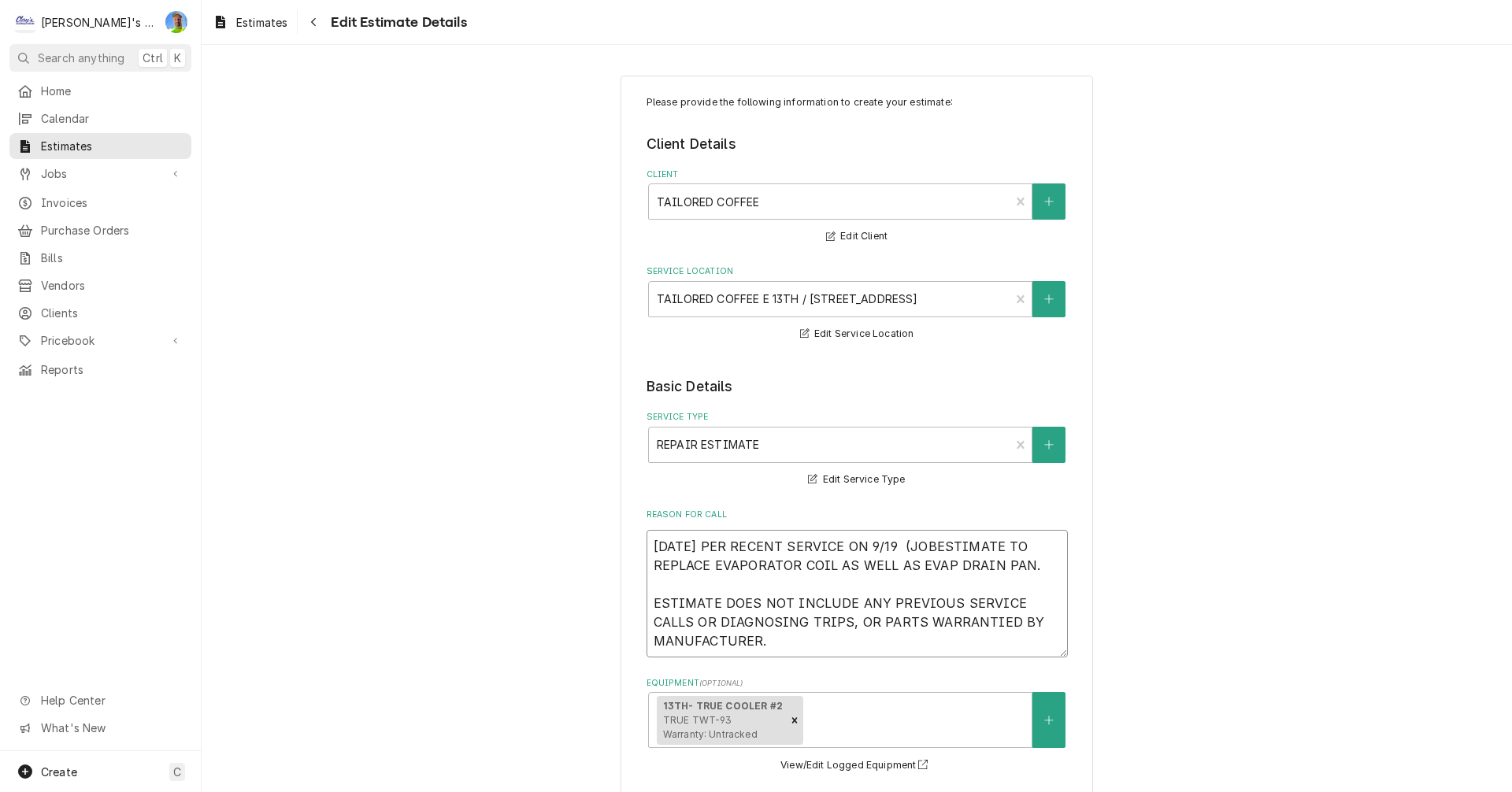
type textarea "9/23/2025 PER RECENT SERVICE ON 9/19 (JOB ESTIMATE TO REPLACE EVAPORATOR COIL A…"
type textarea "x"
type textarea "9/23/2025 PER RECENT SERVICE ON 9/19 (JOB #ESTIMATE TO REPLACE EVAPORATOR COIL …"
type textarea "x"
type textarea "9/23/2025 PER RECENT SERVICE ON 9/19 (JOB #2ESTIMATE TO REPLACE EVAPORATOR COIL…"
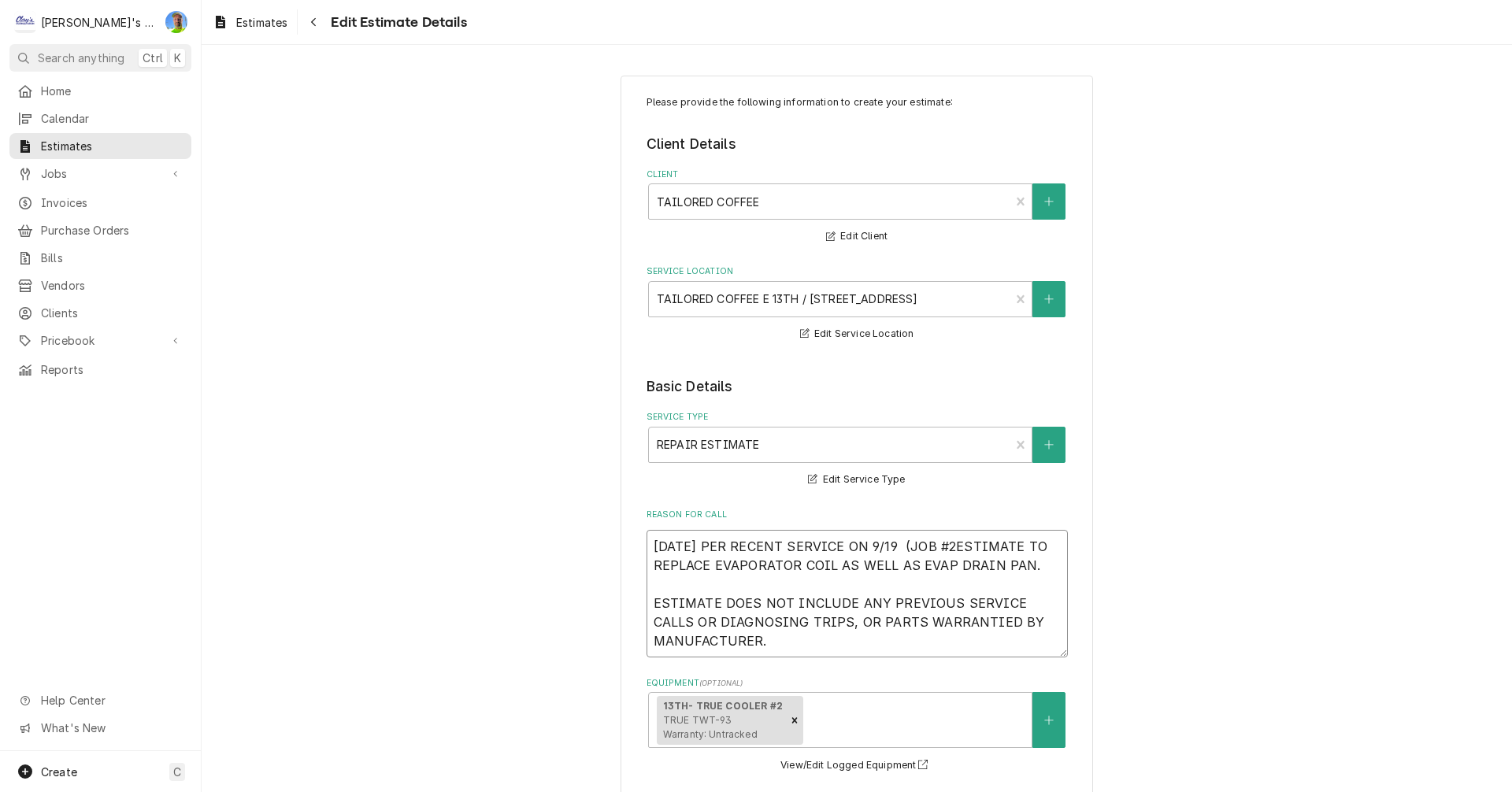
type textarea "x"
type textarea "9/23/2025 PER RECENT SERVICE ON 9/19 (JOB #29ESTIMATE TO REPLACE EVAPORATOR COI…"
type textarea "x"
type textarea "9/23/2025 PER RECENT SERVICE ON 9/19 (JOB #297ESTIMATE TO REPLACE EVAPORATOR CO…"
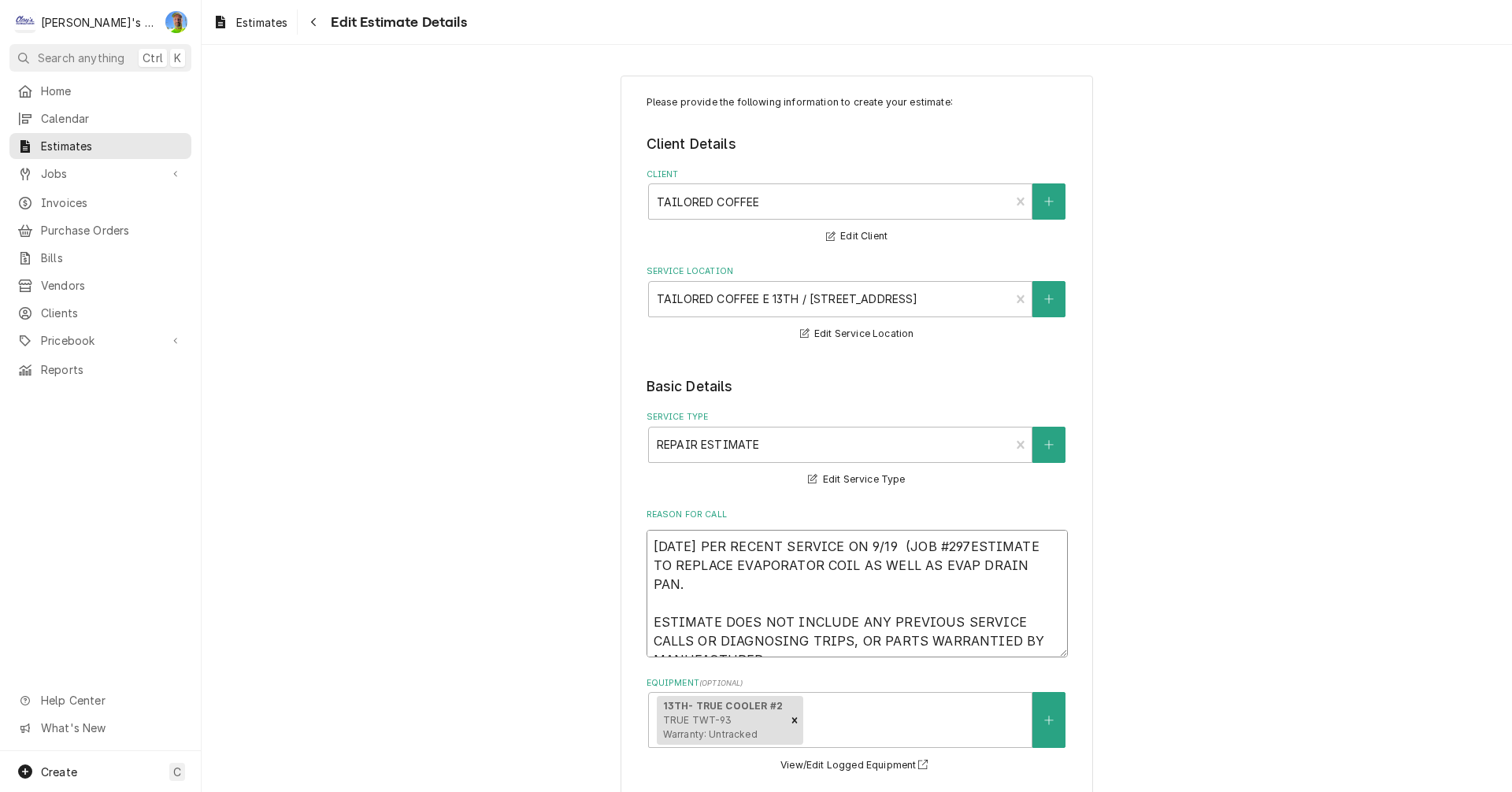
type textarea "x"
type textarea "9/23/2025 PER RECENT SERVICE ON 9/19 (JOB #2977ESTIMATE TO REPLACE EVAPORATOR C…"
type textarea "x"
type textarea "9/23/2025 PER RECENT SERVICE ON 9/19 (JOB #2977)ESTIMATE TO REPLACE EVAPORATOR …"
type textarea "x"
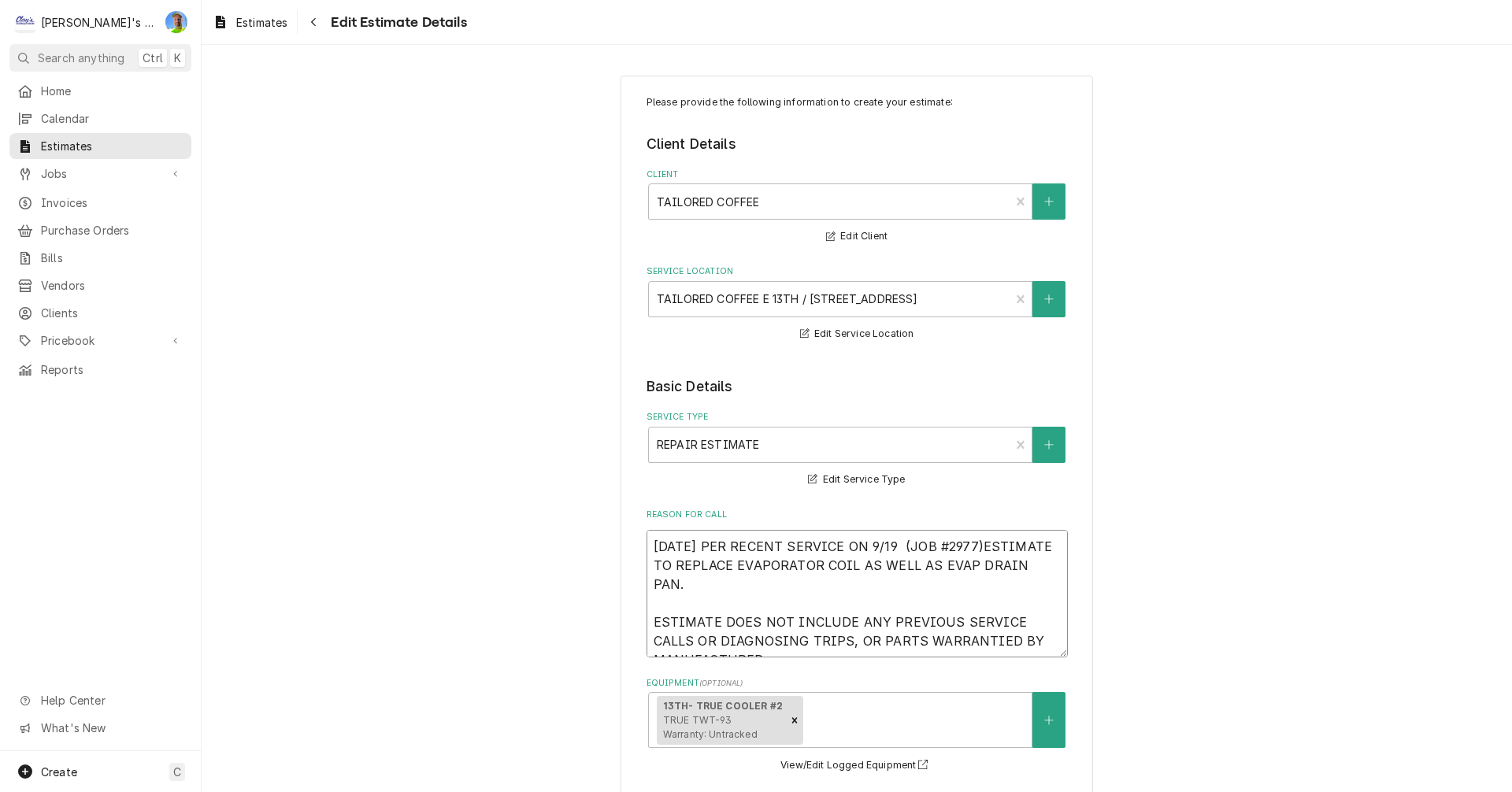
type textarea "9/23/2025 PER RECENT SERVICE ON 9/19 (JOB #2977) ESTIMATE TO REPLACE EVAPORATOR…"
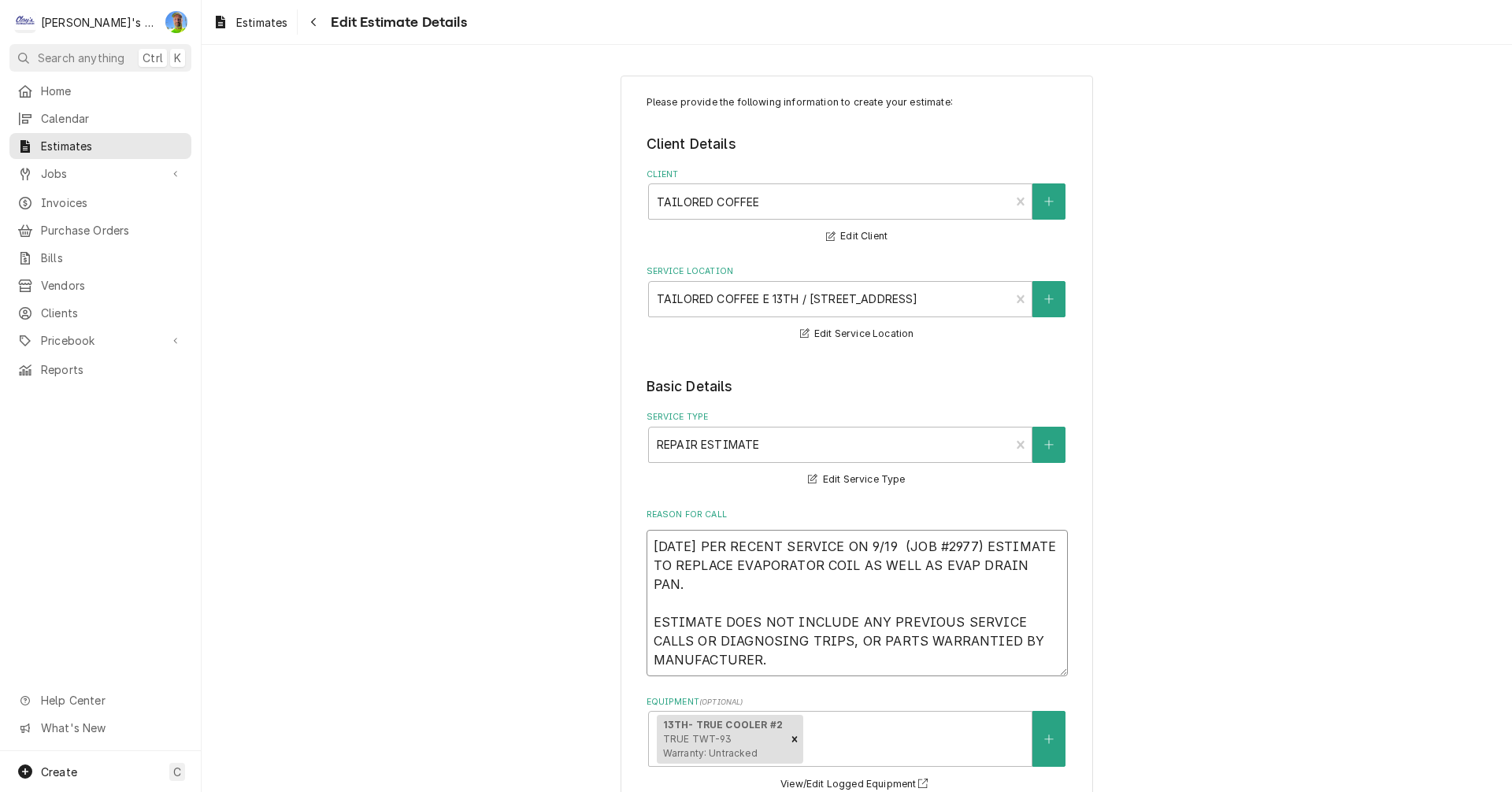
type textarea "x"
type textarea "9/23/2025 PER RECENT SERVICE ON 9/19 (JOB #2977) HESTIMATE TO REPLACE EVAPORATO…"
type textarea "x"
type textarea "9/23/2025 PER RECENT SERVICE ON 9/19 (JOB #2977) HEESTIMATE TO REPLACE EVAPORAT…"
type textarea "x"
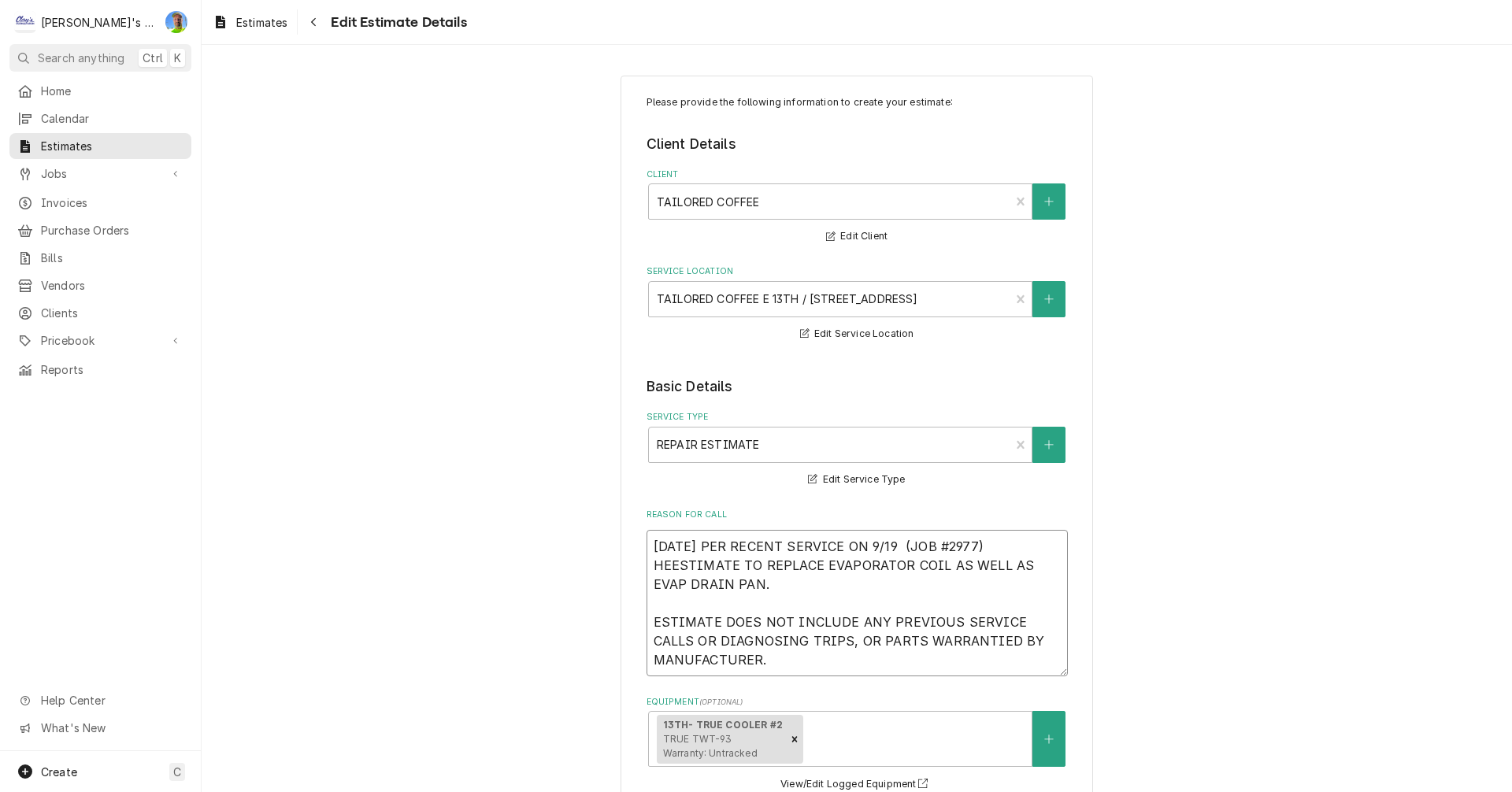
type textarea "9/23/2025 PER RECENT SERVICE ON 9/19 (JOB #2977) HERESTIMATE TO REPLACE EVAPORA…"
type textarea "x"
type textarea "9/23/2025 PER RECENT SERVICE ON 9/19 (JOB #2977) HEREESTIMATE TO REPLACE EVAPOR…"
type textarea "x"
type textarea "9/23/2025 PER RECENT SERVICE ON 9/19 (JOB #2977) HERE ESTIMATE TO REPLACE EVAPO…"
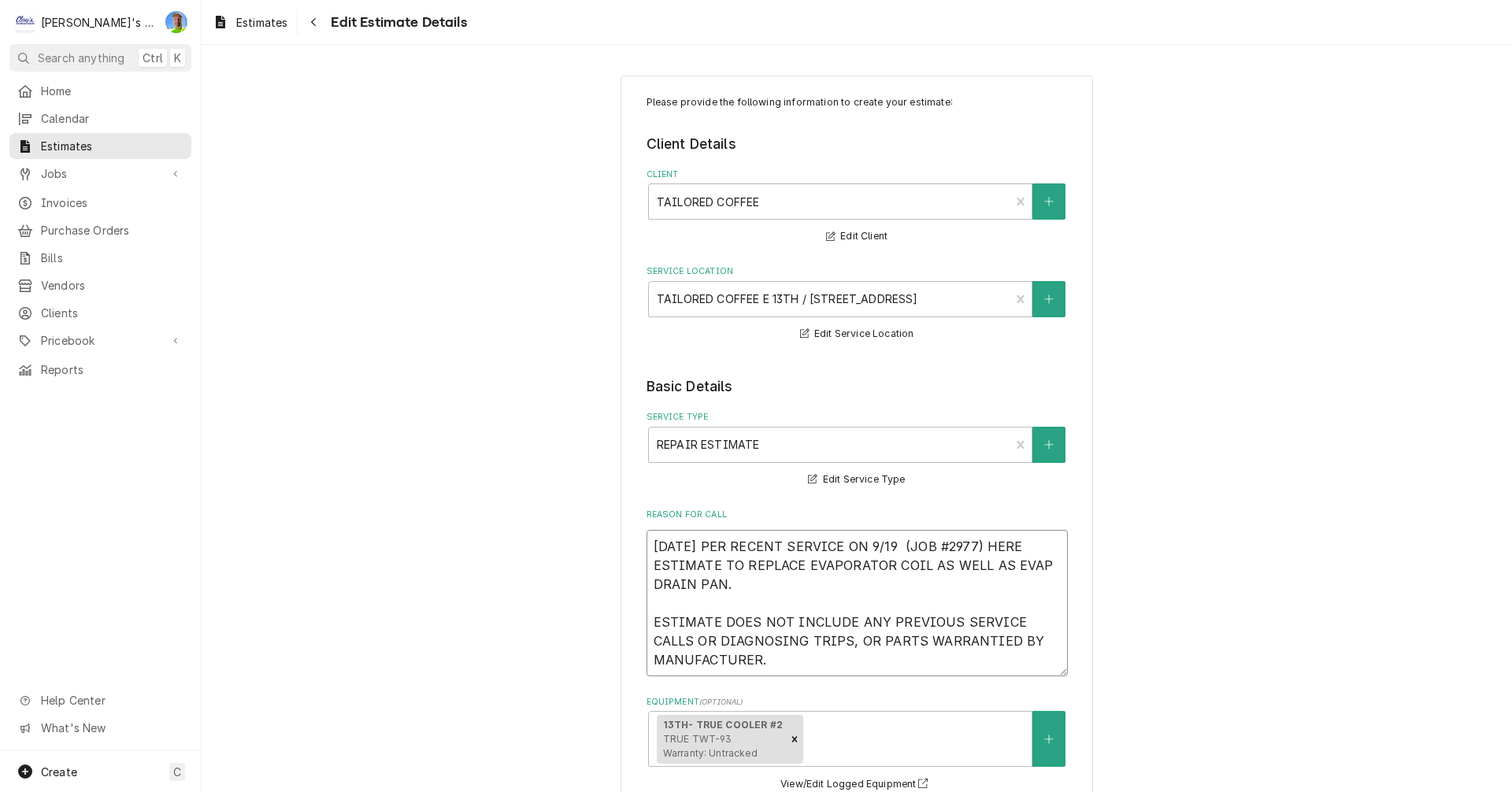
type textarea "x"
type textarea "9/23/2025 PER RECENT SERVICE ON 9/19 (JOB #2977) HERE IESTIMATE TO REPLACE EVAP…"
type textarea "x"
type textarea "9/23/2025 PER RECENT SERVICE ON 9/19 (JOB #2977) HERE ISESTIMATE TO REPLACE EVA…"
type textarea "x"
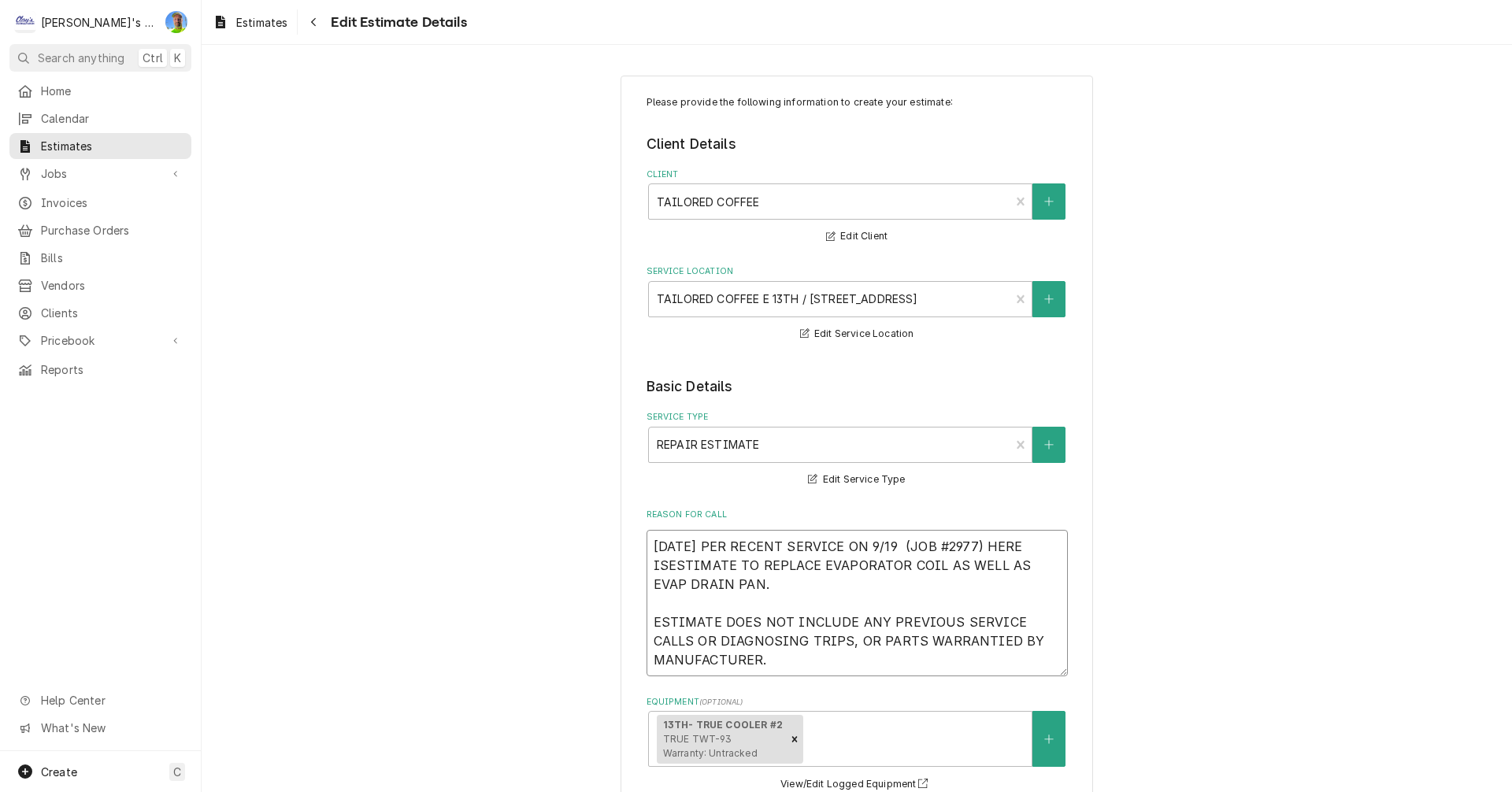
type textarea "9/23/2025 PER RECENT SERVICE ON 9/19 (JOB #2977) HERE IS ESTIMATE TO REPLACE EV…"
type textarea "x"
type textarea "9/23/2025 PER RECENT SERVICE ON 9/19 (JOB #2977) HERE IS OESTIMATE TO REPLACE E…"
type textarea "x"
type textarea "9/23/2025 PER RECENT SERVICE ON 9/19 (JOB #2977) HERE IS OUESTIMATE TO REPLACE …"
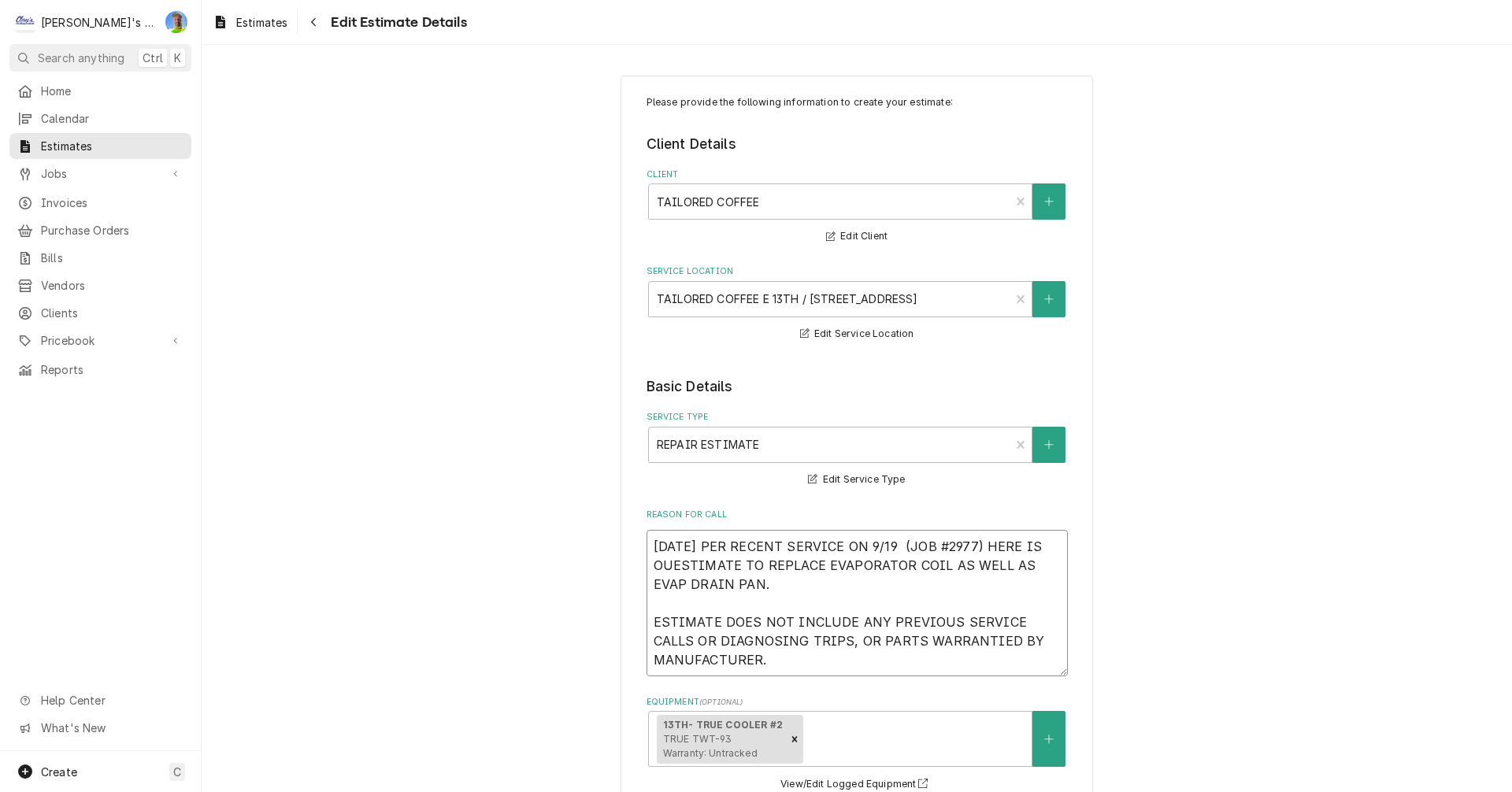
type textarea "x"
type textarea "9/23/2025 PER RECENT SERVICE ON 9/19 (JOB #2977) HERE IS OURESTIMATE TO REPLACE…"
type textarea "x"
type textarea "9/23/2025 PER RECENT SERVICE ON 9/19 (JOB #2977) HERE IS OUR ESTIMATE TO REPLAC…"
type textarea "x"
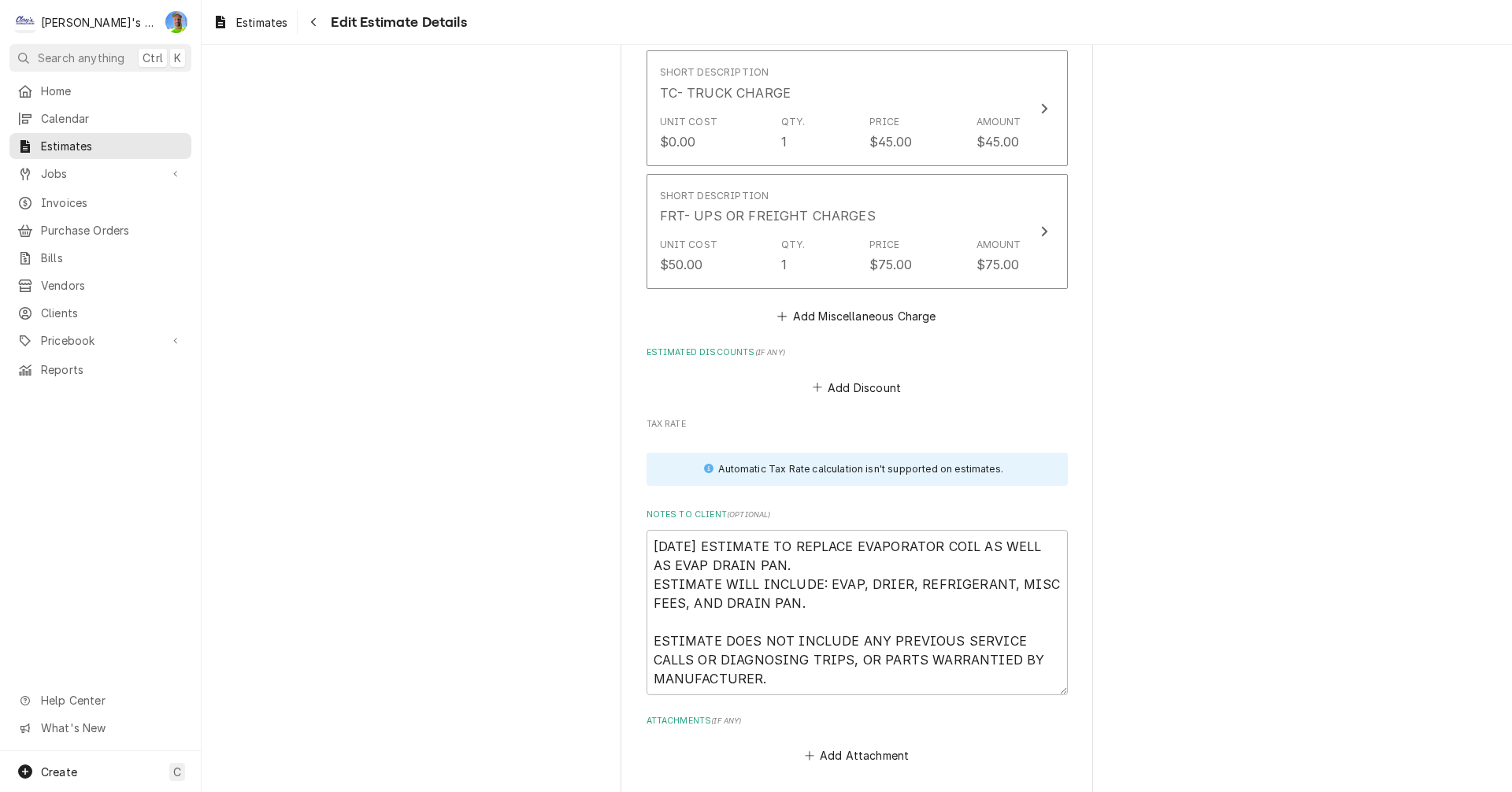
scroll to position [3387, 0]
type textarea "9/23/2025 PER RECENT SERVICE ON 9/19 (JOB #2977) HERE IS OUR ESTIMATE TO REPLAC…"
drag, startPoint x: 648, startPoint y: 585, endPoint x: 792, endPoint y: 599, distance: 144.7
click at [792, 599] on textarea "9/23/2025 ESTIMATE TO REPLACE EVAPORATOR COIL AS WELL AS EVAP DRAIN PAN. ESTIMA…" at bounding box center [857, 612] width 421 height 165
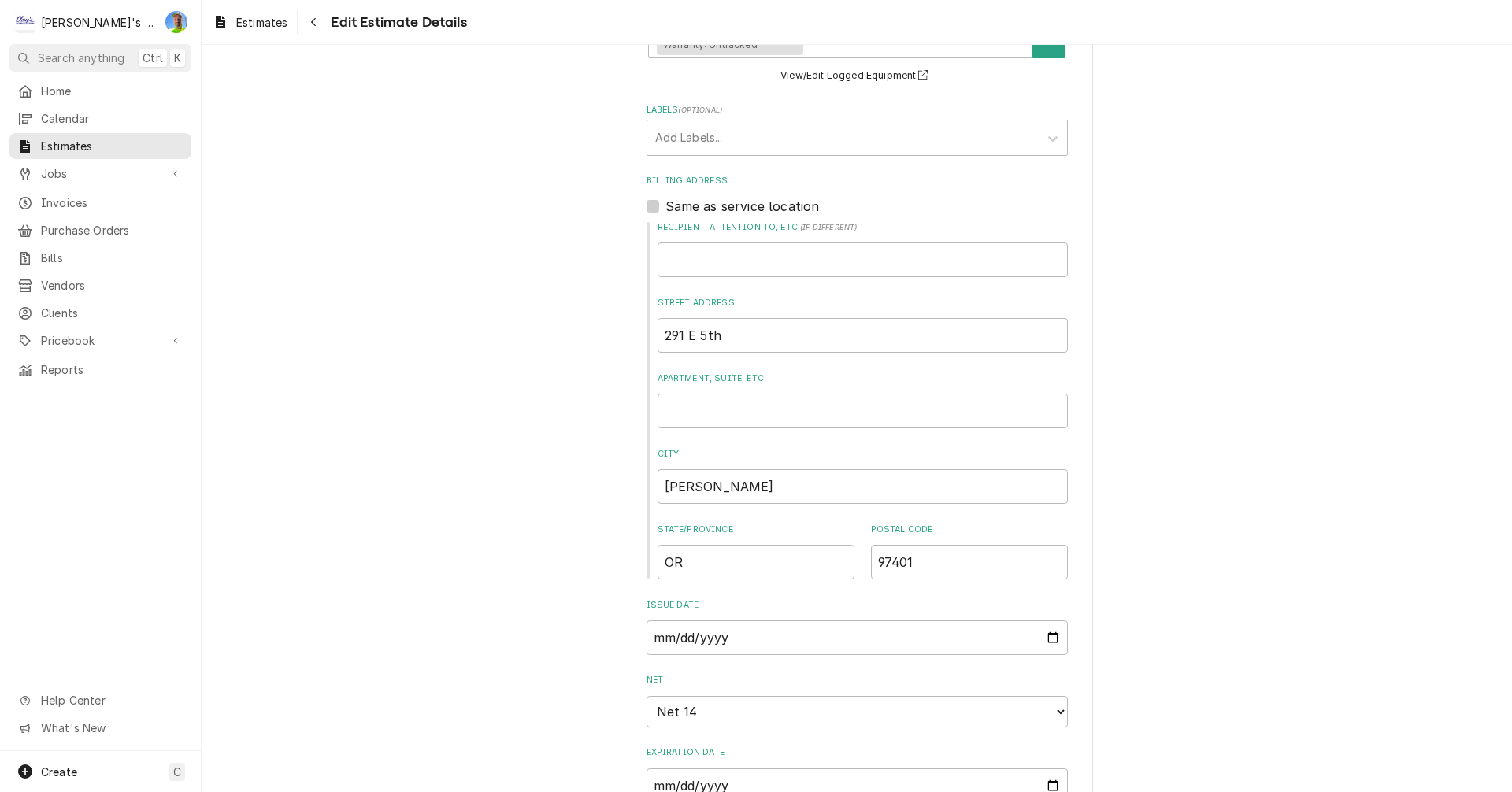
scroll to position [236, 0]
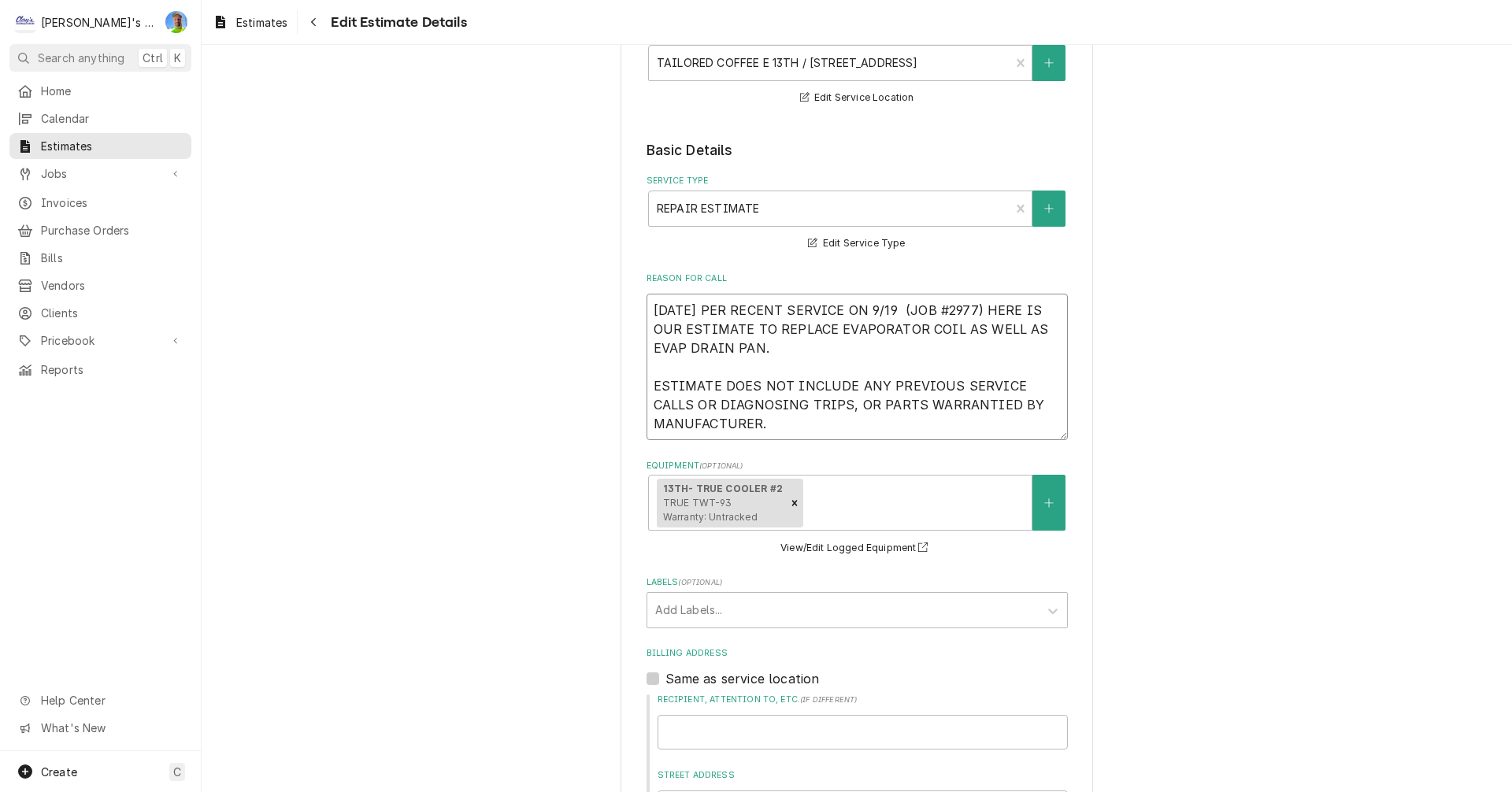
click at [750, 363] on textarea "9/23/2025 PER RECENT SERVICE ON 9/19 (JOB #2977) HERE IS OUR ESTIMATE TO REPLAC…" at bounding box center [857, 367] width 421 height 147
paste textarea "ESTIMATE WILL INCLUDE: EVAP, DRIER, REFRIGERANT, MISC FEES, AND DRAIN PAN."
type textarea "x"
type textarea "9/23/2025 PER RECENT SERVICE ON 9/19 (JOB #2977) HERE IS OUR ESTIMATE TO REPLAC…"
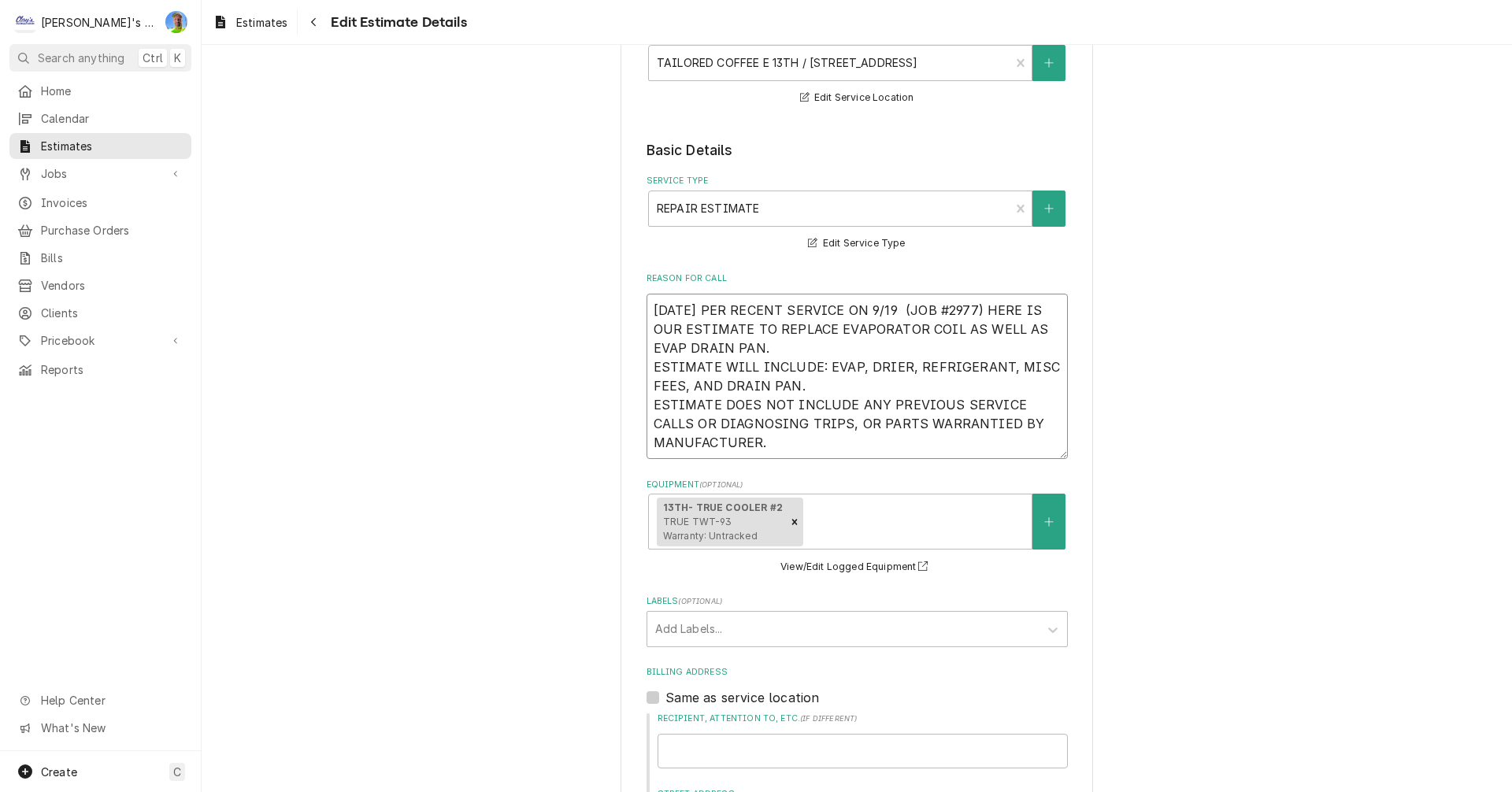
type textarea "x"
type textarea "9/23/2025 PER RECENT SERVICE ON 9/19 (JOB #2977) HERE IS OUR ESTIMATE TO REPLAC…"
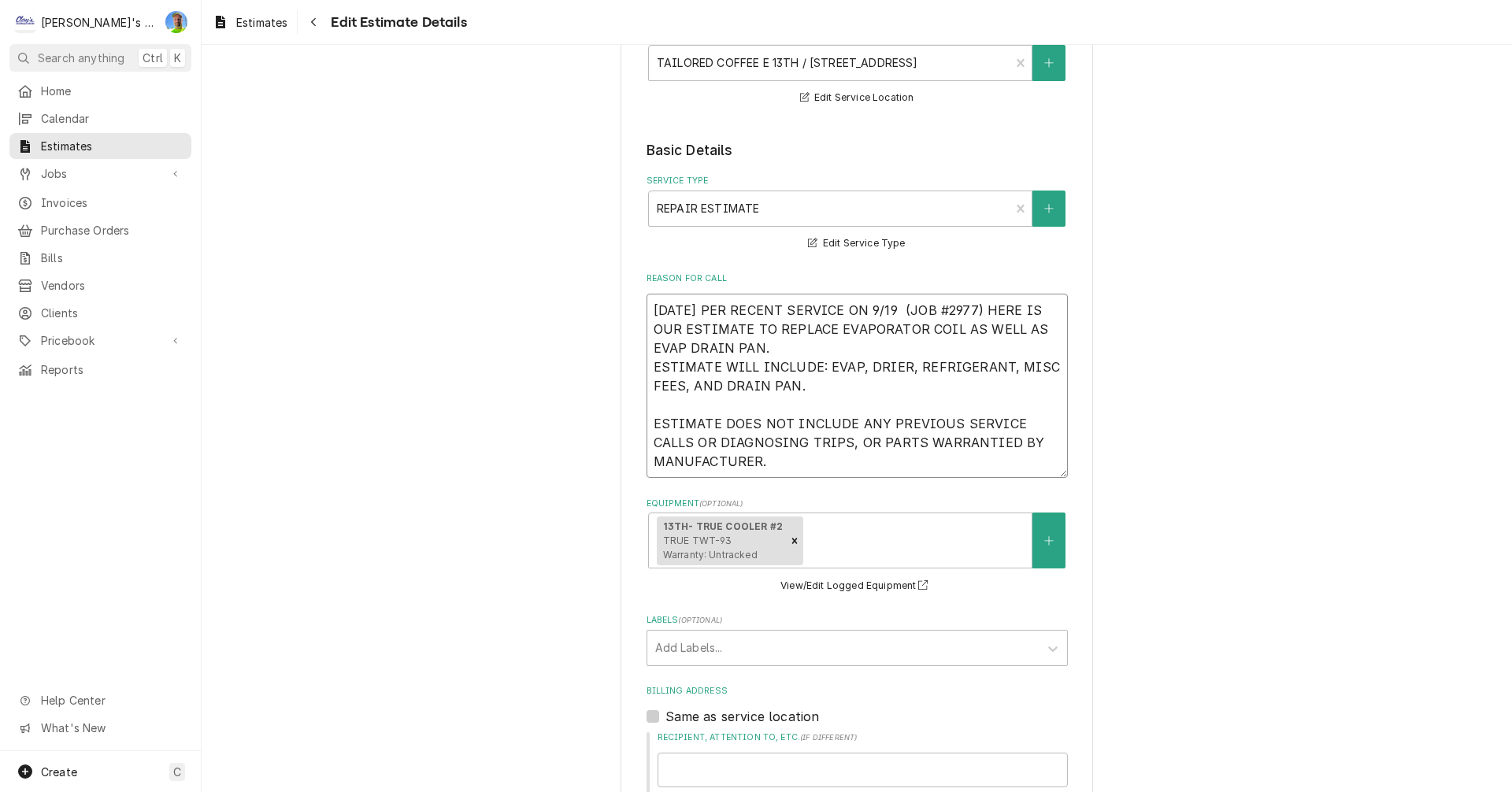
type textarea "x"
type textarea "9/23/2025 PER RECENT SERVICE ON 9/19 (JOB #2977) HERE IS OUR ESTIMATE TO REPLAC…"
click at [867, 442] on textarea "9/23/2025 PER RECENT SERVICE ON 9/19 (JOB #2977) HERE IS OUR ESTIMATE TO REPLAC…" at bounding box center [857, 386] width 421 height 184
type textarea "x"
type textarea "9/23/2025 PER RECENT SERVICE ON 9/19 (JOB #2977) HERE IS OUR ESTIMATE TO REPLAC…"
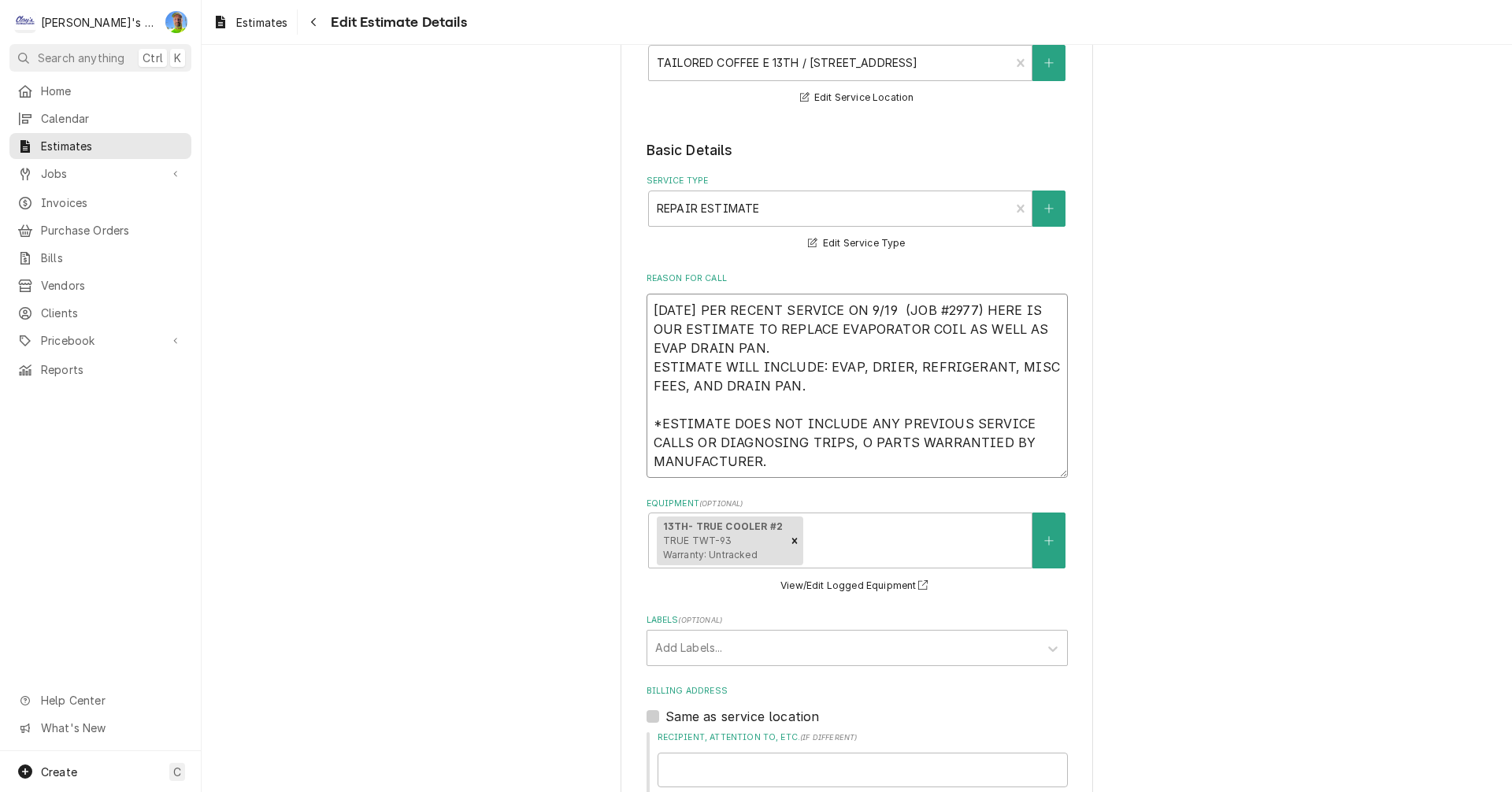
type textarea "x"
type textarea "9/23/2025 PER RECENT SERVICE ON 9/19 (JOB #2977) HERE IS OUR ESTIMATE TO REPLAC…"
type textarea "x"
type textarea "9/23/2025 PER RECENT SERVICE ON 9/19 (JOB #2977) HERE IS OUR ESTIMATE TO REPLAC…"
type textarea "x"
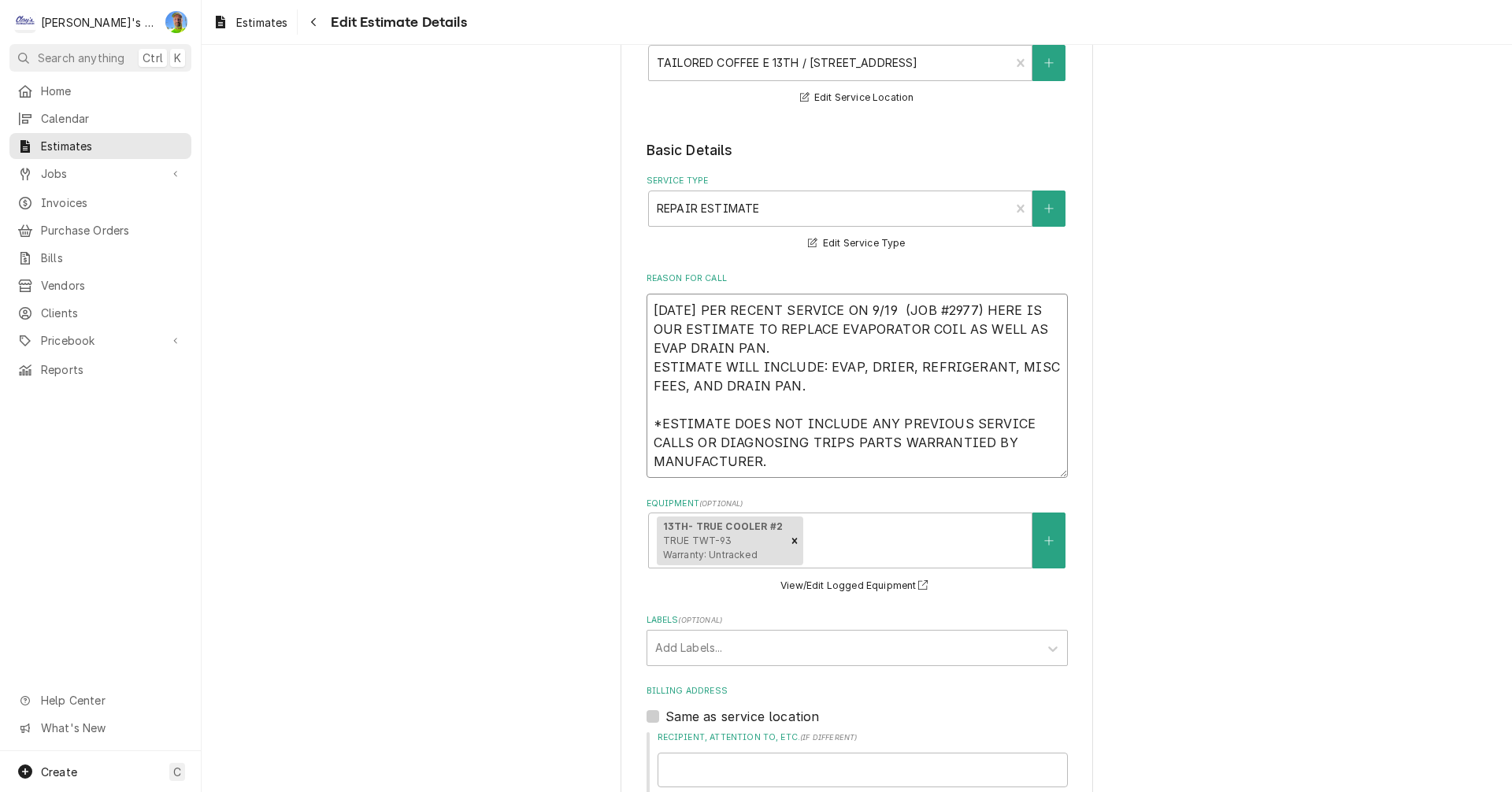
type textarea "9/23/2025 PER RECENT SERVICE ON 9/19 (JOB #2977) HERE IS OUR ESTIMATE TO REPLAC…"
type textarea "x"
type textarea "9/23/2025 PER RECENT SERVICE ON 9/19 (JOB #2977) HERE IS OUR ESTIMATE TO REPLAC…"
type textarea "x"
type textarea "9/23/2025 PER RECENT SERVICE ON 9/19 (JOB #2977) HERE IS OUR ESTIMATE TO REPLAC…"
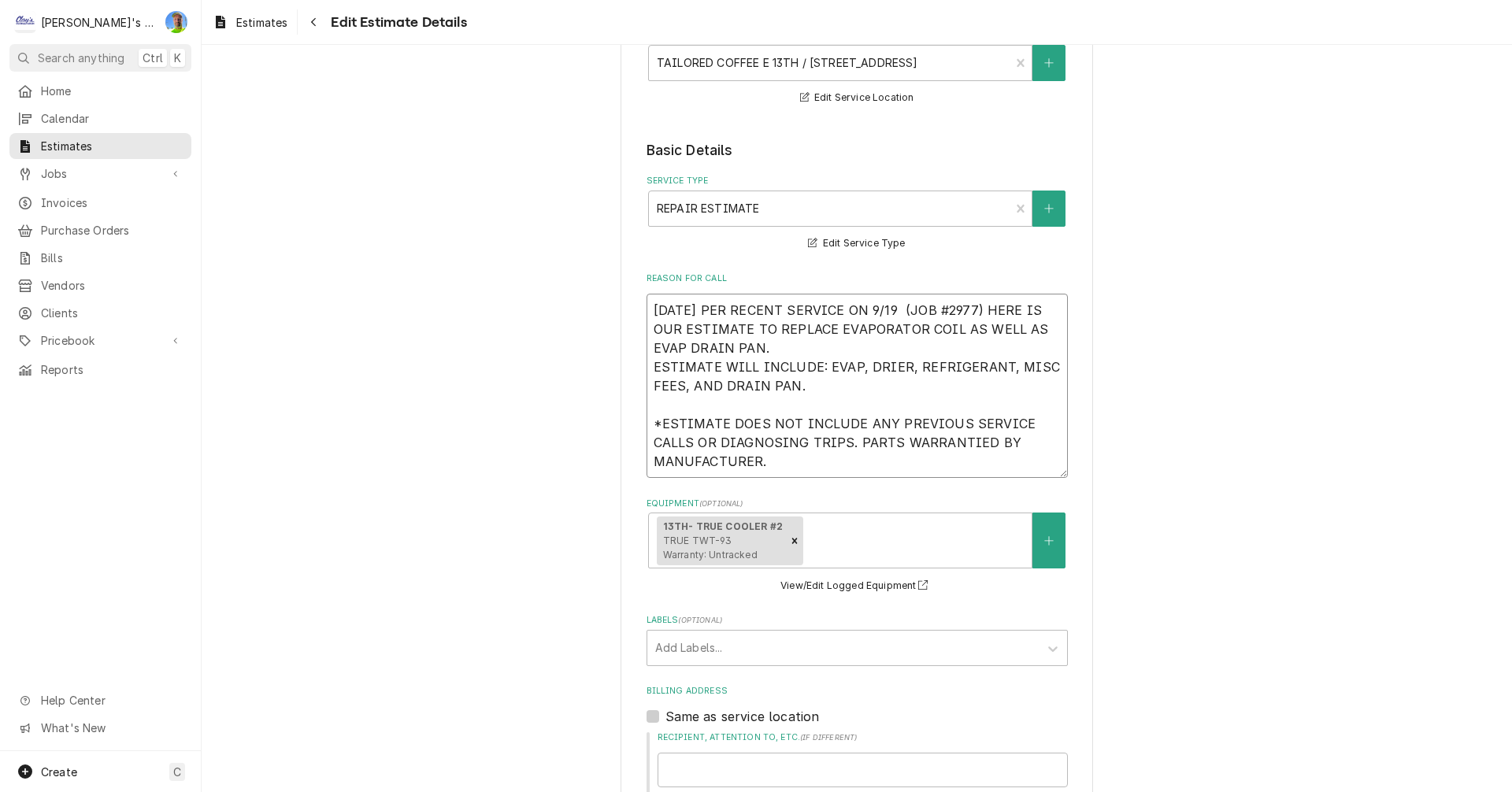
type textarea "x"
drag, startPoint x: 648, startPoint y: 312, endPoint x: 749, endPoint y: 449, distance: 170.2
click at [759, 473] on textarea "9/23/2025 PER RECENT SERVICE ON 9/19 (JOB #2977) HERE IS OUR ESTIMATE TO REPLAC…" at bounding box center [857, 386] width 421 height 184
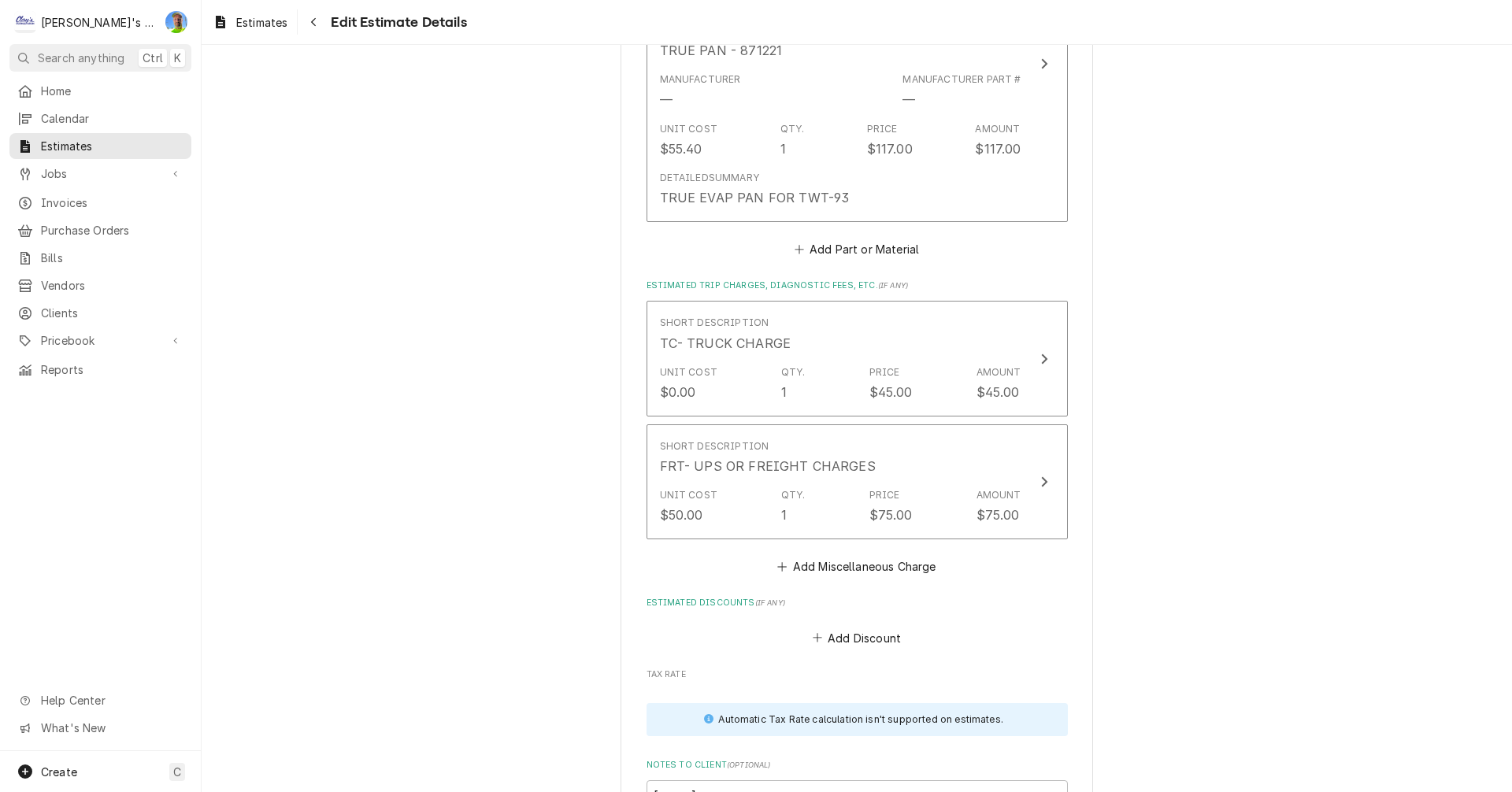
scroll to position [3623, 0]
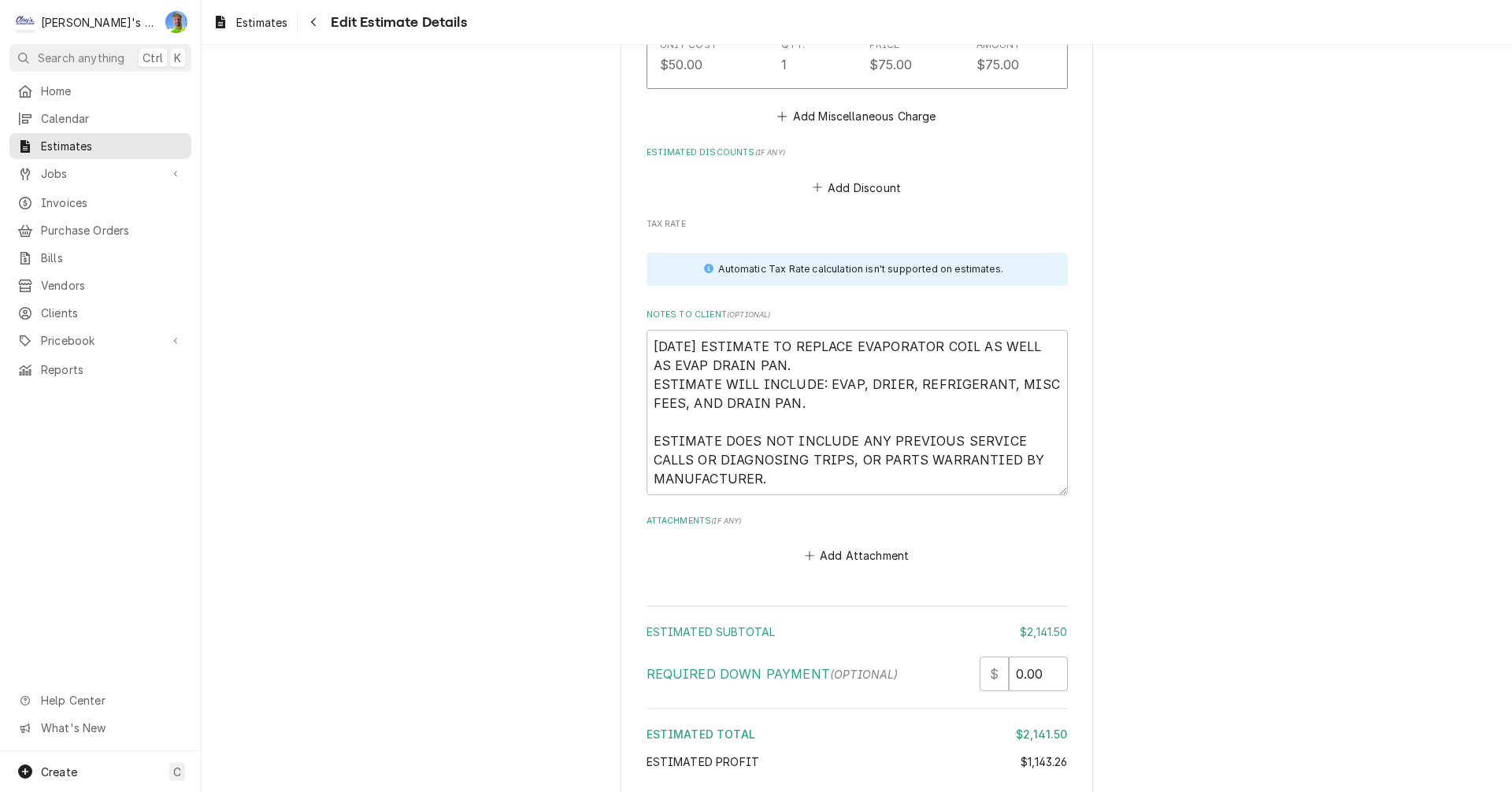
type textarea "9/23/2025 PER RECENT SERVICE ON 9/19 (JOB #2977) HERE IS OUR ESTIMATE TO REPLAC…"
drag, startPoint x: 644, startPoint y: 348, endPoint x: 803, endPoint y: 473, distance: 202.3
click at [803, 473] on textarea "9/23/2025 ESTIMATE TO REPLACE EVAPORATOR COIL AS WELL AS EVAP DRAIN PAN. ESTIMA…" at bounding box center [857, 413] width 421 height 165
type textarea "x"
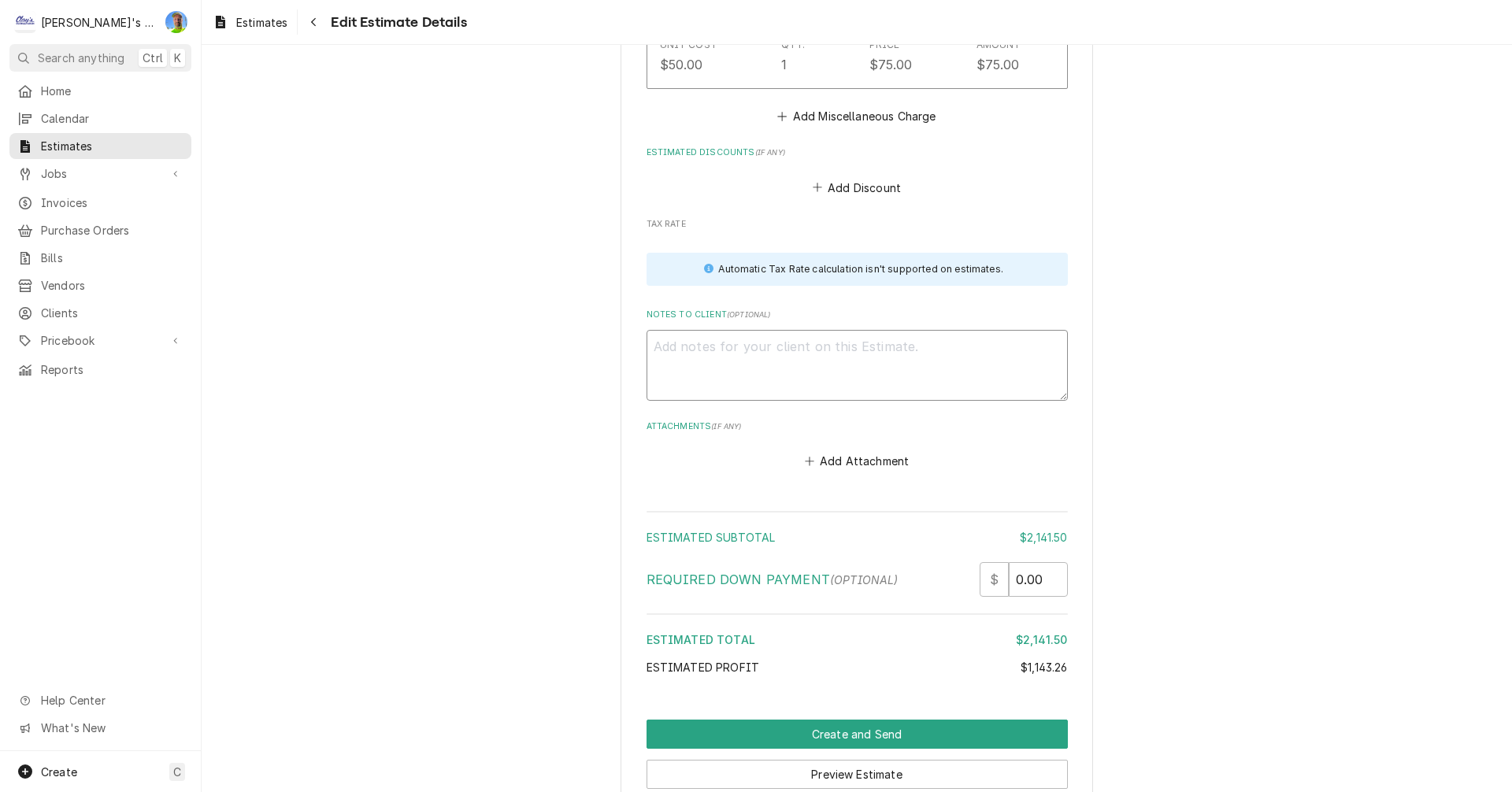
paste textarea "9/23/2025 PER RECENT SERVICE ON 9/19 (JOB #2977) HERE IS OUR ESTIMATE TO REPLAC…"
type textarea "x"
type textarea "9/23/2025 PER RECENT SERVICE ON 9/19 (JOB #2977) HERE IS OUR ESTIMATE TO REPLAC…"
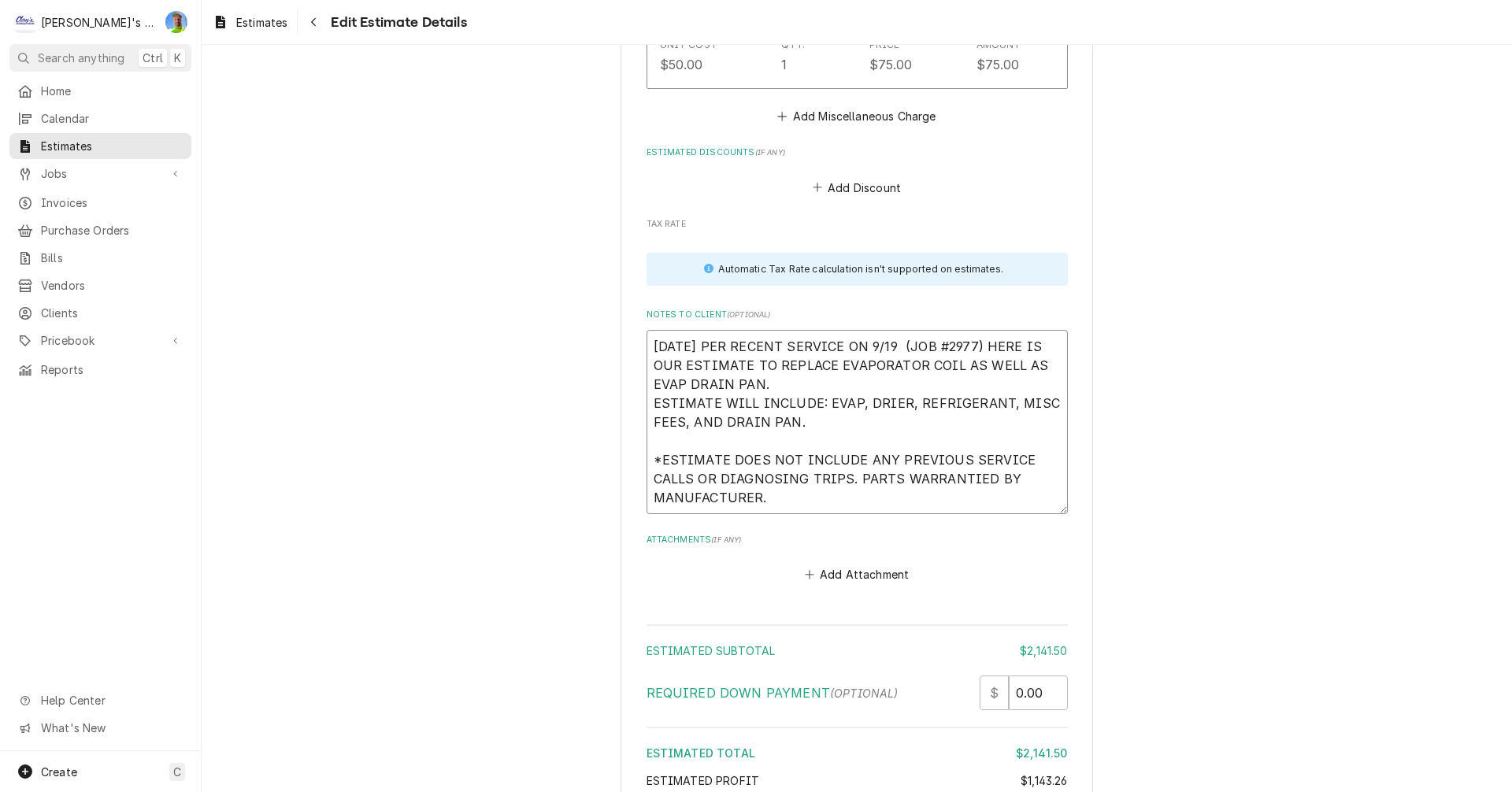
type textarea "x"
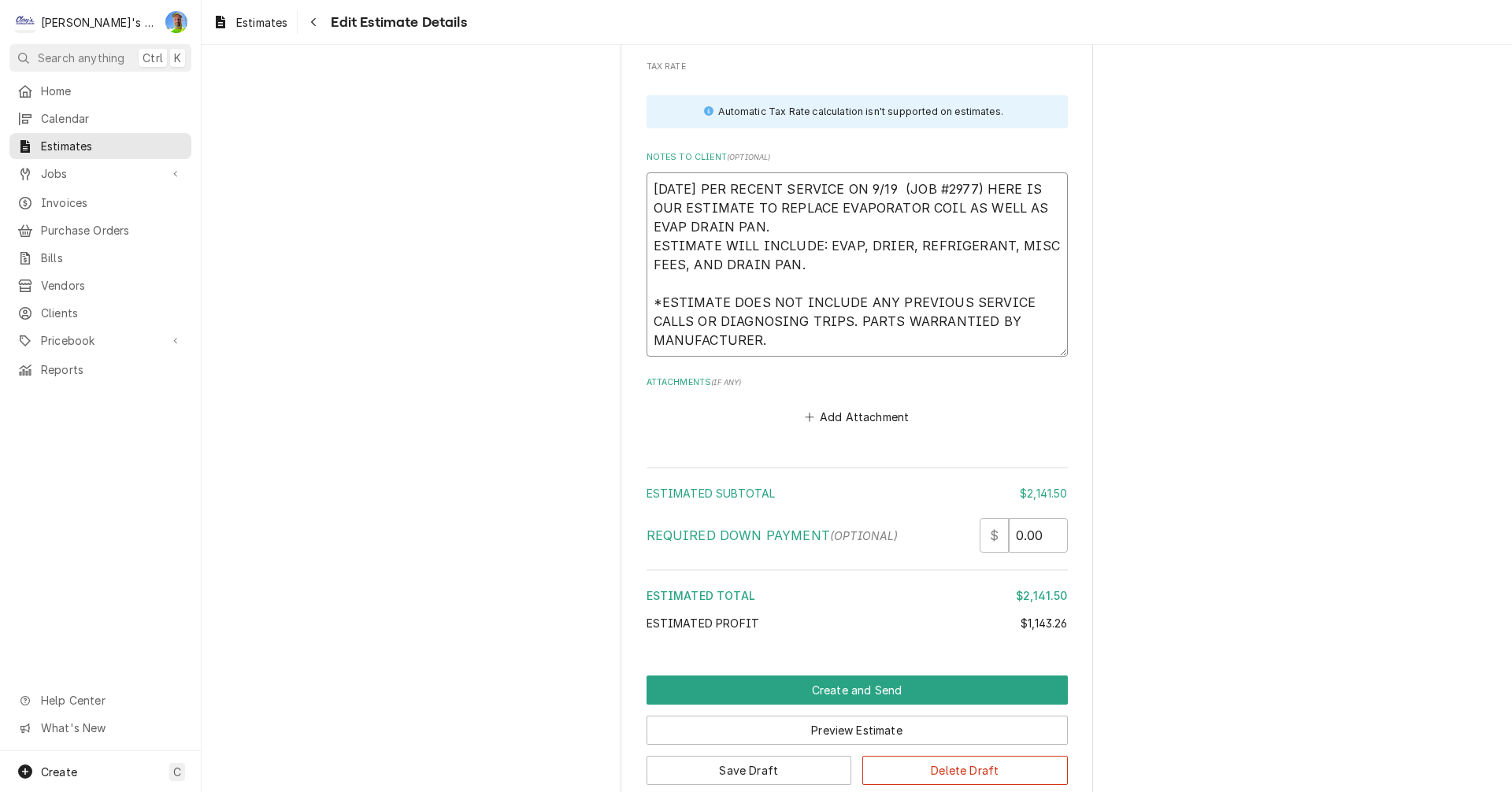
scroll to position [3860, 0]
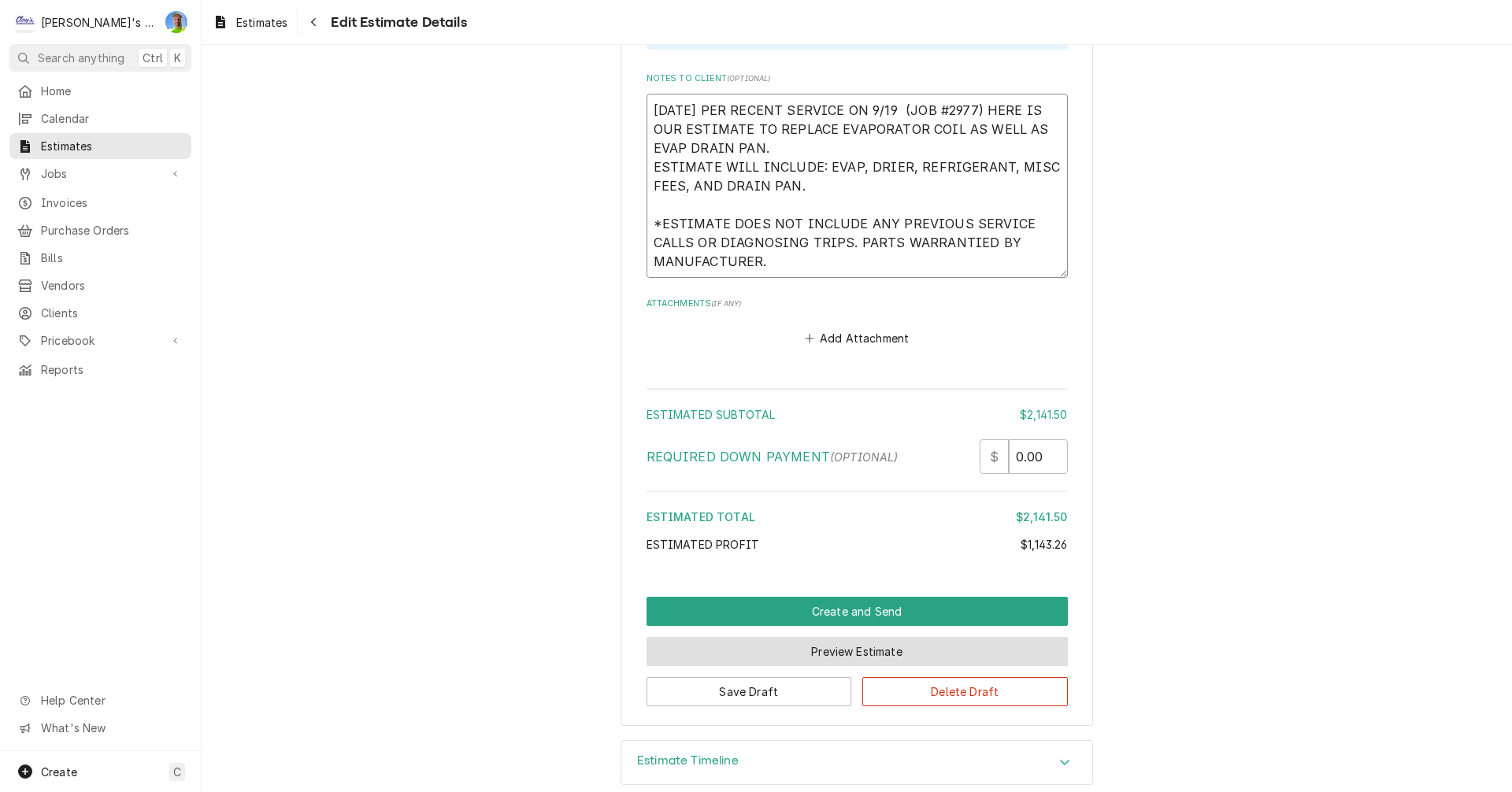
type textarea "9/23/2025 PER RECENT SERVICE ON 9/19 (JOB #2977) HERE IS OUR ESTIMATE TO REPLAC…"
click at [825, 658] on button "Preview Estimate" at bounding box center [857, 652] width 421 height 29
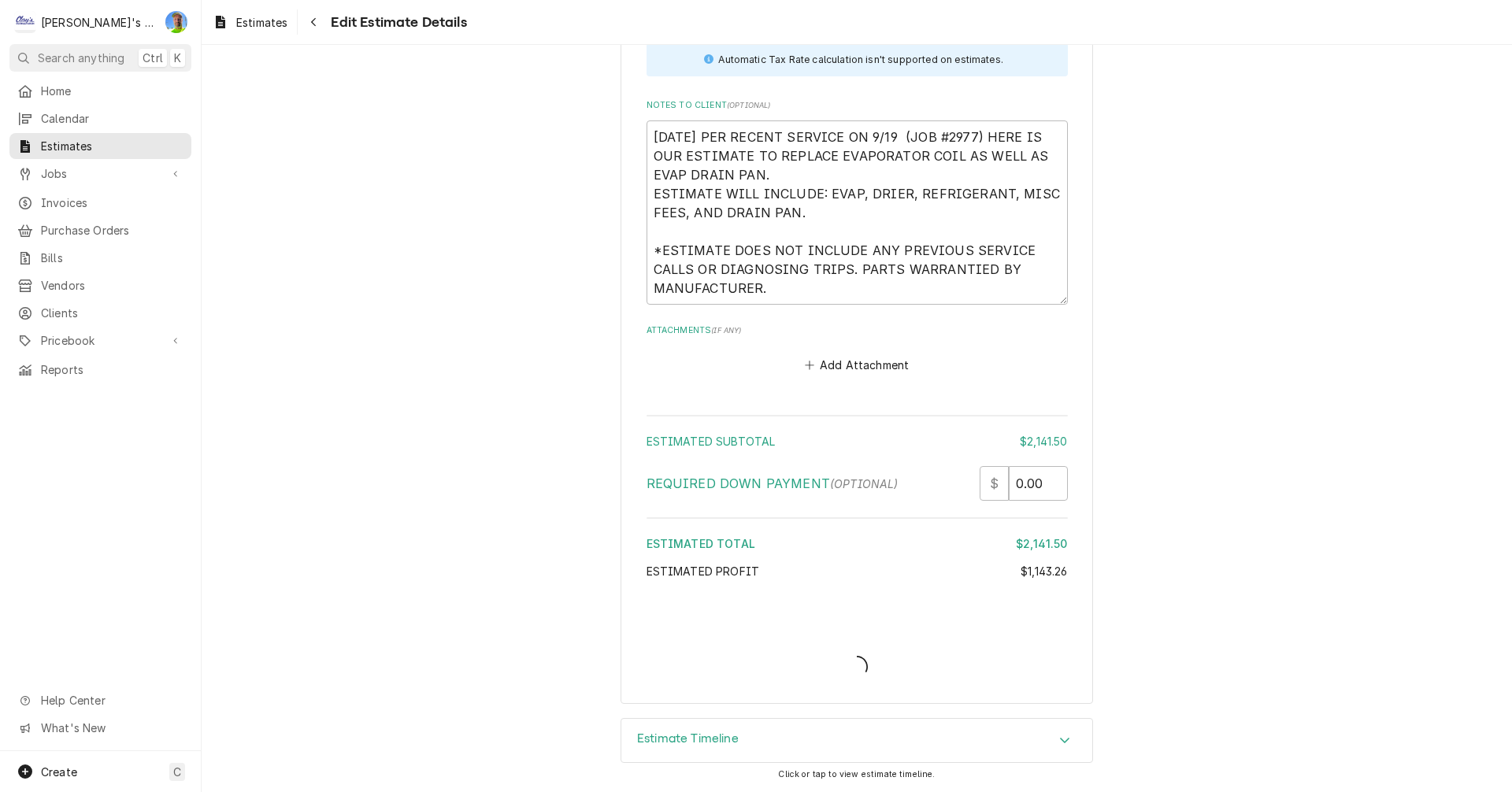
type textarea "x"
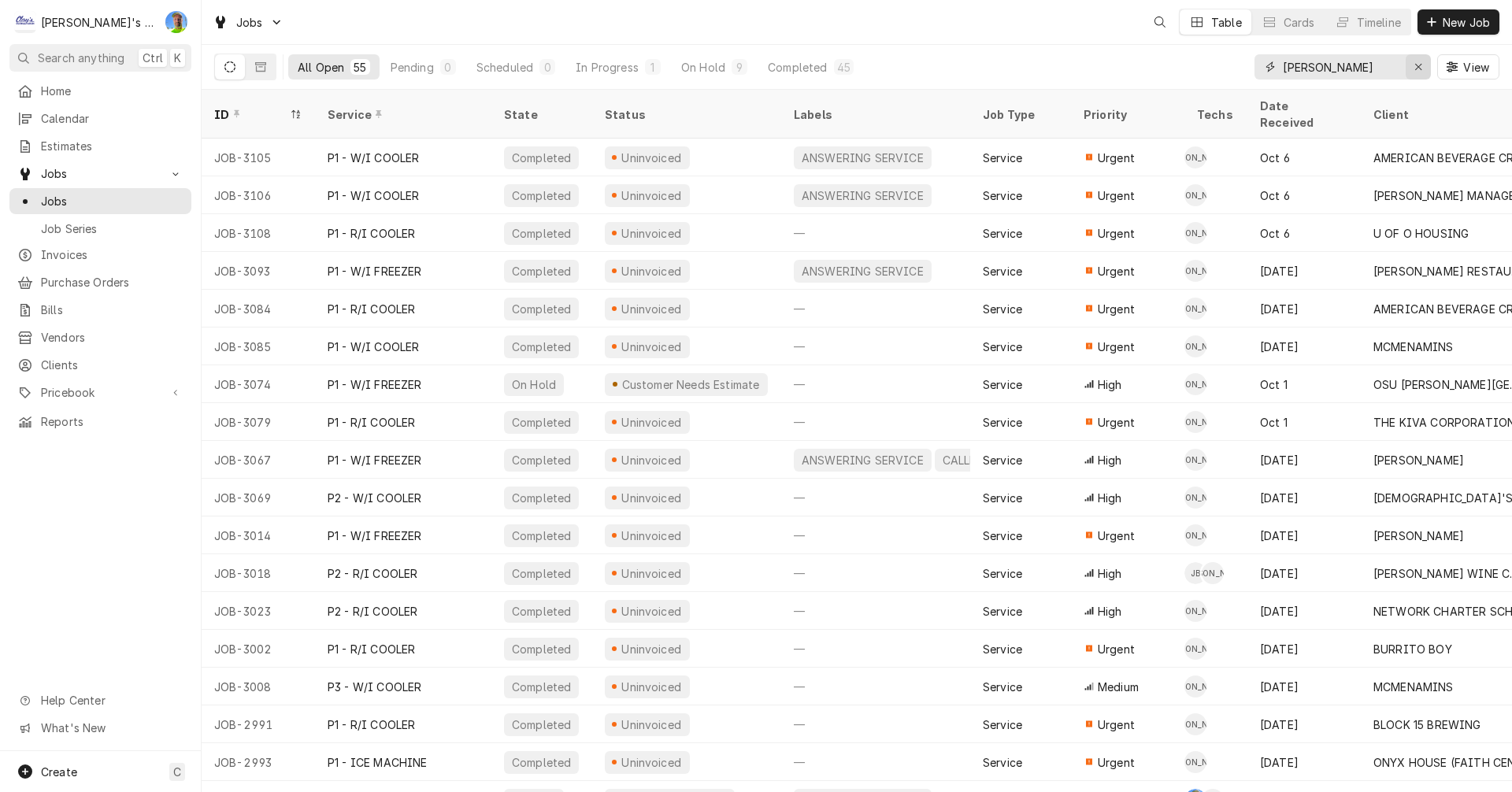
click at [1422, 70] on icon "Erase input" at bounding box center [1418, 67] width 8 height 11
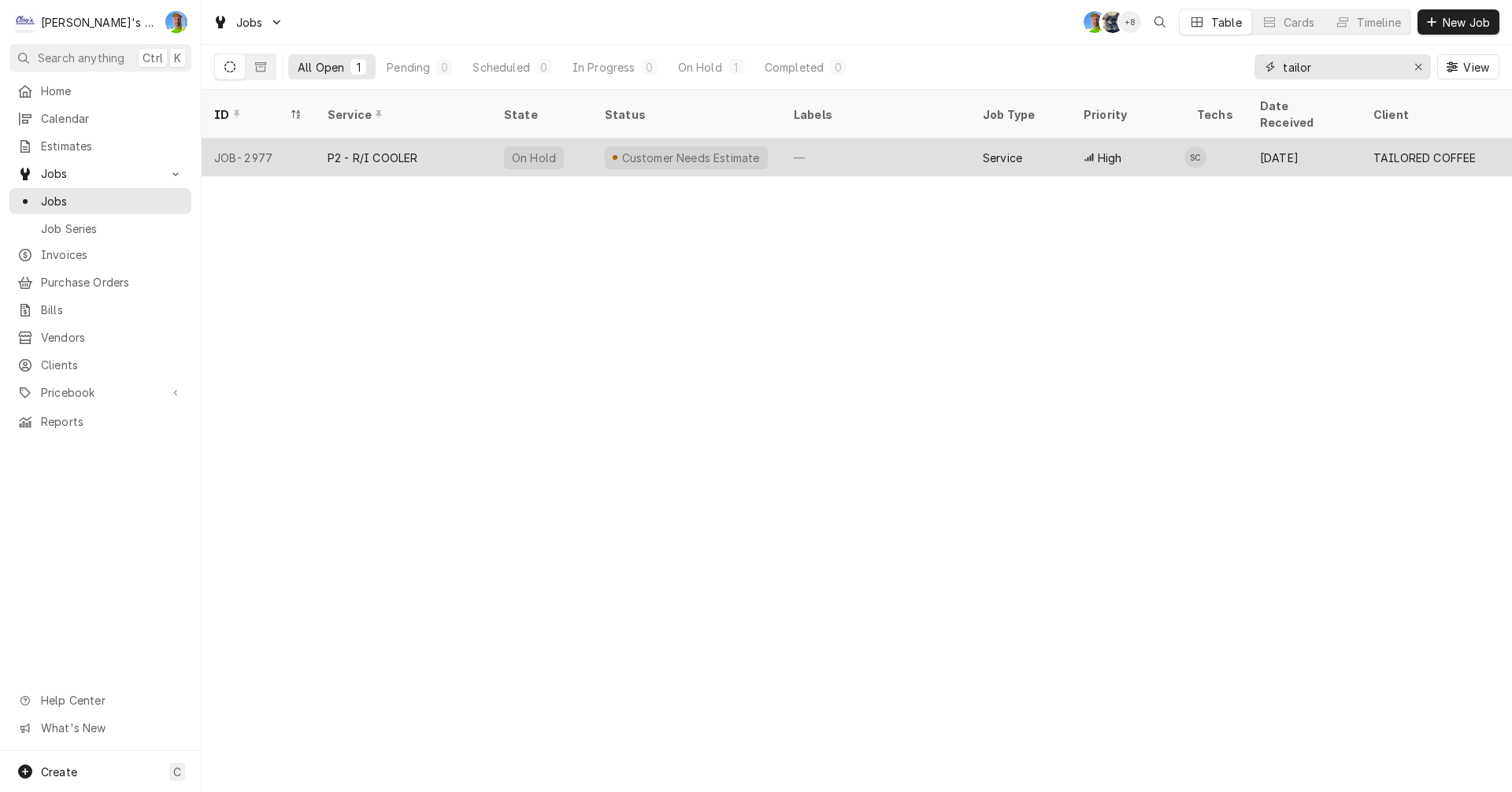
type input "tailor"
click at [1317, 141] on div "Sep 18" at bounding box center [1304, 157] width 113 height 38
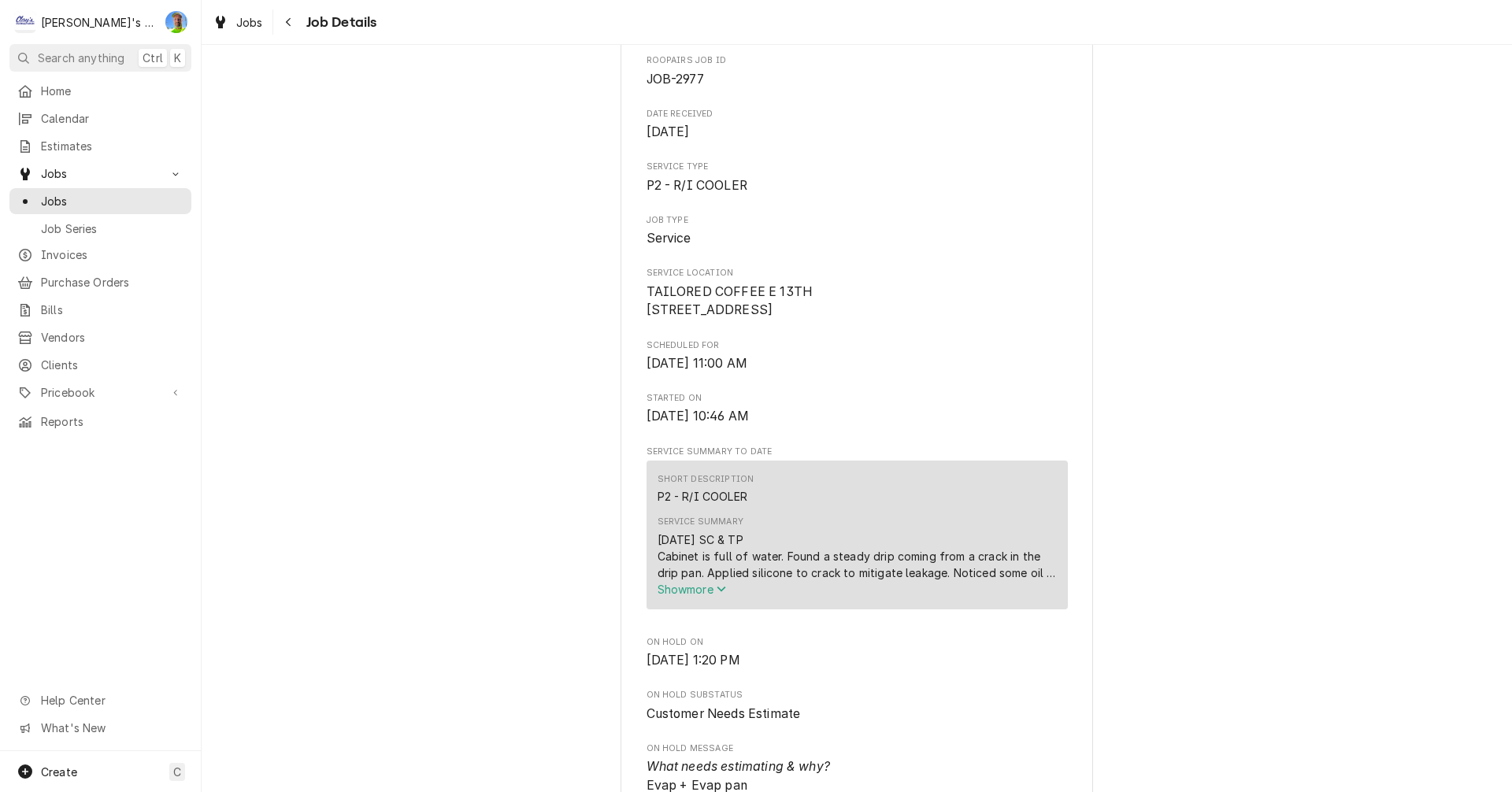
scroll to position [79, 0]
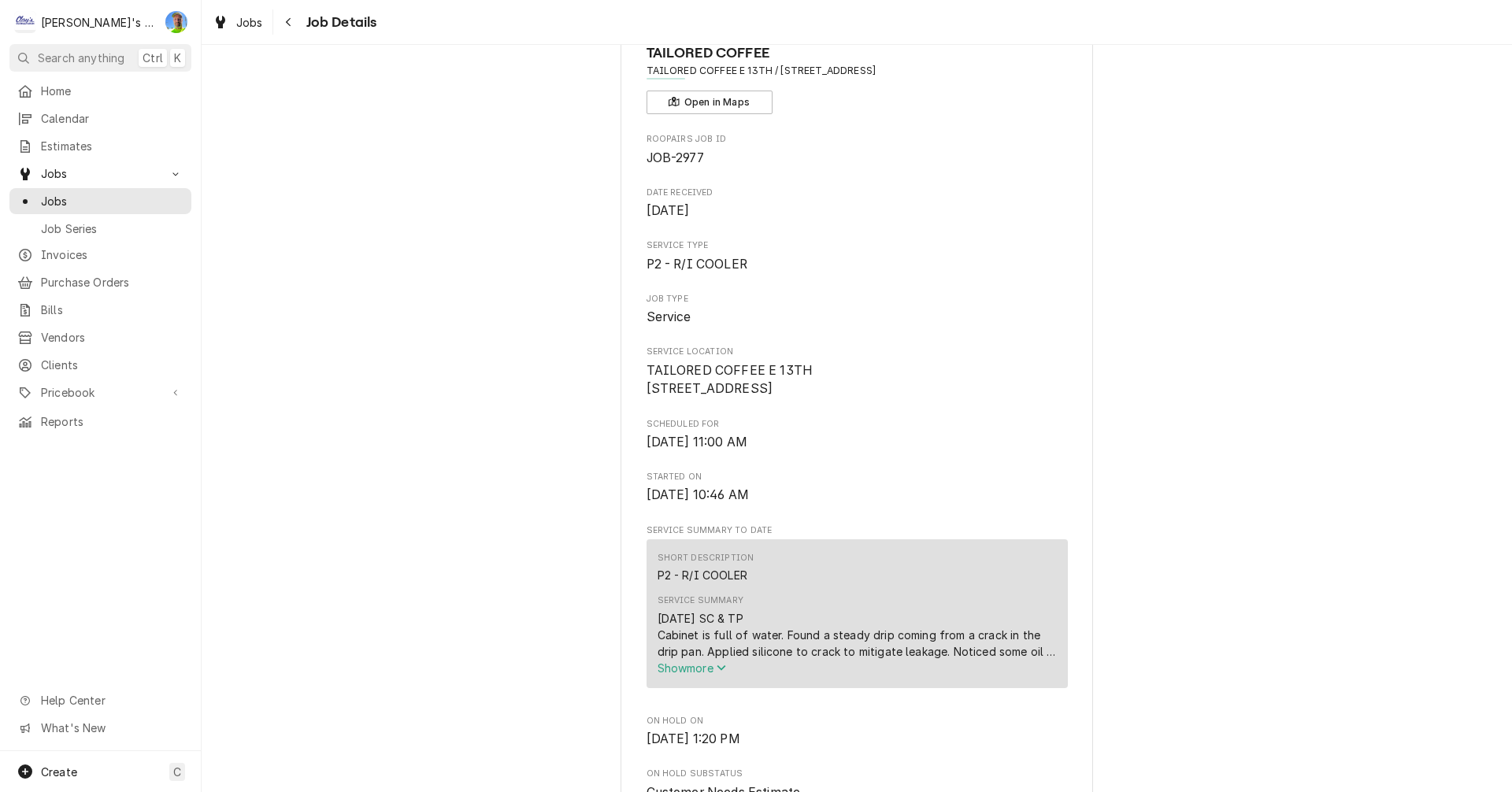
click at [694, 675] on span "Show more" at bounding box center [692, 668] width 70 height 13
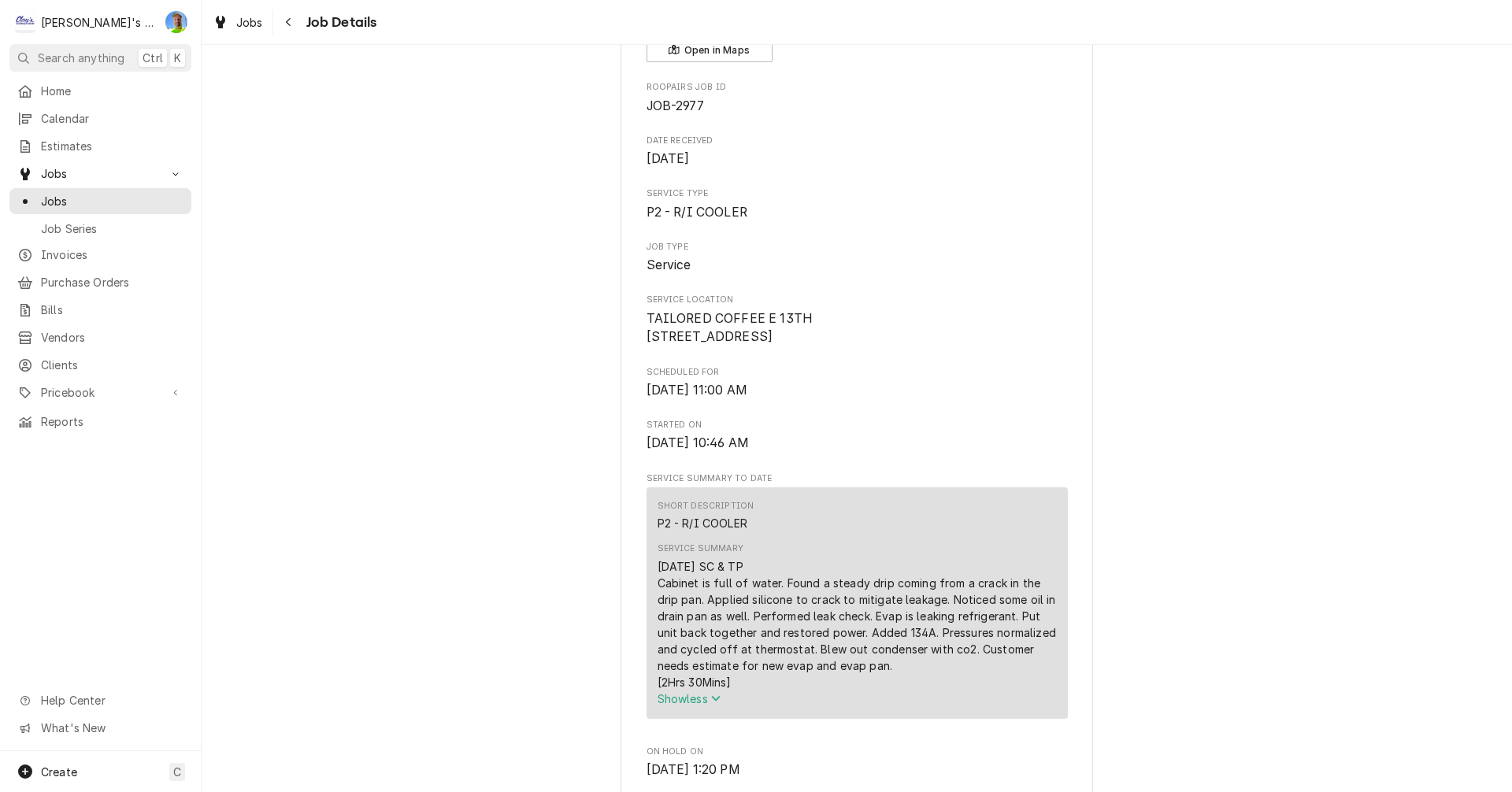
scroll to position [157, 0]
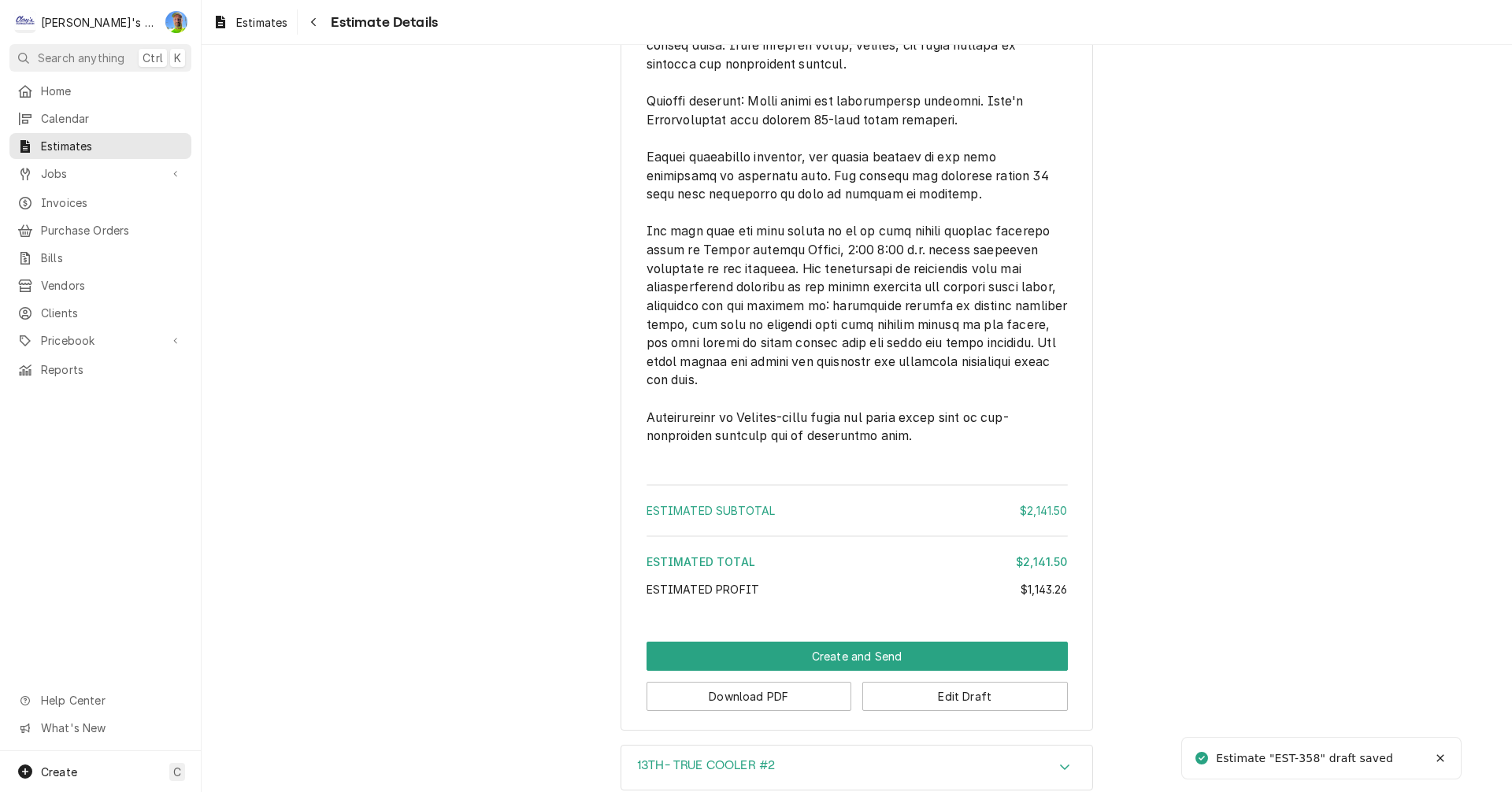
scroll to position [3069, 0]
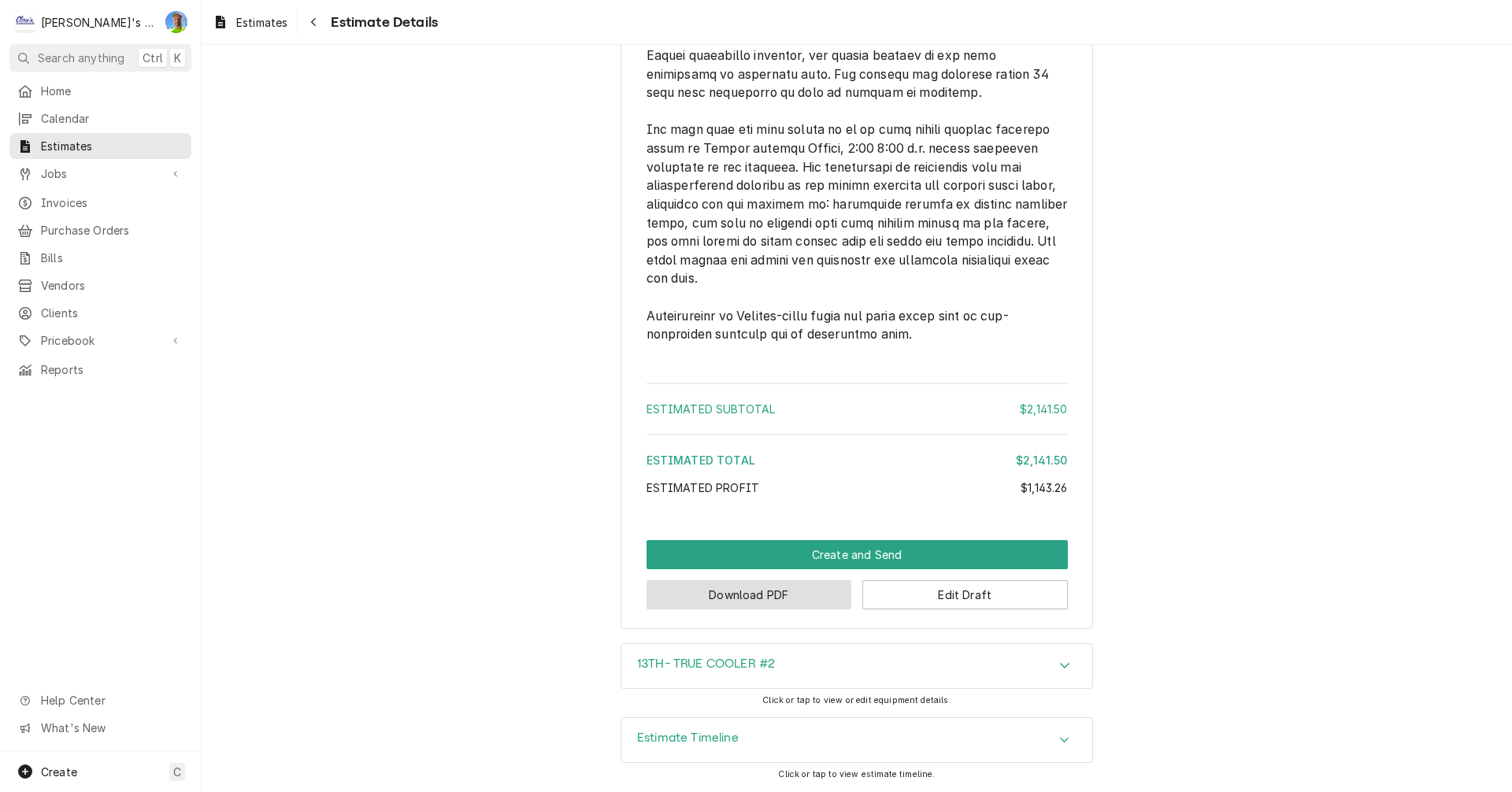
click at [725, 601] on button "Download PDF" at bounding box center [749, 595] width 205 height 29
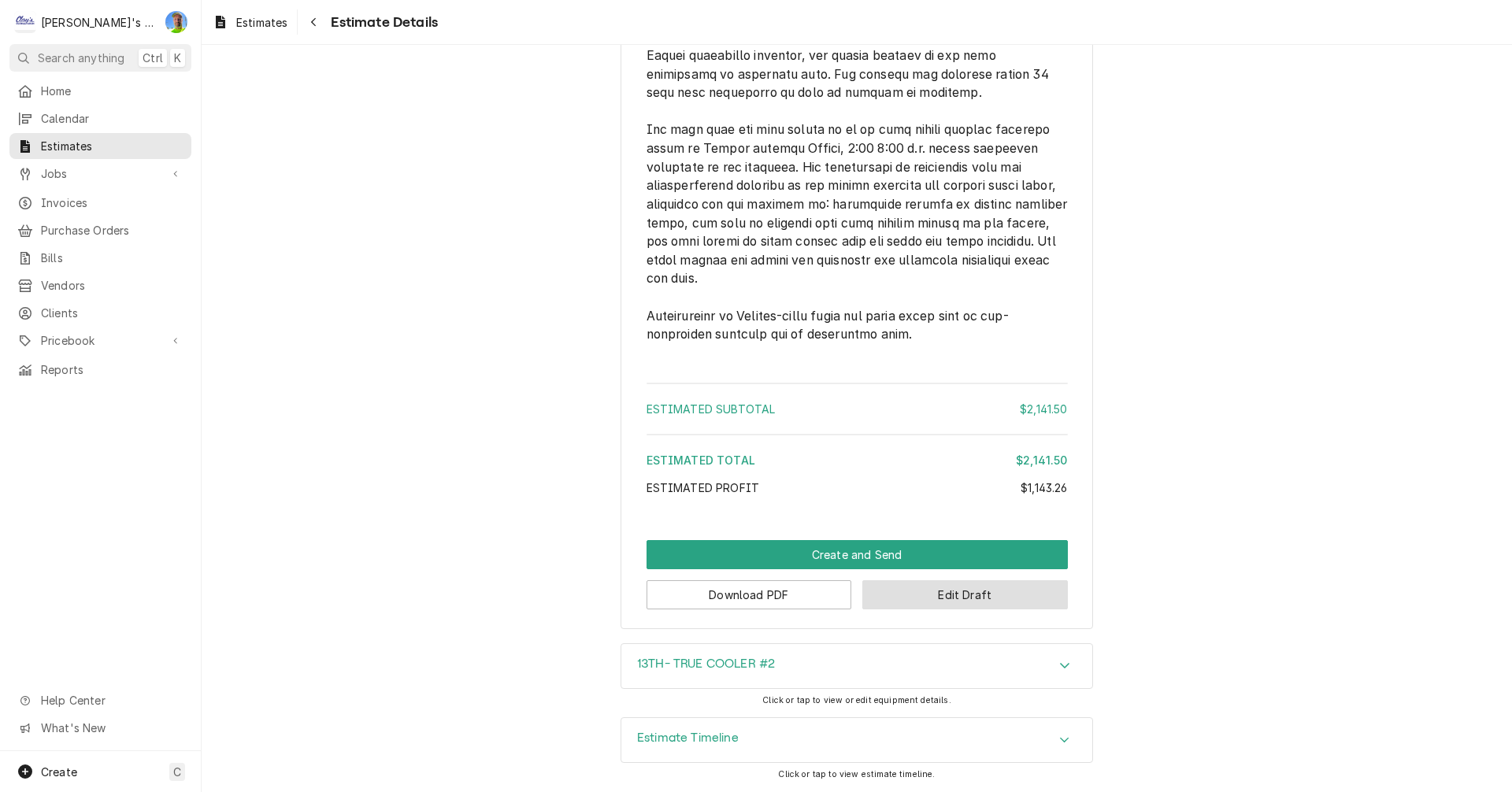
click at [952, 590] on button "Edit Draft" at bounding box center [965, 595] width 205 height 29
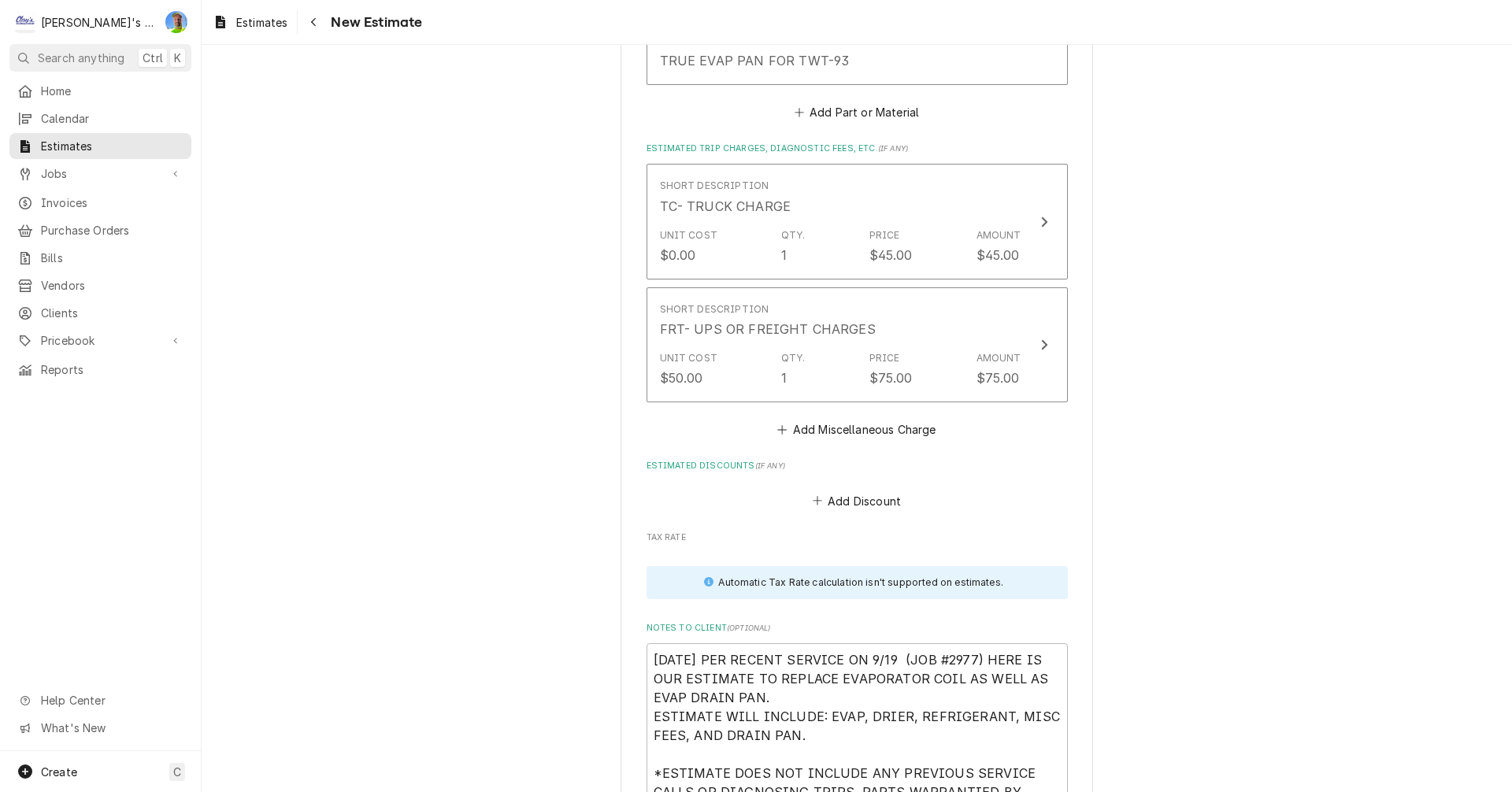
scroll to position [3308, 0]
click at [840, 508] on button "Add Discount" at bounding box center [856, 503] width 94 height 22
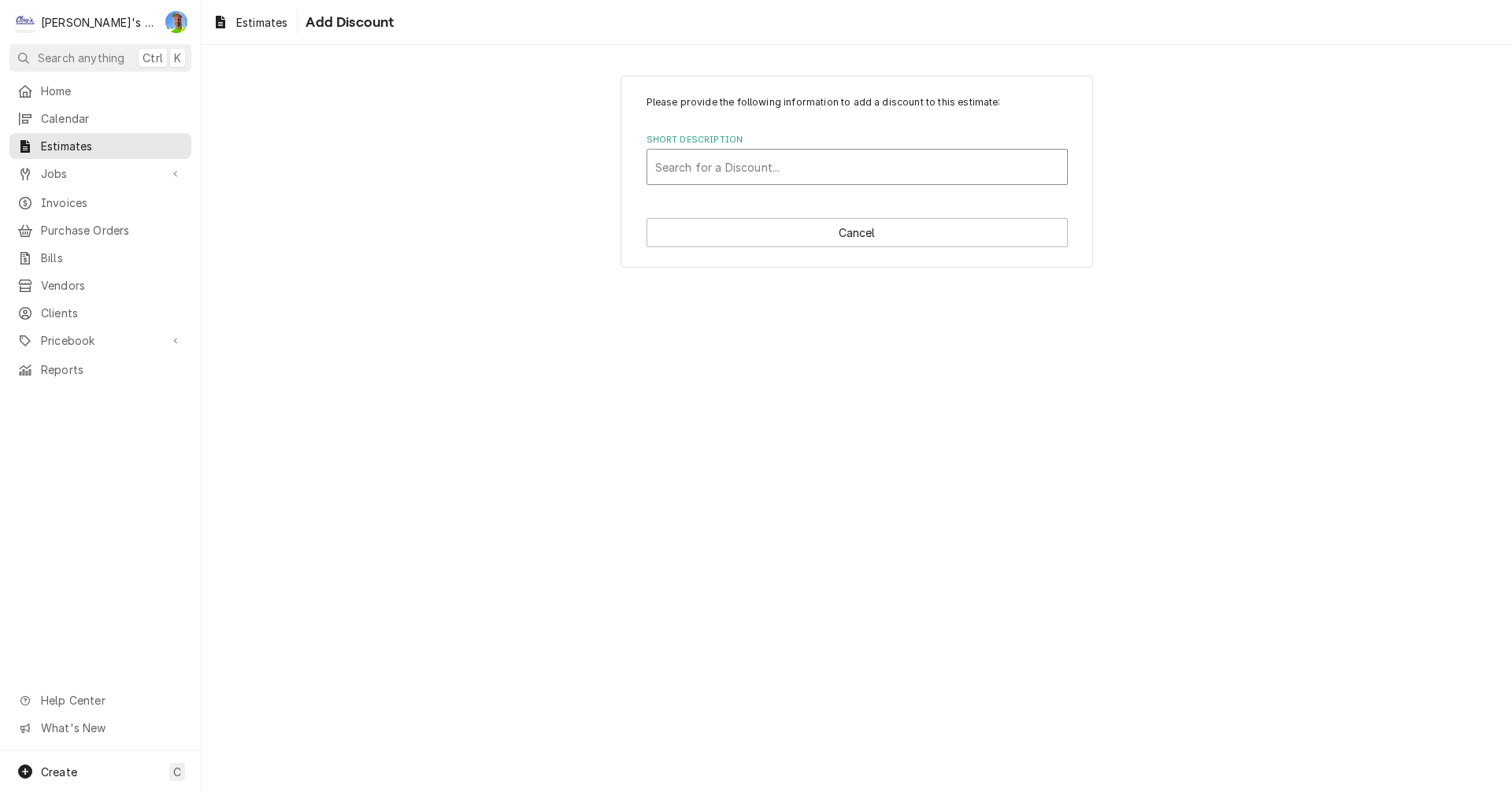
click at [751, 165] on div "Short Description" at bounding box center [857, 166] width 404 height 29
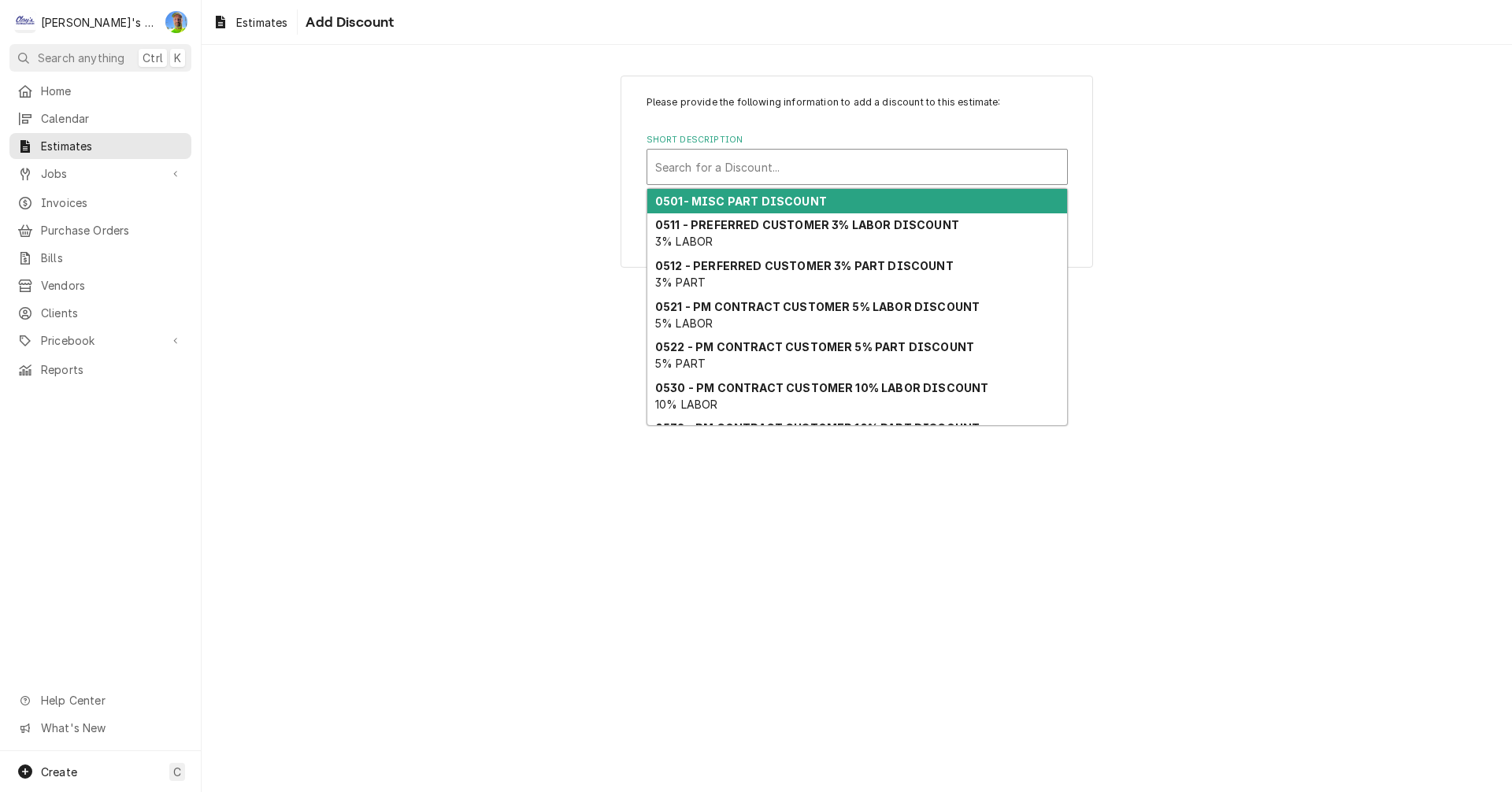
click at [756, 204] on strong "0501- MISC PART DISCOUNT" at bounding box center [741, 201] width 172 height 13
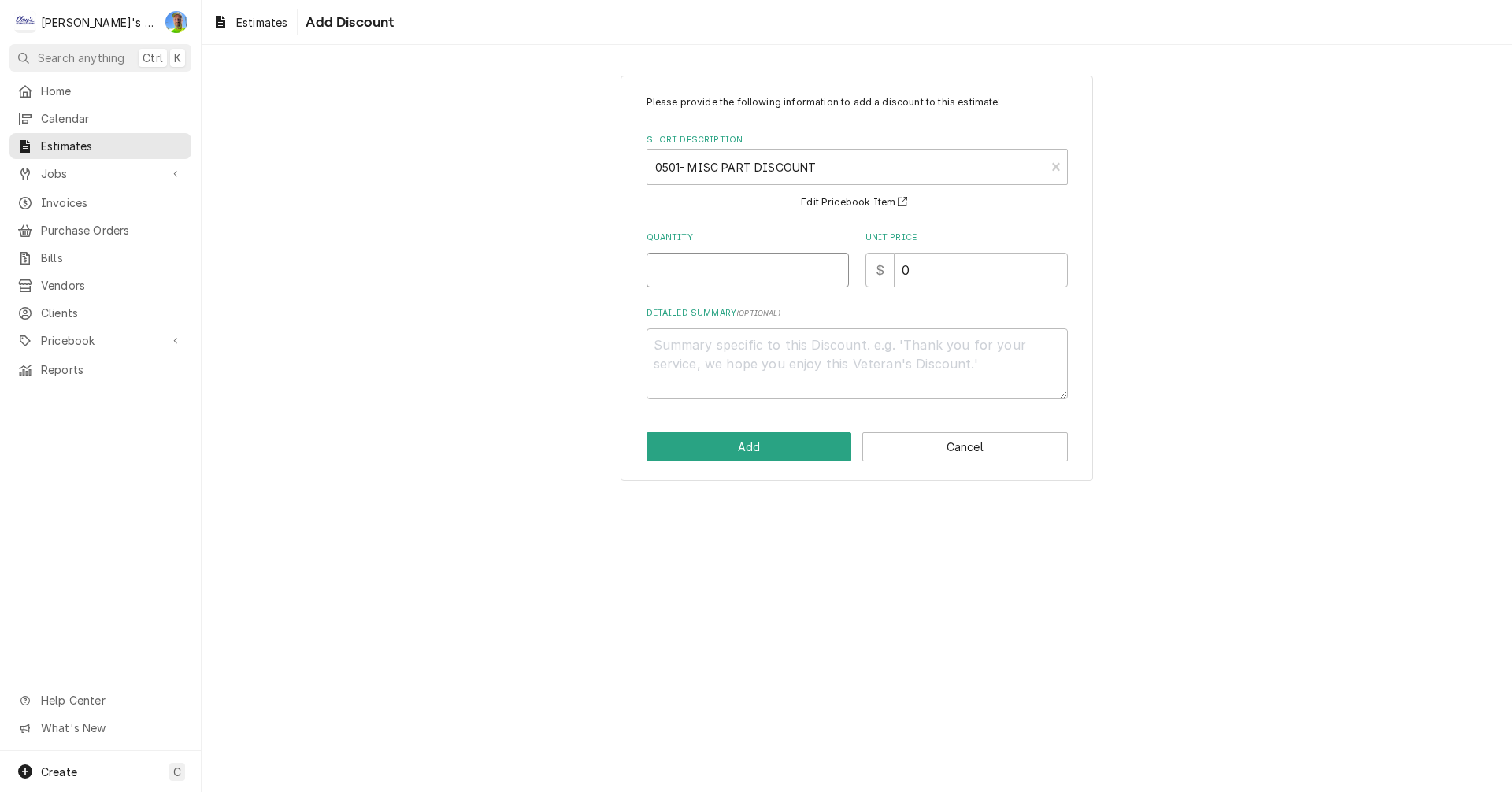
click at [691, 274] on input "Quantity" at bounding box center [748, 270] width 203 height 34
type textarea "x"
type input "1"
type textarea "x"
type input "1"
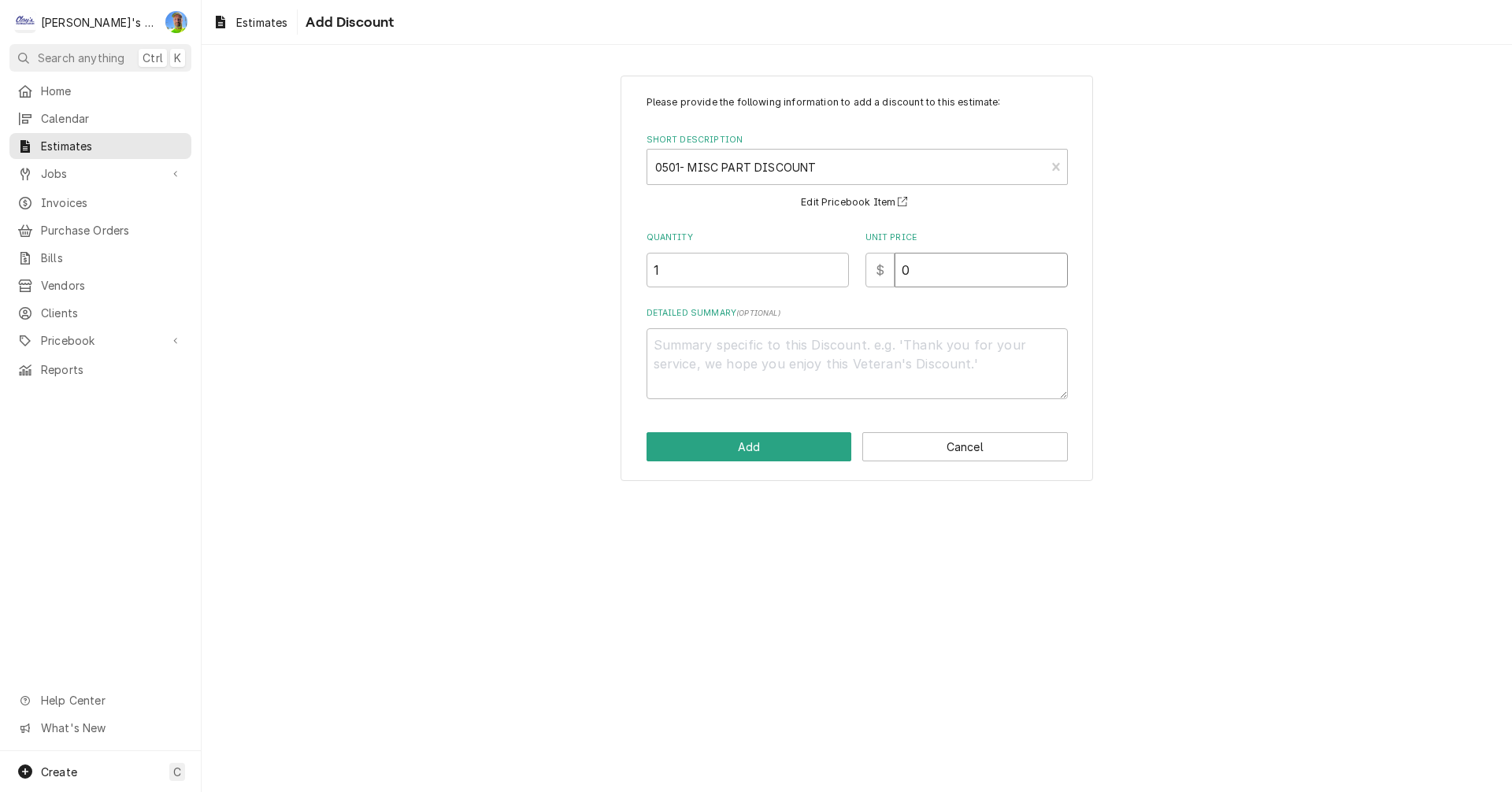
type textarea "x"
type input "1"
type textarea "x"
type input "11"
type textarea "x"
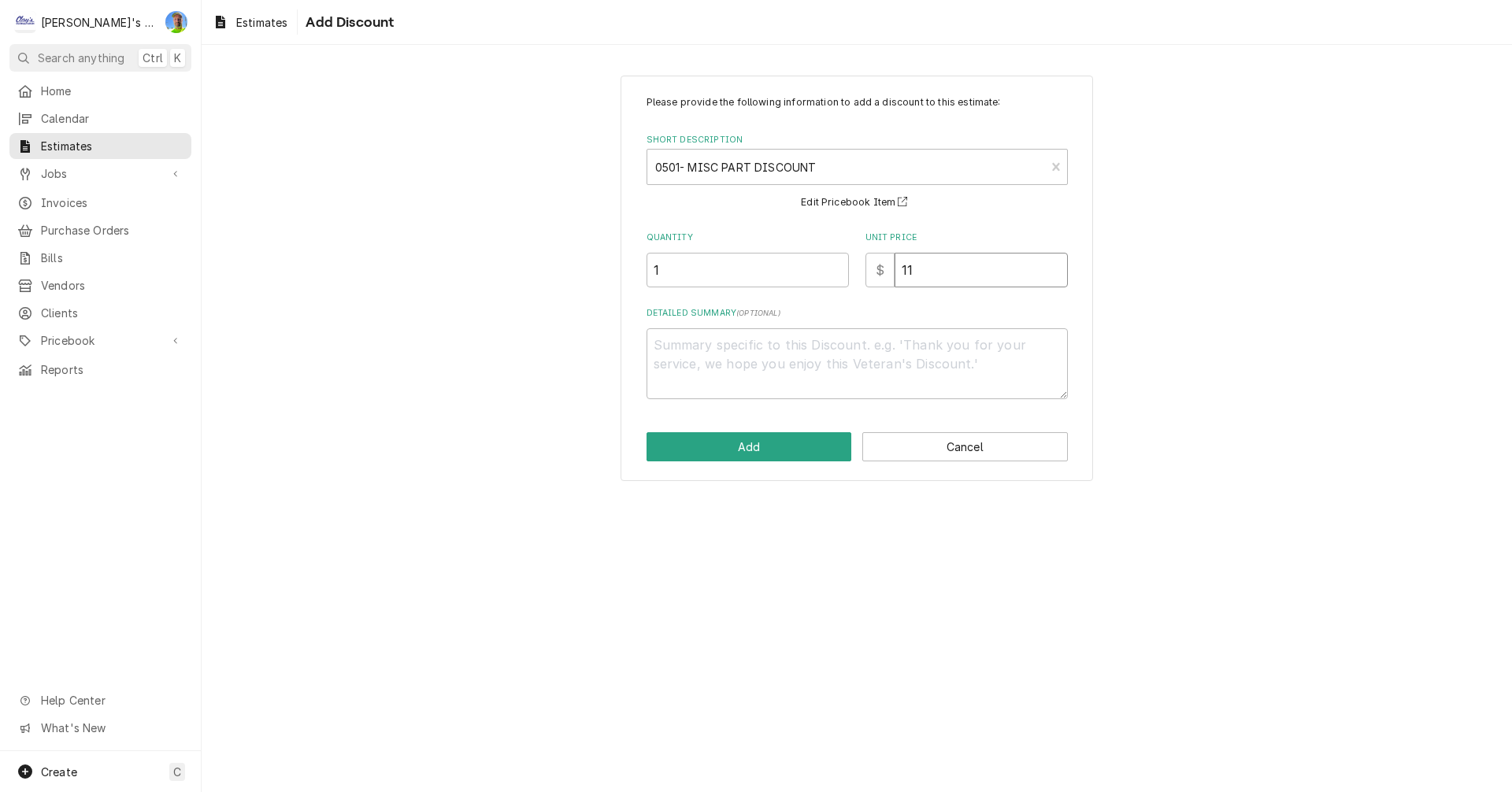
type input "114"
type textarea "x"
type input "114.2"
type textarea "x"
type input "114"
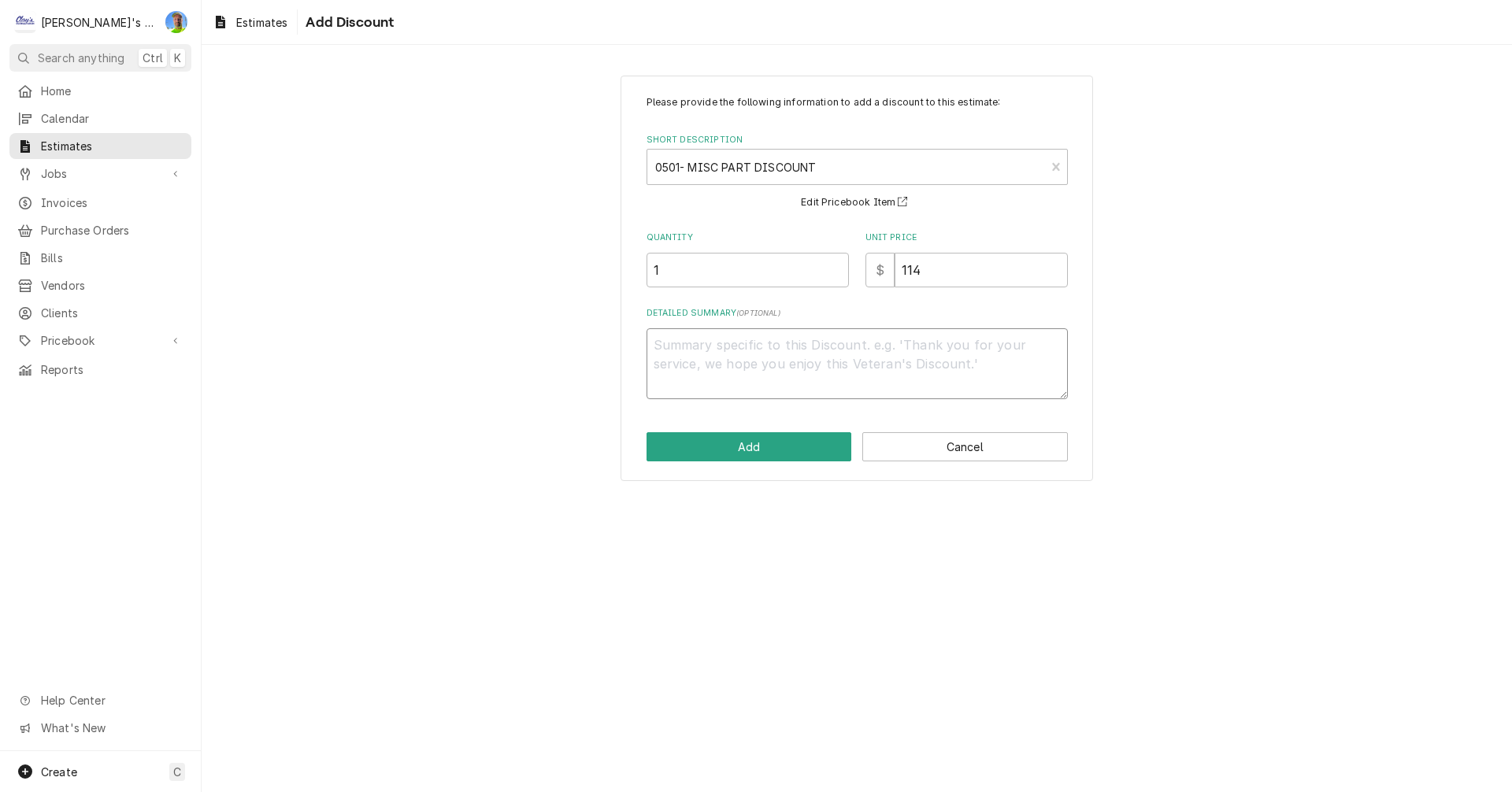
type textarea "x"
type textarea "1"
type textarea "x"
type textarea "10"
type textarea "x"
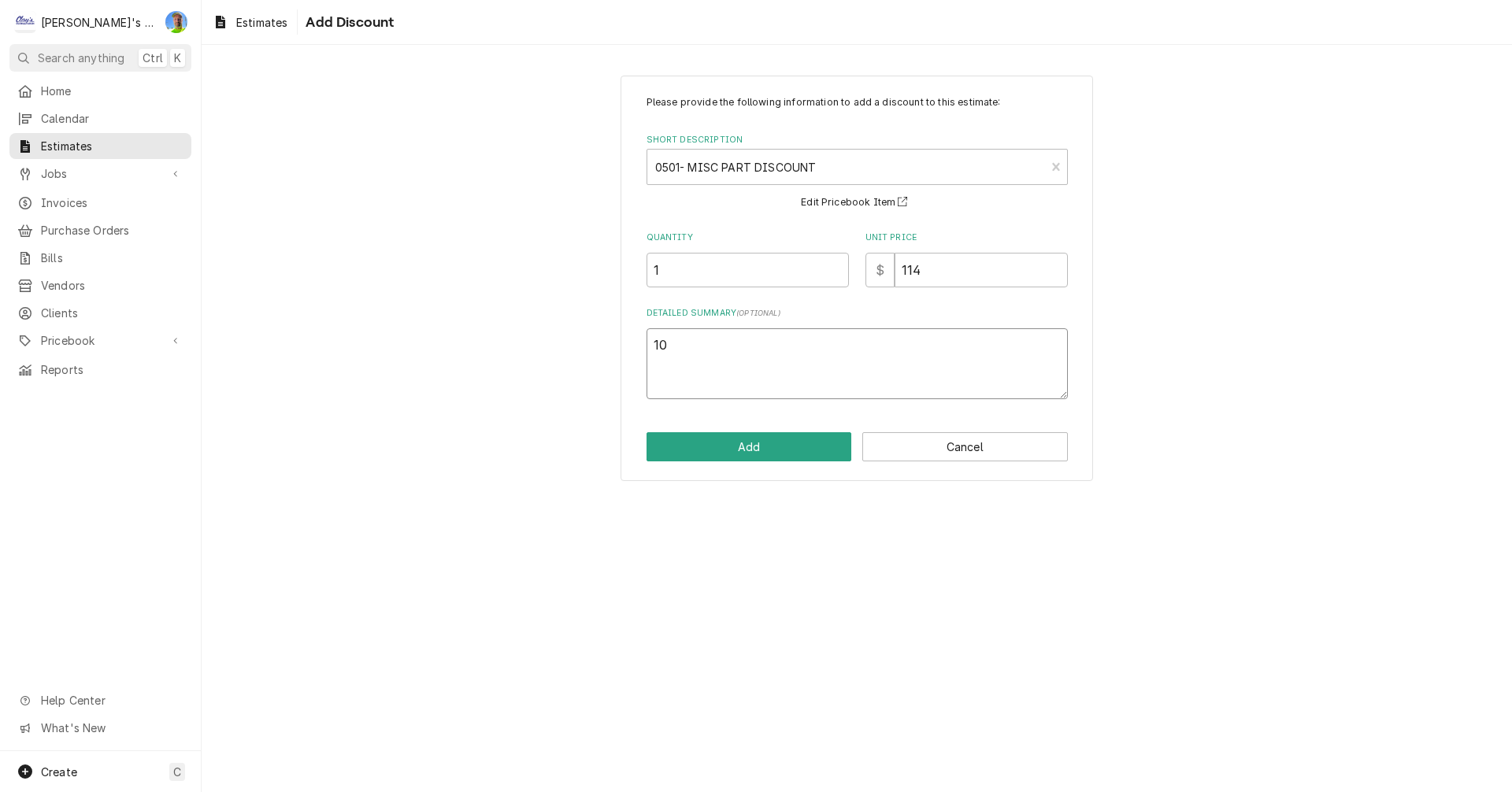
type textarea "10%"
type textarea "x"
type textarea "10%"
click at [715, 454] on button "Add" at bounding box center [749, 446] width 205 height 29
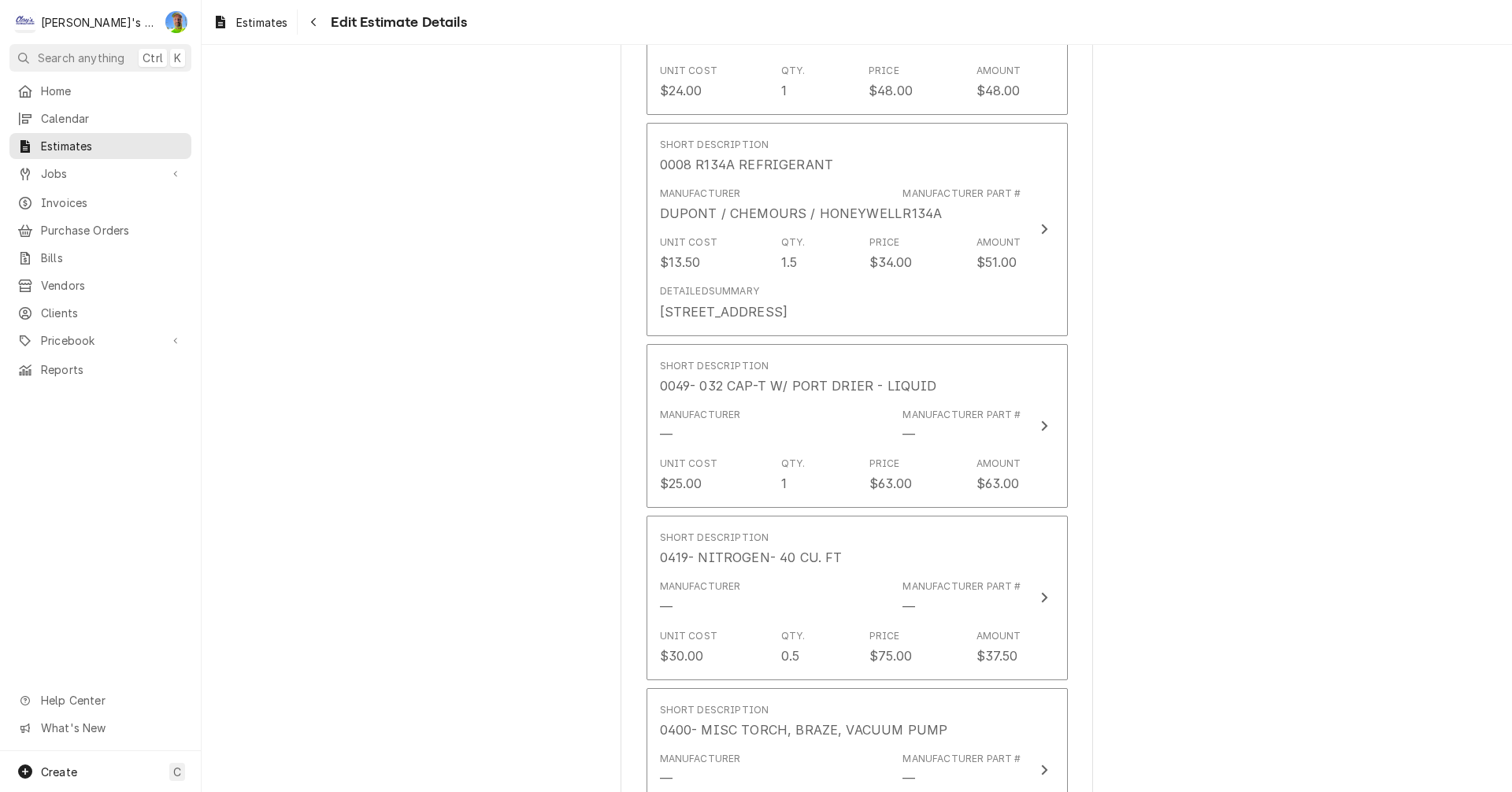
scroll to position [2186, 0]
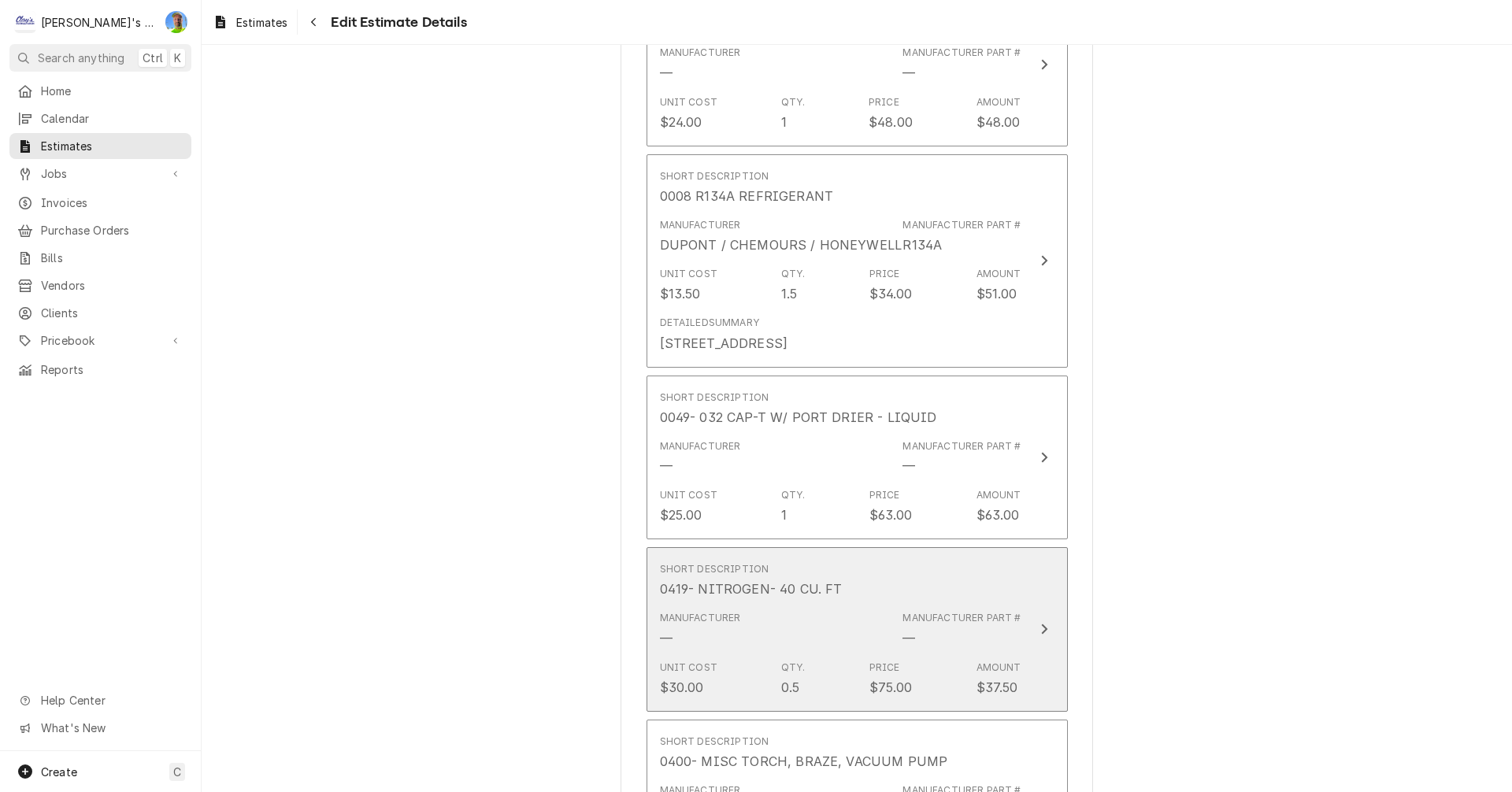
click at [1047, 626] on div "Update Line Item" at bounding box center [1045, 629] width 20 height 19
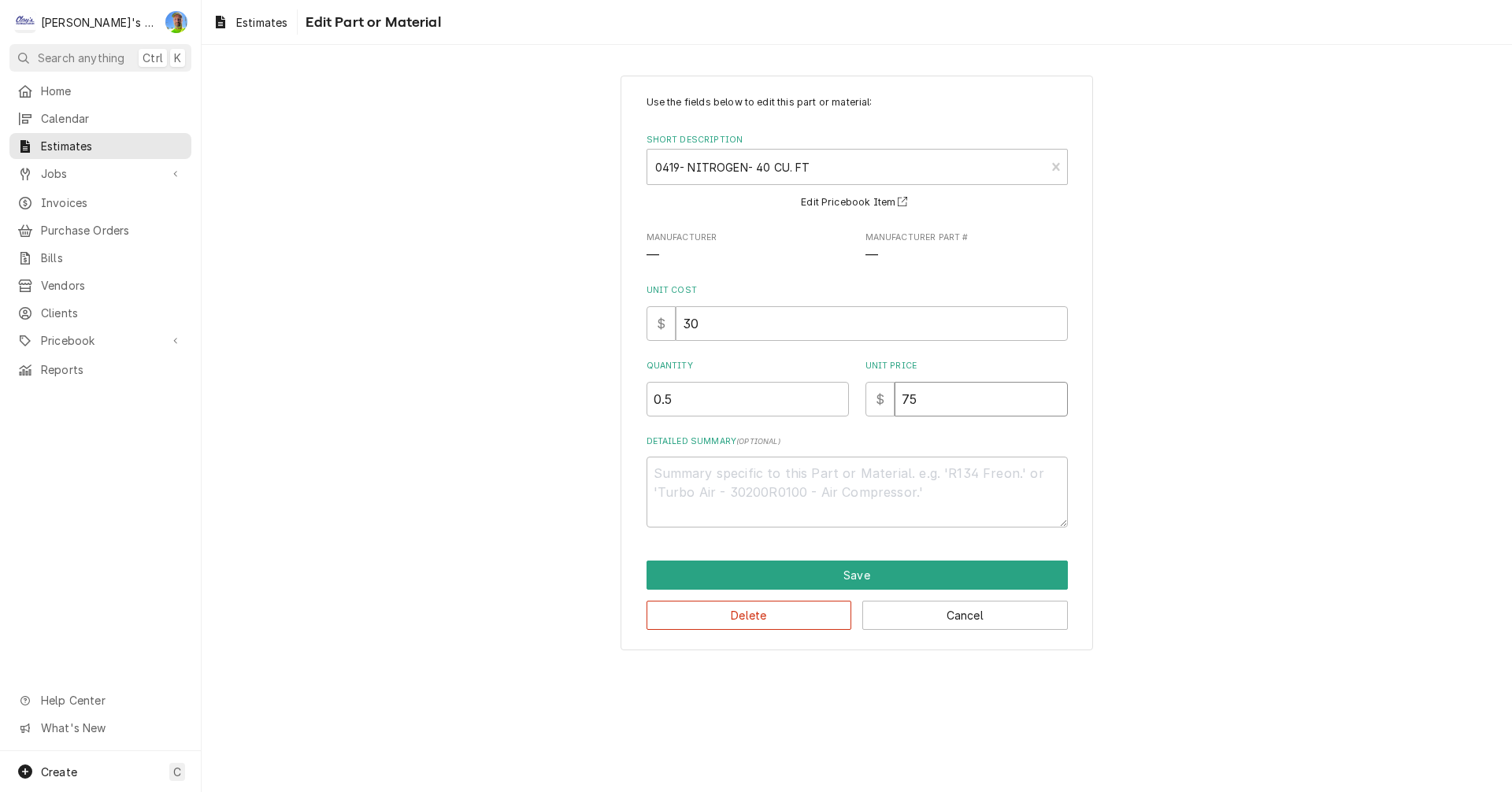
click at [922, 403] on input "75" at bounding box center [981, 399] width 173 height 34
type textarea "x"
type input "7"
type textarea "x"
type input "76"
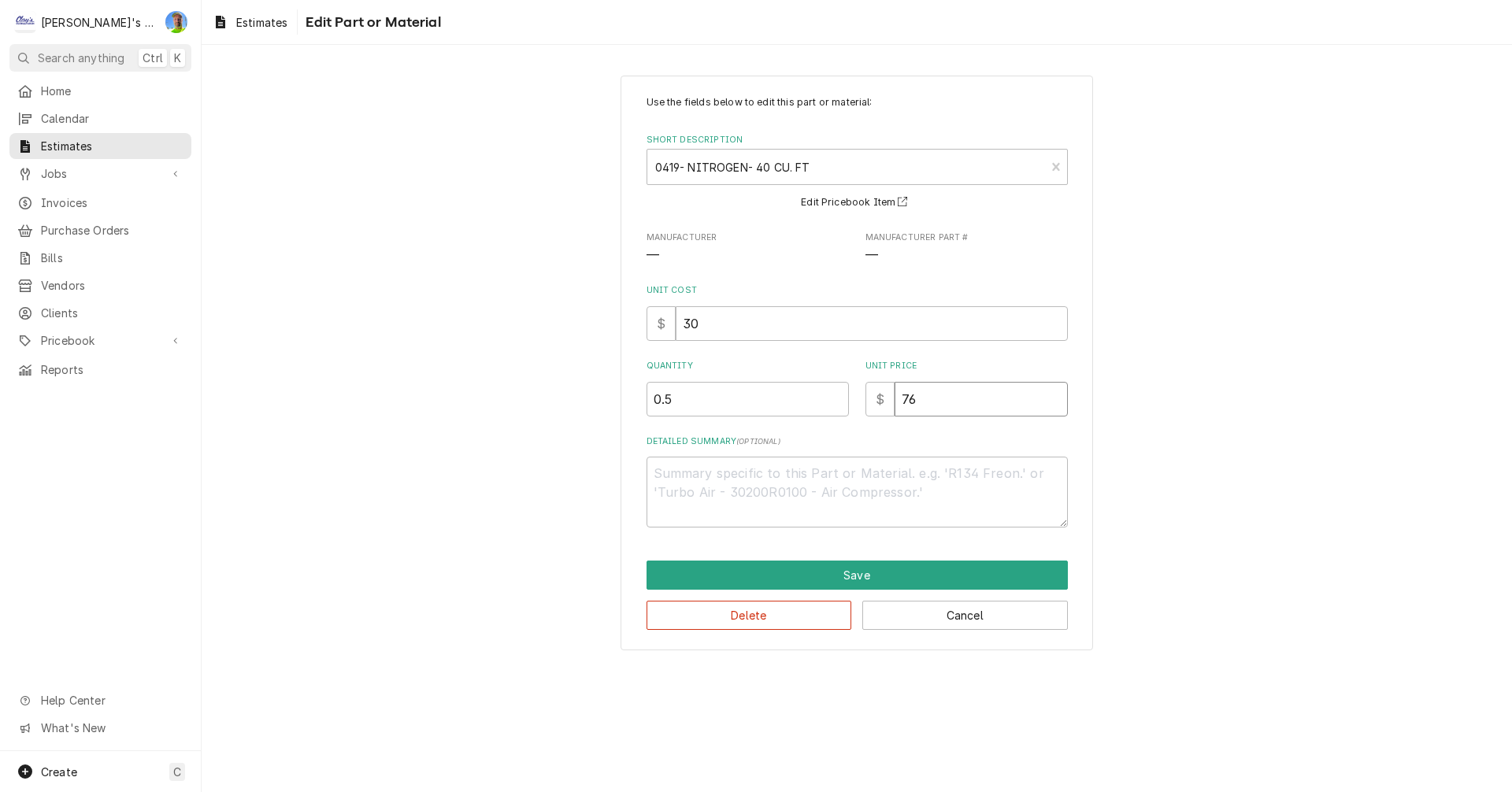
type textarea "x"
type input "76"
click at [927, 573] on button "Save" at bounding box center [857, 574] width 421 height 29
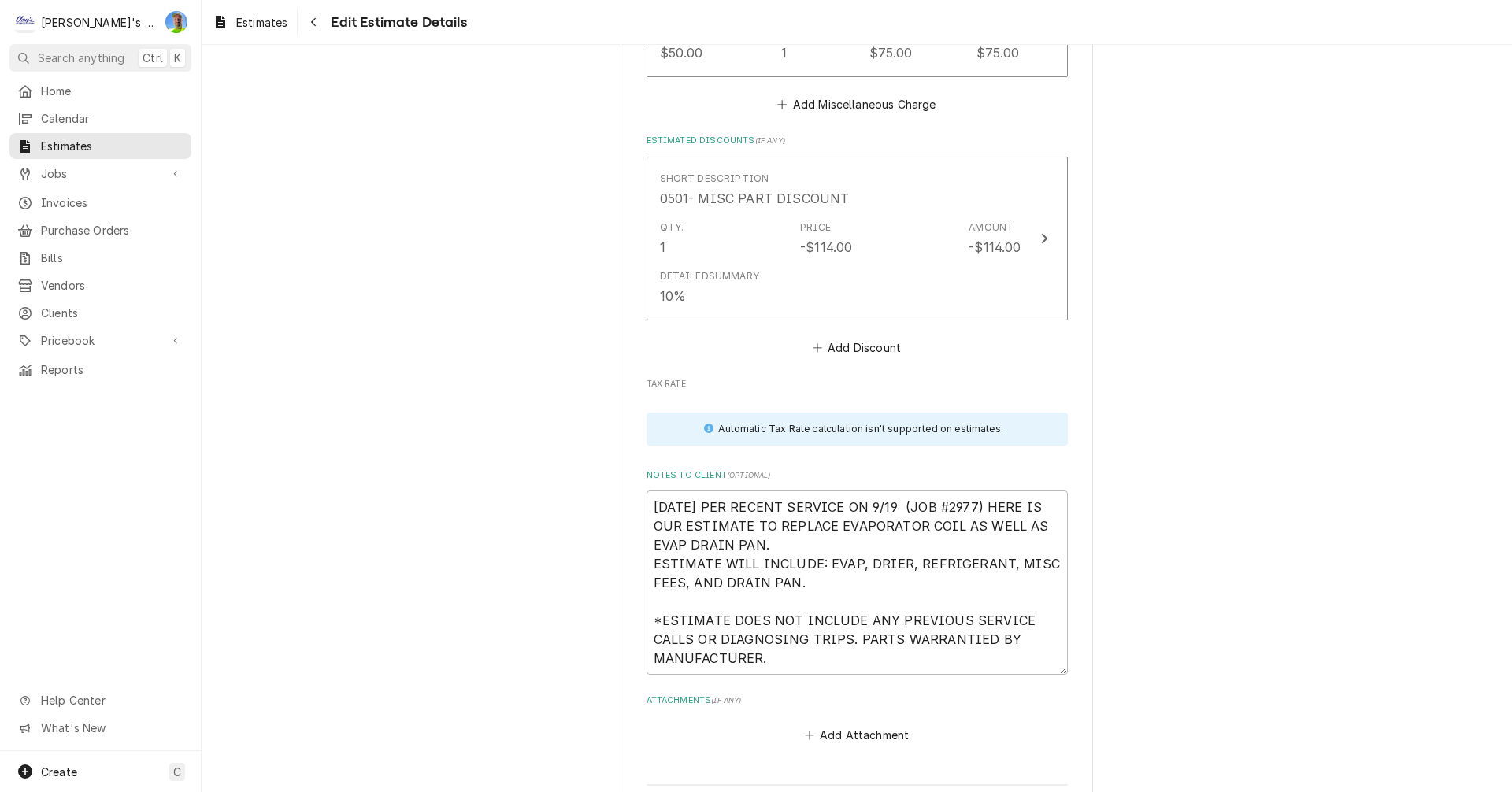
scroll to position [3664, 0]
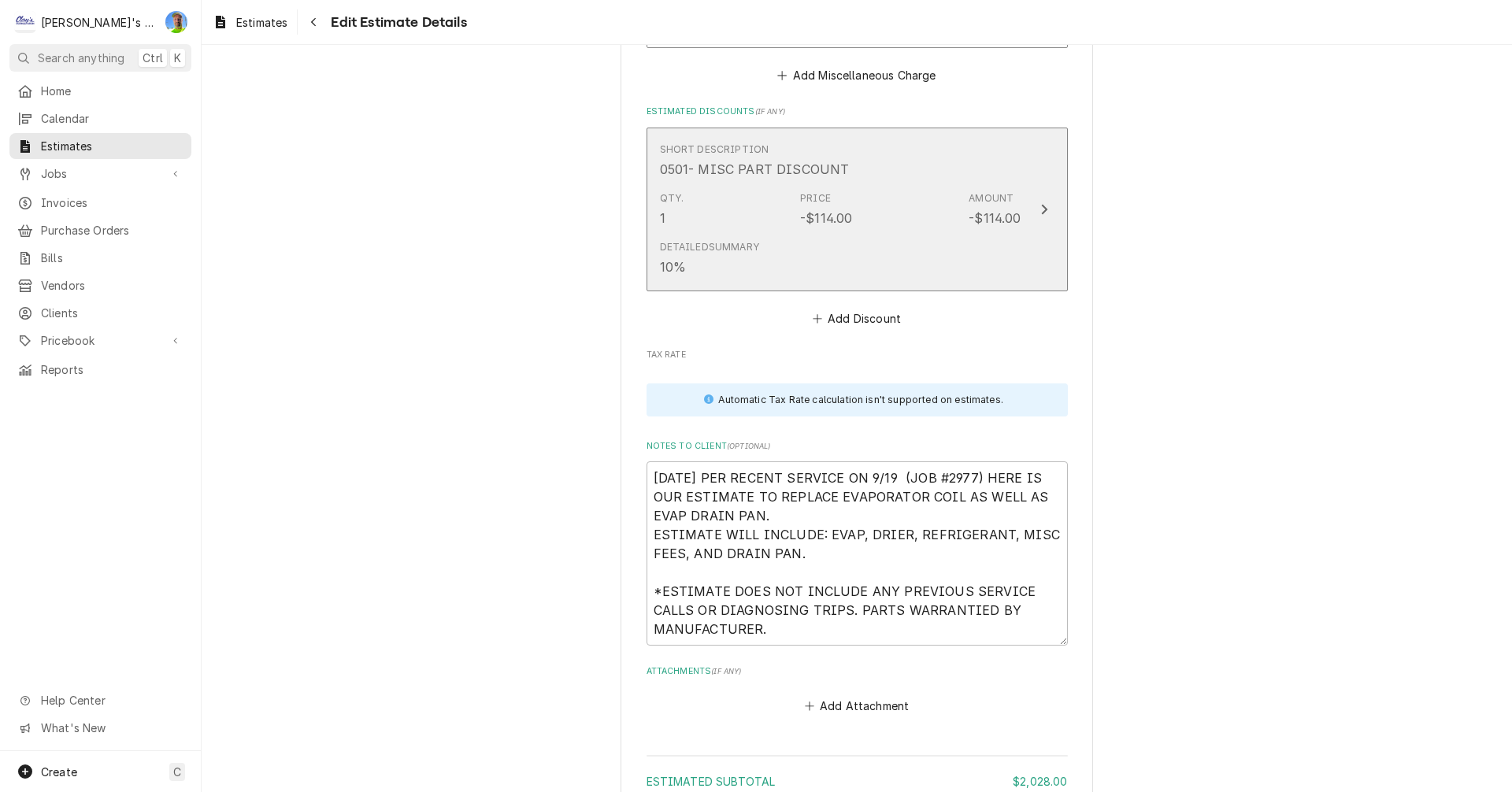
click at [1002, 245] on div "Detailed Summary 10%" at bounding box center [840, 258] width 362 height 49
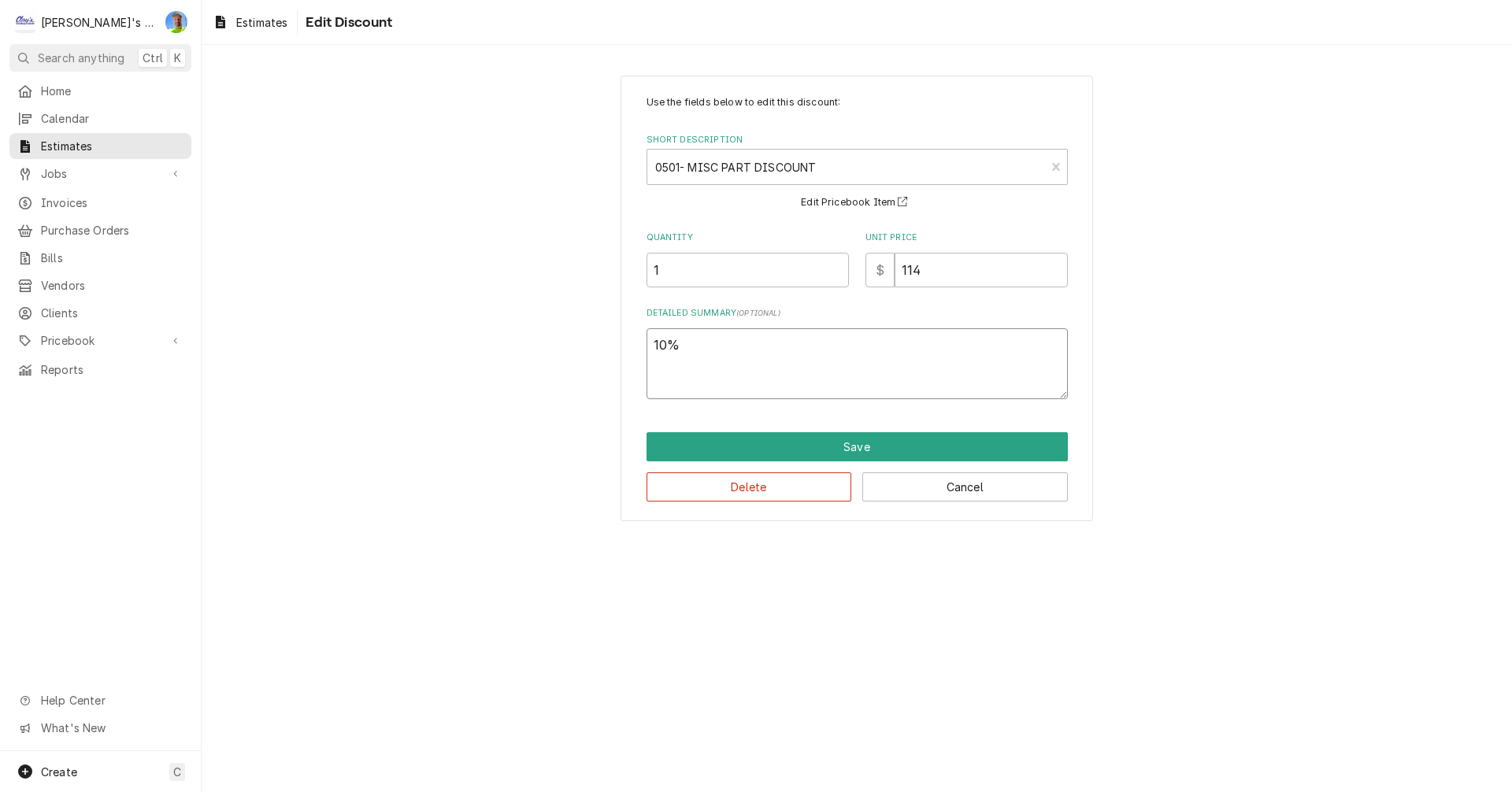
click at [724, 339] on textarea "10%" at bounding box center [857, 363] width 421 height 71
type textarea "x"
type textarea "10%"
type textarea "x"
type textarea "10% S"
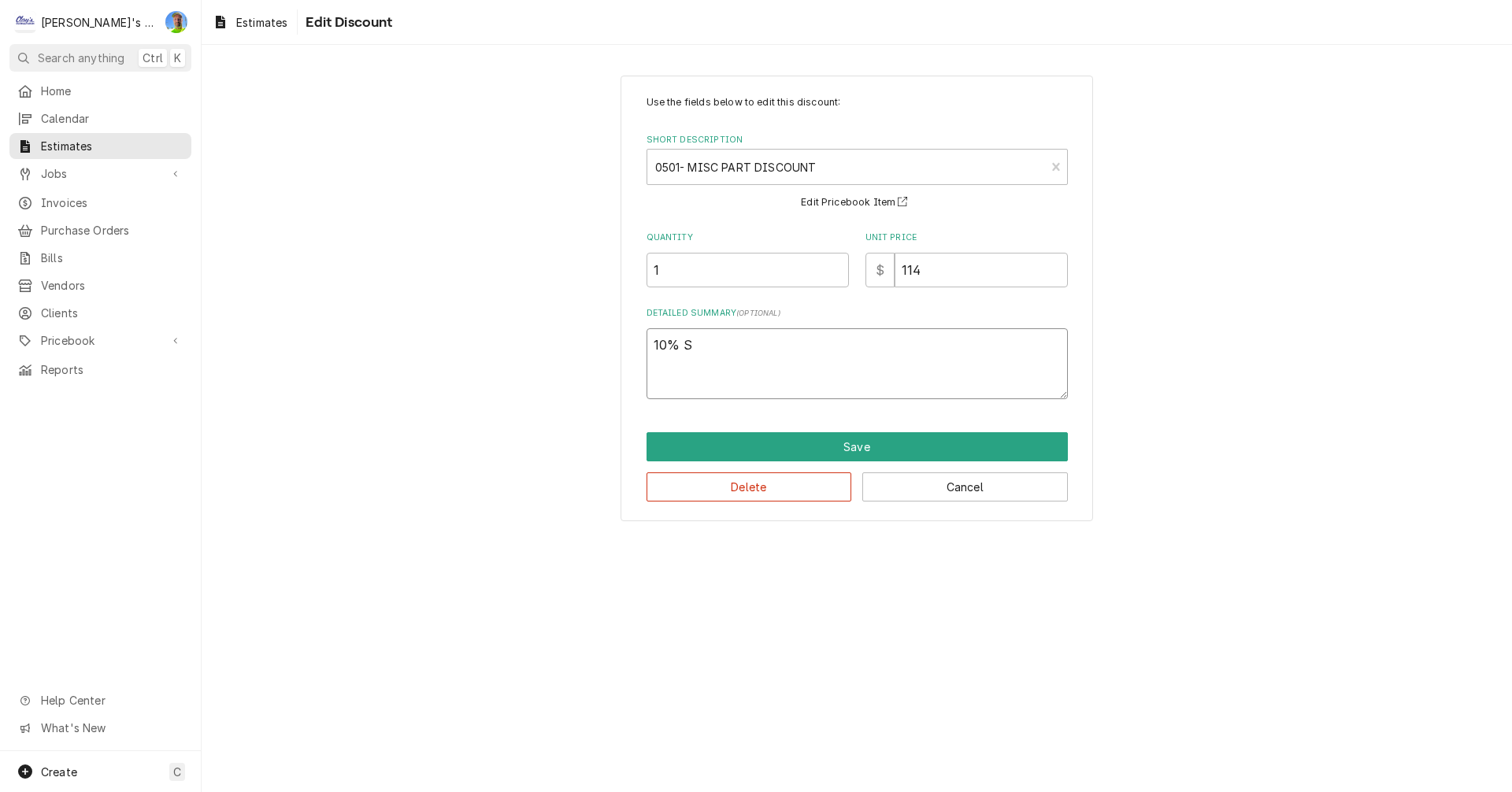
type textarea "x"
type textarea "10% SE"
type textarea "x"
type textarea "10% SEL"
type textarea "x"
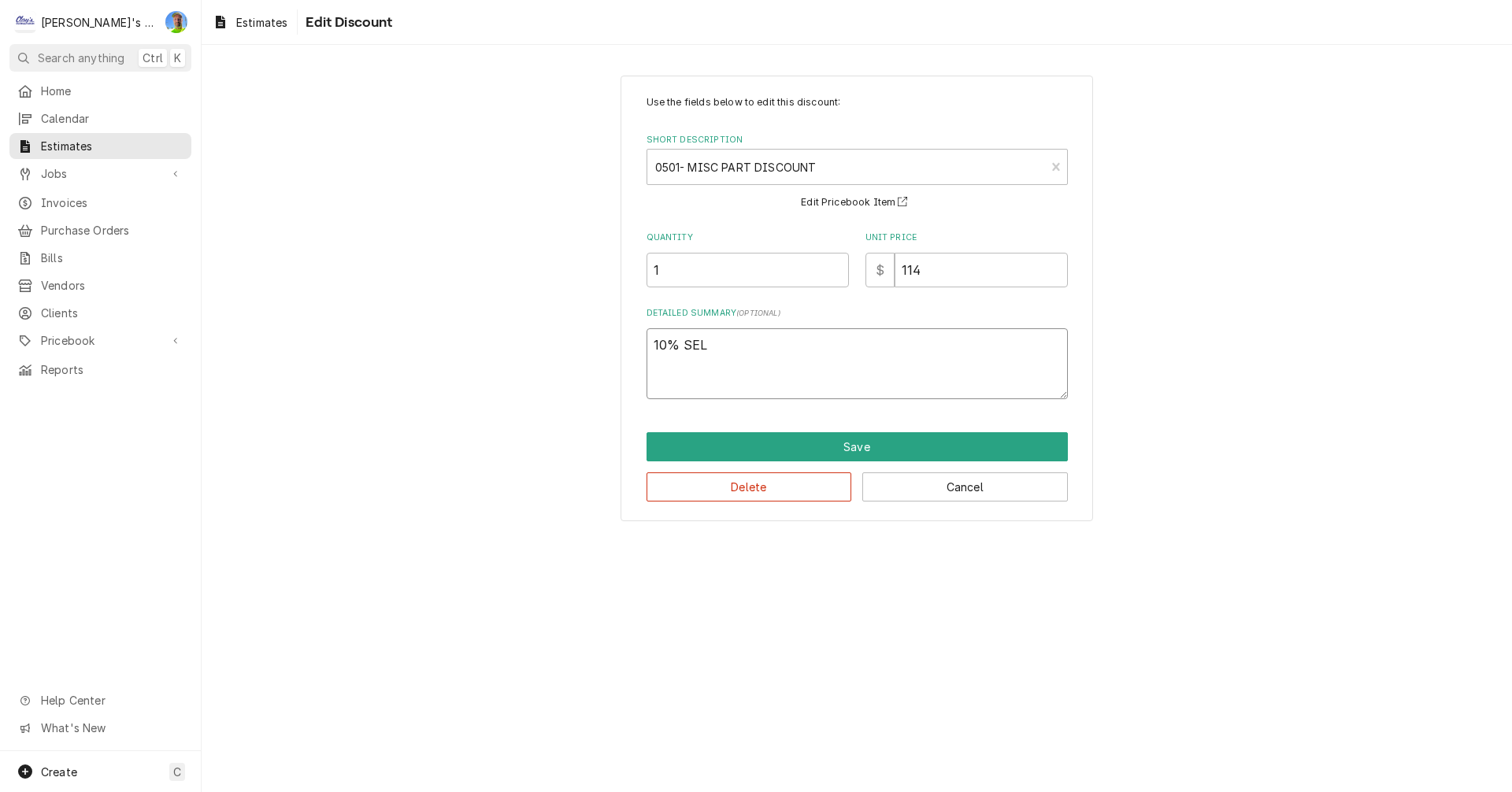
type textarea "10% SELE"
type textarea "x"
type textarea "10% SELEC"
type textarea "x"
type textarea "10% SELECT"
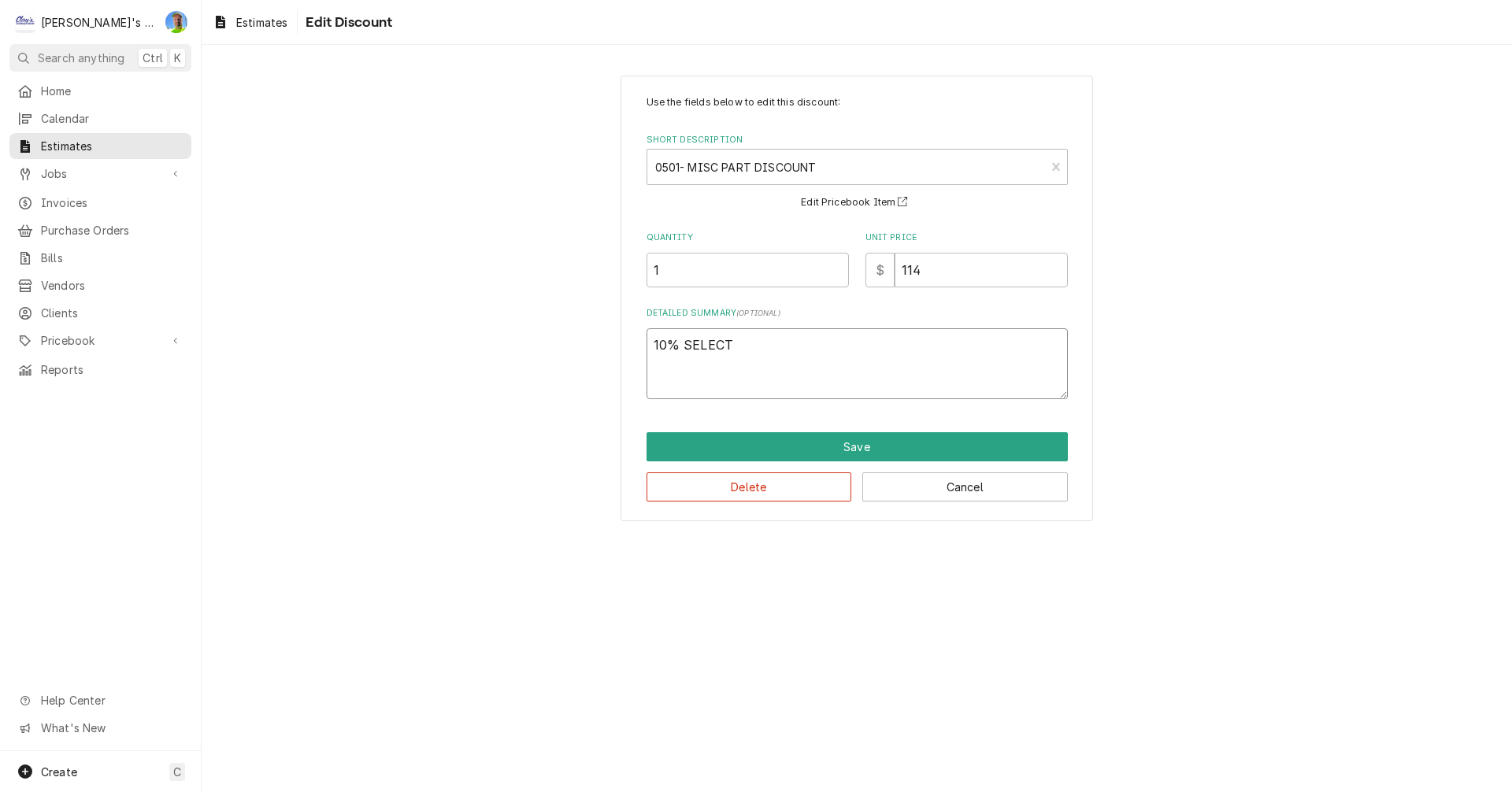
type textarea "x"
type textarea "10% SELECT"
type textarea "x"
type textarea "10% SELECT P"
type textarea "x"
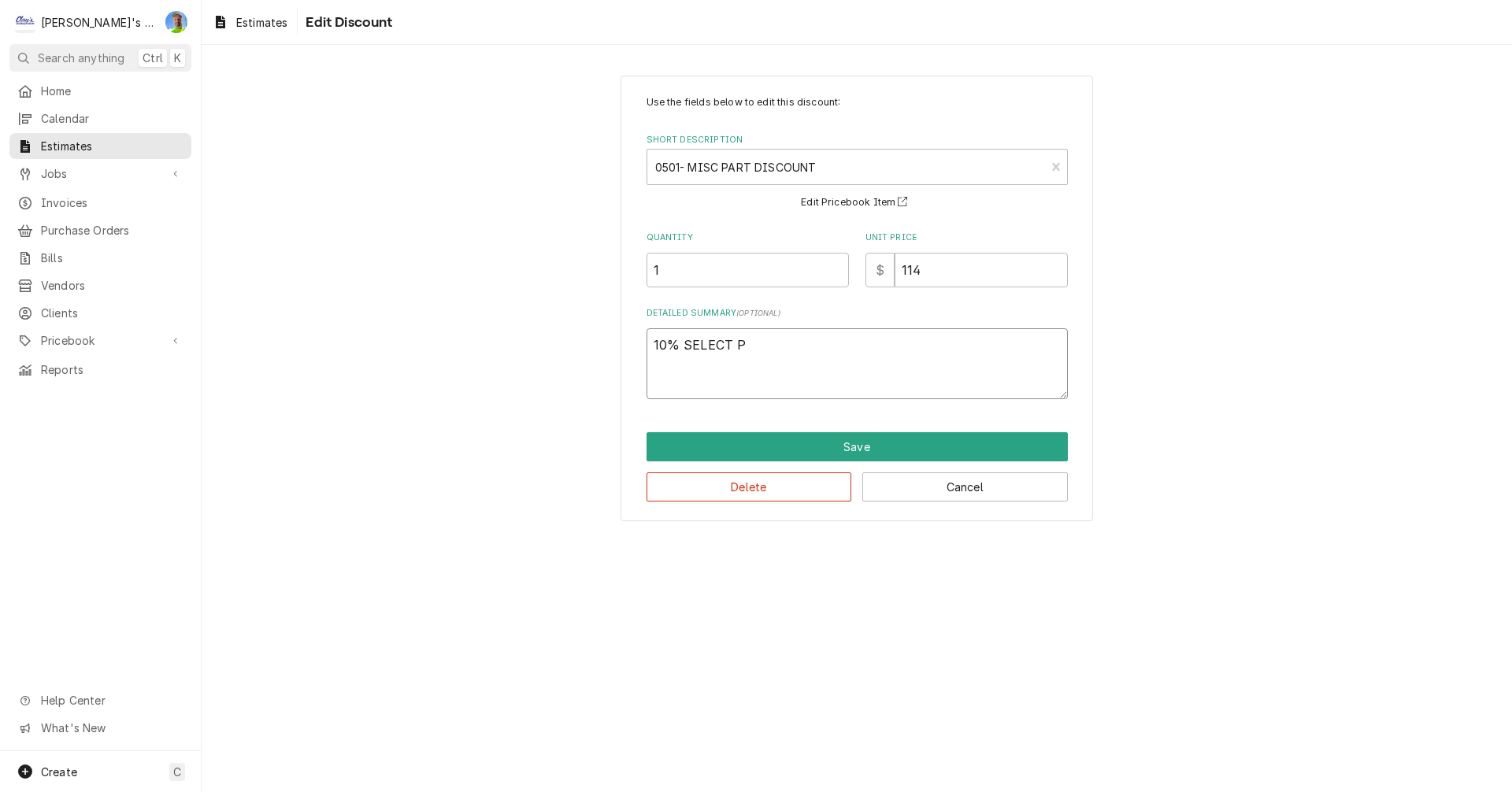
type textarea "10% SELECT PA"
type textarea "x"
type textarea "10% SELECT PAR"
type textarea "x"
type textarea "10% SELECT PART"
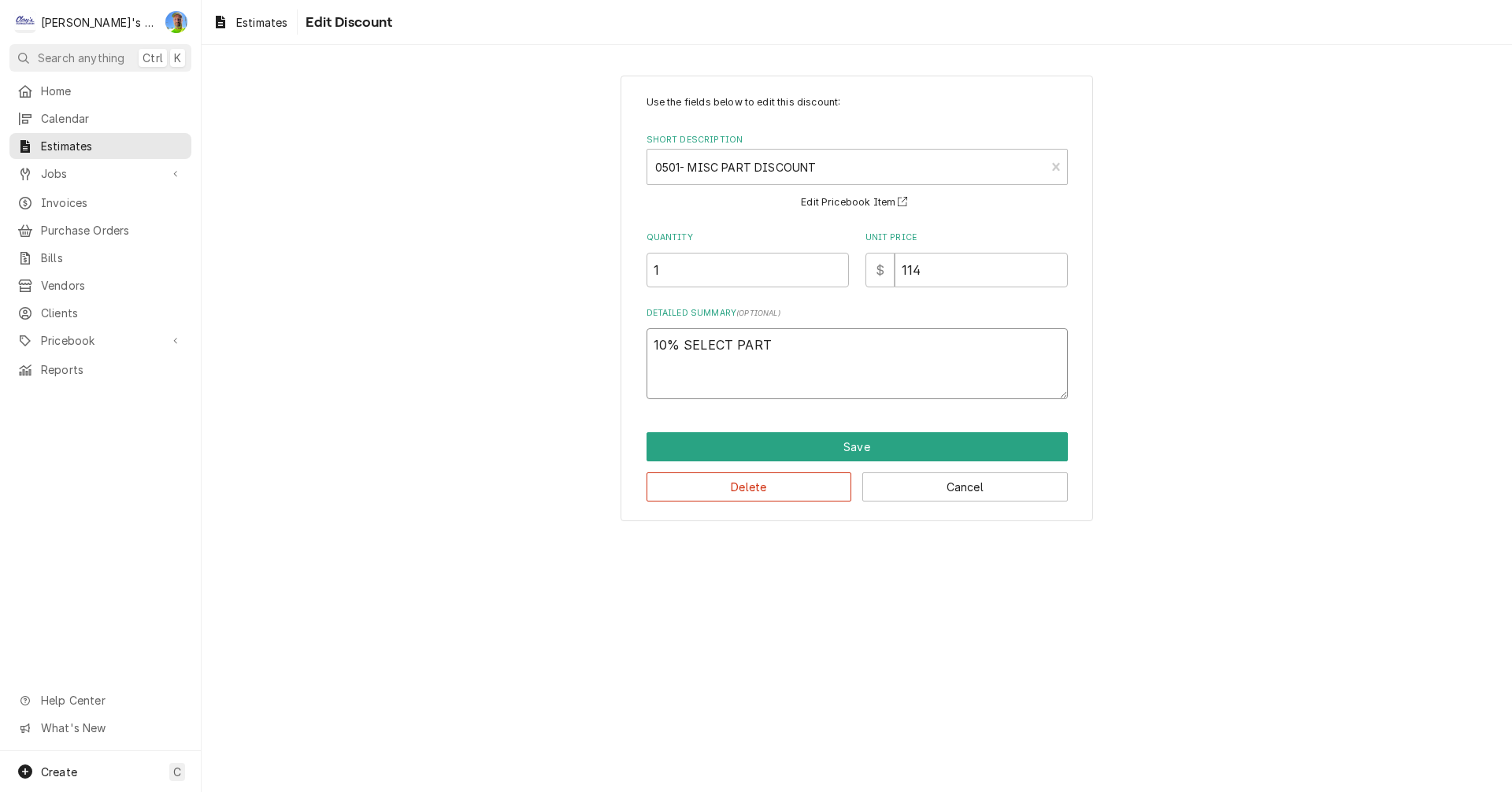
type textarea "x"
type textarea "10% SELECT PARTS"
type textarea "x"
type textarea "10% SELECT PARTS"
click at [797, 441] on button "Save" at bounding box center [857, 446] width 421 height 29
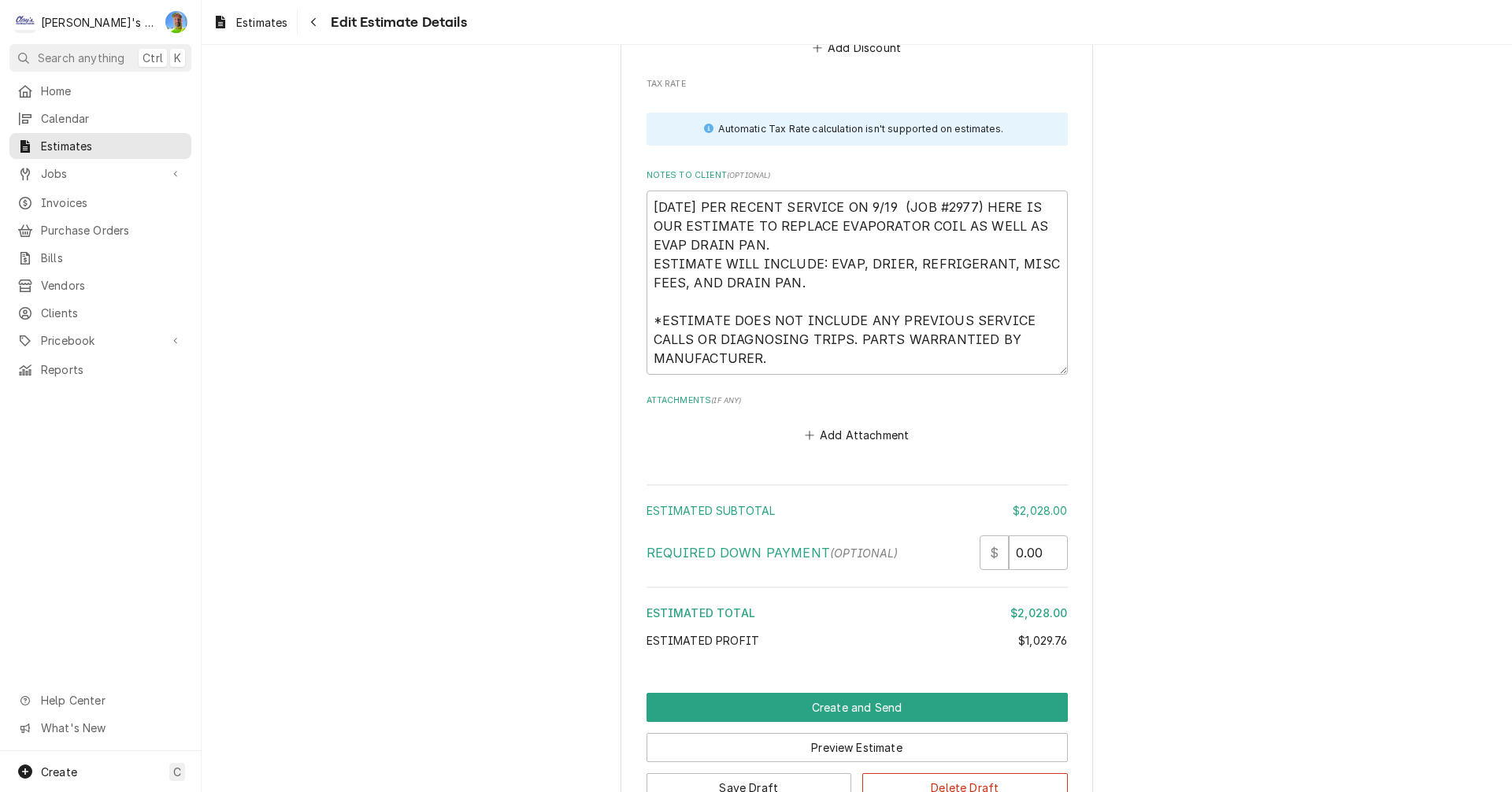
scroll to position [3961, 0]
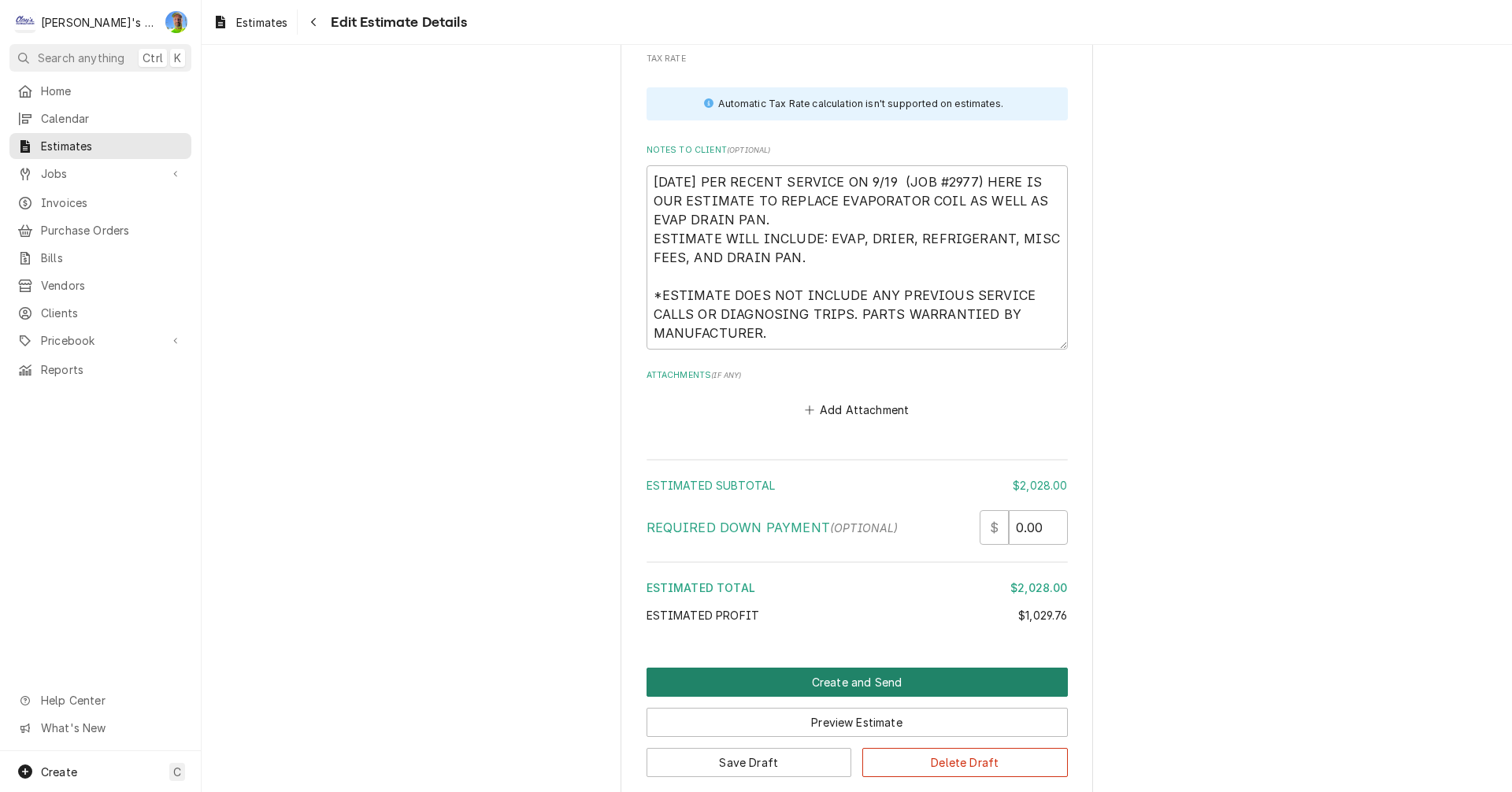
click at [963, 691] on button "Create and Send" at bounding box center [857, 682] width 421 height 29
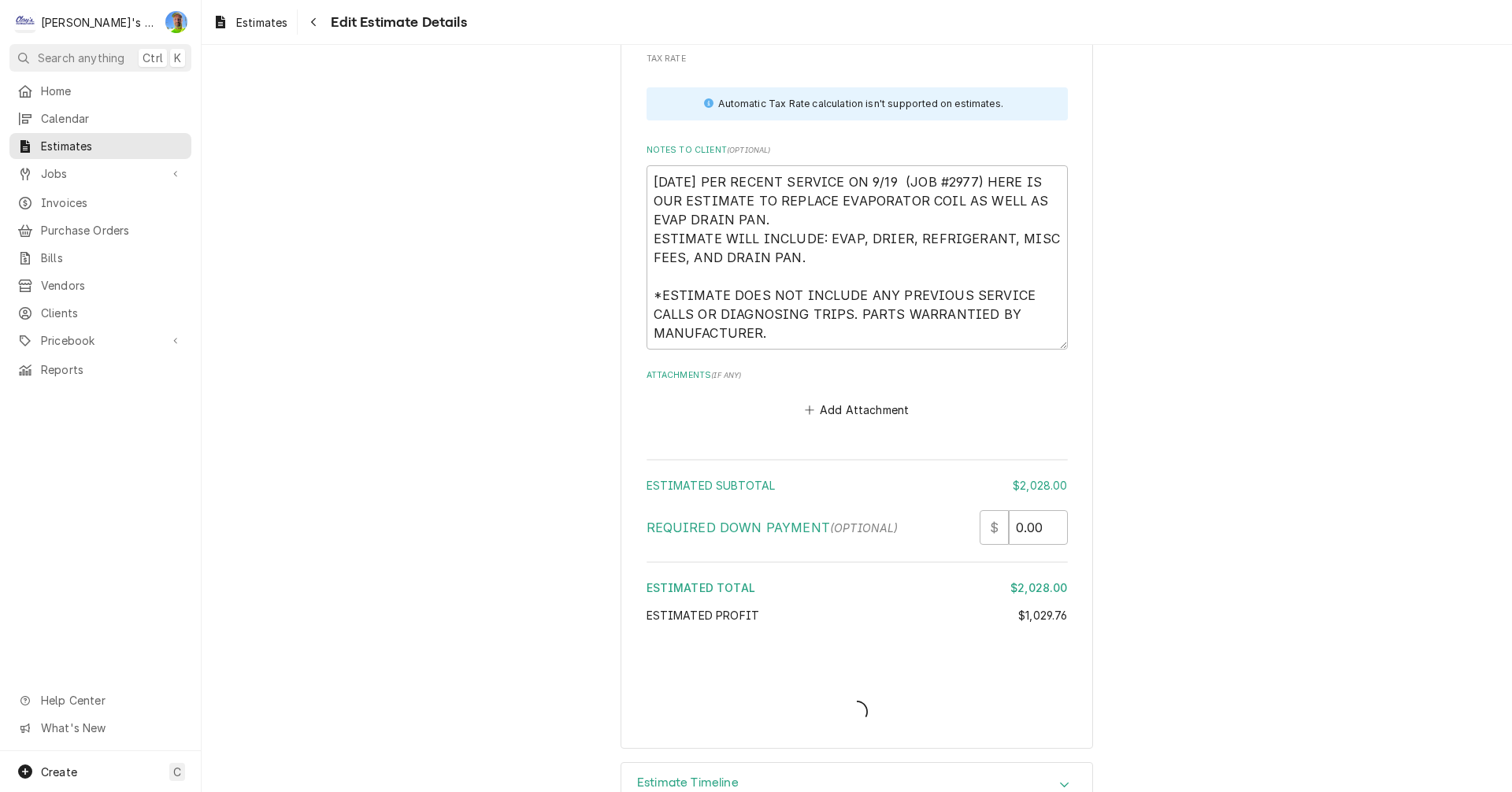
type textarea "x"
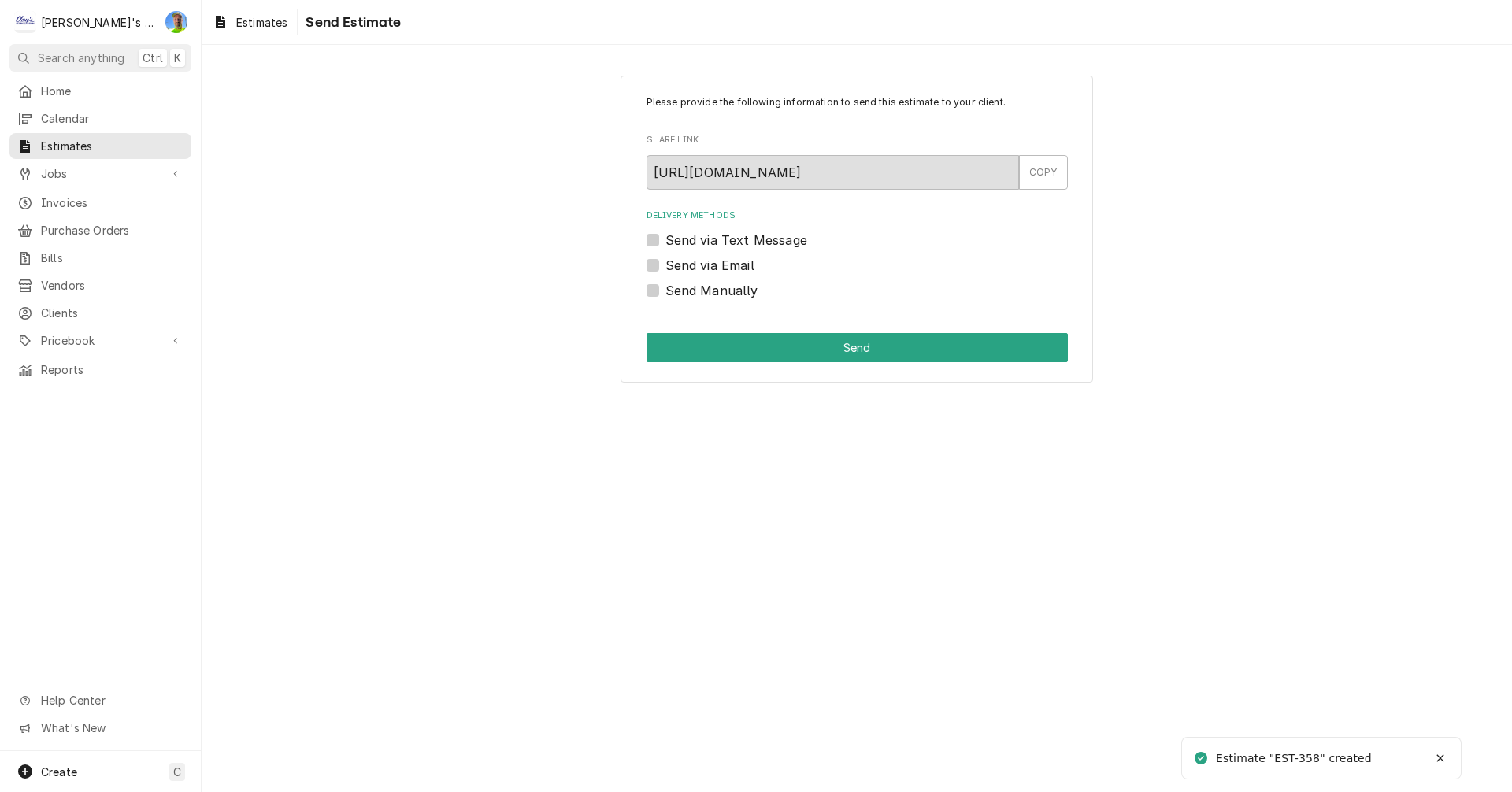
click at [665, 266] on label "Send via Email" at bounding box center [710, 265] width 89 height 19
click at [665, 266] on input "Send via Email" at bounding box center [875, 272] width 421 height 34
checkbox input "true"
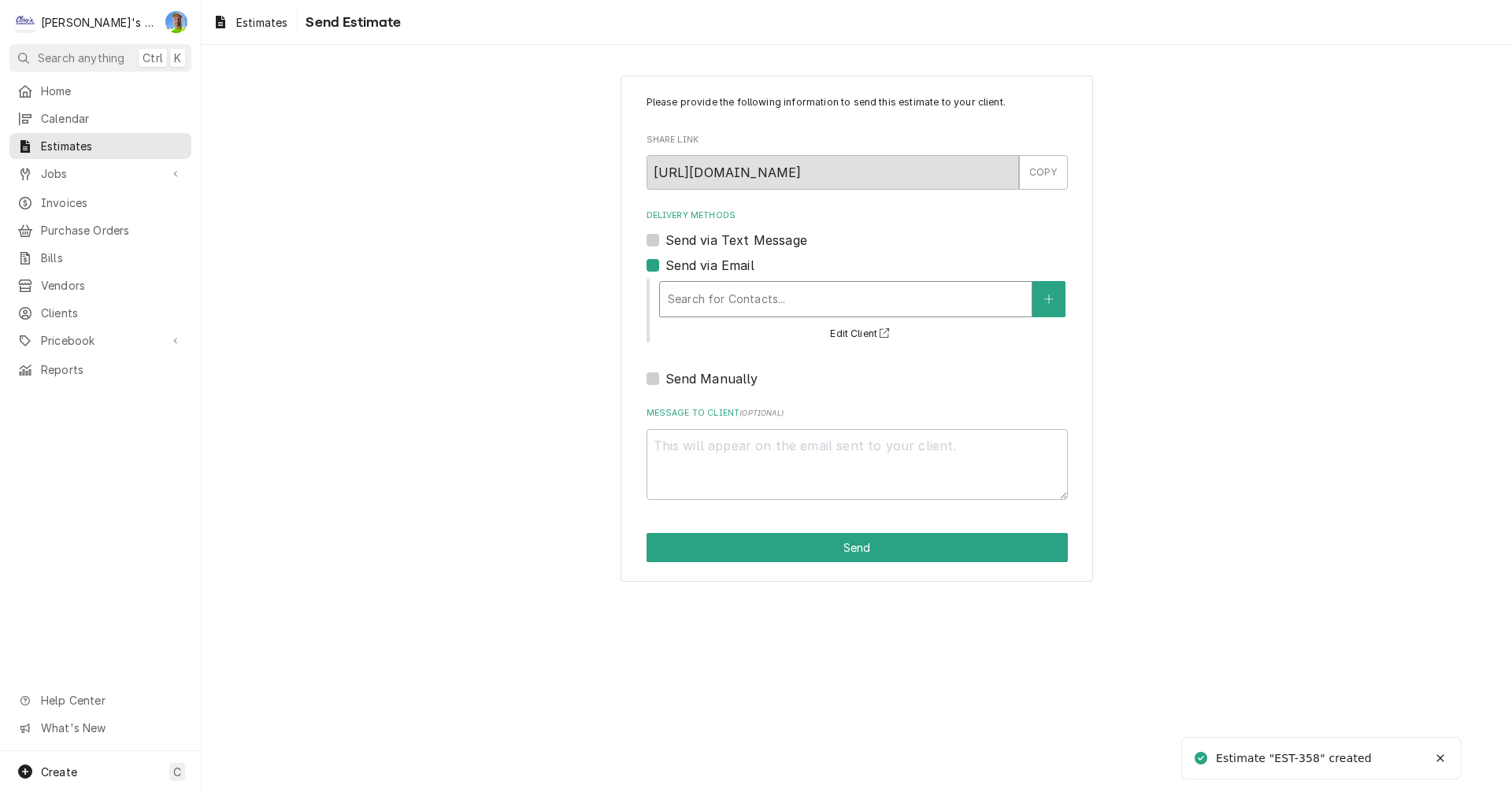
click at [741, 300] on div "Delivery Methods" at bounding box center [846, 299] width 356 height 29
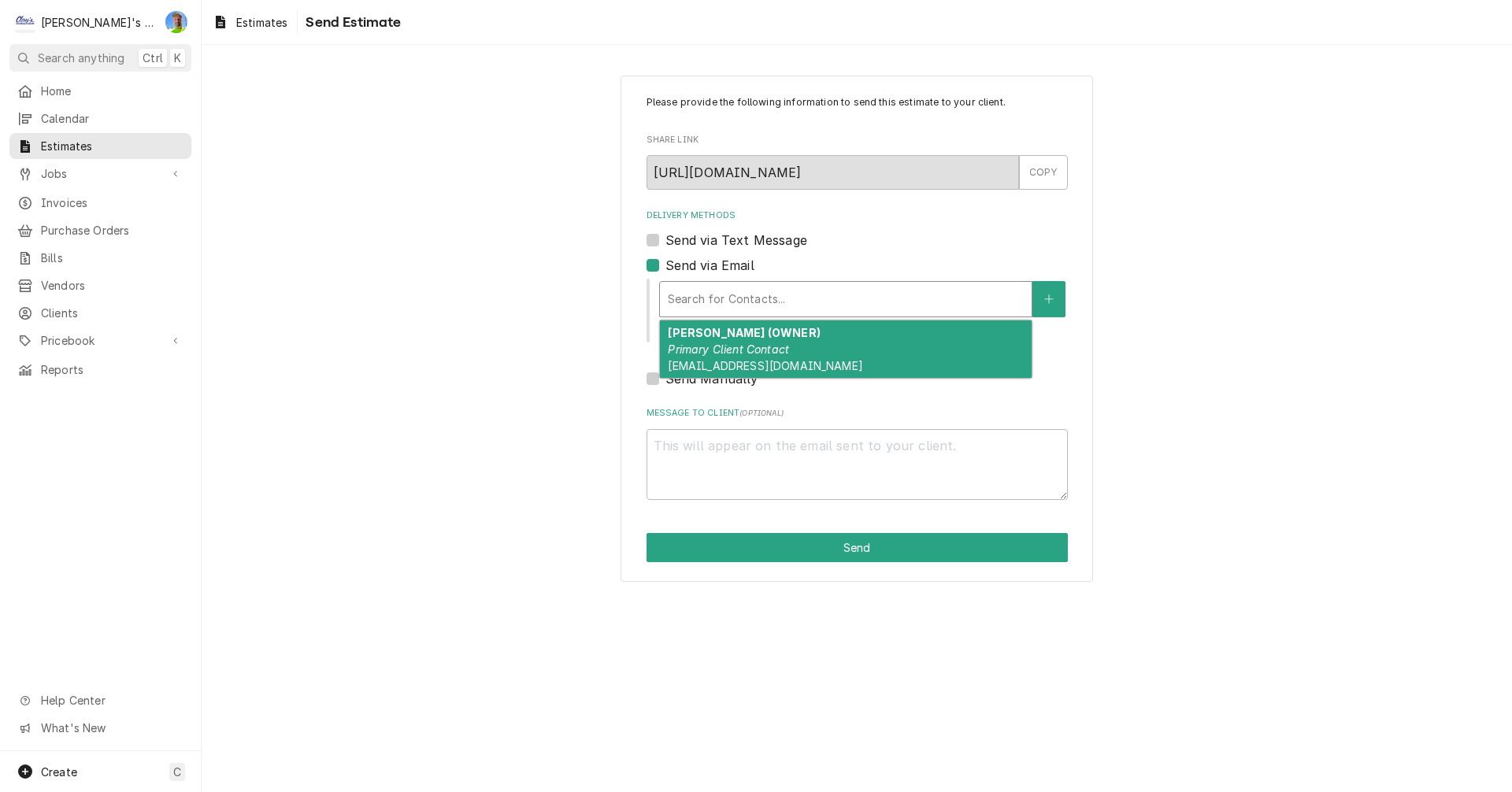
click at [865, 345] on div "[PERSON_NAME] (OWNER) Primary Client Contact [EMAIL_ADDRESS][DOMAIN_NAME]" at bounding box center [846, 350] width 372 height 58
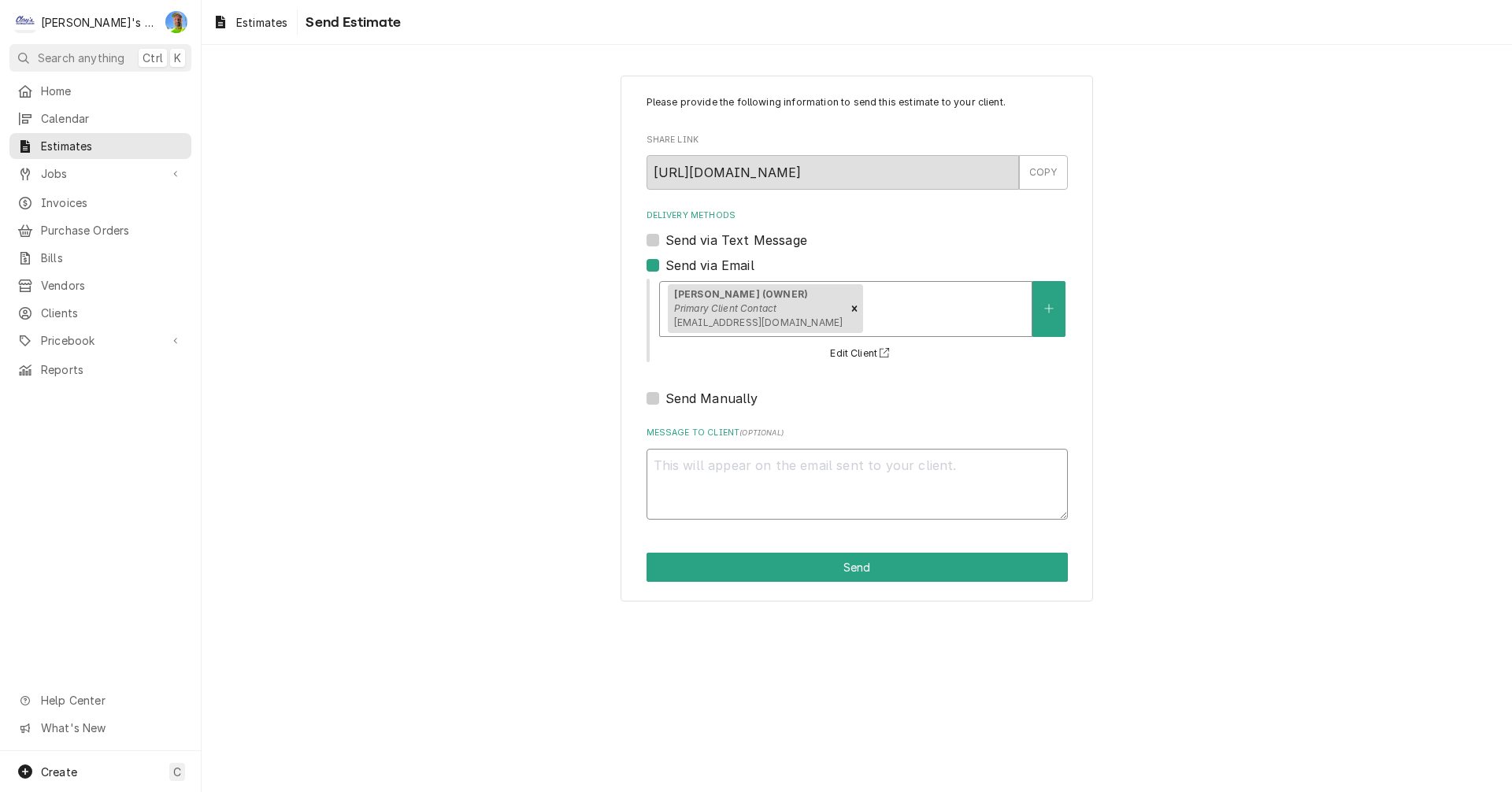
click at [902, 468] on textarea "Message to Client ( optional )" at bounding box center [857, 484] width 421 height 71
type textarea "x"
type textarea "H"
type textarea "x"
type textarea "He"
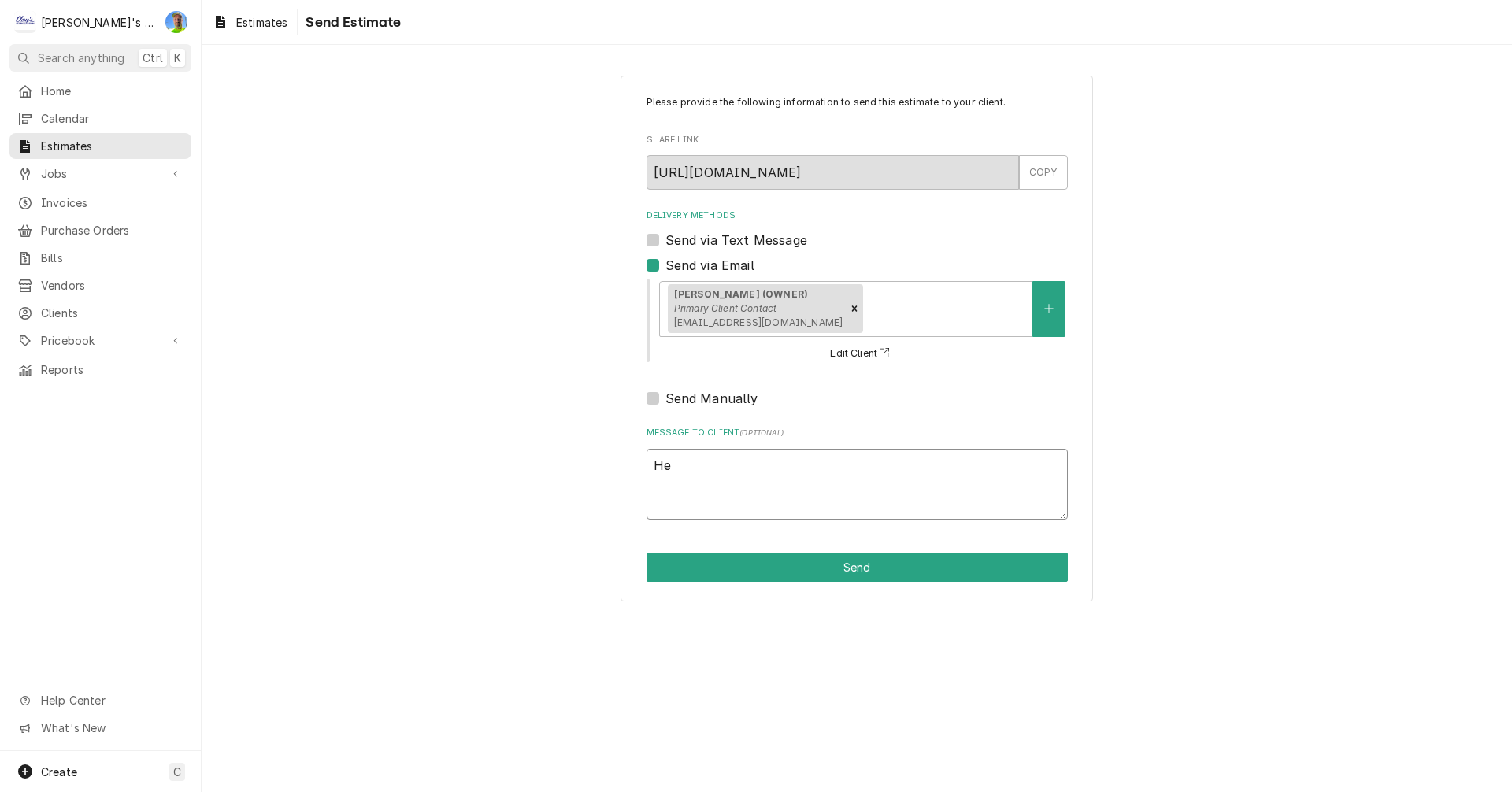
type textarea "x"
type textarea "Her"
type textarea "x"
type textarea "Here"
type textarea "x"
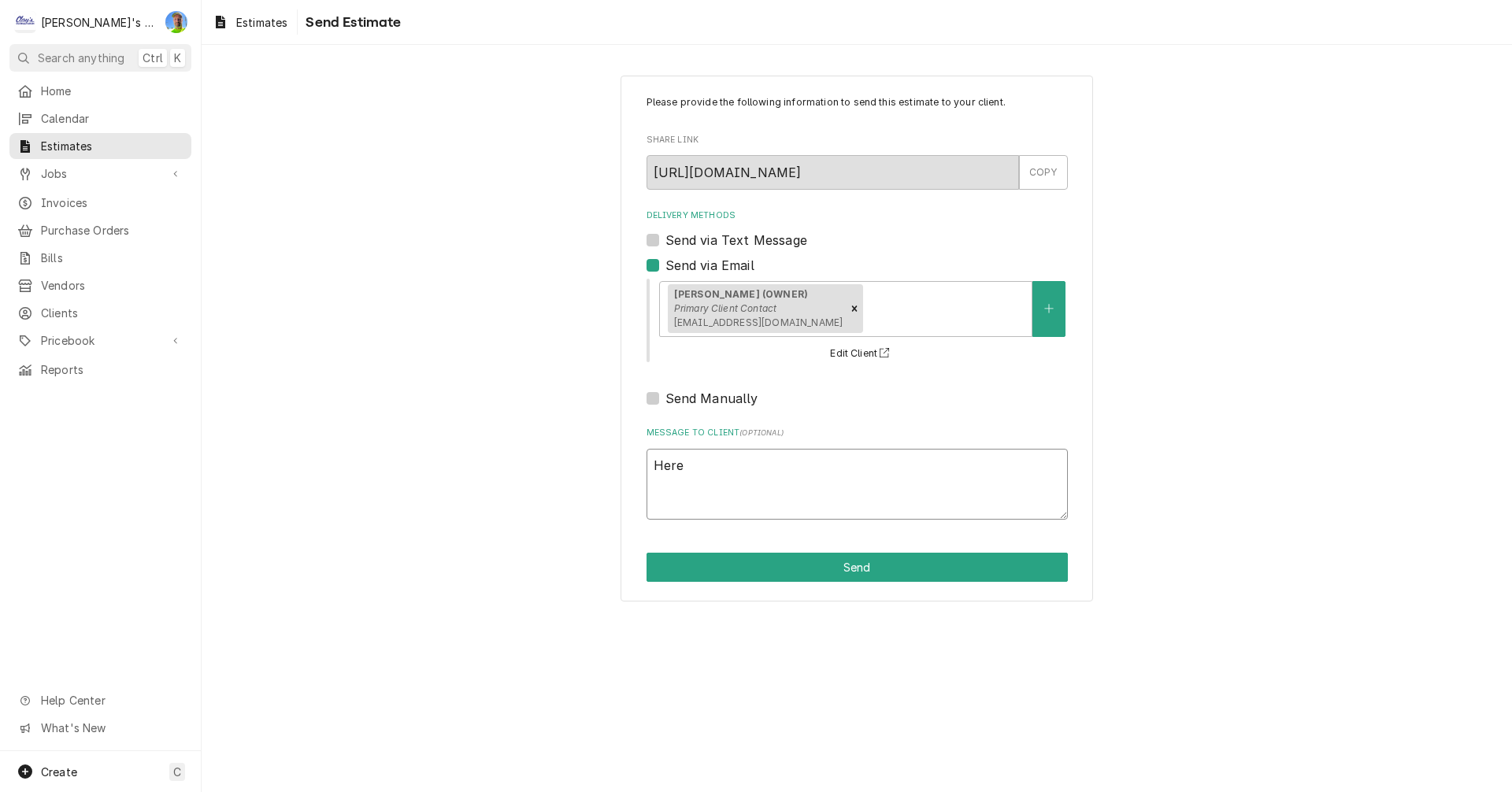
type textarea "Here"
type textarea "x"
type textarea "Here i"
type textarea "x"
type textarea "Here is"
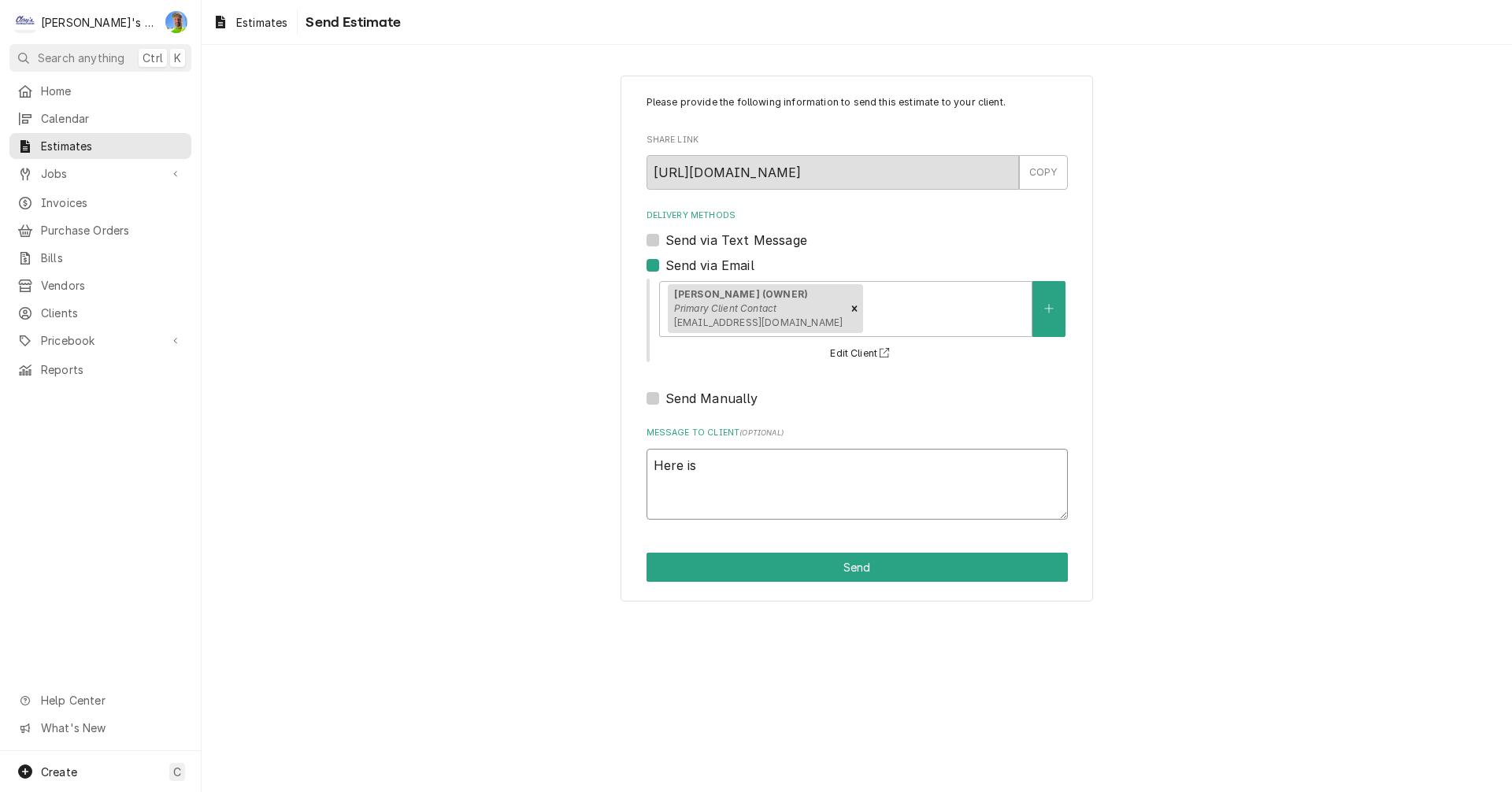
type textarea "x"
type textarea "Here is"
type textarea "x"
type textarea "Here is o"
type textarea "x"
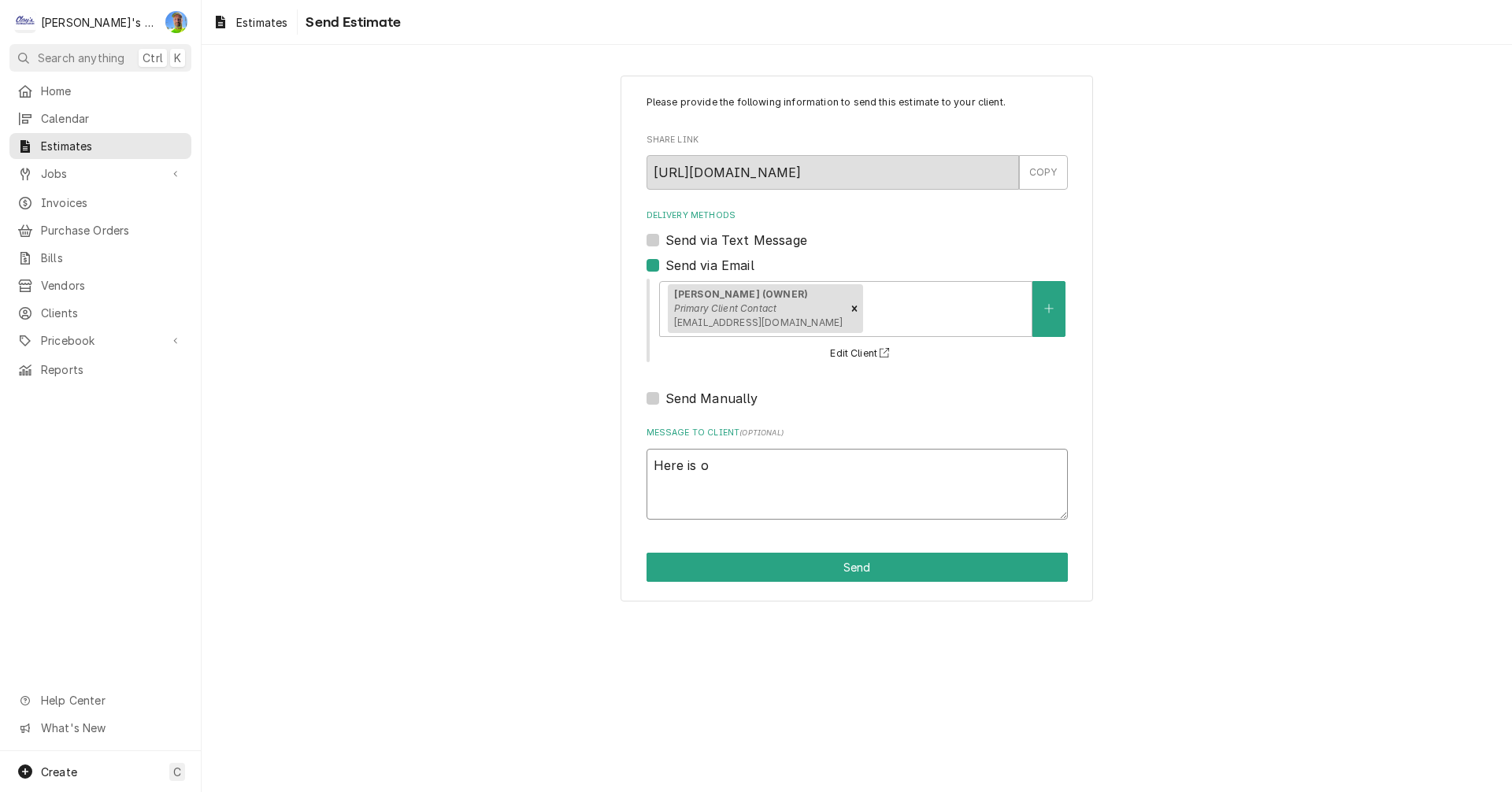
type textarea "Here is ou"
type textarea "x"
type textarea "Here is our"
type textarea "x"
type textarea "Here is our"
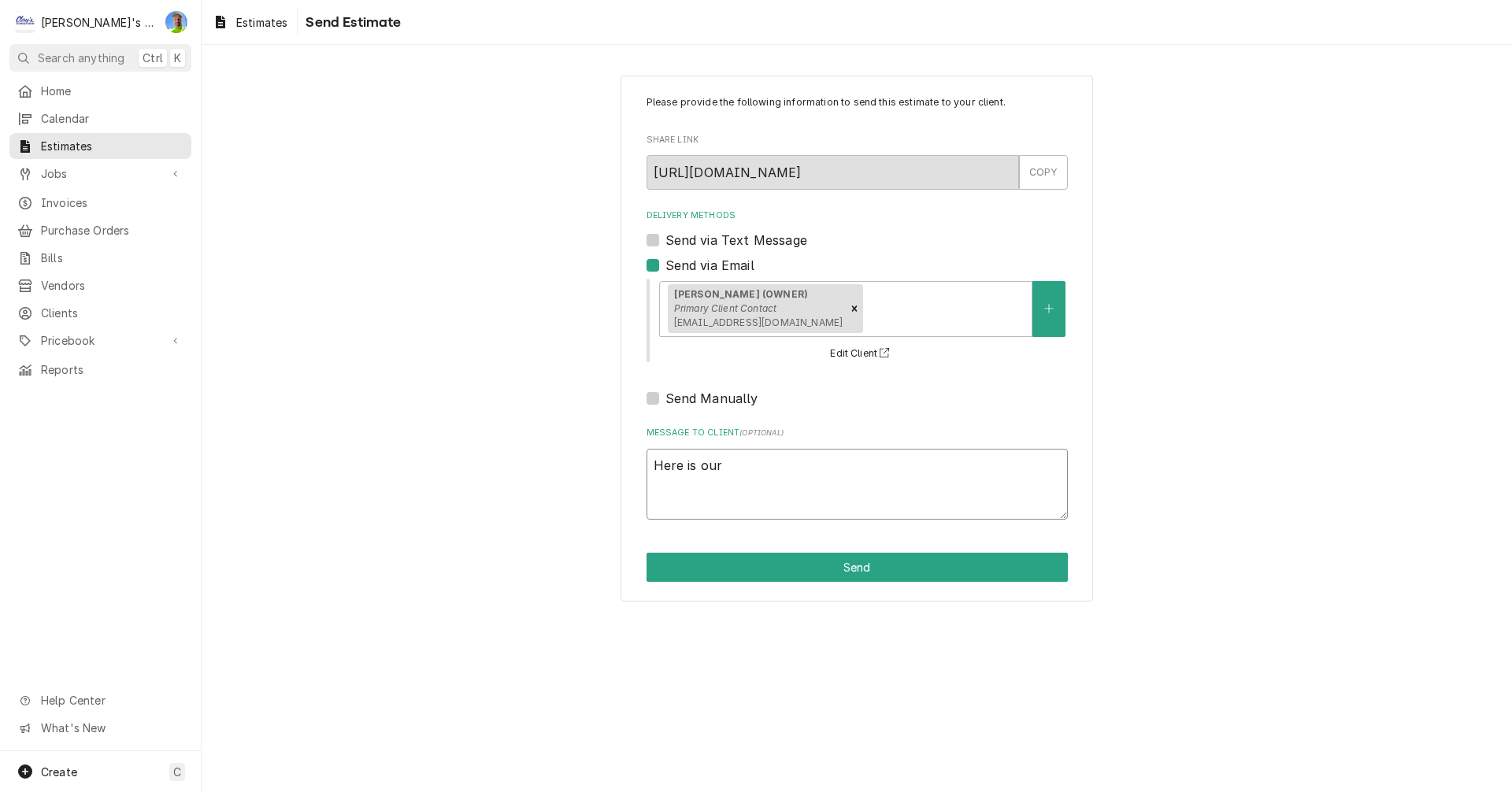
type textarea "x"
type textarea "Here is our e"
type textarea "x"
type textarea "Here is our es"
type textarea "x"
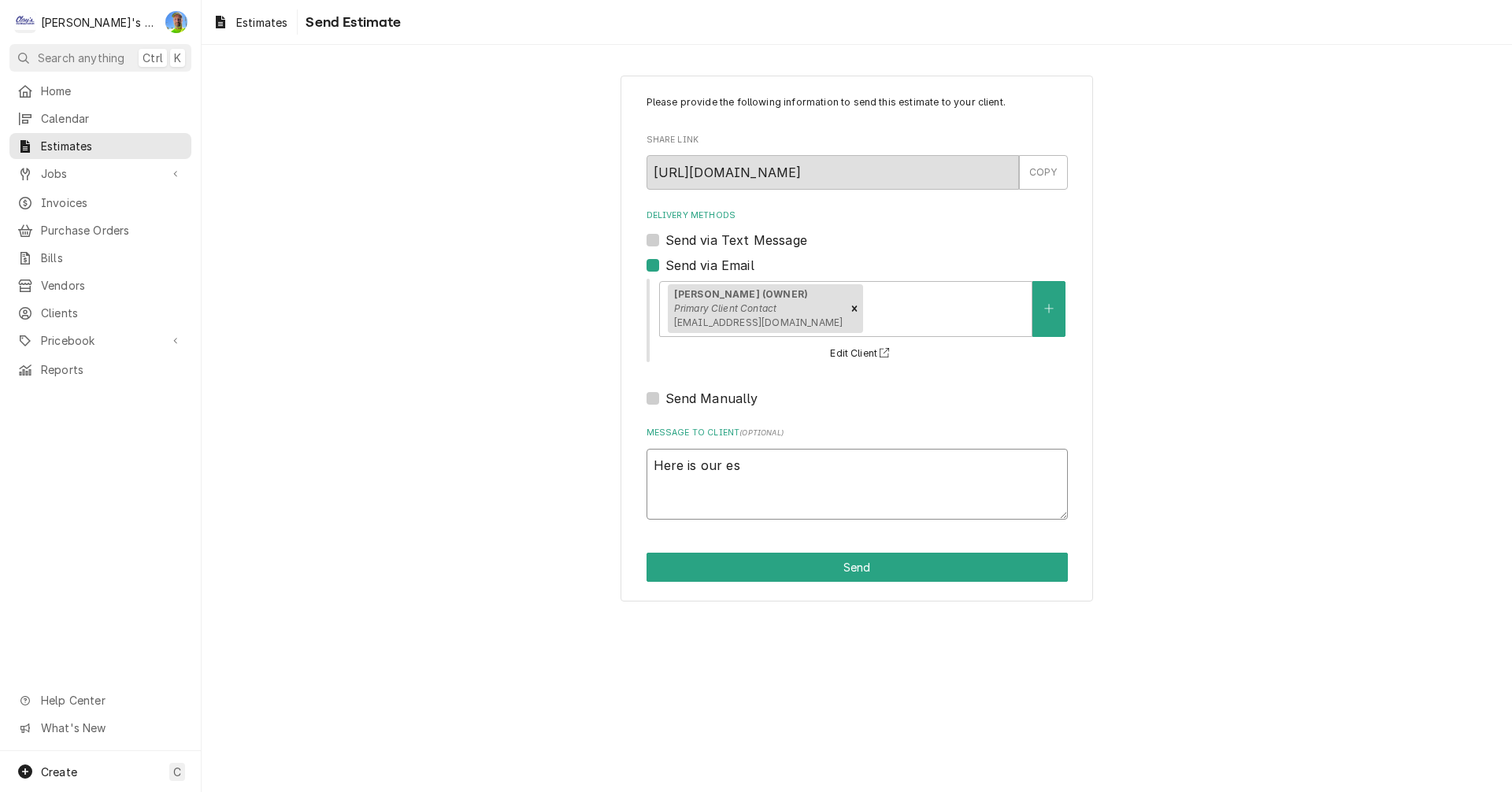
type textarea "Here is our est"
type textarea "x"
type textarea "Here is our esti"
type textarea "x"
type textarea "Here is our estim"
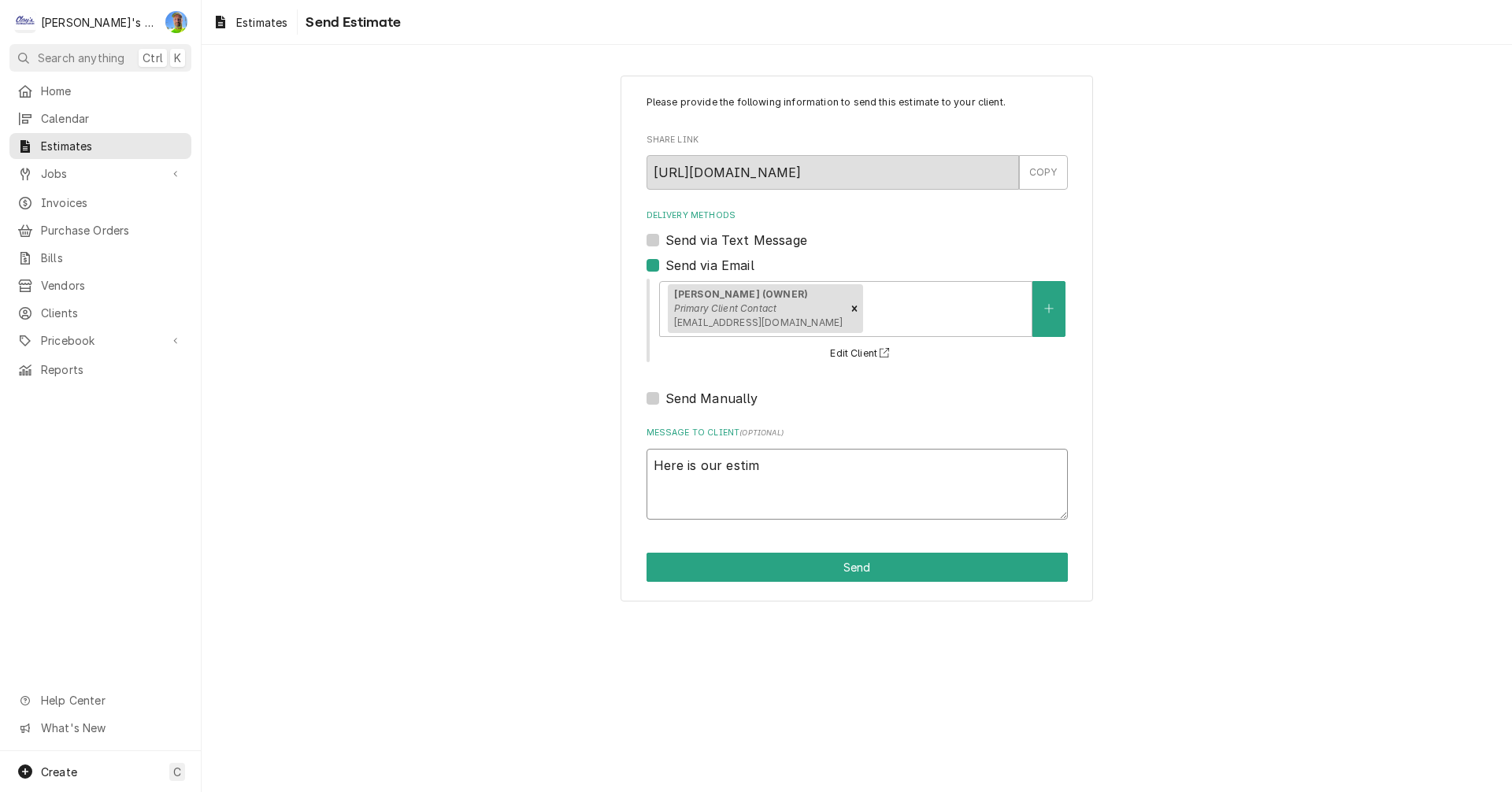
type textarea "x"
type textarea "Here is our estima"
type textarea "x"
type textarea "Here is our estimat"
type textarea "x"
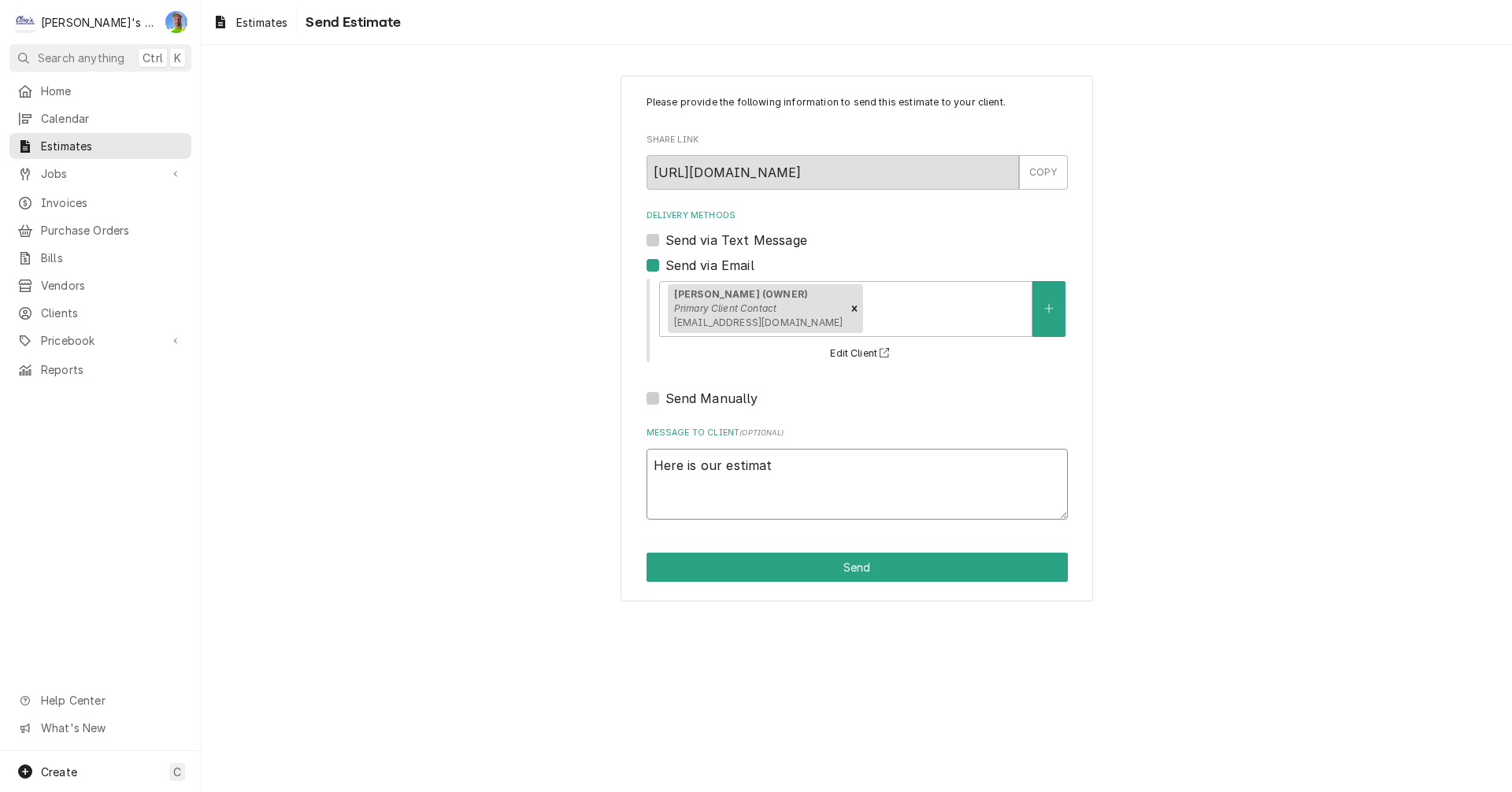
type textarea "Here is our estimate"
type textarea "x"
type textarea "Here is our estimate"
type textarea "x"
type textarea "Here is our estimate f"
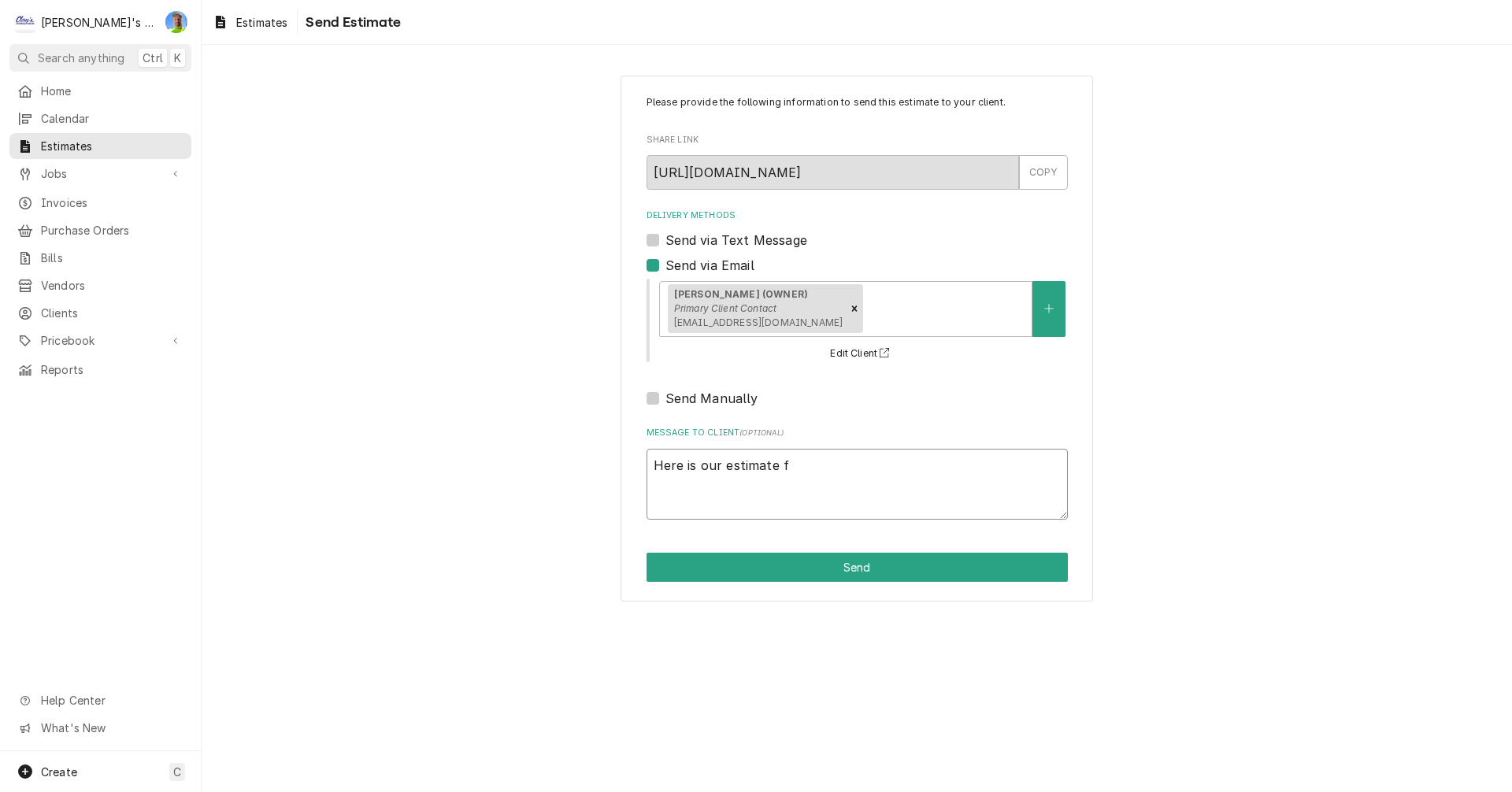
type textarea "x"
type textarea "Here is our estimate fo"
type textarea "x"
type textarea "Here is our estimate for"
type textarea "x"
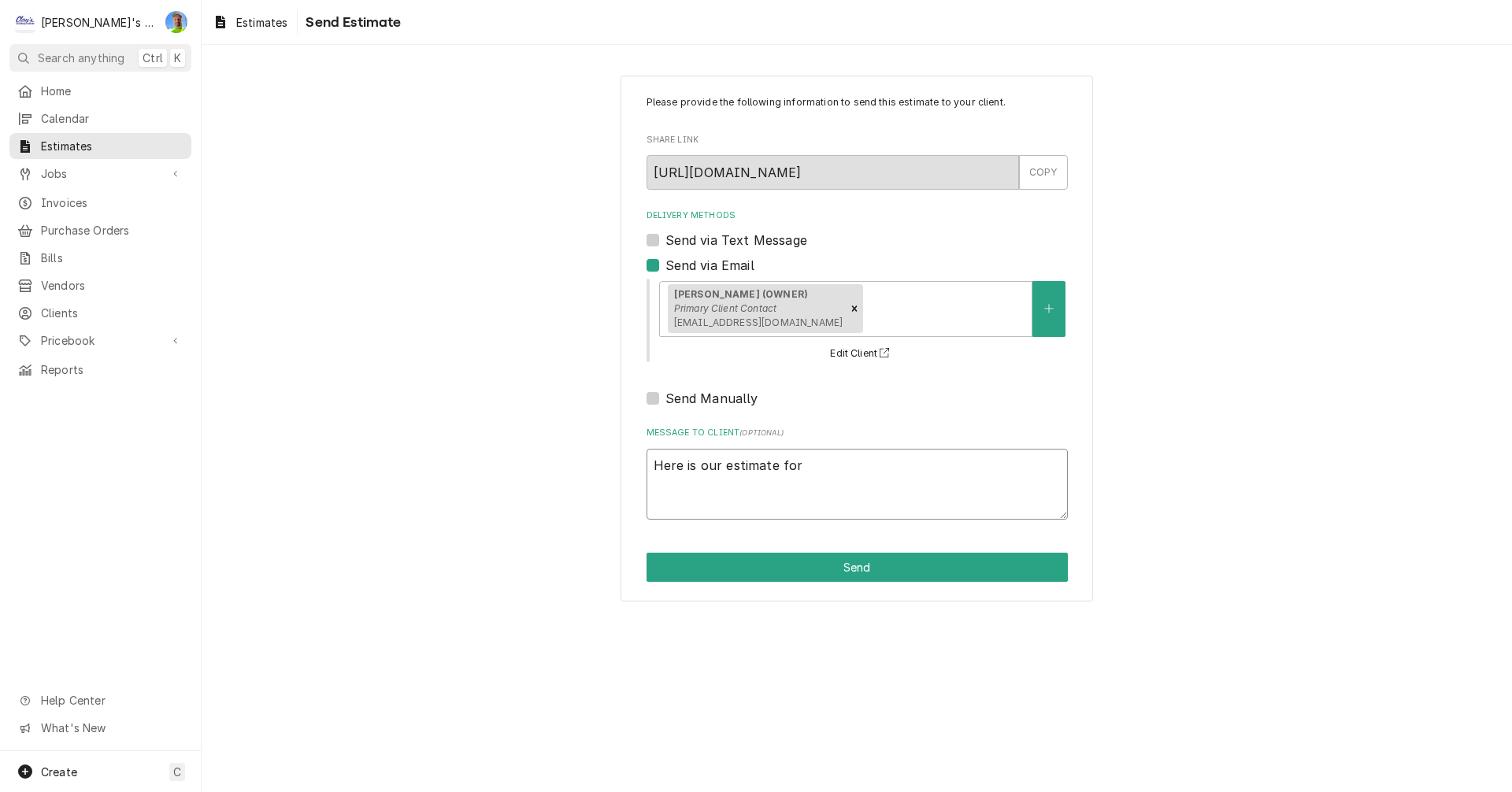
type textarea "Here is our estimate for"
type textarea "x"
type textarea "Here is our estimate for r"
type textarea "x"
type textarea "Here is our estimate for re"
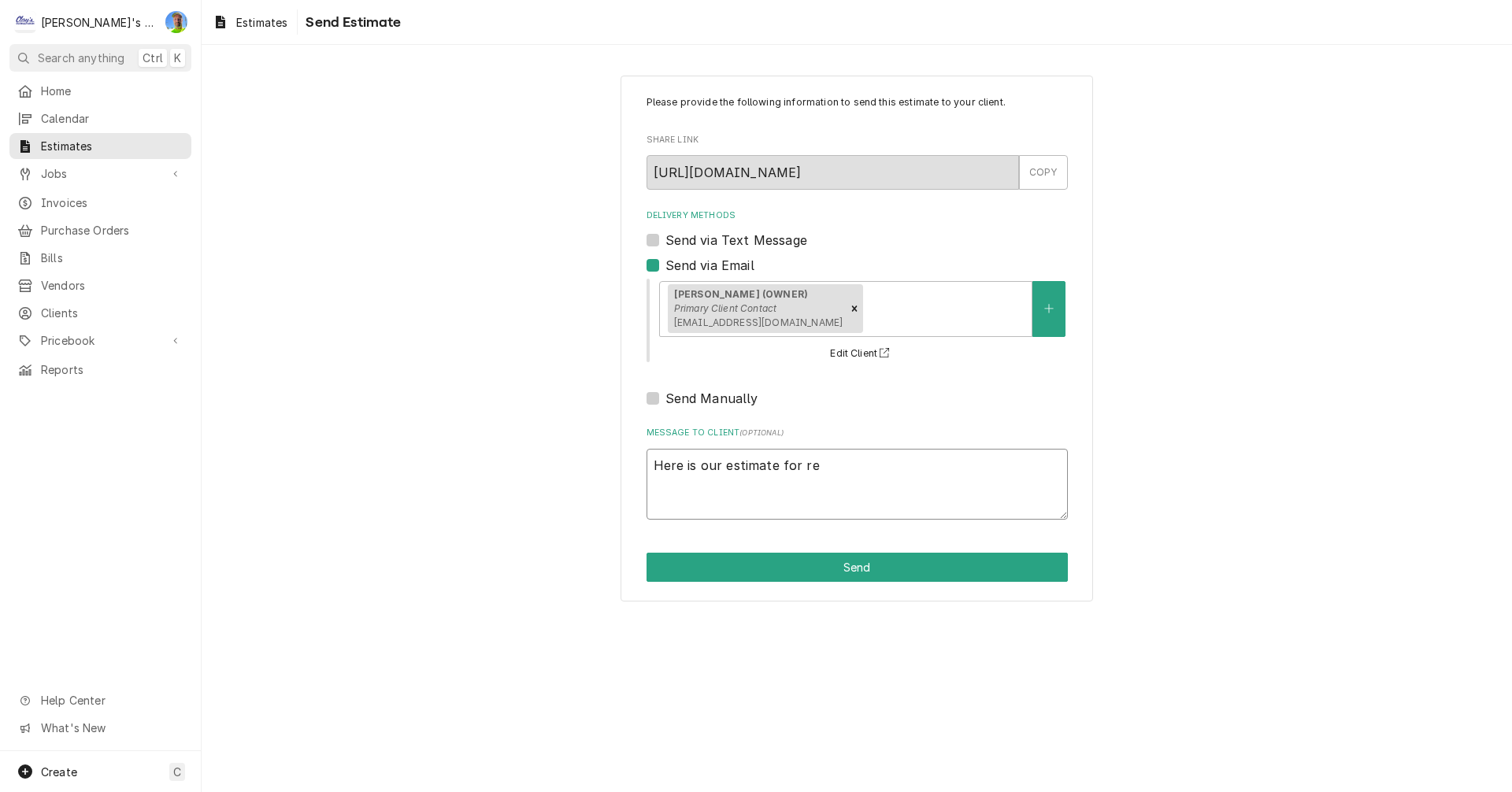
type textarea "x"
type textarea "Here is our estimate for rep"
type textarea "x"
type textarea "Here is our estimate for repa"
type textarea "x"
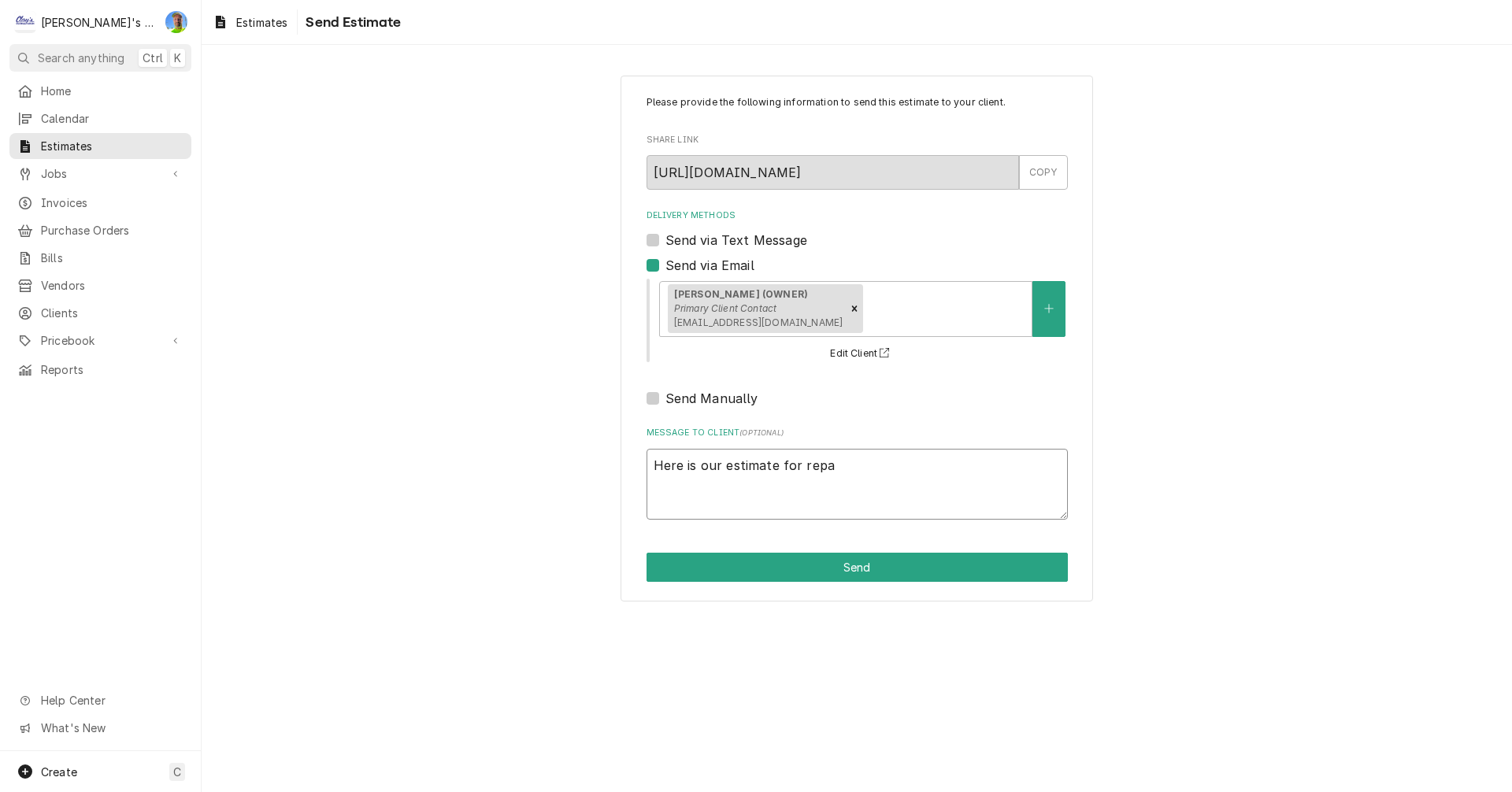
type textarea "Here is our estimate for repai"
type textarea "x"
type textarea "Here is our estimate for repair"
type textarea "x"
type textarea "Here is our estimate for repairs"
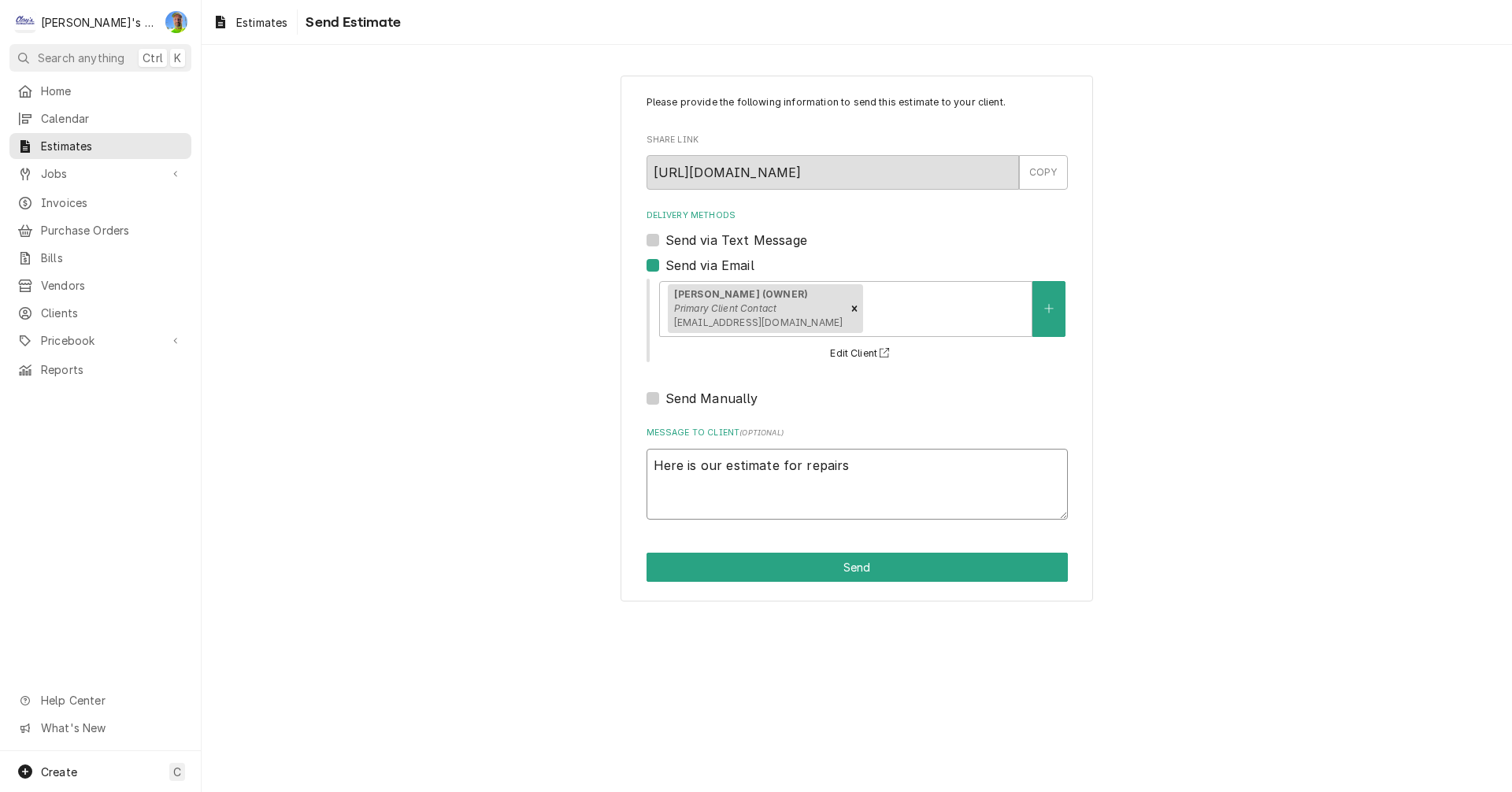
type textarea "x"
type textarea "Here is our estimate for repairs"
type textarea "x"
type textarea "Here is our estimate for repairs f"
type textarea "x"
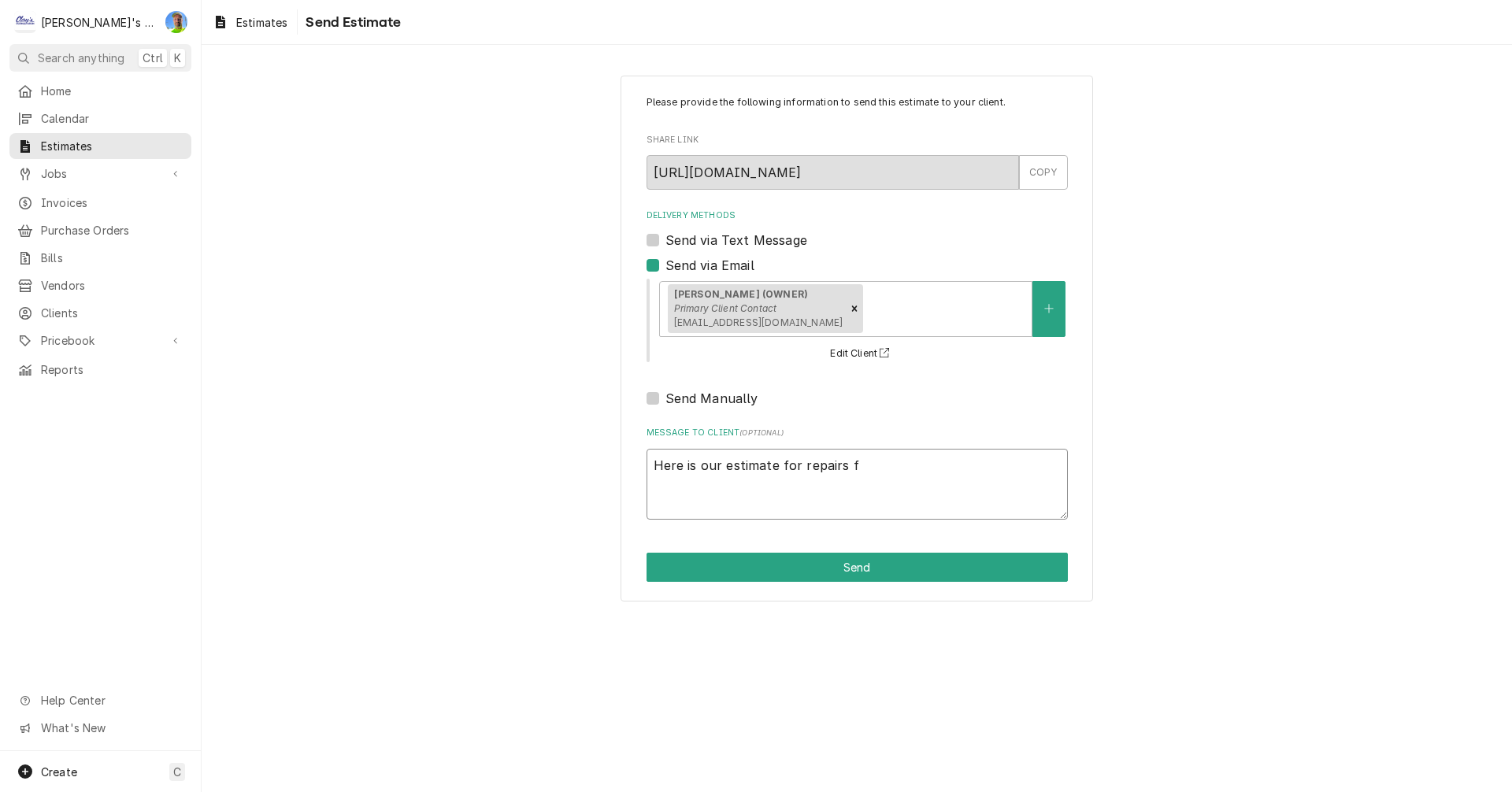
type textarea "Here is our estimate for repairs fr"
type textarea "x"
type textarea "Here is our estimate for repairs fro"
type textarea "x"
type textarea "Here is our estimate for repairs from"
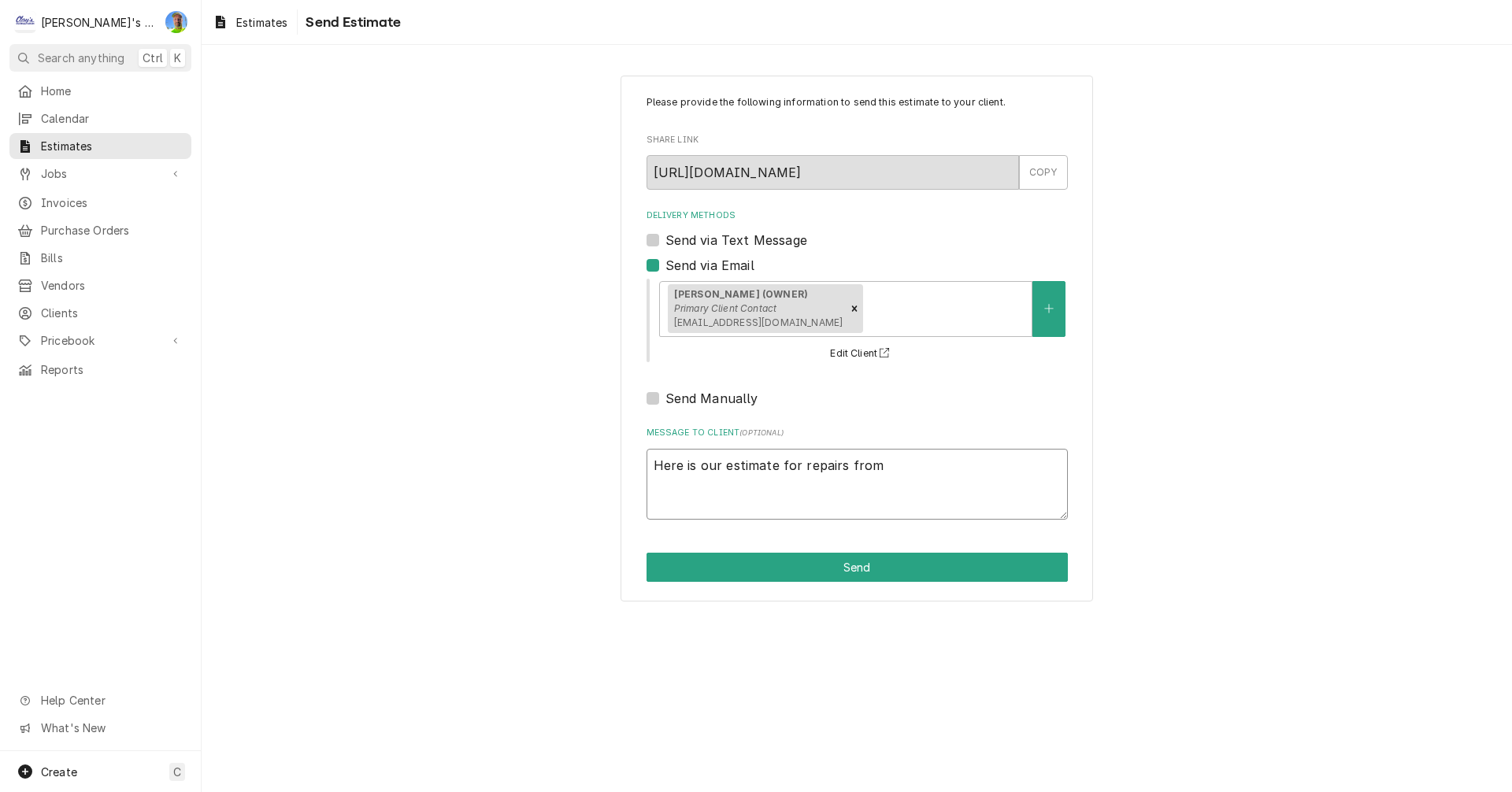
type textarea "x"
type textarea "Here is our estimate for repairs from"
type textarea "x"
type textarea "Here is our estimate for repairs from o"
type textarea "x"
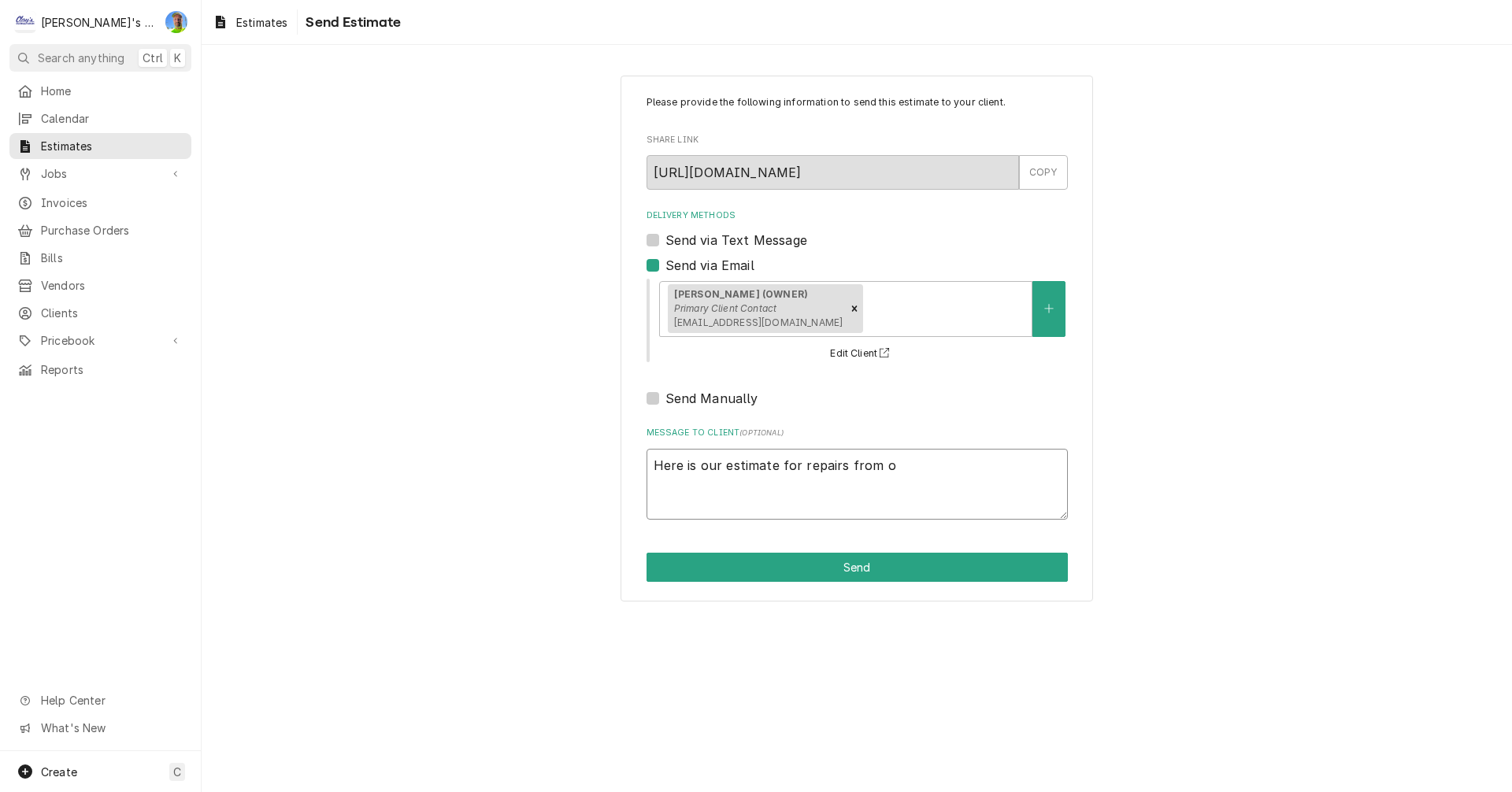
type textarea "Here is our estimate for repairs from ou"
type textarea "x"
type textarea "Here is our estimate for repairs from our"
type textarea "x"
type textarea "Here is our estimate for repairs from our"
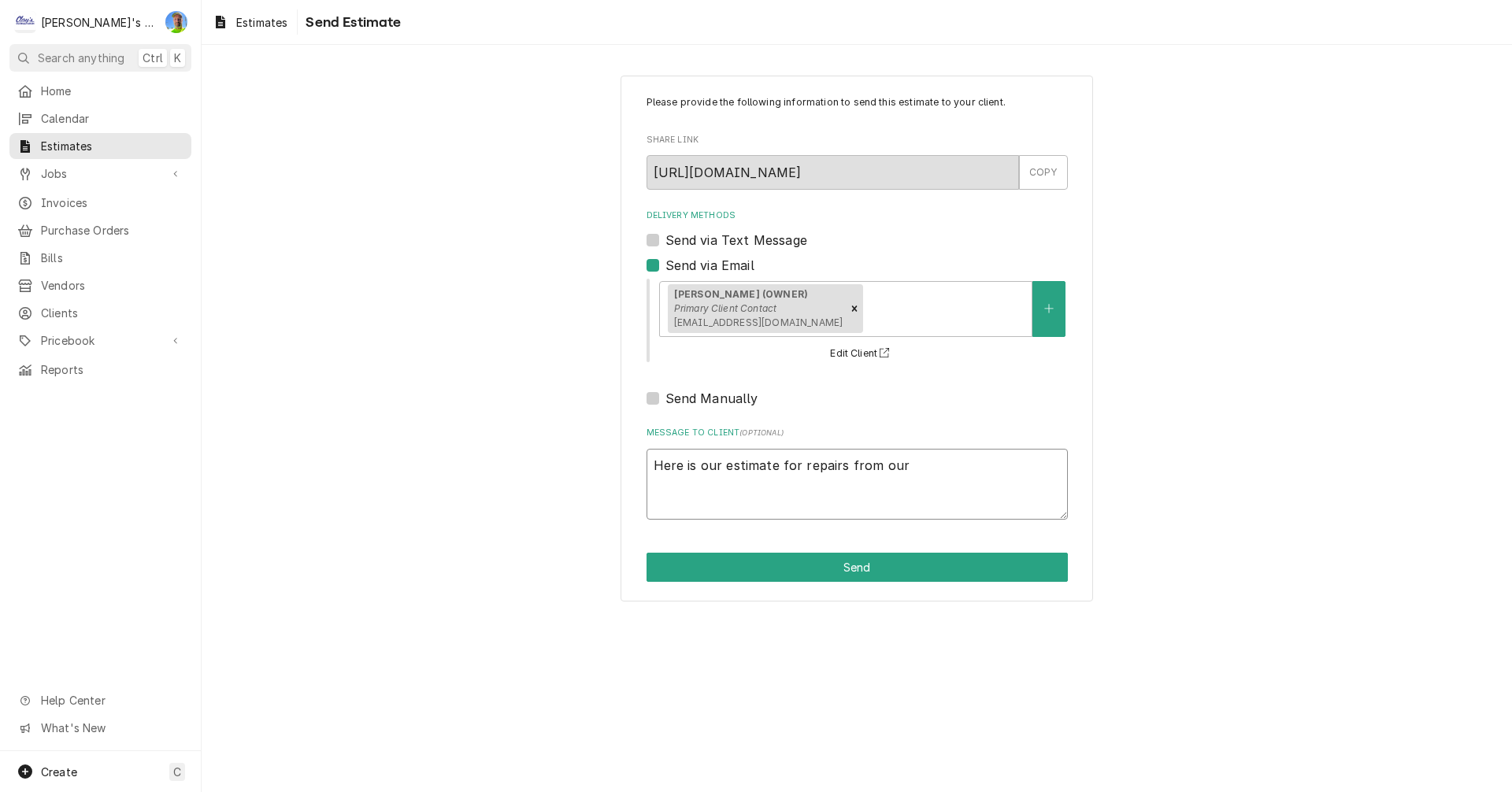
type textarea "x"
type textarea "Here is our estimate for repairs from our r"
type textarea "x"
type textarea "Here is our estimate for repairs from our re"
type textarea "x"
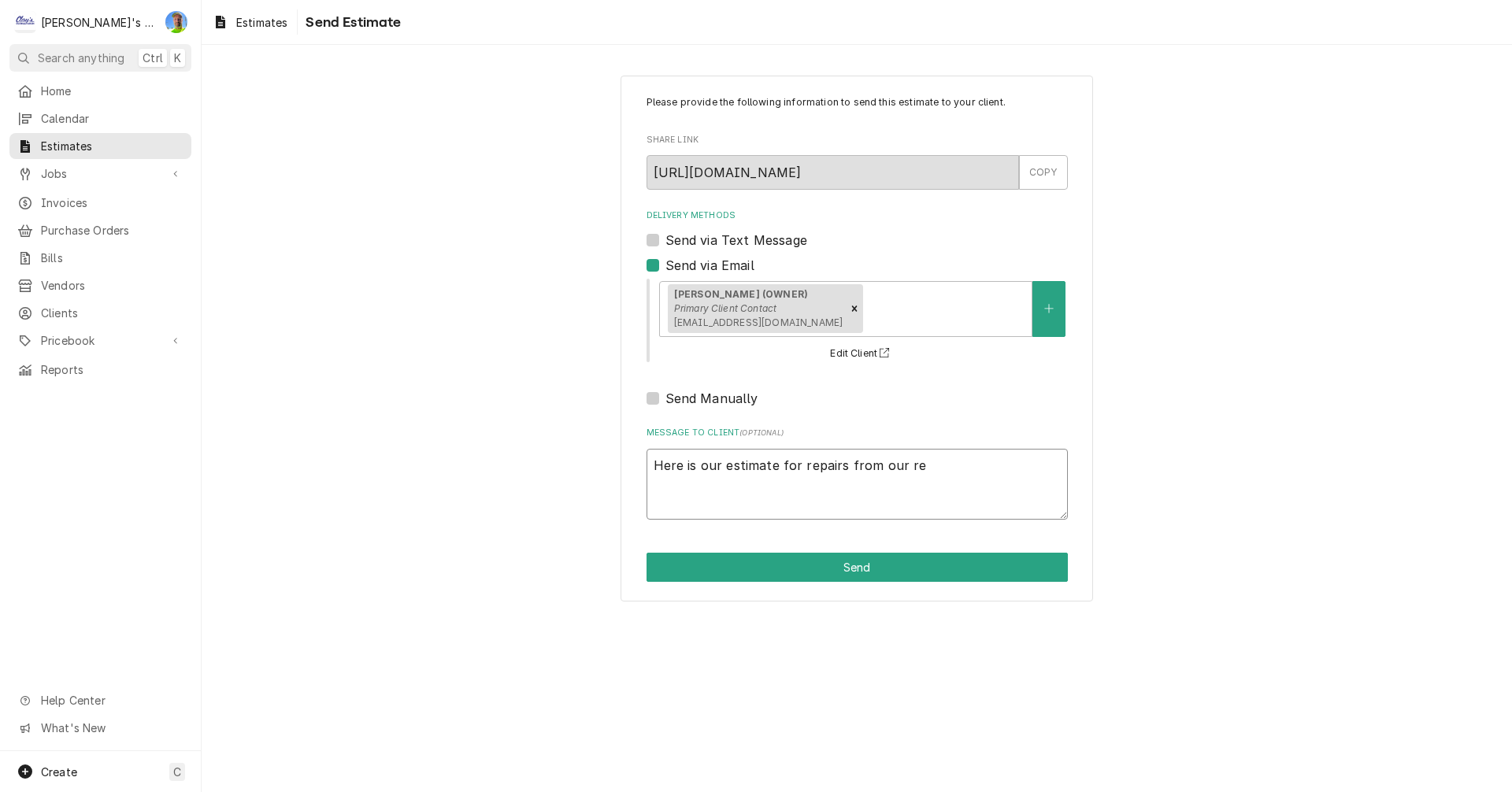
type textarea "Here is our estimate for repairs from our rec"
type textarea "x"
type textarea "Here is our estimate for repairs from our rece"
type textarea "x"
type textarea "Here is our estimate for repairs from our recen"
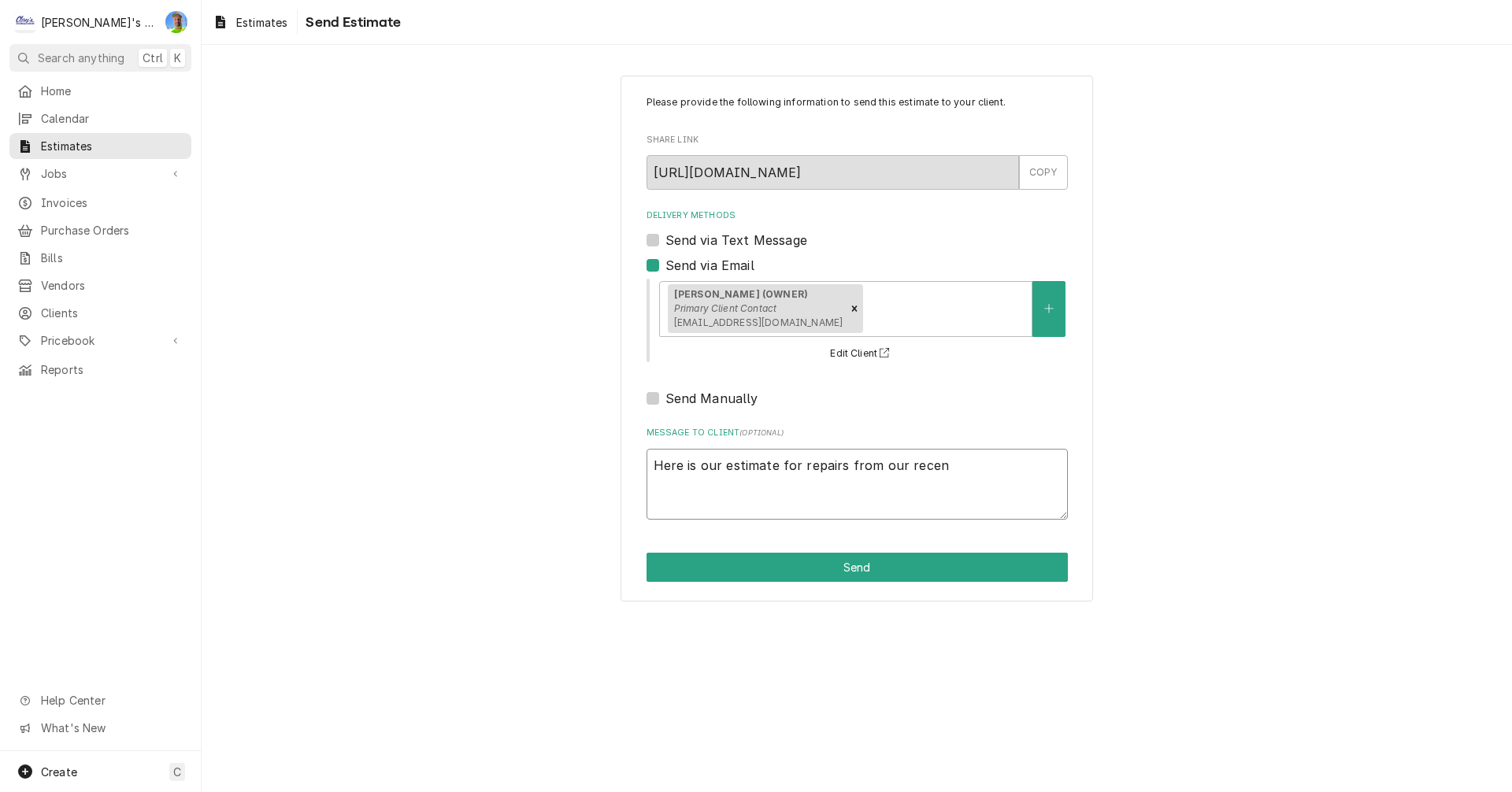
type textarea "x"
type textarea "Here is our estimate for repairs from our recent"
type textarea "x"
type textarea "Here is our estimate for repairs from our recent"
type textarea "x"
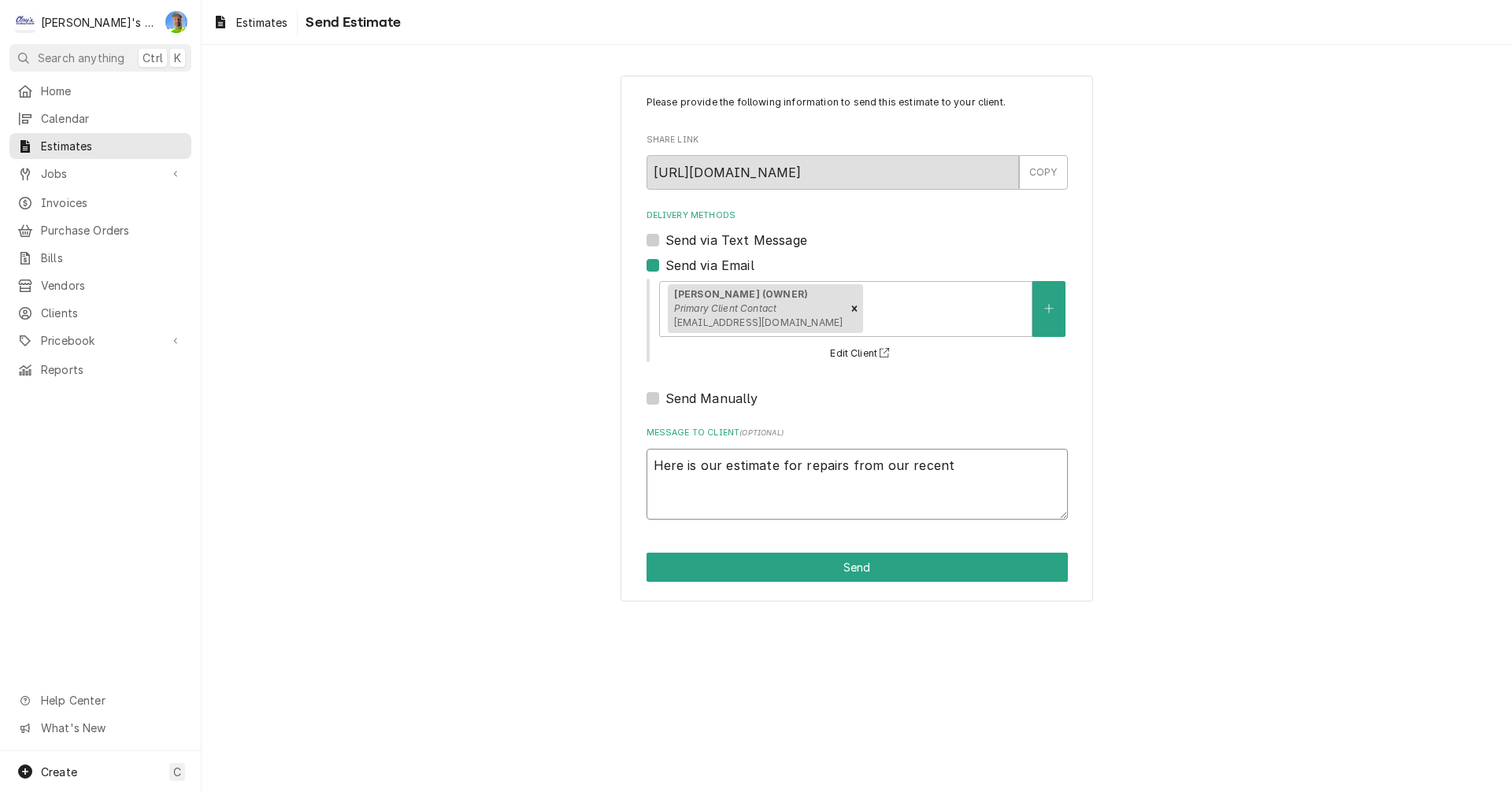
type textarea "Here is our estimate for repairs from our recent s"
type textarea "x"
type textarea "Here is our estimate for repairs from our recent se"
type textarea "x"
type textarea "Here is our estimate for repairs from our recent ser"
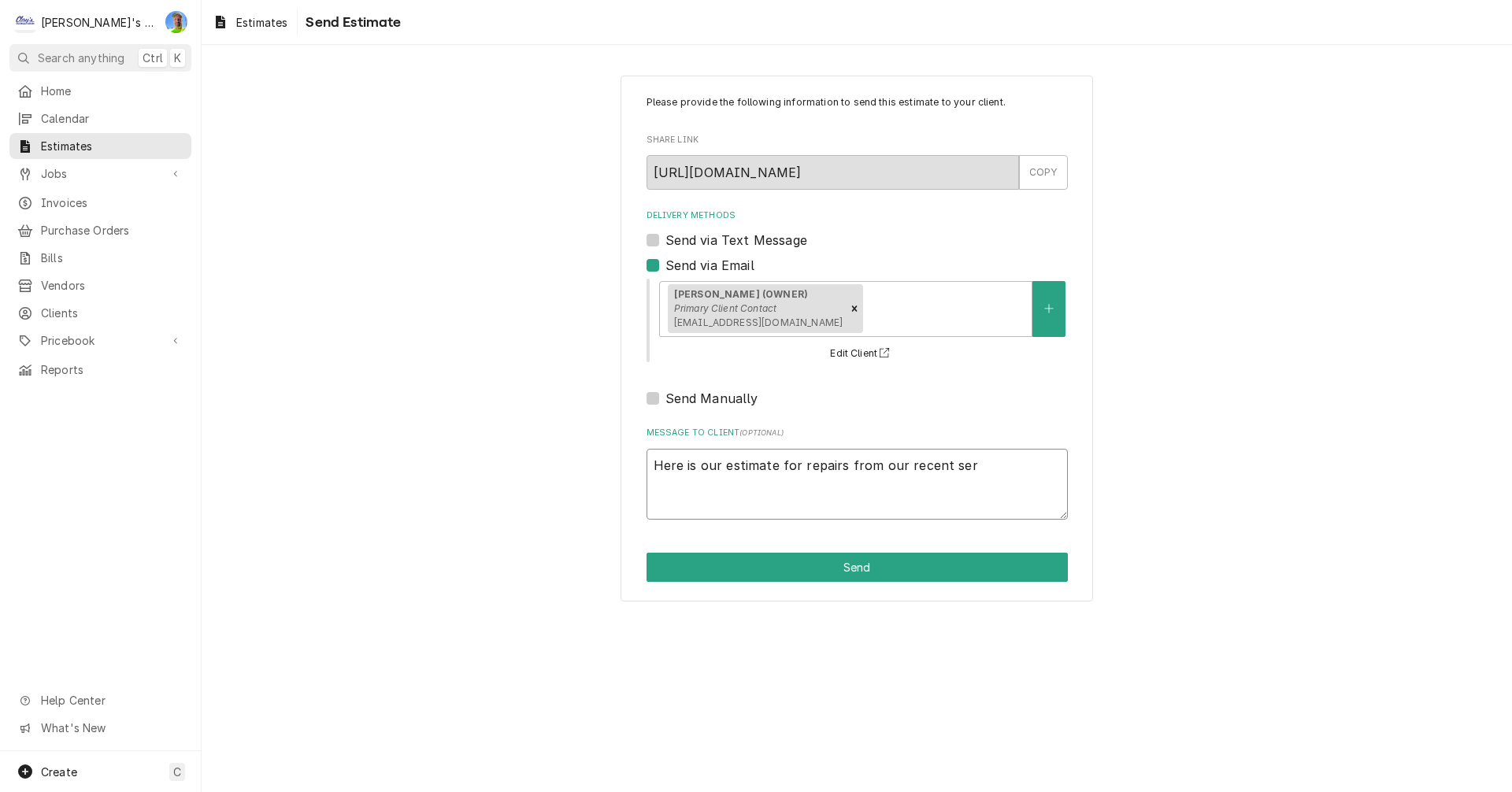
type textarea "x"
type textarea "Here is our estimate for repairs from our recent serv"
type textarea "x"
type textarea "Here is our estimate for repairs from our recent servi"
type textarea "x"
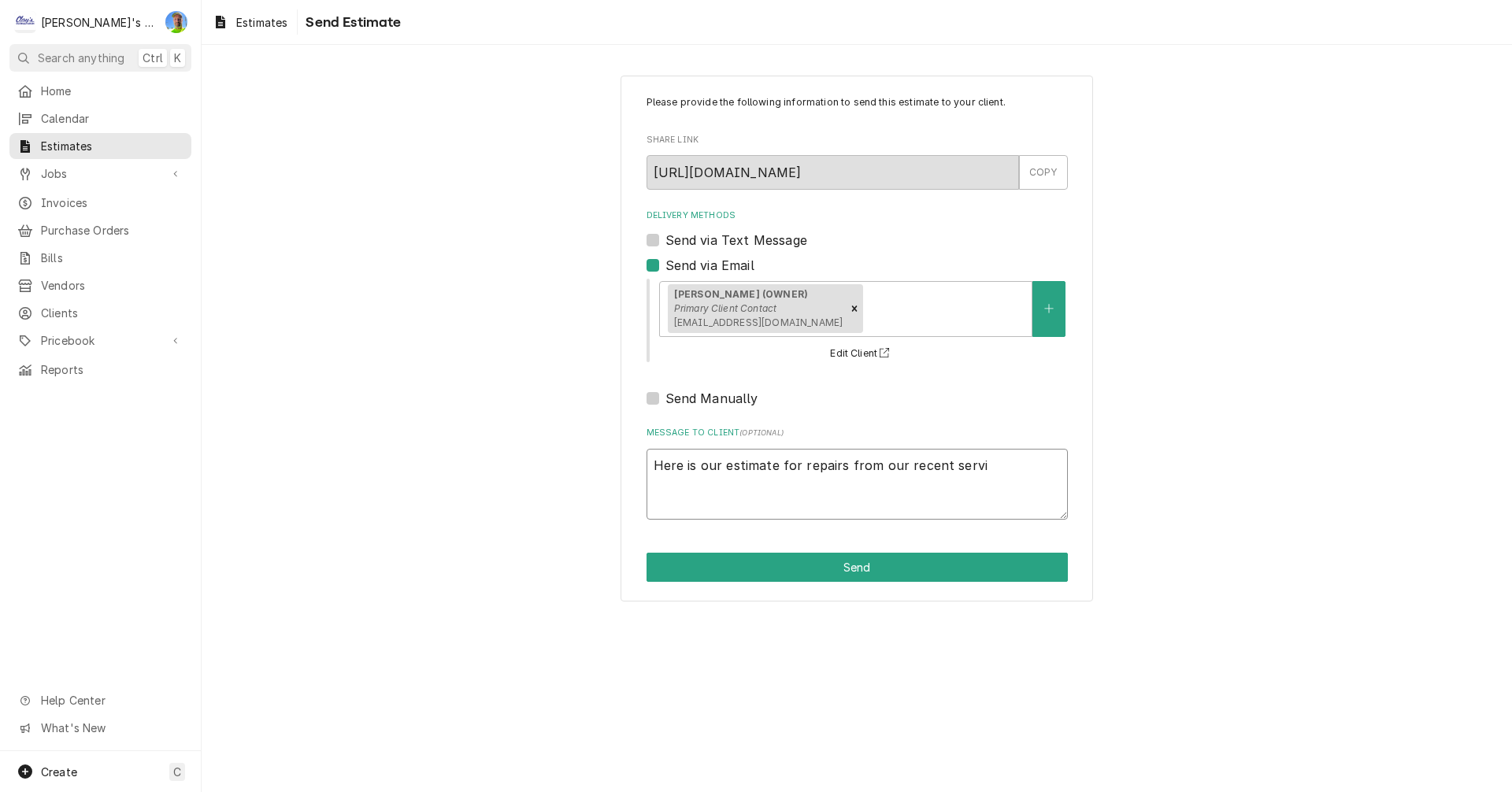
type textarea "Here is our estimate for repairs from our recent servic"
type textarea "x"
type textarea "Here is our estimate for repairs from our recent service"
type textarea "x"
type textarea "Here is our estimate for repairs from our recent service."
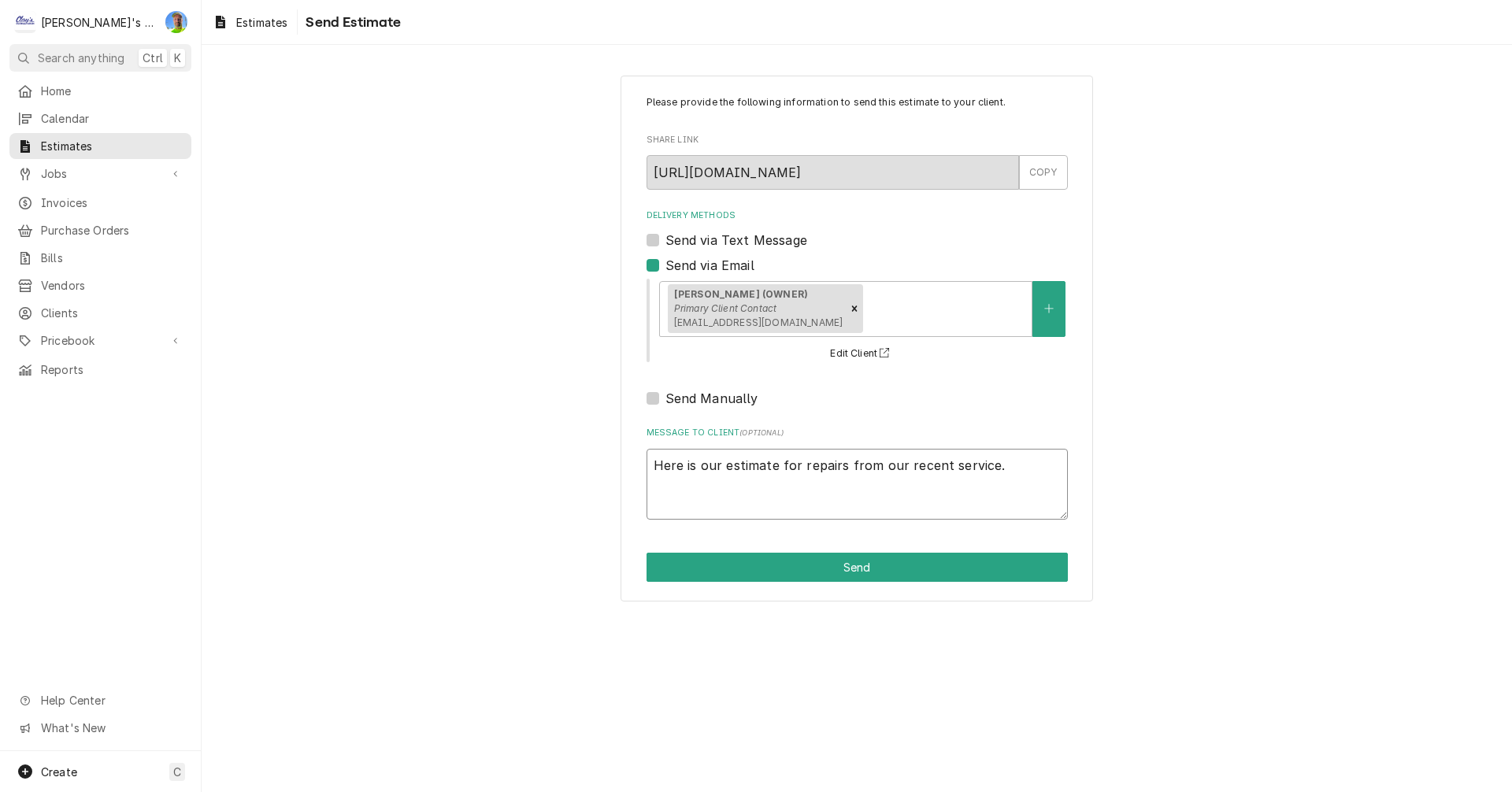
type textarea "x"
type textarea "Here is our estimate for repairs from our recent service."
type textarea "x"
type textarea "Here is our estimate for repairs from our recent service. L"
type textarea "x"
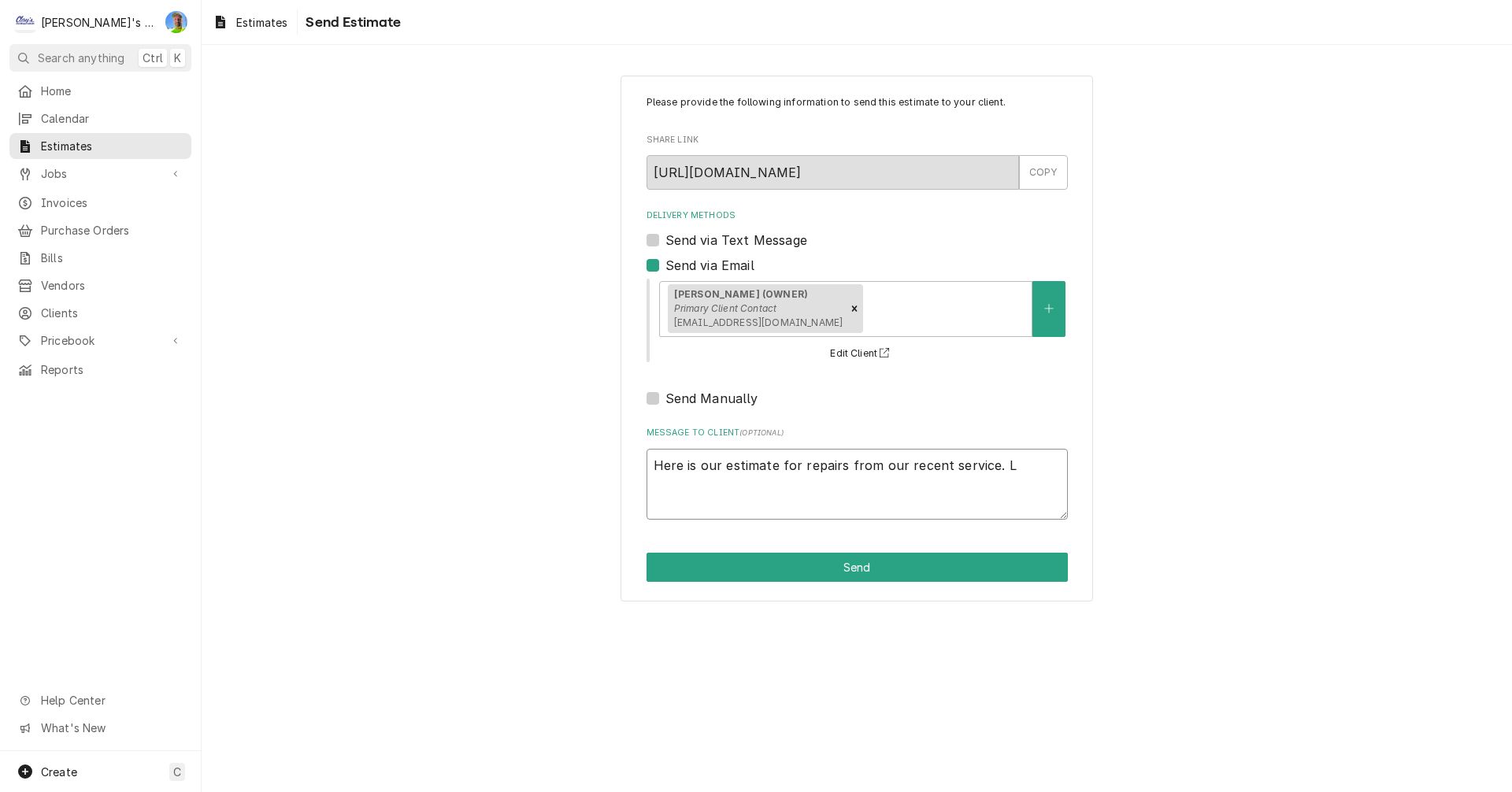
type textarea "Here is our estimate for repairs from our recent service. Le"
type textarea "x"
type textarea "Here is our estimate for repairs from our recent service. Let"
type textarea "x"
type textarea "Here is our estimate for repairs from our recent service. Let"
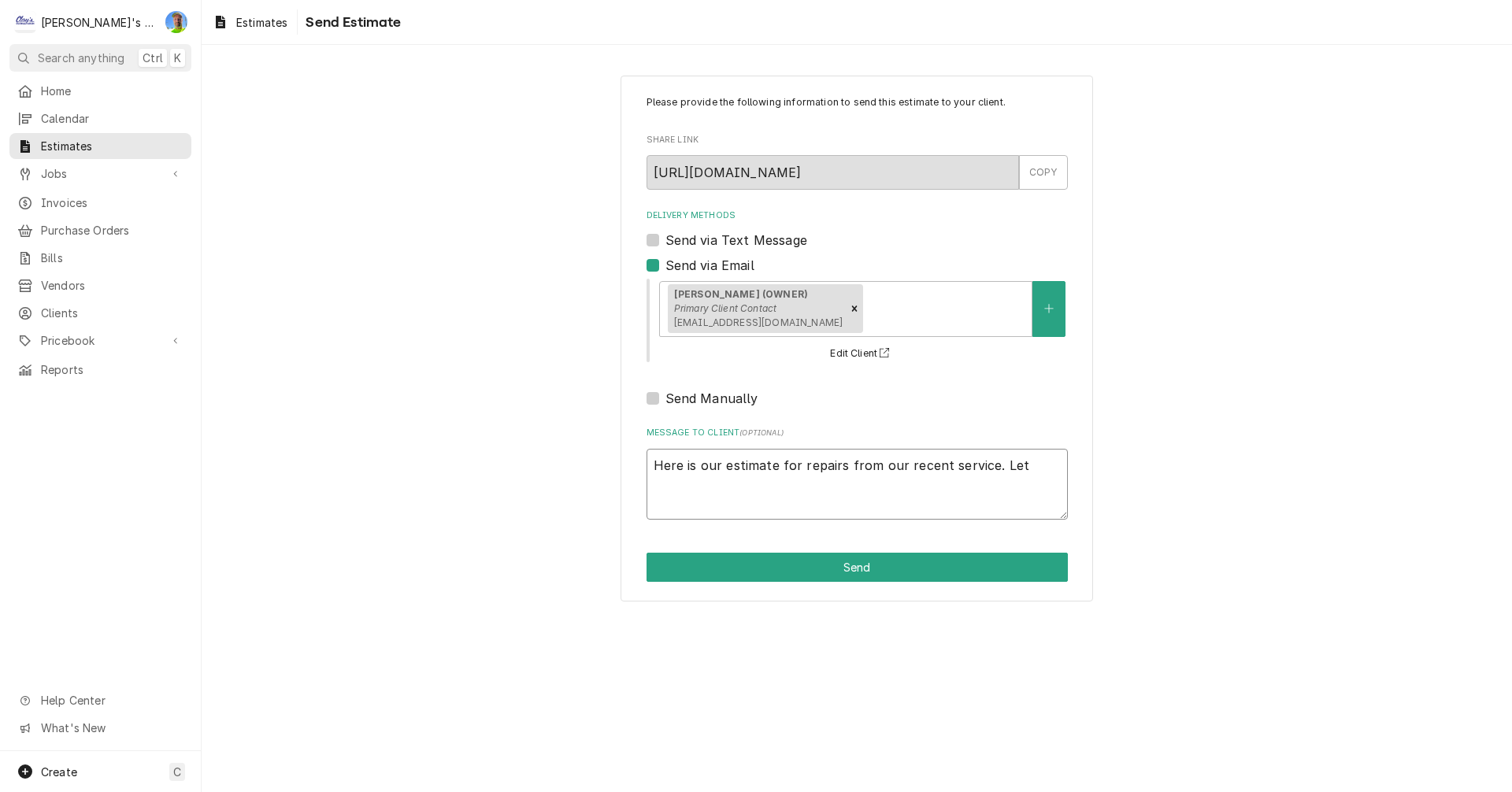
type textarea "x"
type textarea "Here is our estimate for repairs from our recent service. Let u"
type textarea "x"
type textarea "Here is our estimate for repairs from our recent service. Let us"
type textarea "x"
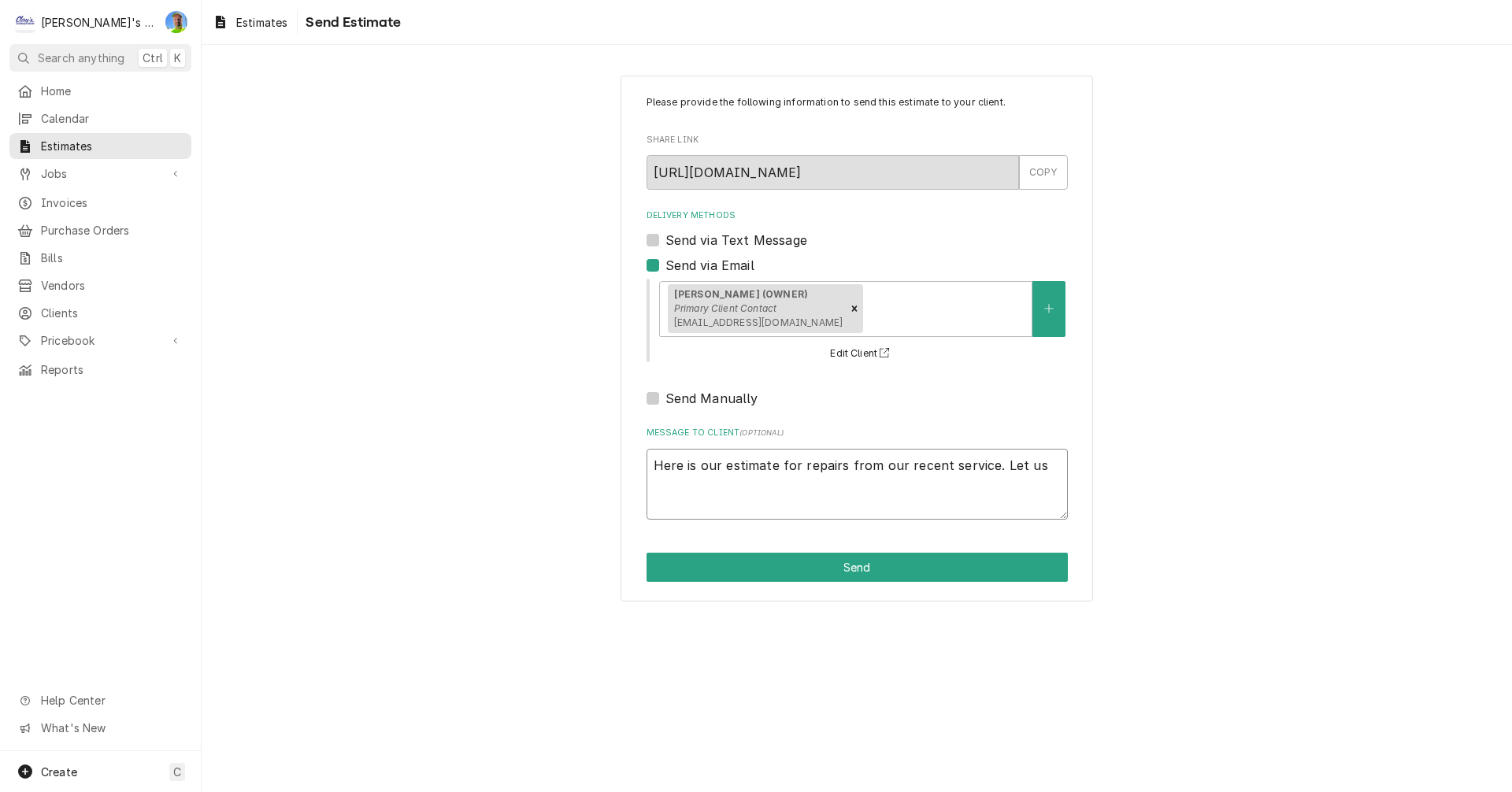
type textarea "Here is our estimate for repairs from our recent service. Let us"
type textarea "x"
type textarea "Here is our estimate for repairs from our recent service. Let us k"
type textarea "x"
type textarea "Here is our estimate for repairs from our recent service. Let us kn"
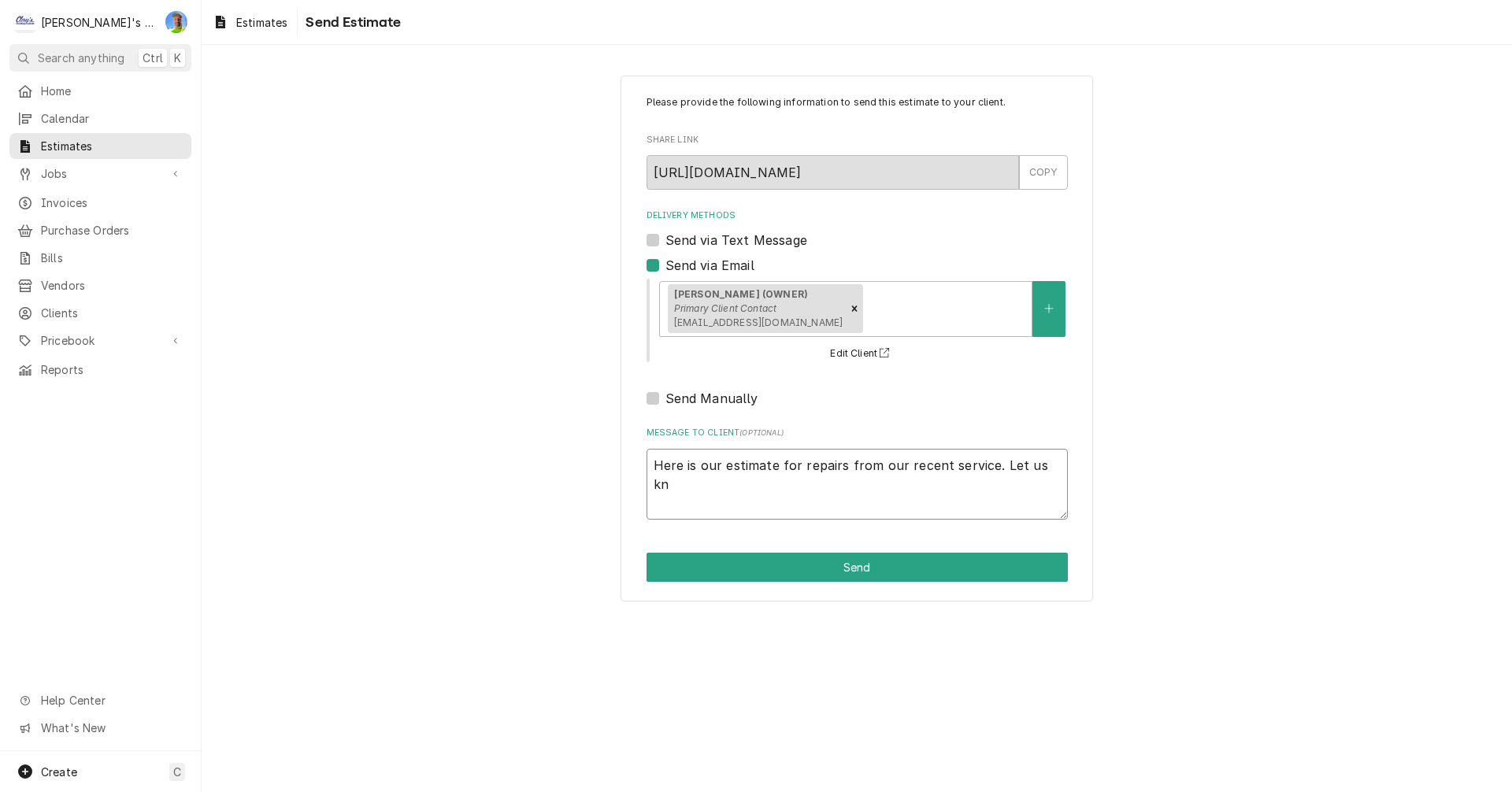
type textarea "x"
type textarea "Here is our estimate for repairs from our recent service. Let us kno"
type textarea "x"
type textarea "Here is our estimate for repairs from our recent service. Let us know"
type textarea "x"
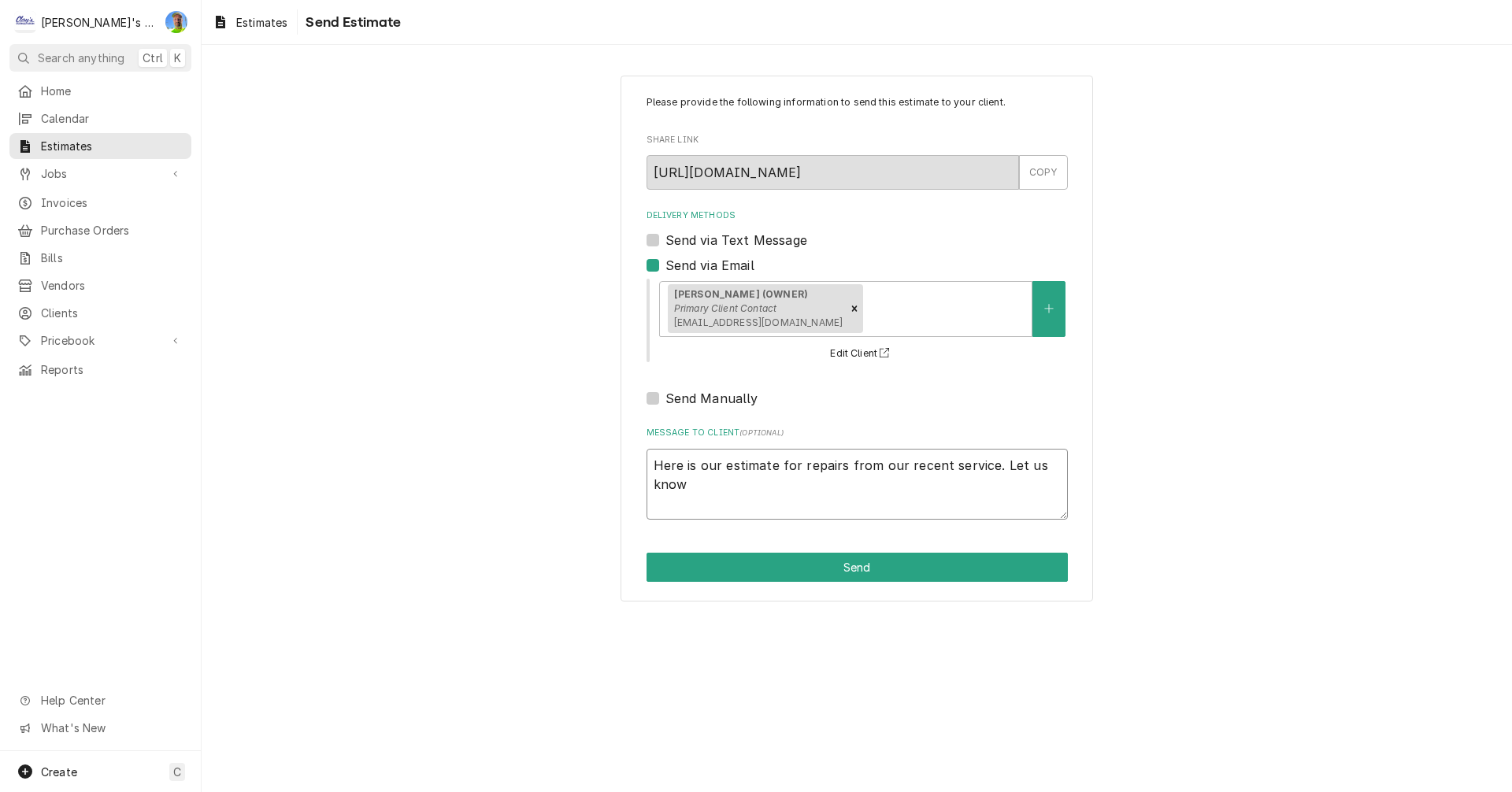
type textarea "Here is our estimate for repairs from our recent service. Let us know"
type textarea "x"
type textarea "Here is our estimate for repairs from our recent service. Let us know i"
type textarea "x"
type textarea "Here is our estimate for repairs from our recent service. Let us know if"
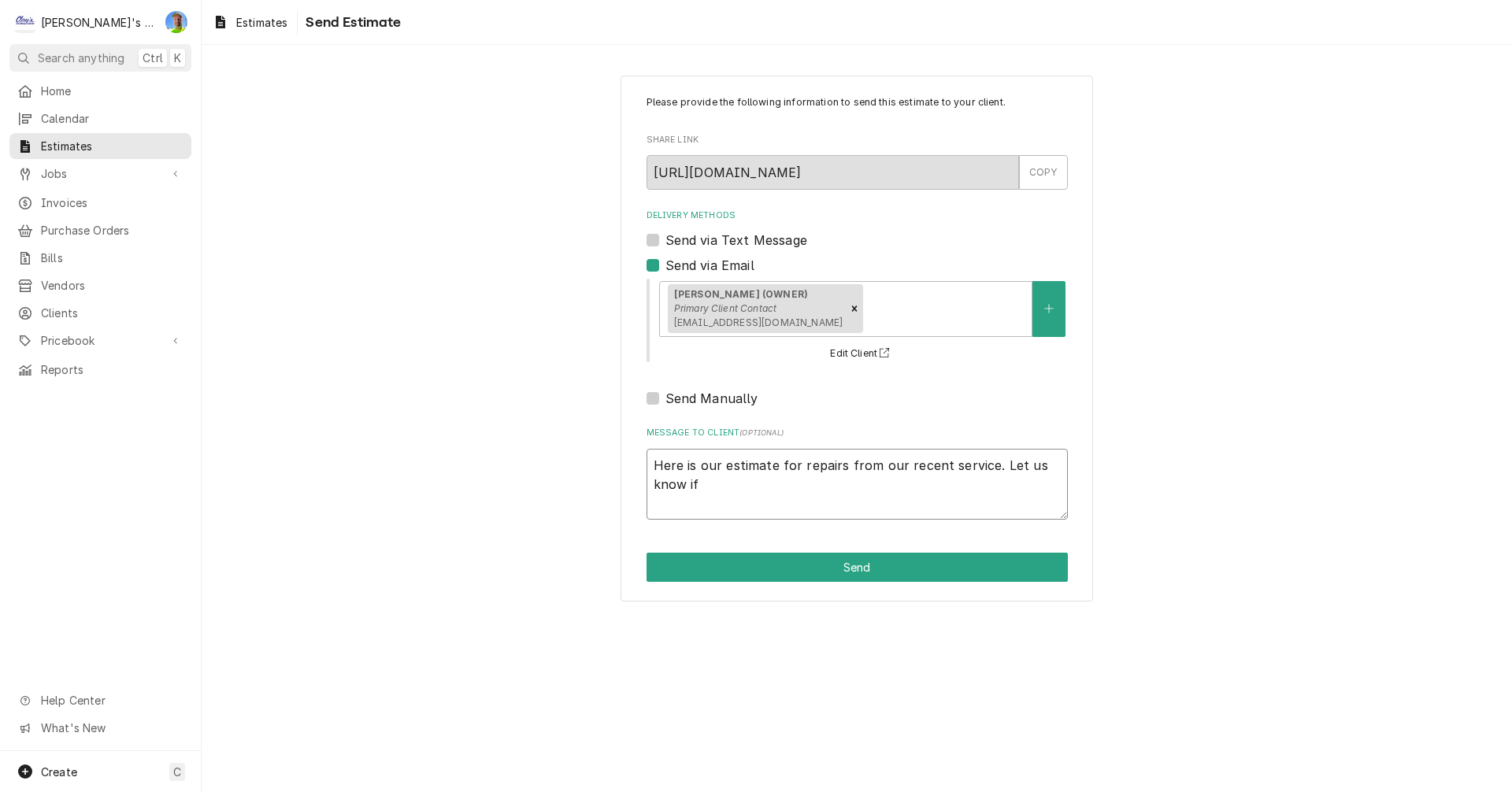
type textarea "x"
type textarea "Here is our estimate for repairs from our recent service. Let us know if"
type textarea "x"
type textarea "Here is our estimate for repairs from our recent service. Let us know if y"
type textarea "x"
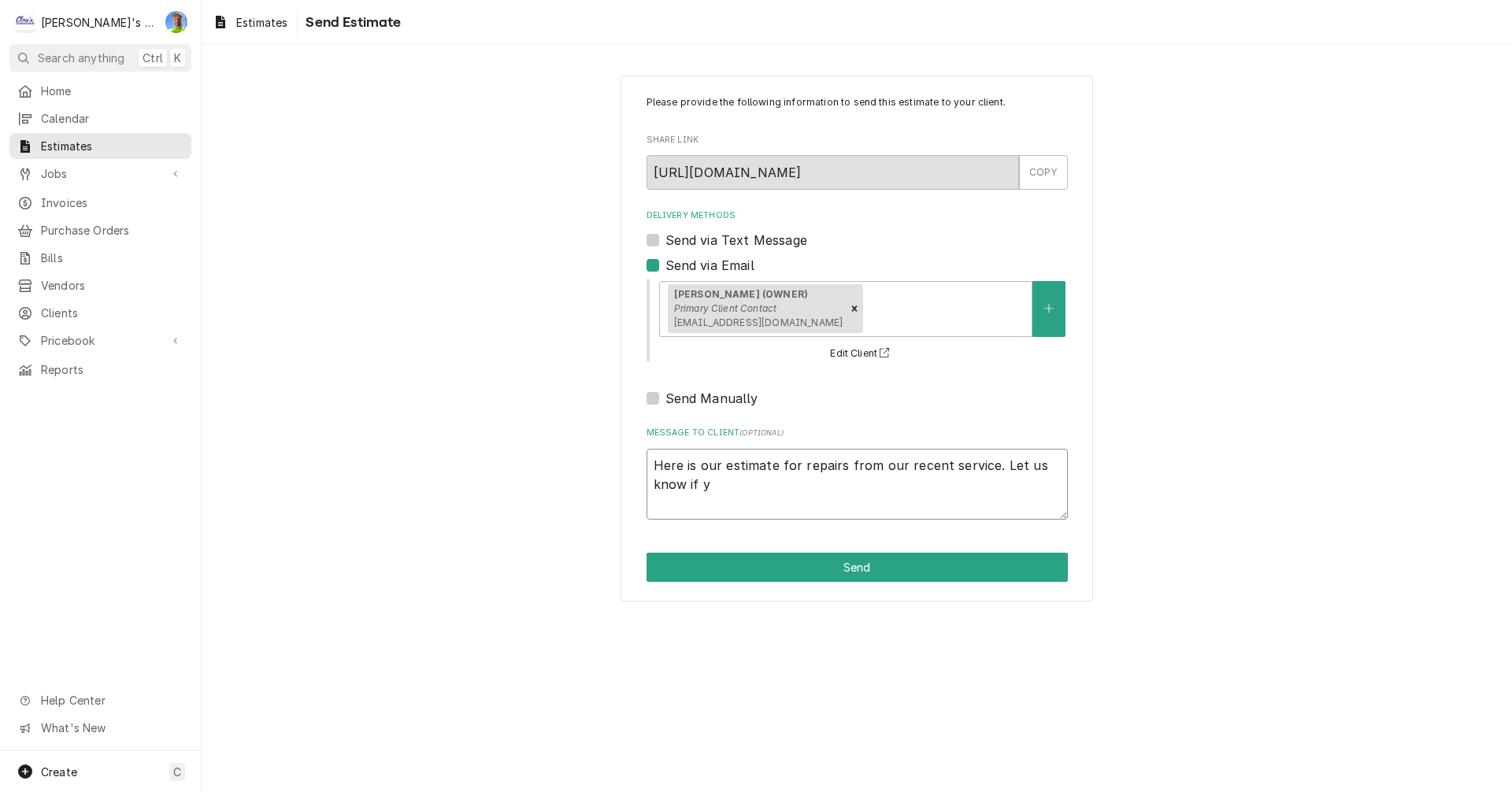
type textarea "Here is our estimate for repairs from our recent service. Let us know if yo"
type textarea "x"
type textarea "Here is our estimate for repairs from our recent service. Let us know if you"
type textarea "x"
type textarea "Here is our estimate for repairs from our recent service. Let us know if you"
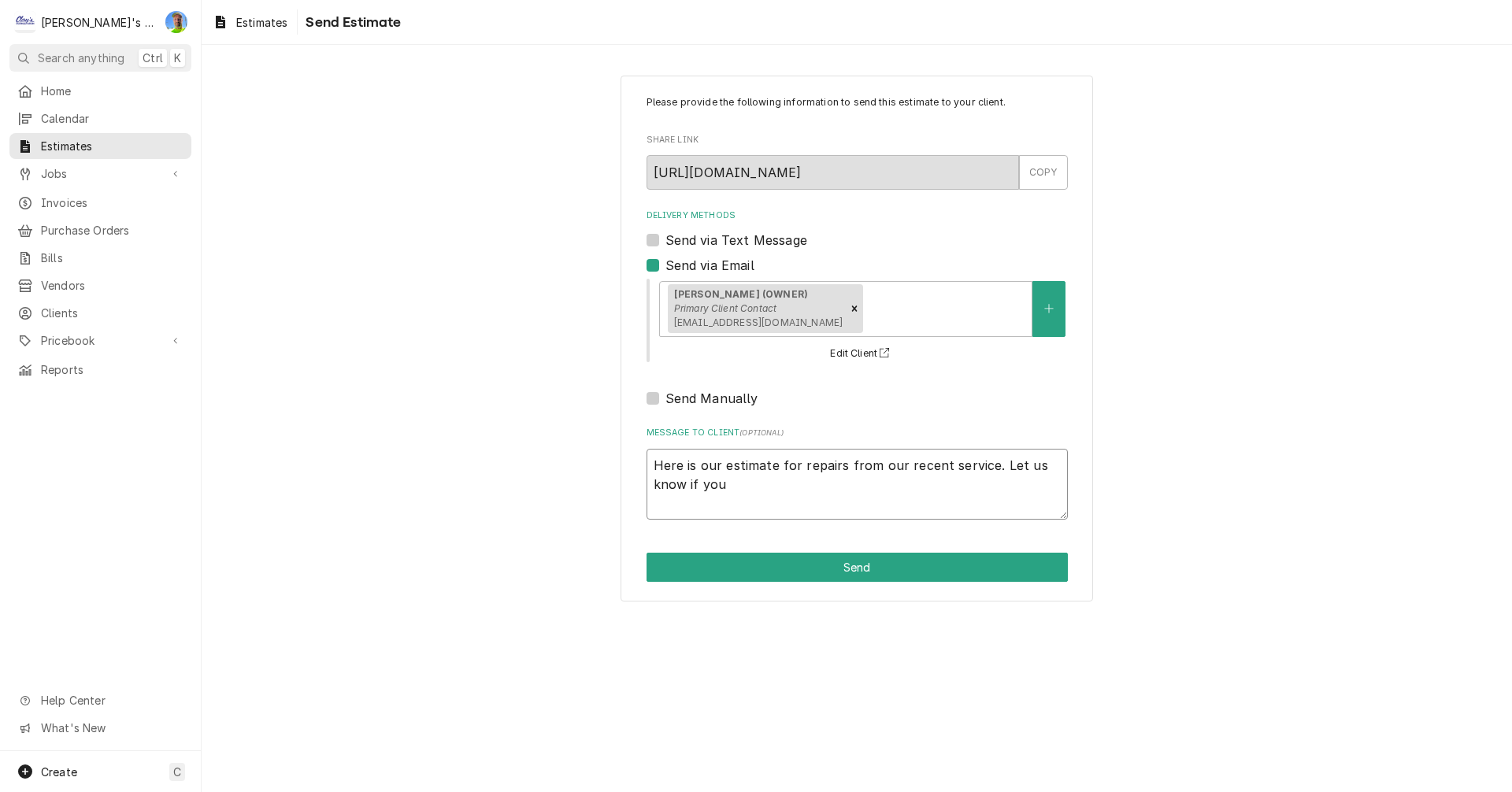
type textarea "x"
type textarea "Here is our estimate for repairs from our recent service. Let us know if you h"
type textarea "x"
type textarea "Here is our estimate for repairs from our recent service. Let us know if you ha"
type textarea "x"
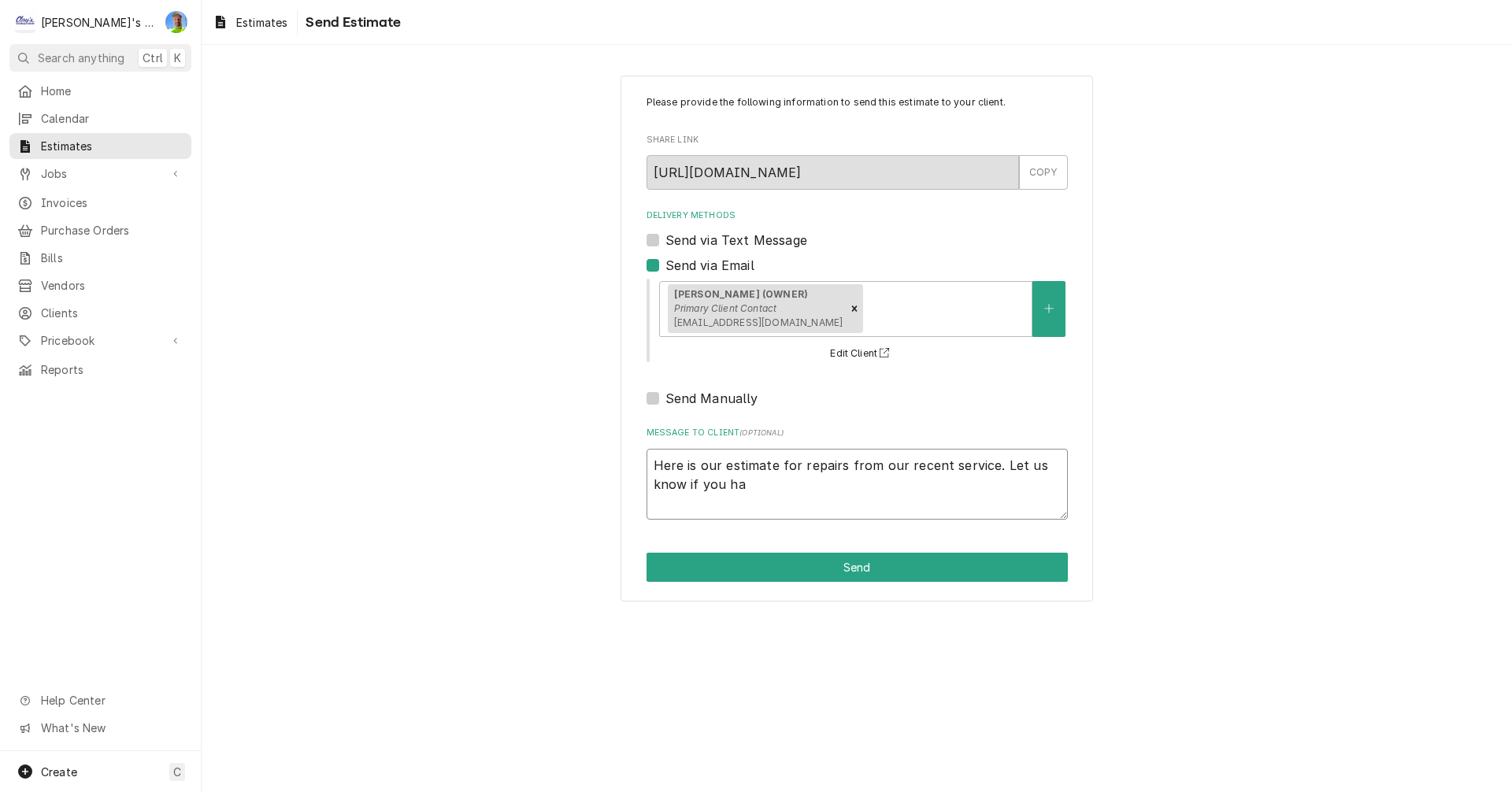
type textarea "Here is our estimate for repairs from our recent service. Let us know if you hav"
type textarea "x"
type textarea "Here is our estimate for repairs from our recent service. Let us know if you ha…"
type textarea "x"
type textarea "Here is our estimate for repairs from our recent service. Let us know if you ha…"
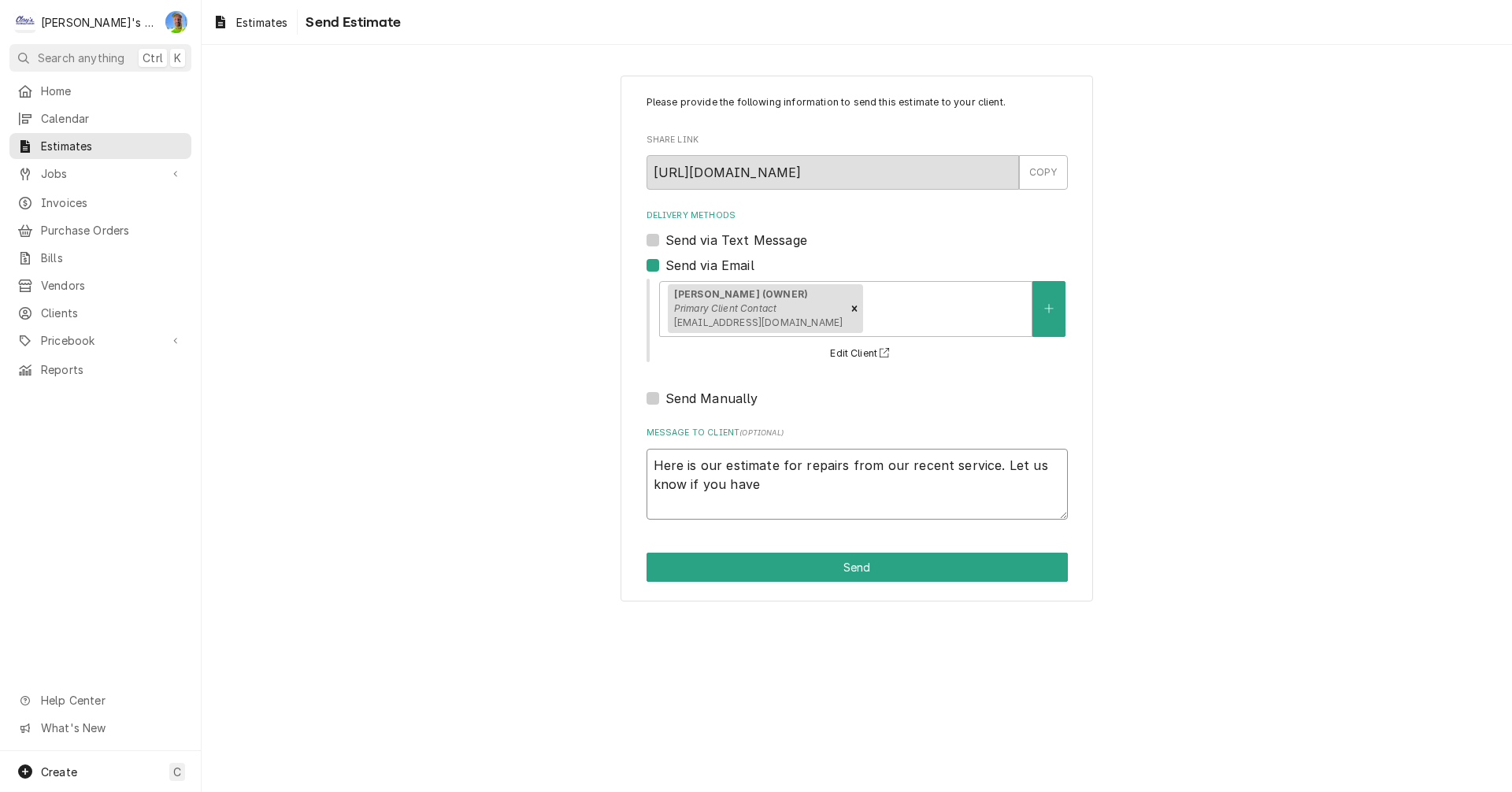
type textarea "x"
type textarea "Here is our estimate for repairs from our recent service. Let us know if you ha…"
type textarea "x"
type textarea "Here is our estimate for repairs from our recent service. Let us know if you ha…"
type textarea "x"
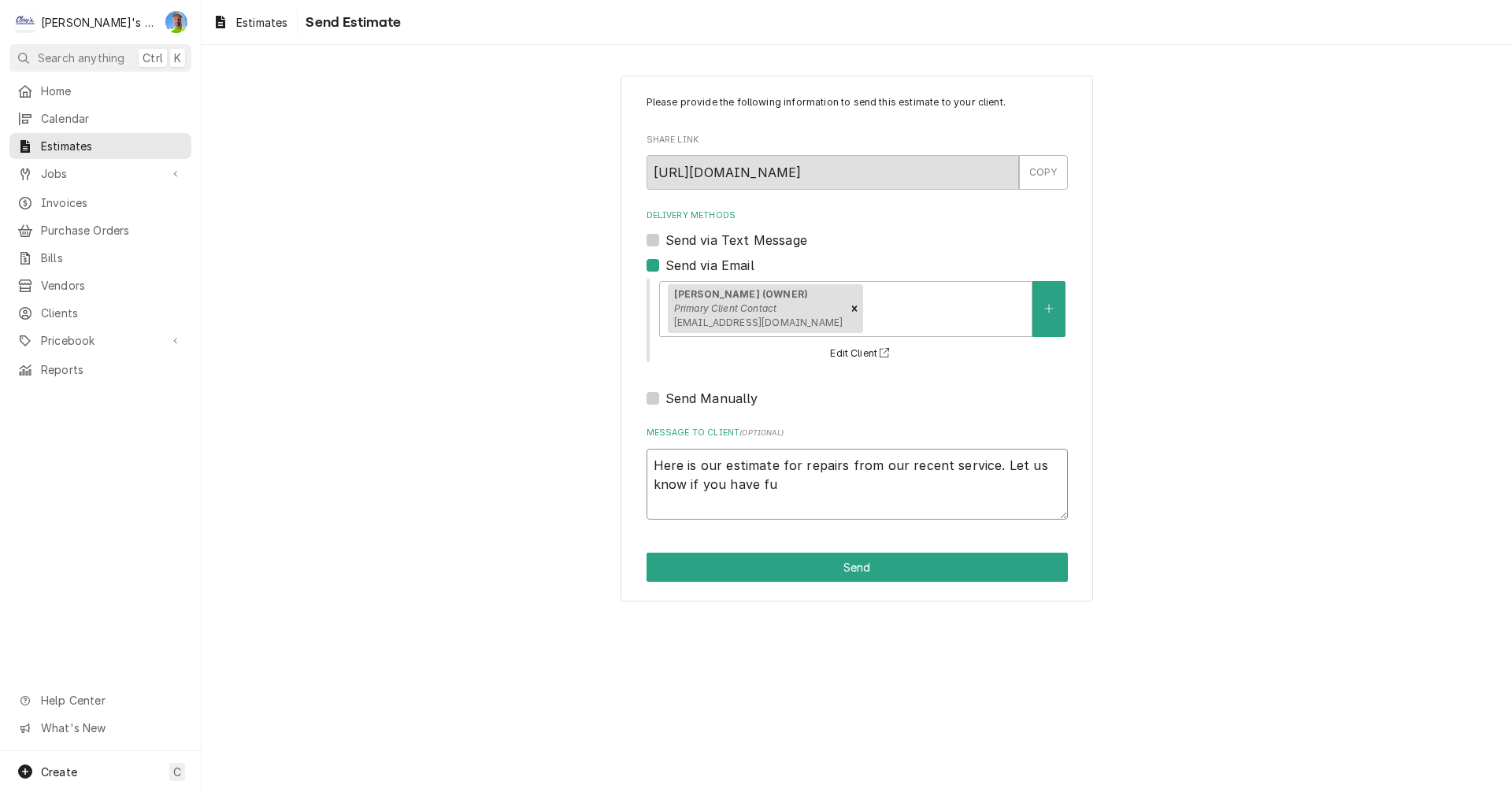
type textarea "Here is our estimate for repairs from our recent service. Let us know if you ha…"
type textarea "x"
type textarea "Here is our estimate for repairs from our recent service. Let us know if you ha…"
type textarea "x"
type textarea "Here is our estimate for repairs from our recent service. Let us know if you ha…"
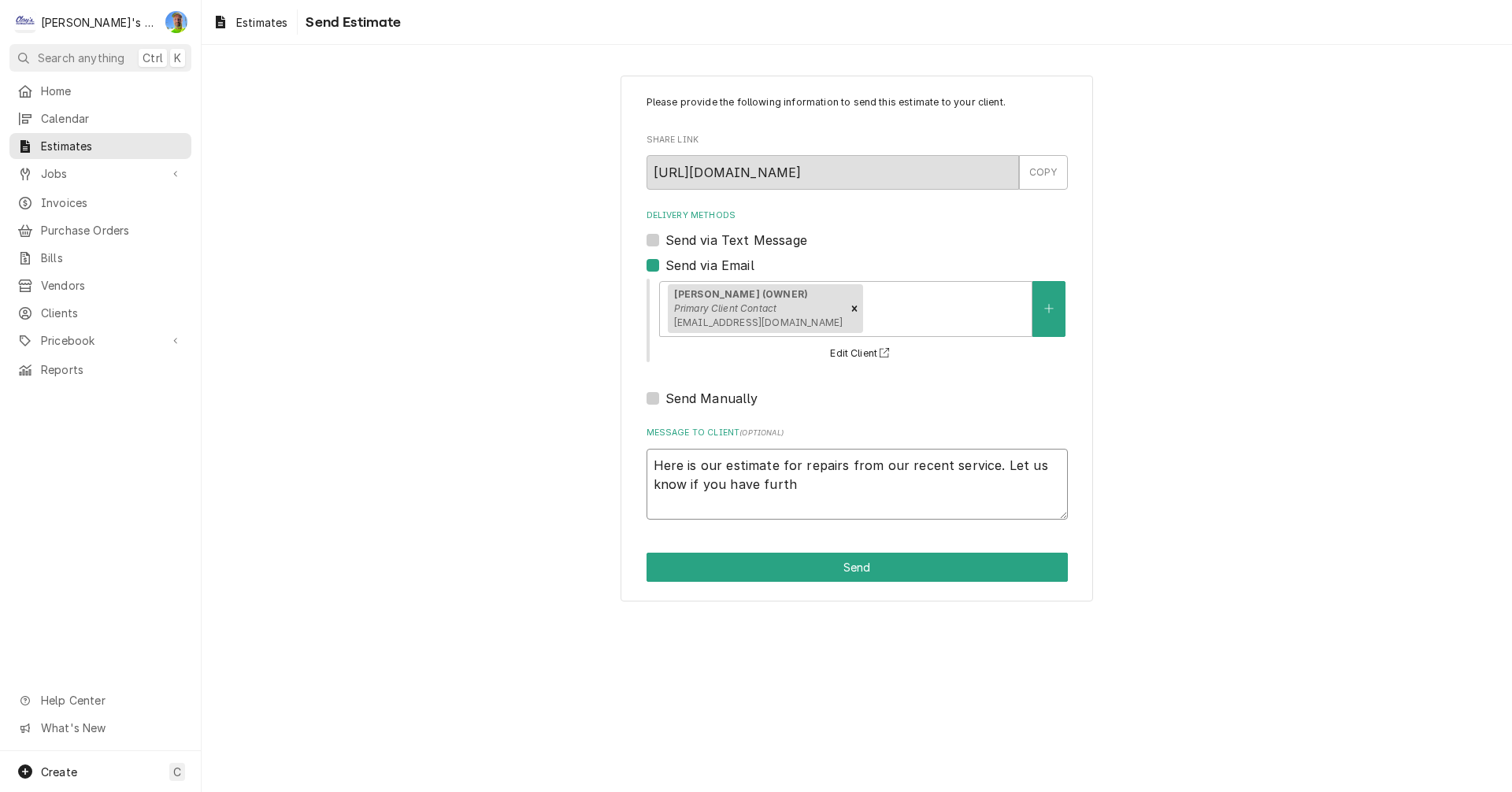
type textarea "x"
type textarea "Here is our estimate for repairs from our recent service. Let us know if you ha…"
type textarea "x"
type textarea "Here is our estimate for repairs from our recent service. Let us know if you ha…"
type textarea "x"
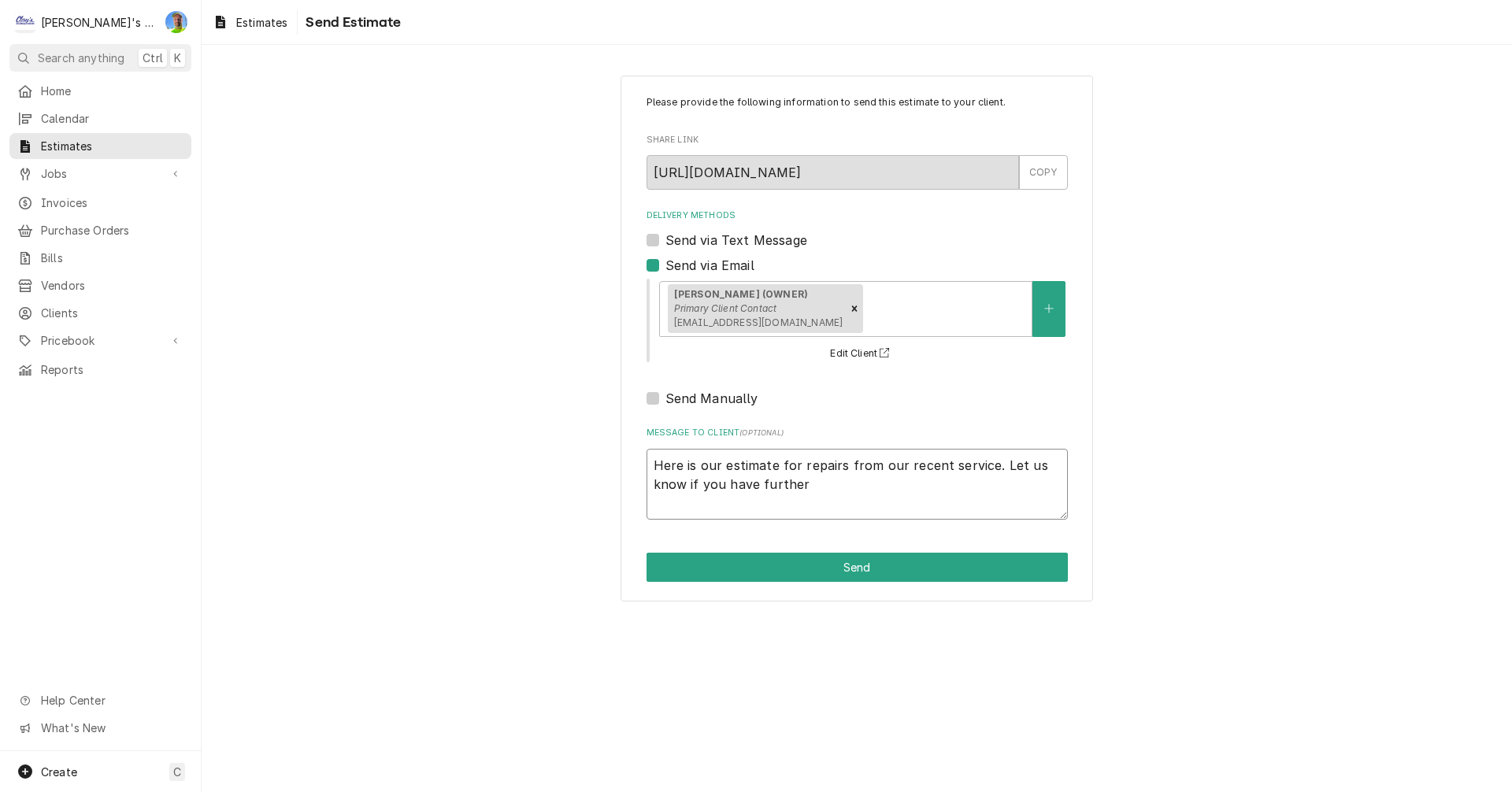
type textarea "Here is our estimate for repairs from our recent service. Let us know if you ha…"
type textarea "x"
type textarea "Here is our estimate for repairs from our recent service. Let us know if you ha…"
type textarea "x"
type textarea "Here is our estimate for repairs from our recent service. Let us know if you ha…"
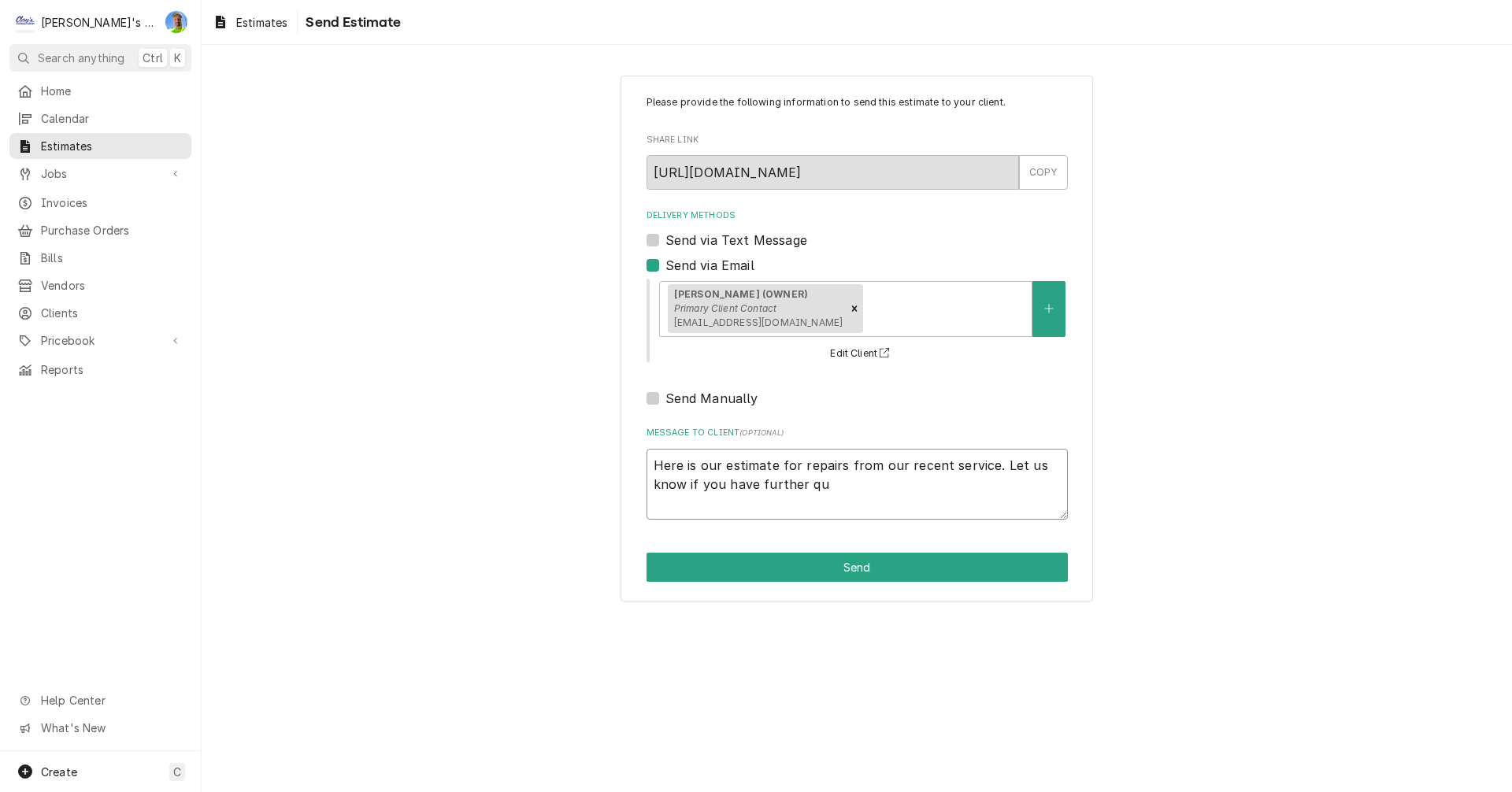
type textarea "x"
type textarea "Here is our estimate for repairs from our recent service. Let us know if you ha…"
type textarea "x"
type textarea "Here is our estimate for repairs from our recent service. Let us know if you ha…"
type textarea "x"
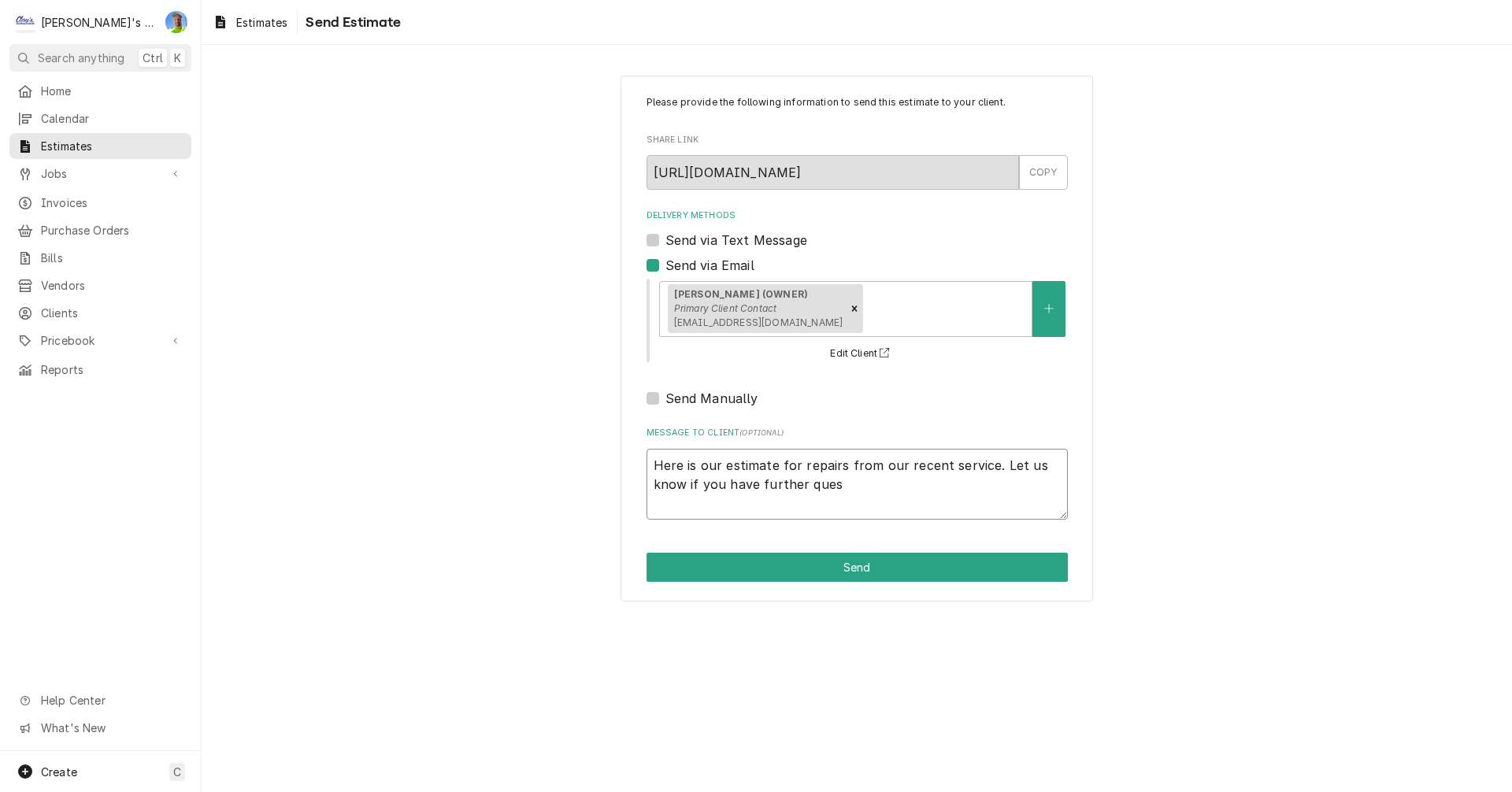
type textarea "Here is our estimate for repairs from our recent service. Let us know if you ha…"
type textarea "x"
type textarea "Here is our estimate for repairs from our recent service. Let us know if you ha…"
type textarea "x"
type textarea "Here is our estimate for repairs from our recent service. Let us know if you ha…"
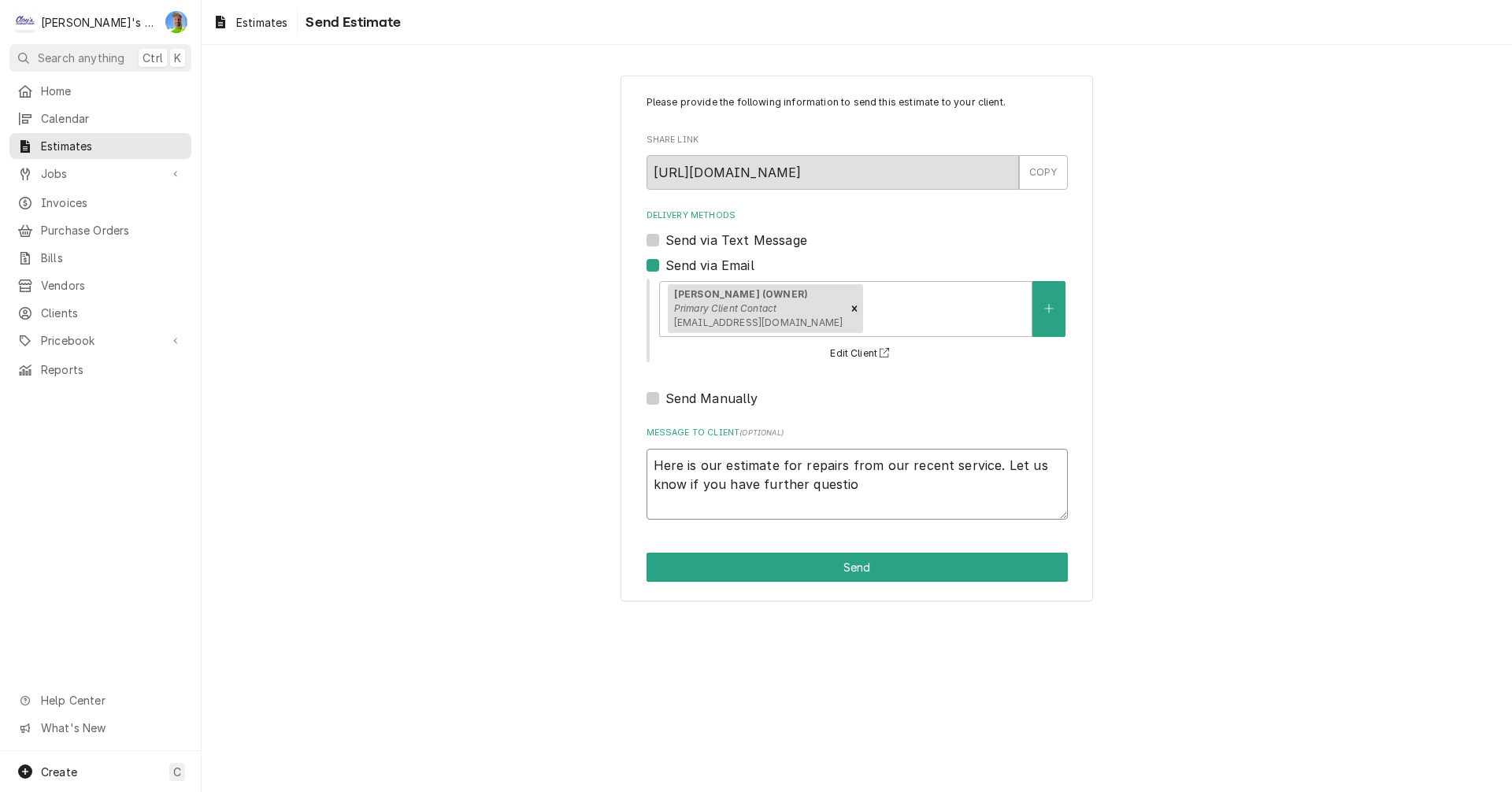
type textarea "x"
type textarea "Here is our estimate for repairs from our recent service. Let us know if you ha…"
type textarea "x"
type textarea "Here is our estimate for repairs from our recent service. Let us know if you ha…"
type textarea "x"
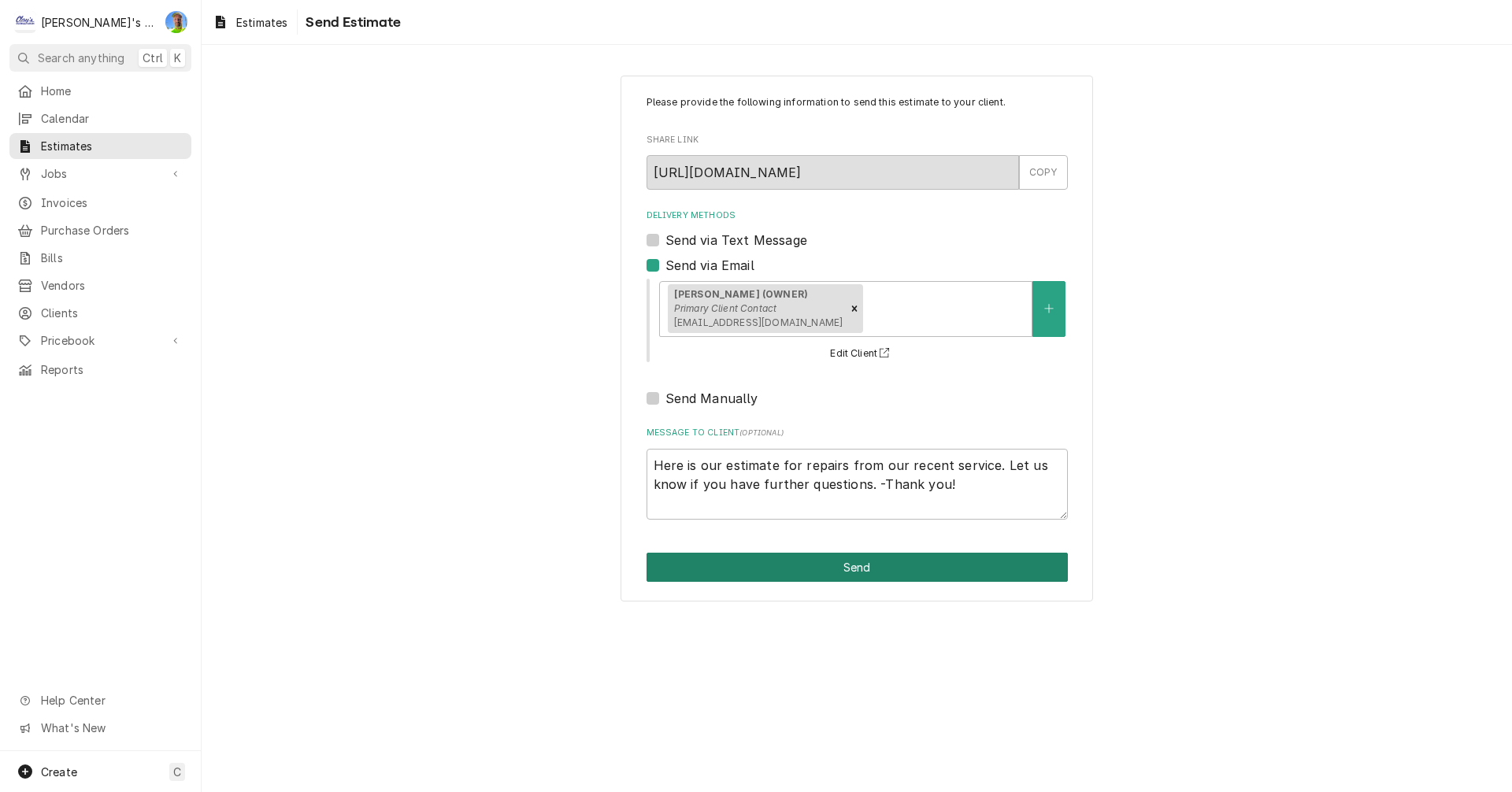
click at [951, 569] on button "Send" at bounding box center [857, 567] width 421 height 29
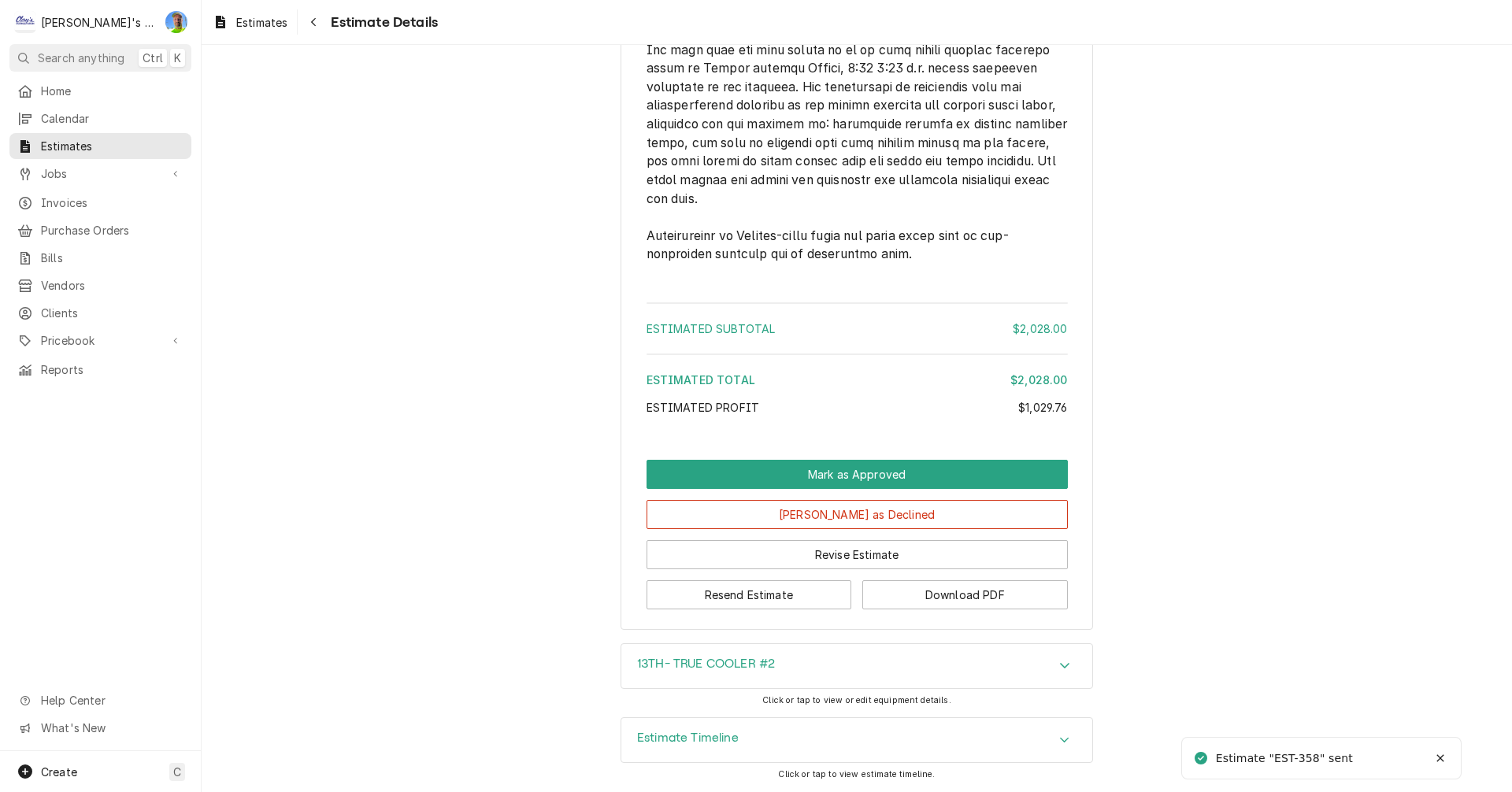
scroll to position [3335, 0]
click at [924, 593] on button "Download PDF" at bounding box center [965, 595] width 205 height 29
click at [241, 12] on link "Estimates" at bounding box center [250, 22] width 87 height 26
